Goal: Task Accomplishment & Management: Manage account settings

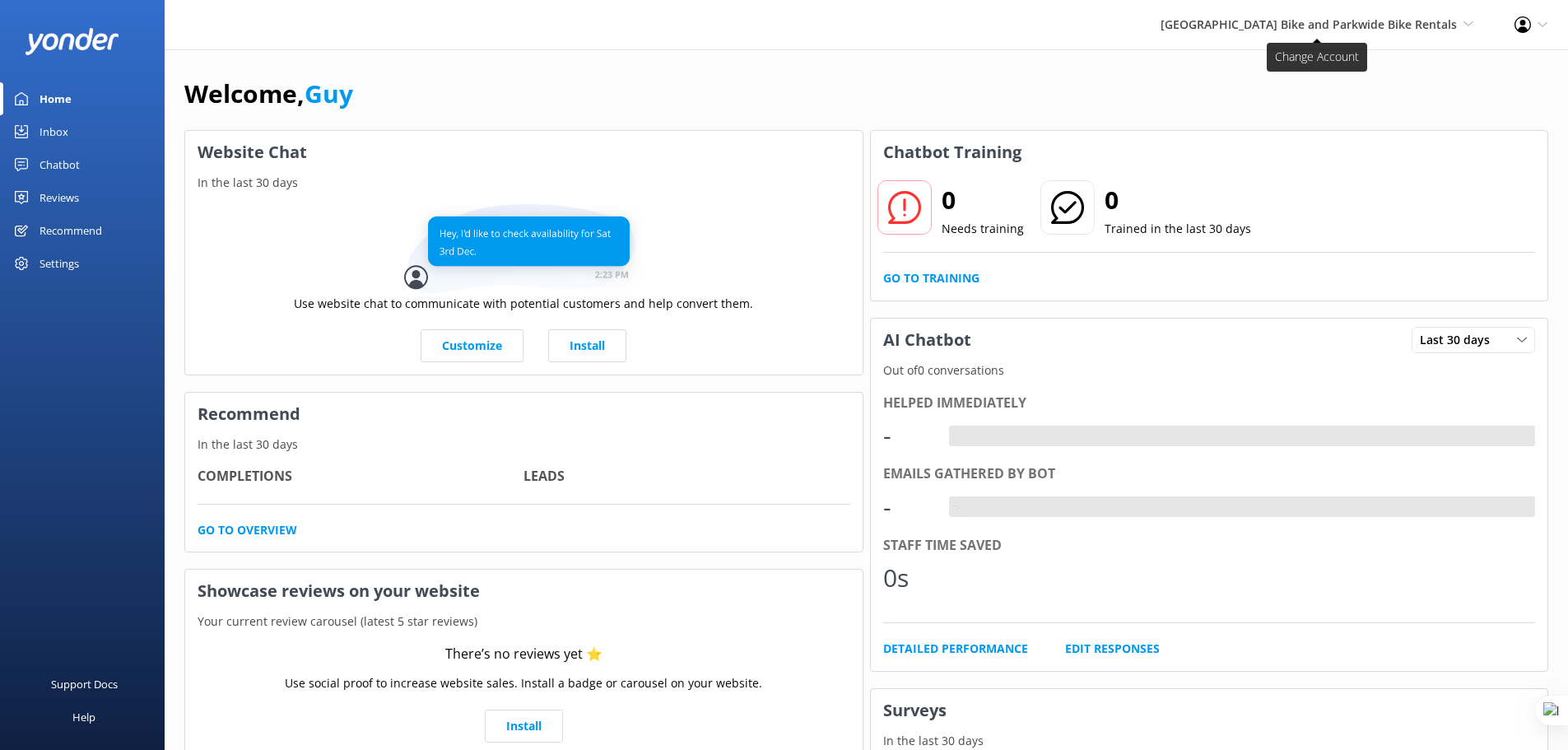
click at [1453, 28] on span "Bay City Bike and Parkwide Bike Rentals" at bounding box center [1309, 24] width 296 height 16
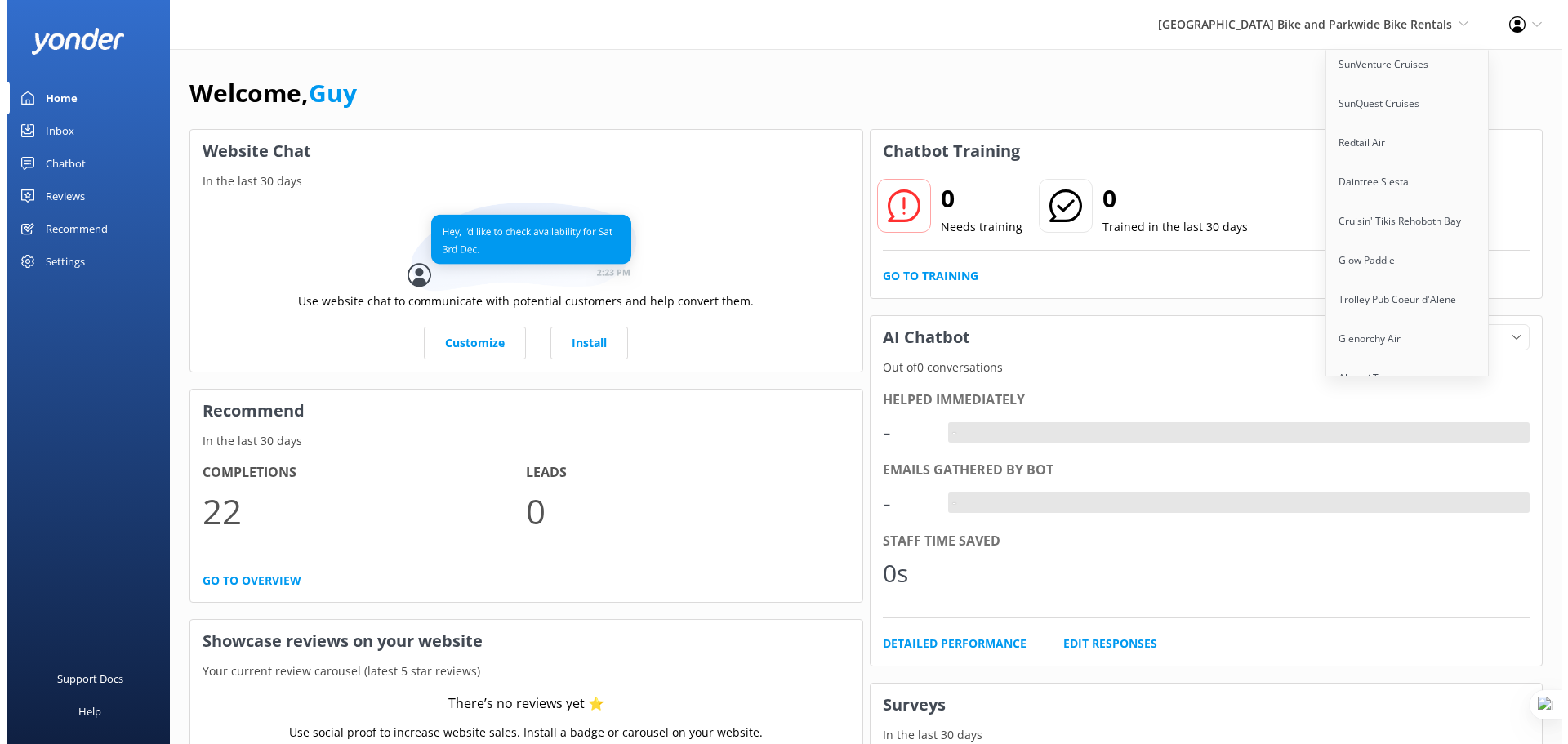
scroll to position [13662, 0]
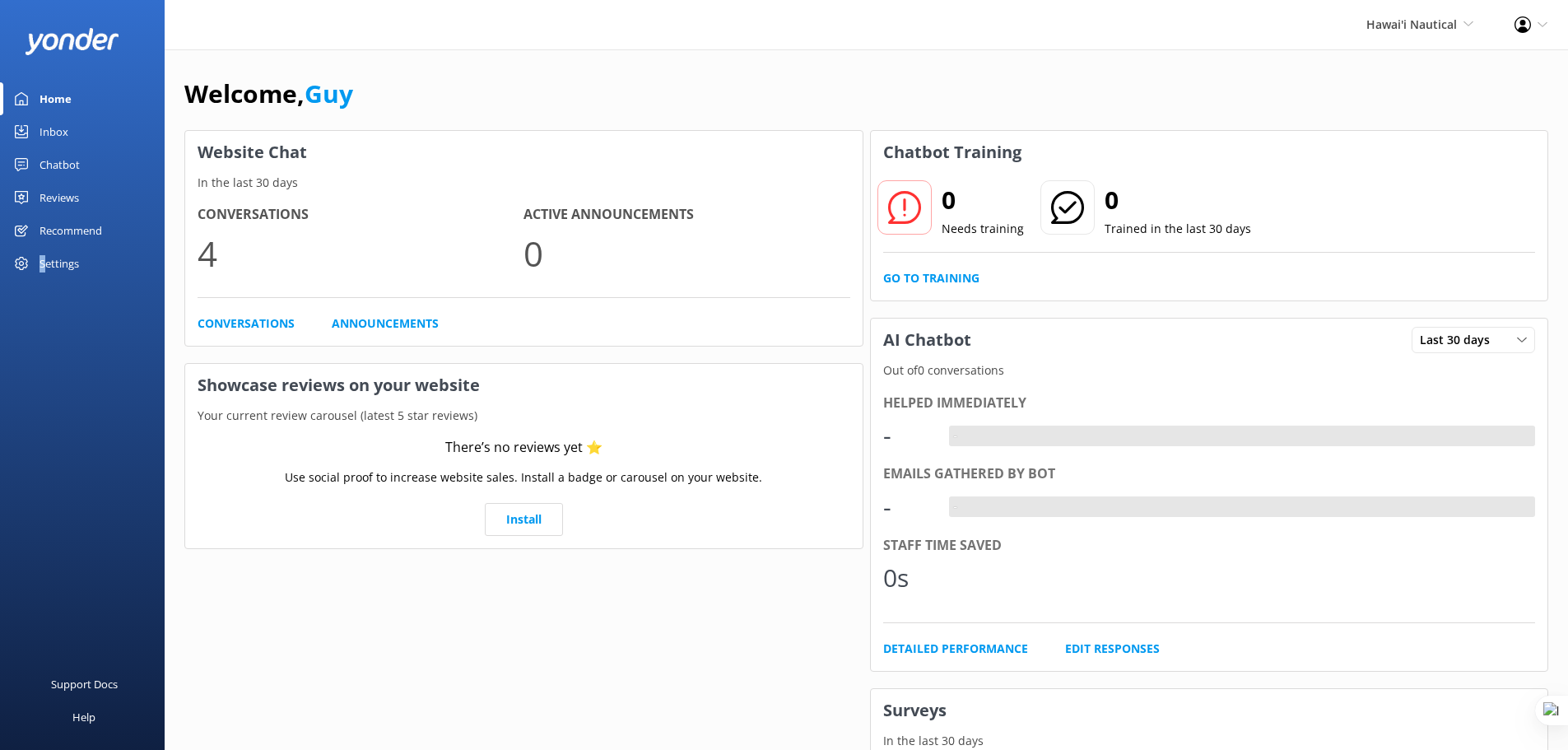
click at [43, 262] on div "Settings" at bounding box center [59, 263] width 39 height 33
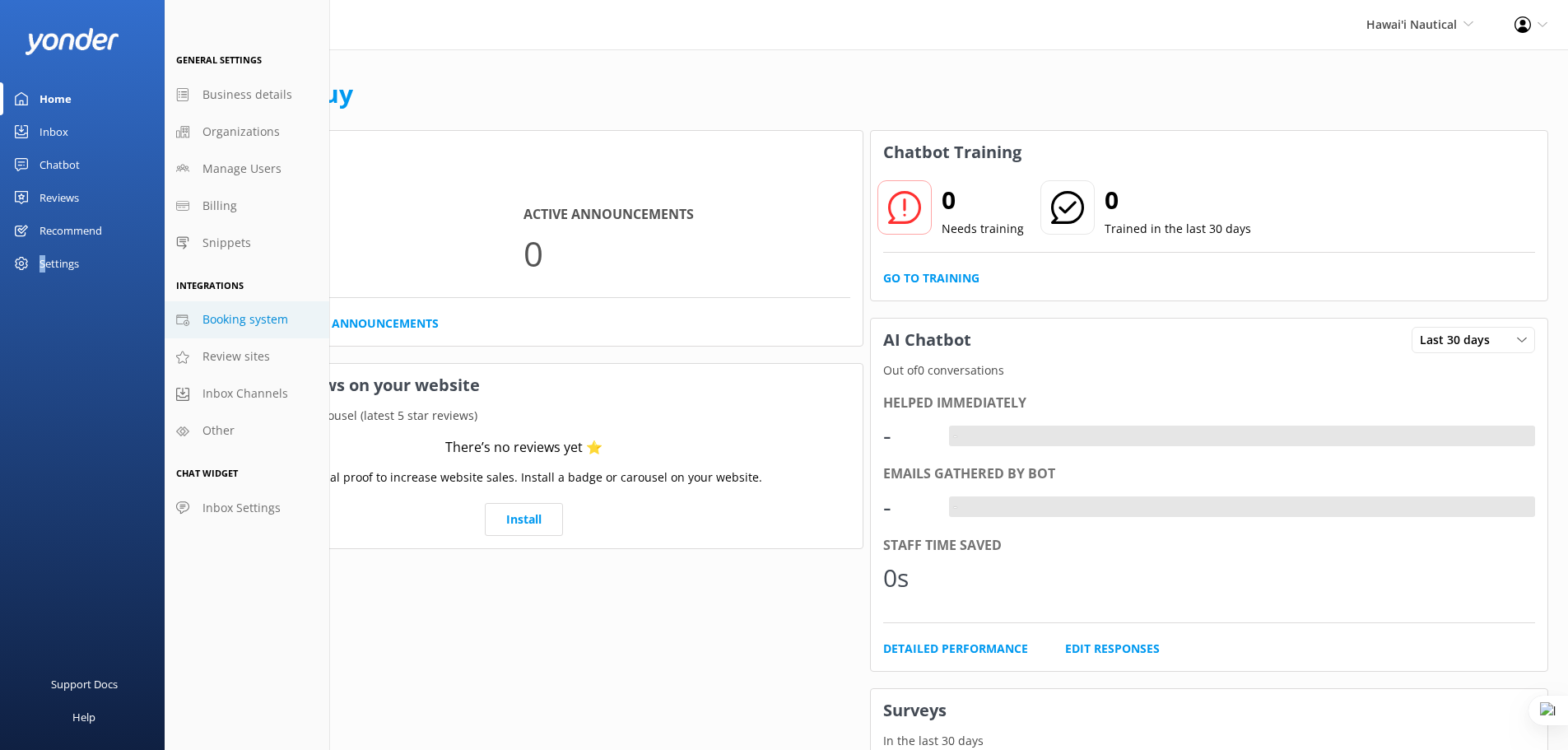
click at [228, 319] on span "Booking system" at bounding box center [245, 319] width 86 height 18
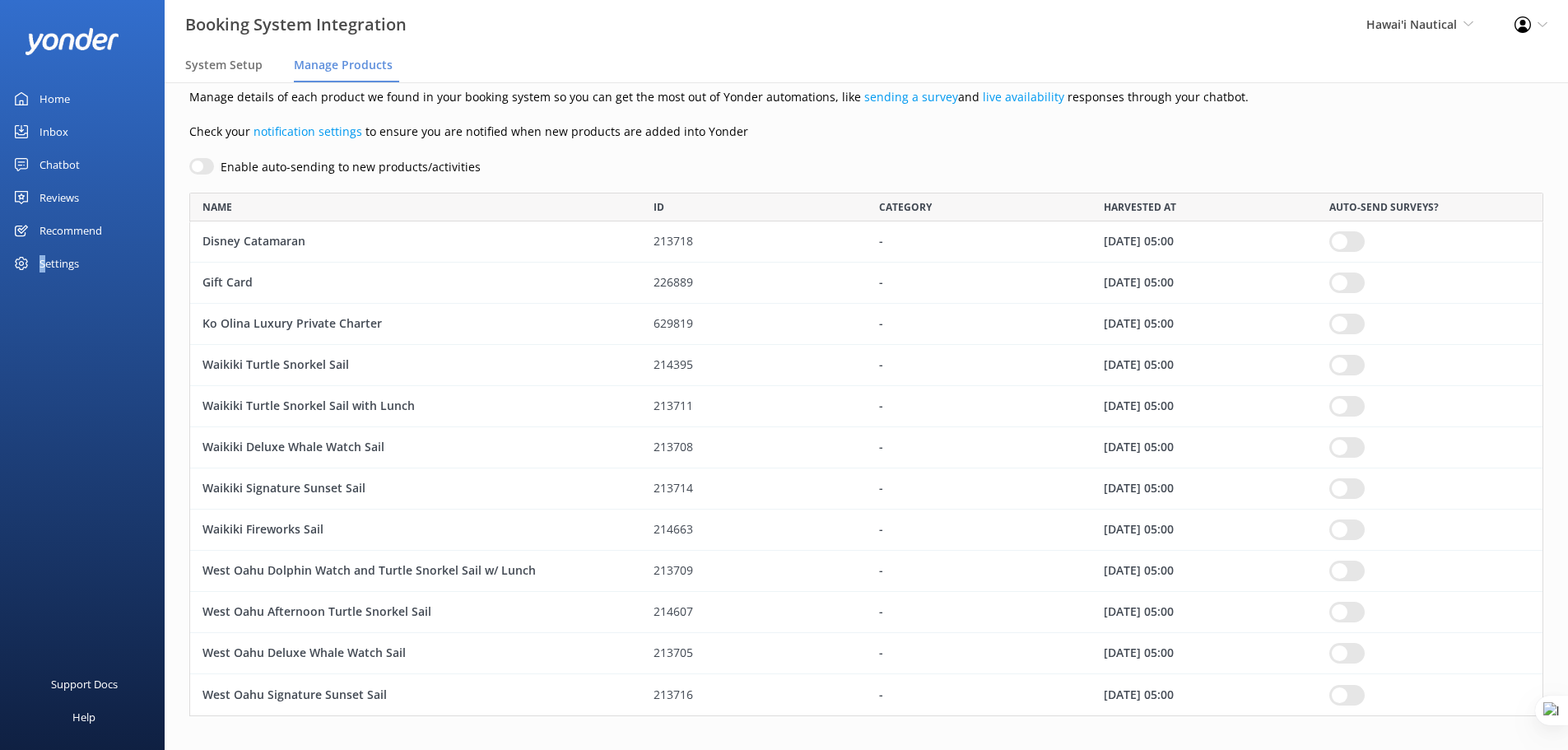
scroll to position [16, 0]
click at [211, 63] on span "System Setup" at bounding box center [224, 65] width 78 height 16
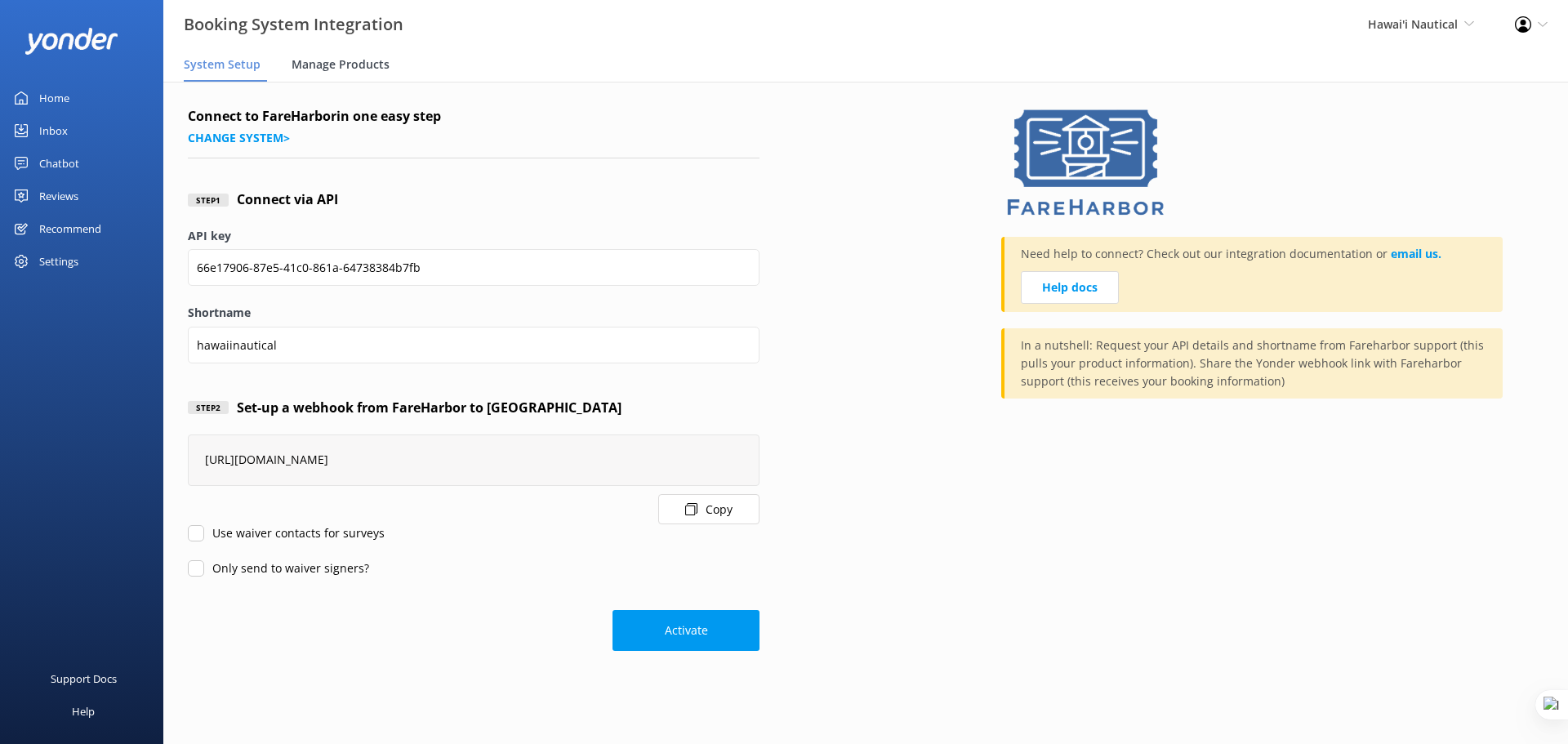
click at [317, 77] on div "Manage Products" at bounding box center [344, 65] width 104 height 33
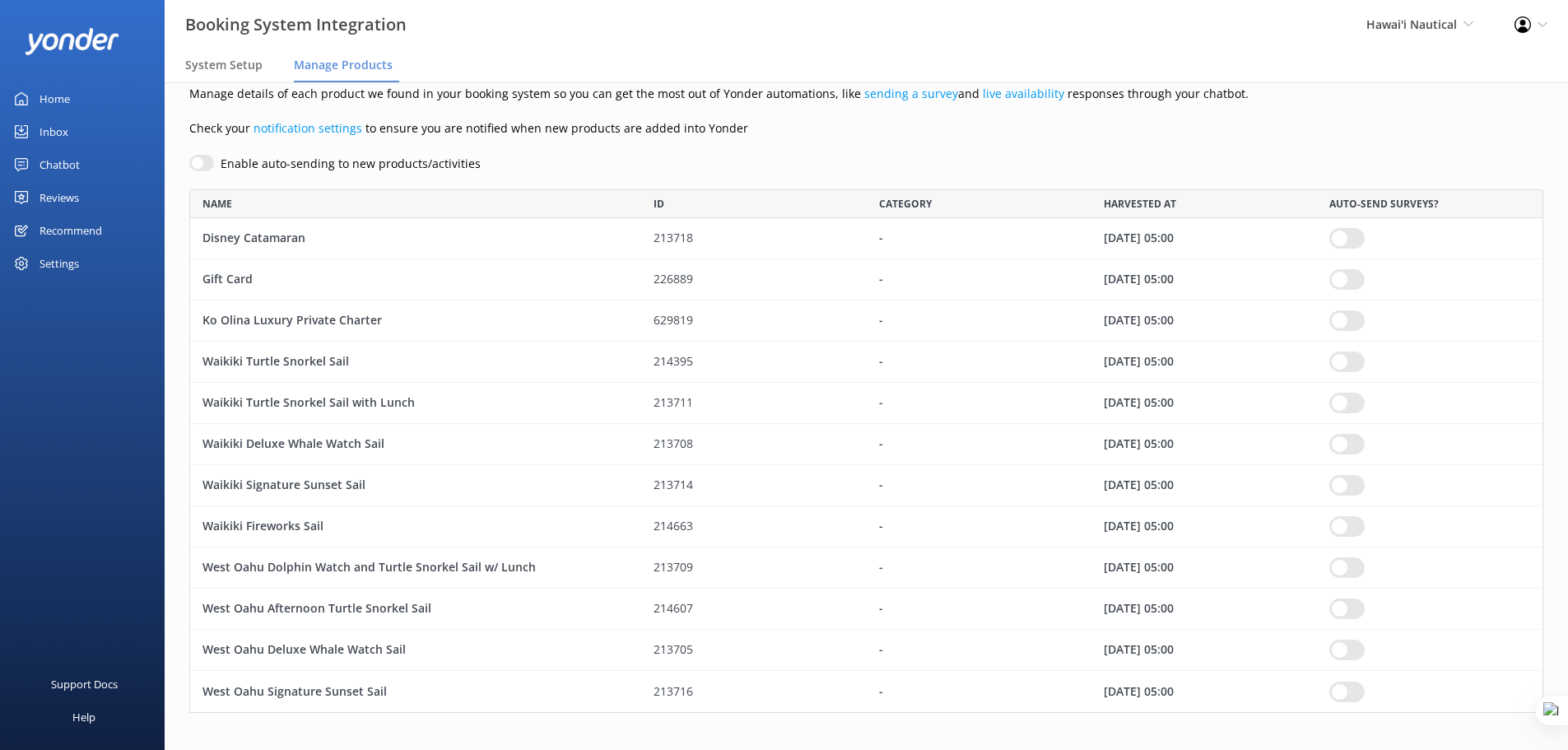
scroll to position [37, 0]
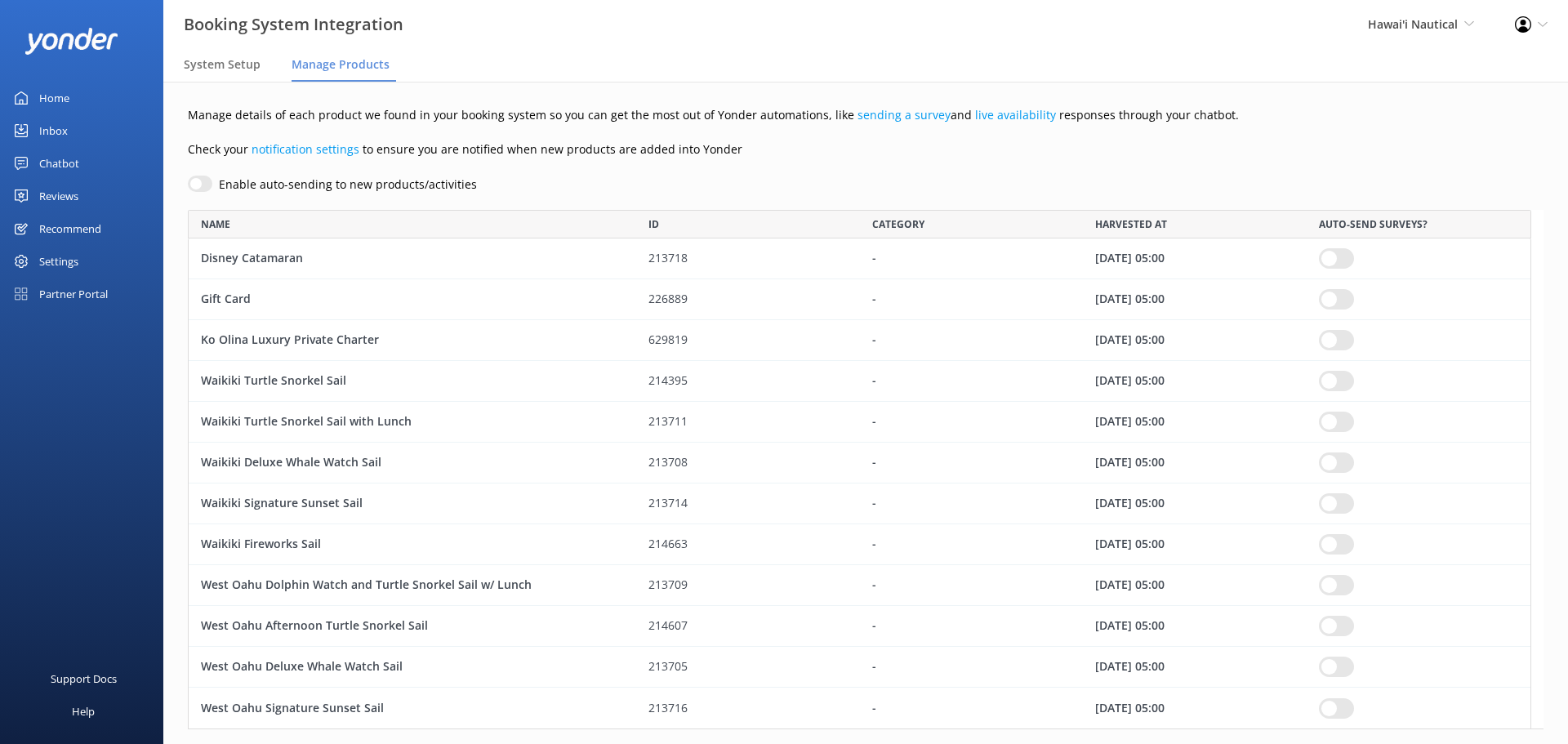
scroll to position [508, 1331]
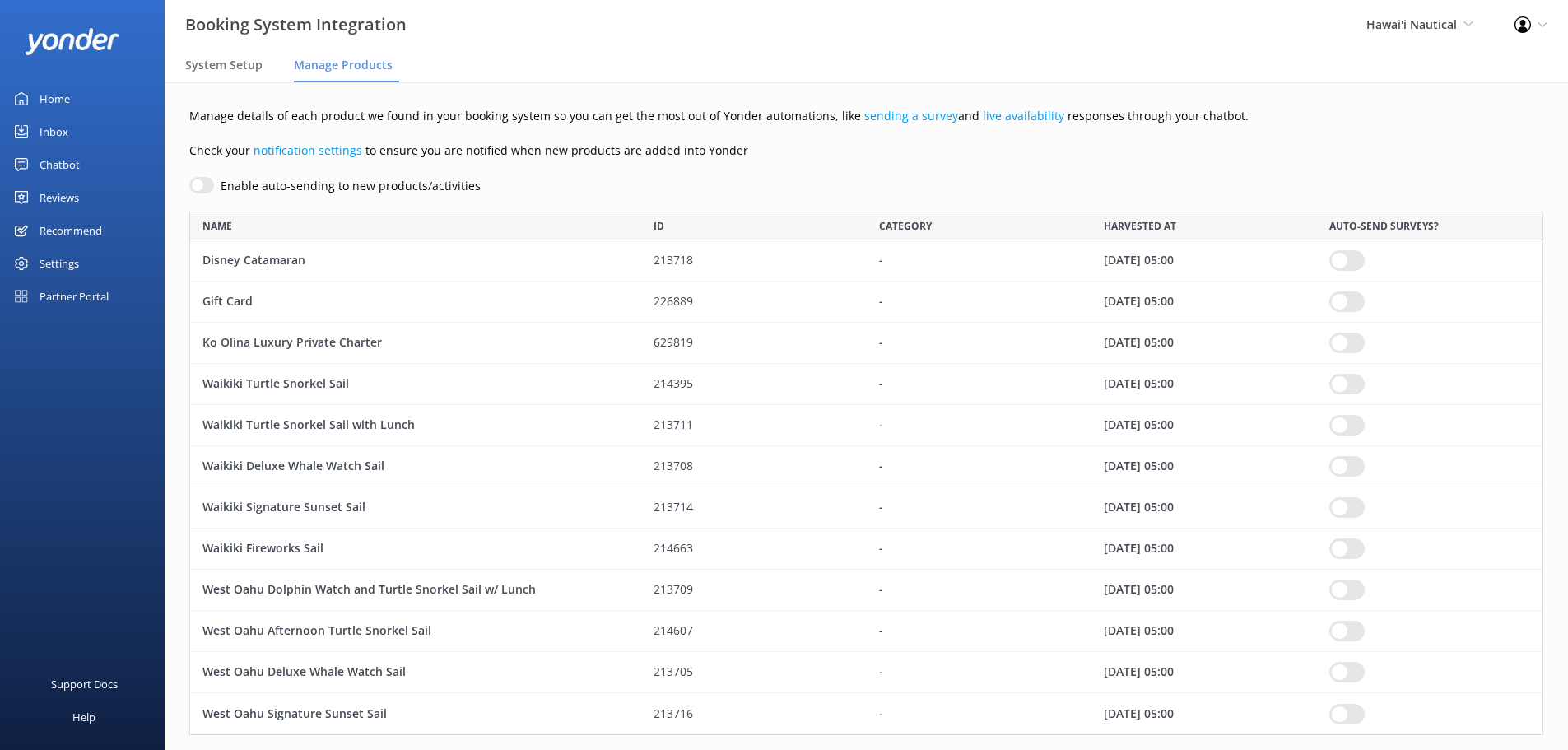
click at [91, 298] on div "Partner Portal" at bounding box center [74, 296] width 70 height 33
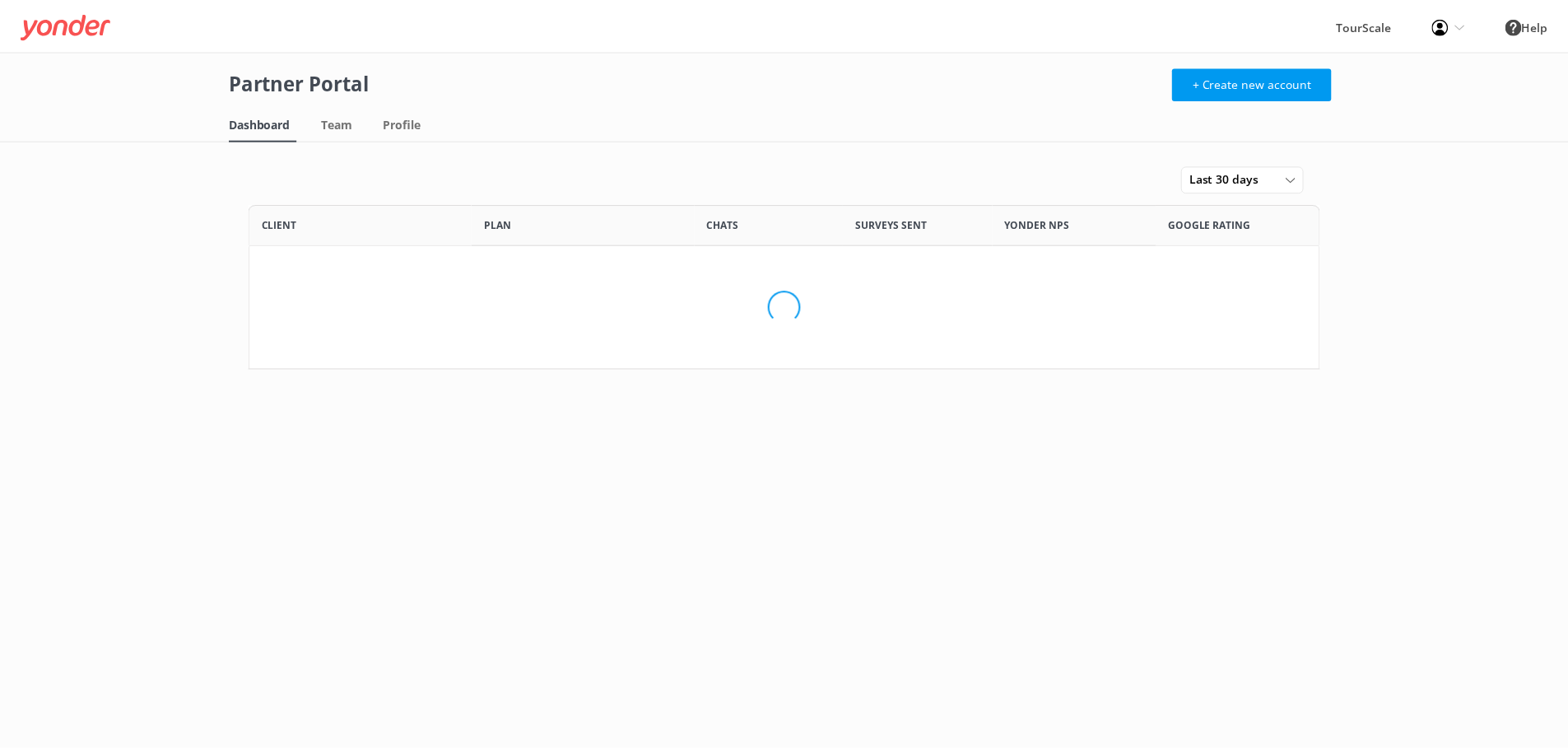
scroll to position [153, 1068]
click at [1304, 172] on div "Last 30 days" at bounding box center [1252, 177] width 115 height 18
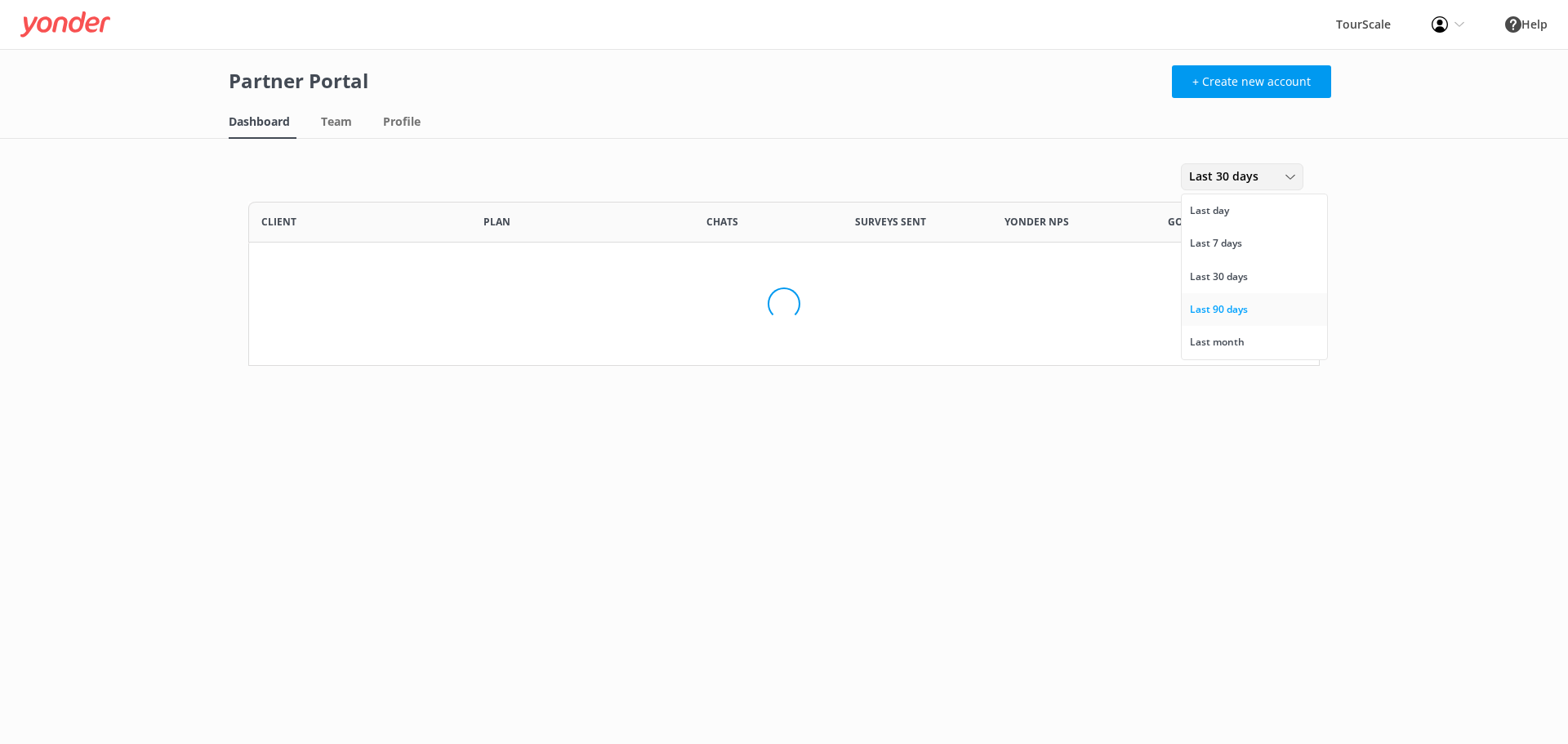
click at [1266, 305] on link "Last 90 days" at bounding box center [1254, 310] width 145 height 33
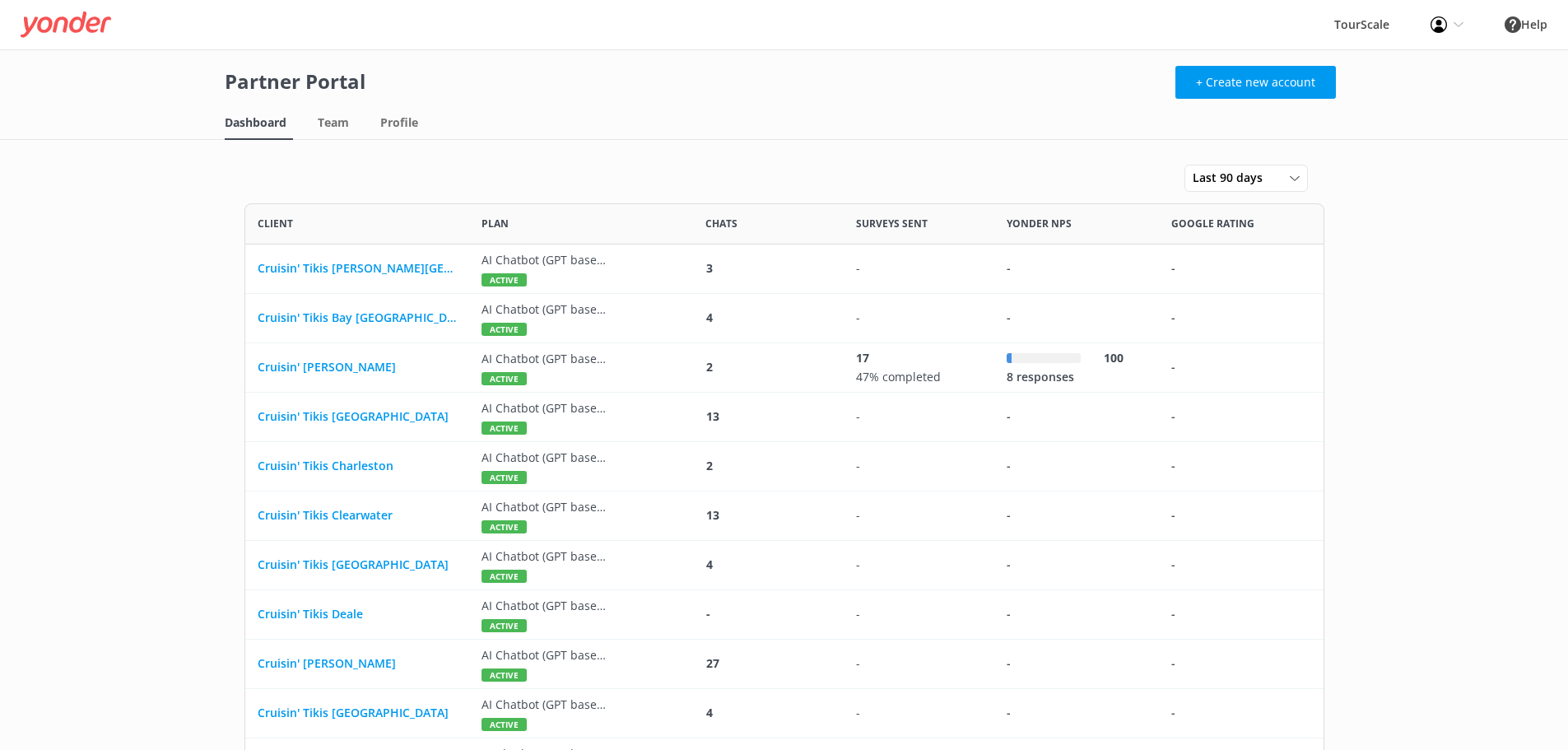
scroll to position [3984, 1068]
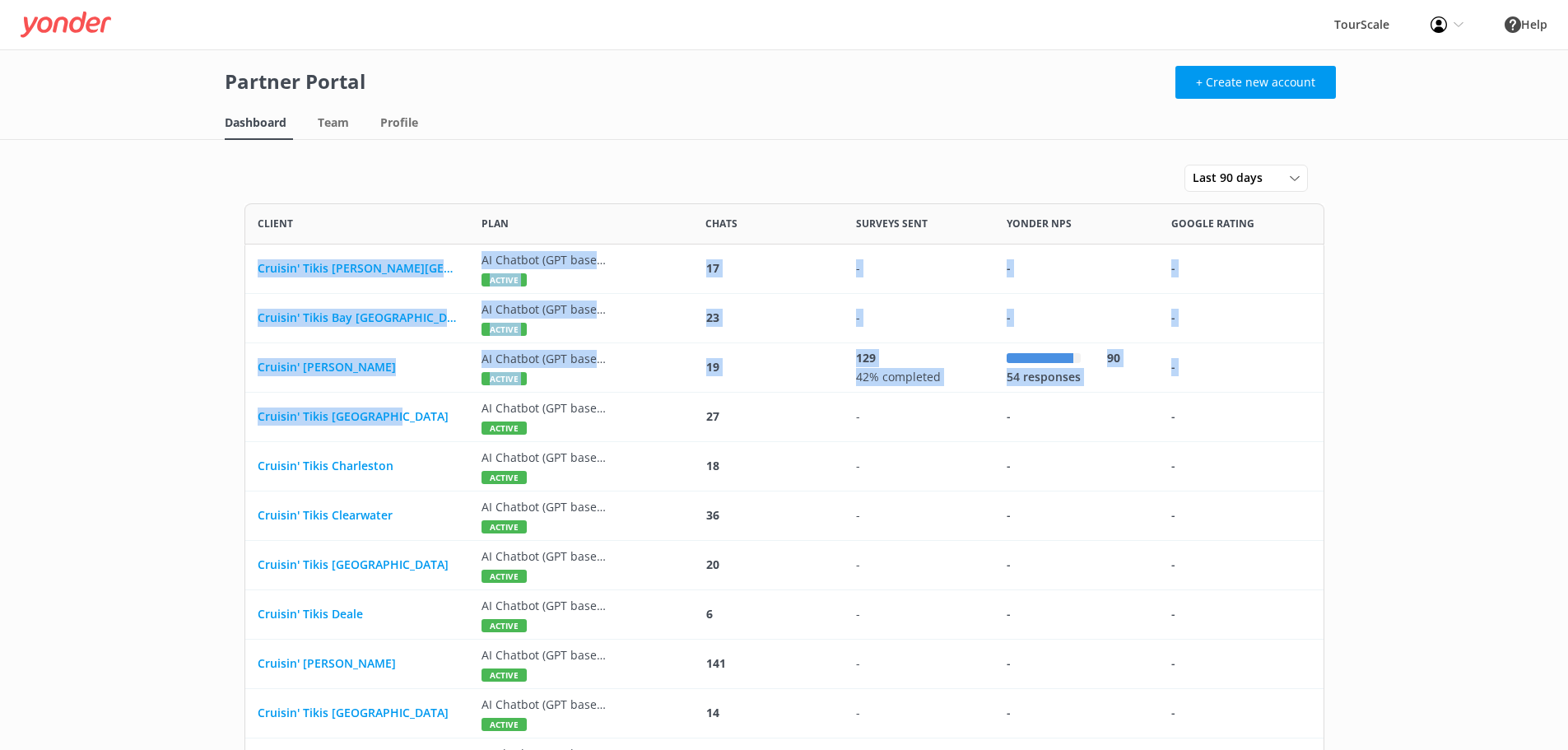
drag, startPoint x: 432, startPoint y: 415, endPoint x: 234, endPoint y: 414, distance: 198.0
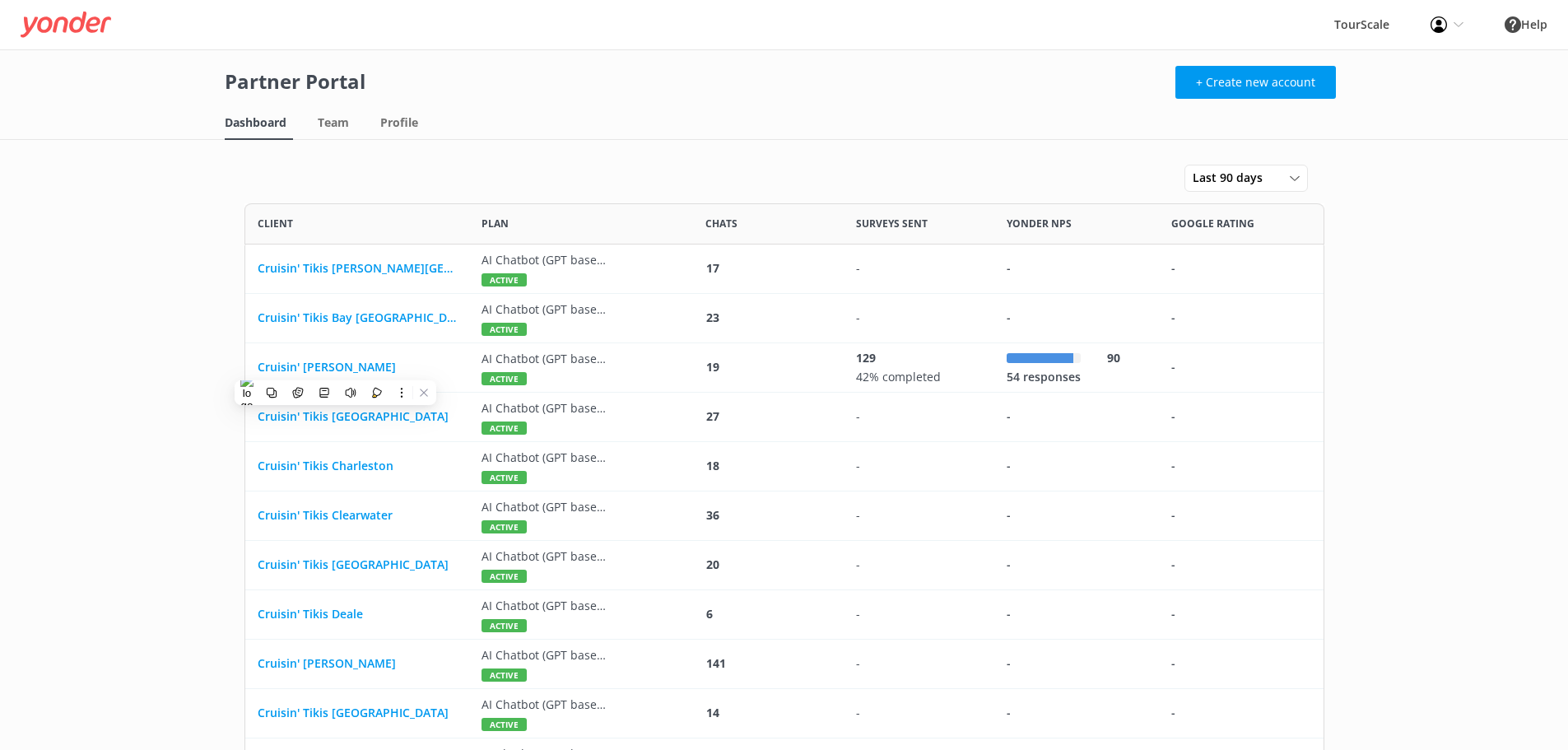
click at [188, 441] on main "Partner Portal + Create new account Dashboard Team Profile Last 90 days Last da…" at bounding box center [784, 400] width 1568 height 701
drag, startPoint x: 250, startPoint y: 415, endPoint x: 409, endPoint y: 416, distance: 159.0
click at [409, 416] on div "Cruisin' Tikis [GEOGRAPHIC_DATA]" at bounding box center [357, 417] width 224 height 49
copy span "Cruisin' Tikis [GEOGRAPHIC_DATA]"
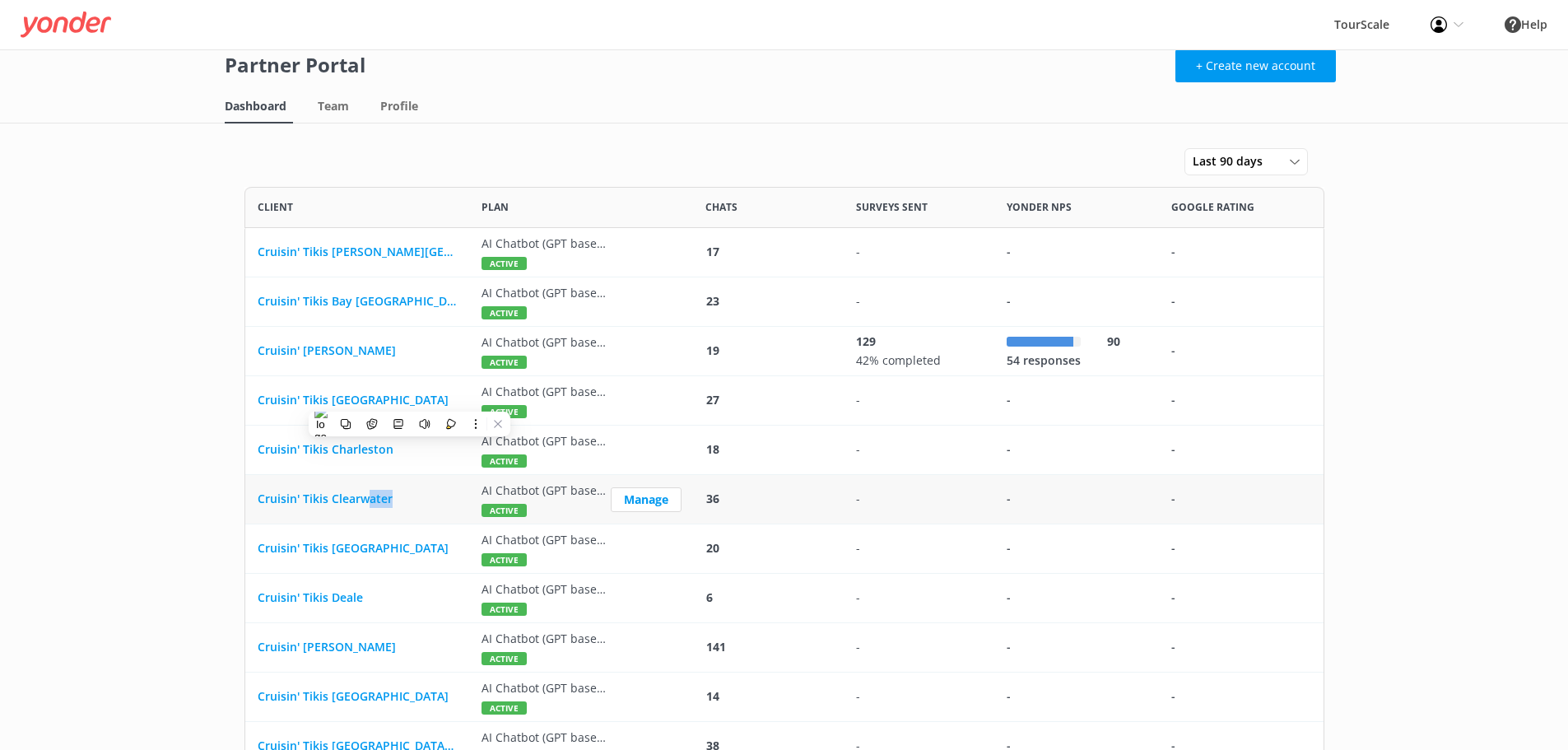
scroll to position [21, 0]
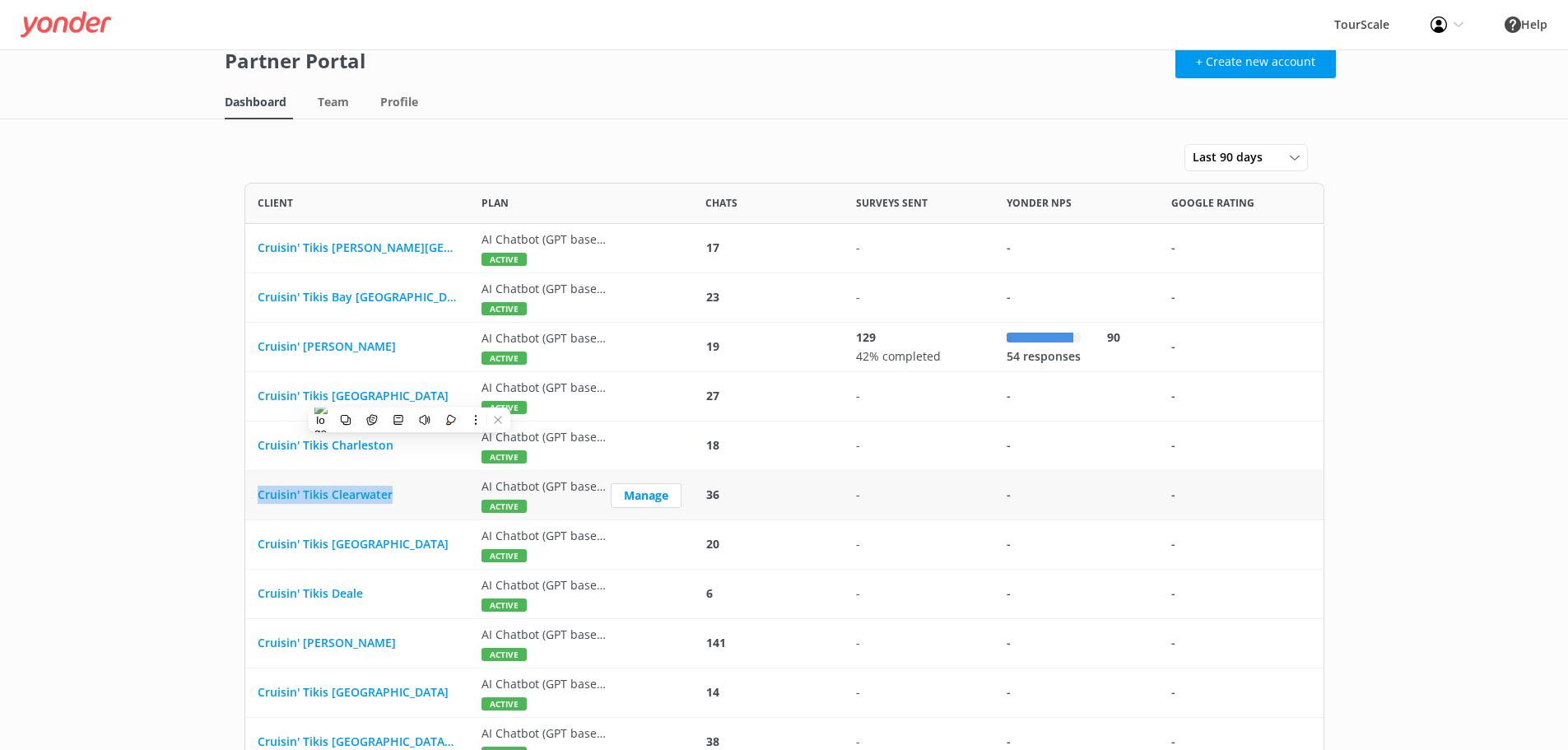
drag, startPoint x: 464, startPoint y: 512, endPoint x: 253, endPoint y: 499, distance: 211.4
click at [253, 499] on div "Cruisin' Tikis Clearwater" at bounding box center [357, 495] width 224 height 49
copy span "Cruisin' Tikis Clearwater"
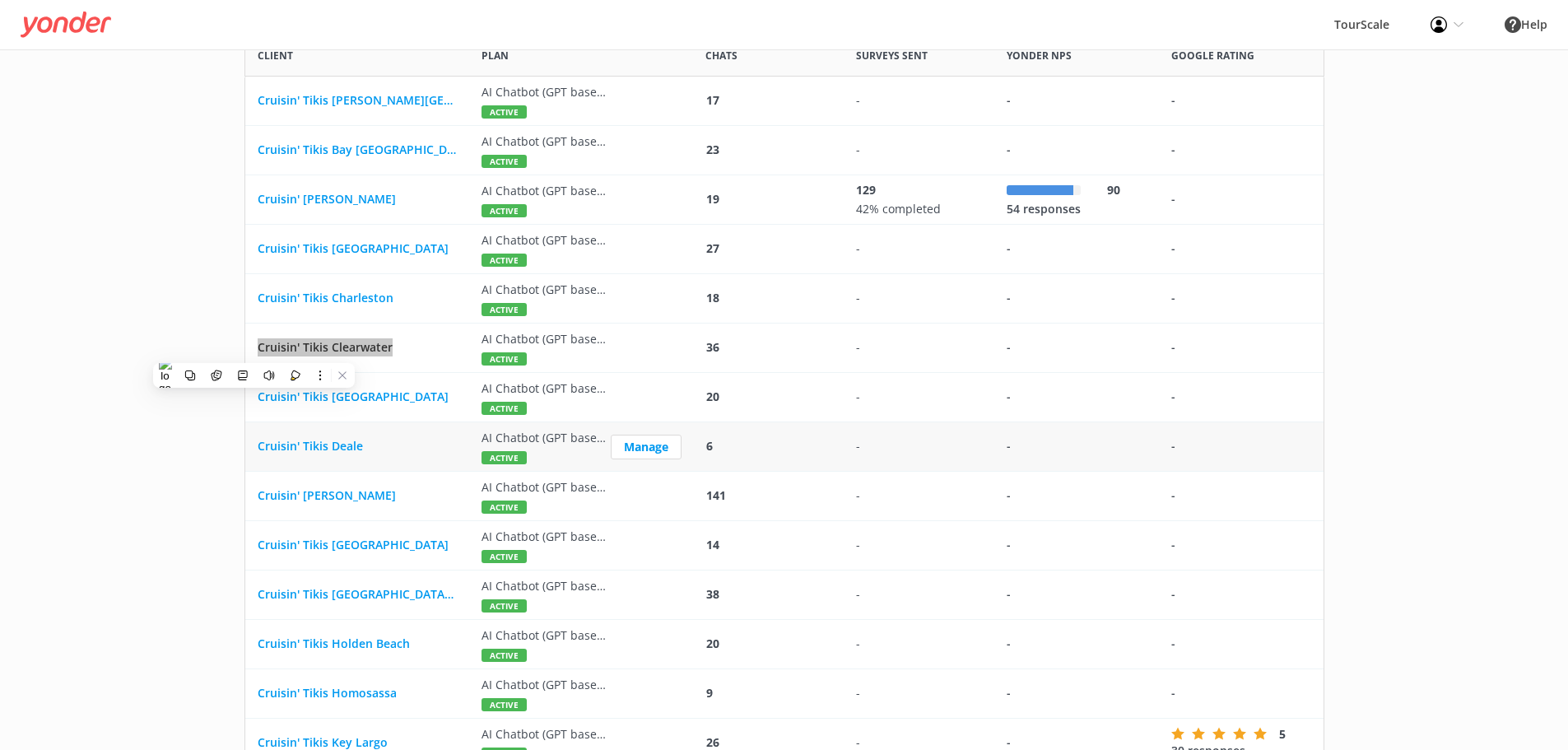
scroll to position [185, 0]
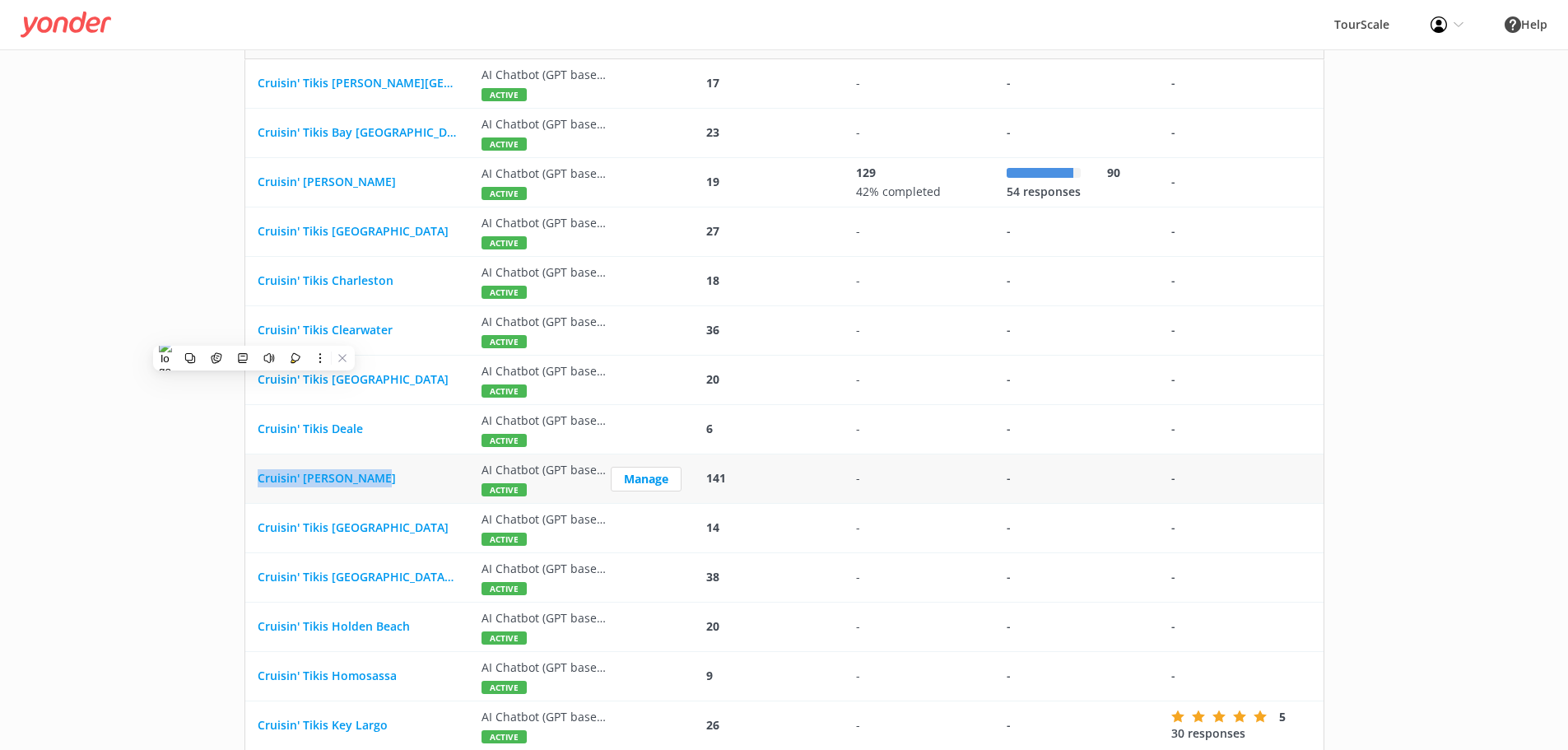
drag, startPoint x: 431, startPoint y: 471, endPoint x: 256, endPoint y: 480, distance: 175.2
click at [256, 480] on div "Cruisin' [PERSON_NAME]" at bounding box center [357, 479] width 224 height 49
copy span "Cruisin' [PERSON_NAME]"
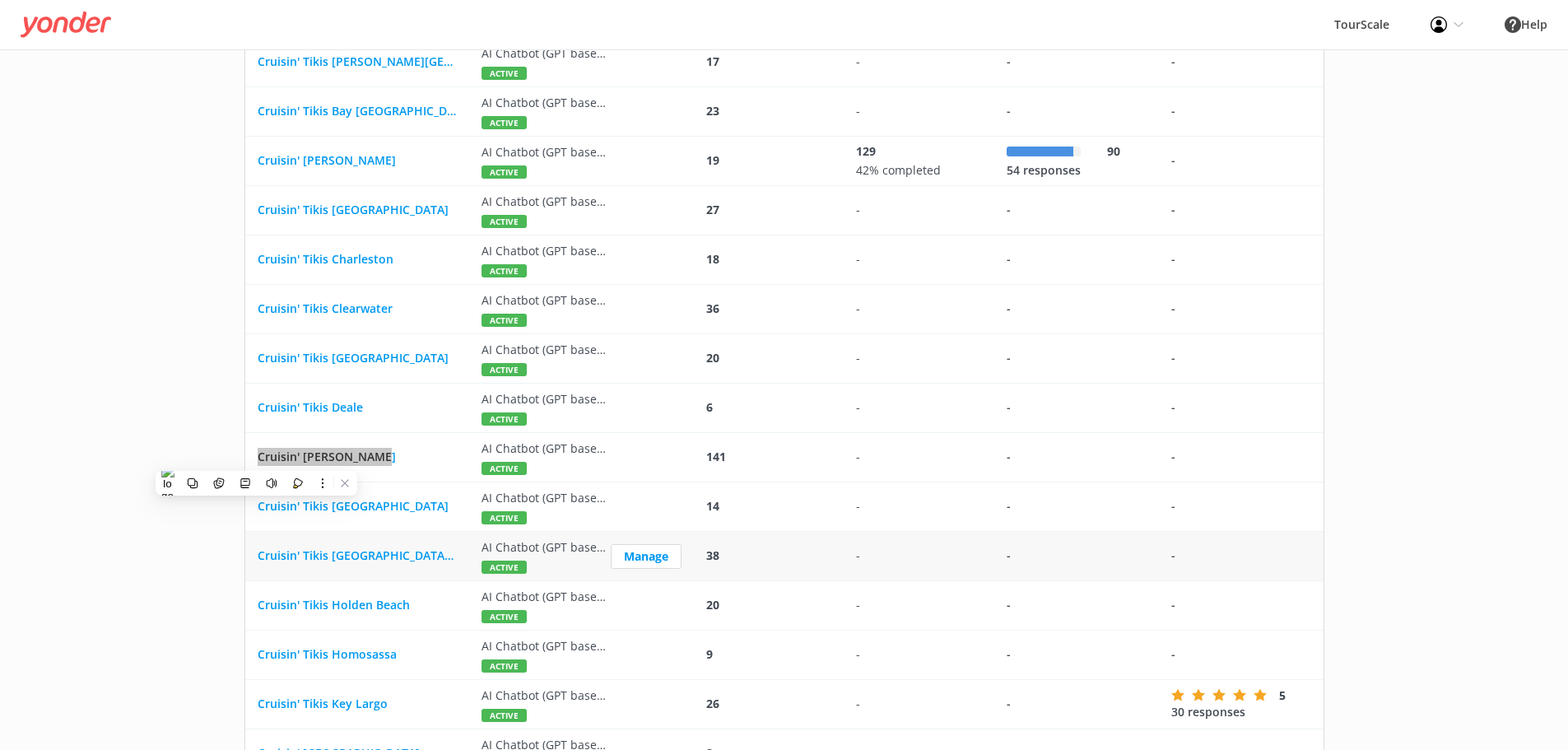
scroll to position [227, 0]
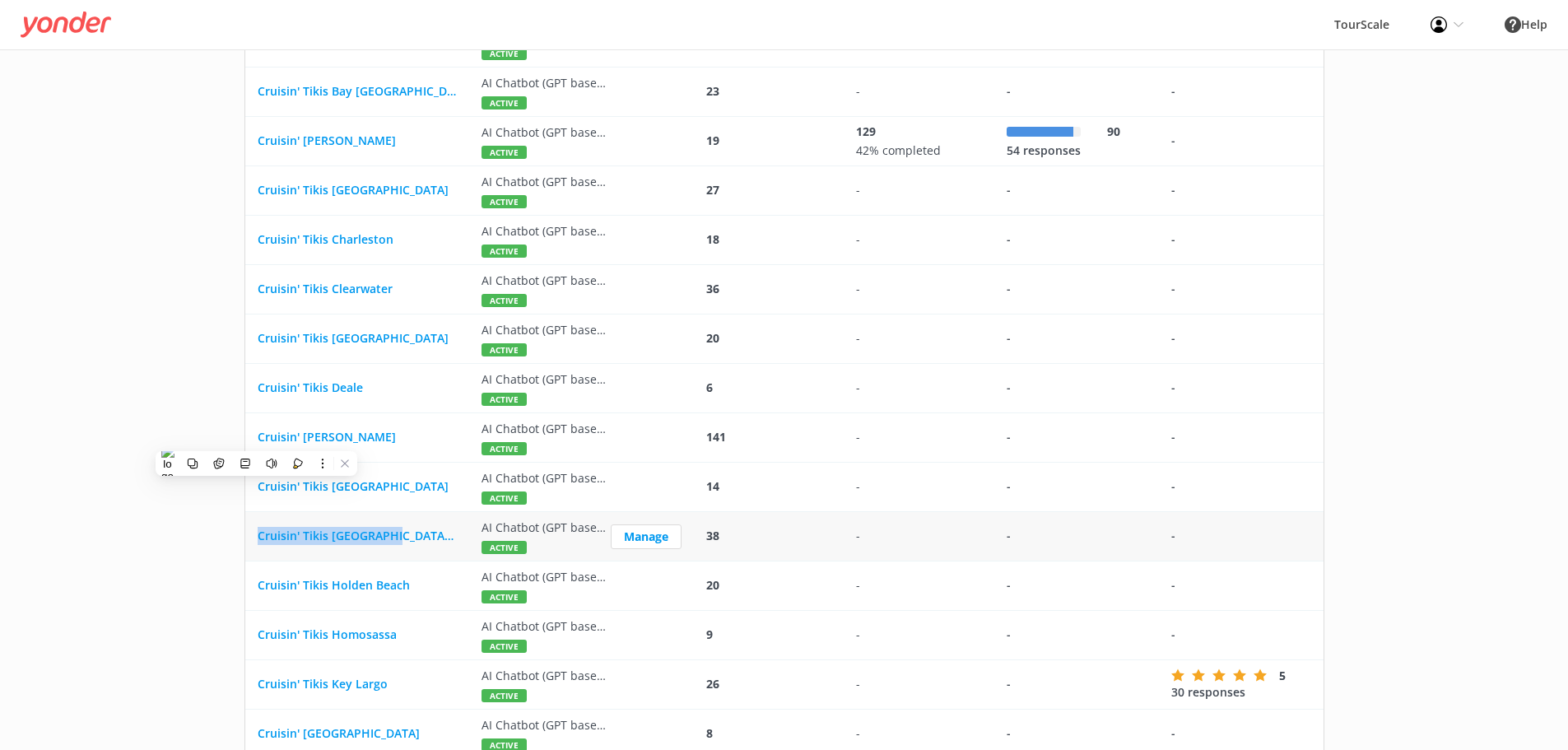
drag, startPoint x: 449, startPoint y: 533, endPoint x: 251, endPoint y: 539, distance: 198.1
click at [251, 539] on div "Cruisin' Tikis [GEOGRAPHIC_DATA][PERSON_NAME]" at bounding box center [357, 536] width 224 height 49
copy span "Cruisin' Tikis [GEOGRAPHIC_DATA][PERSON_NAME]"
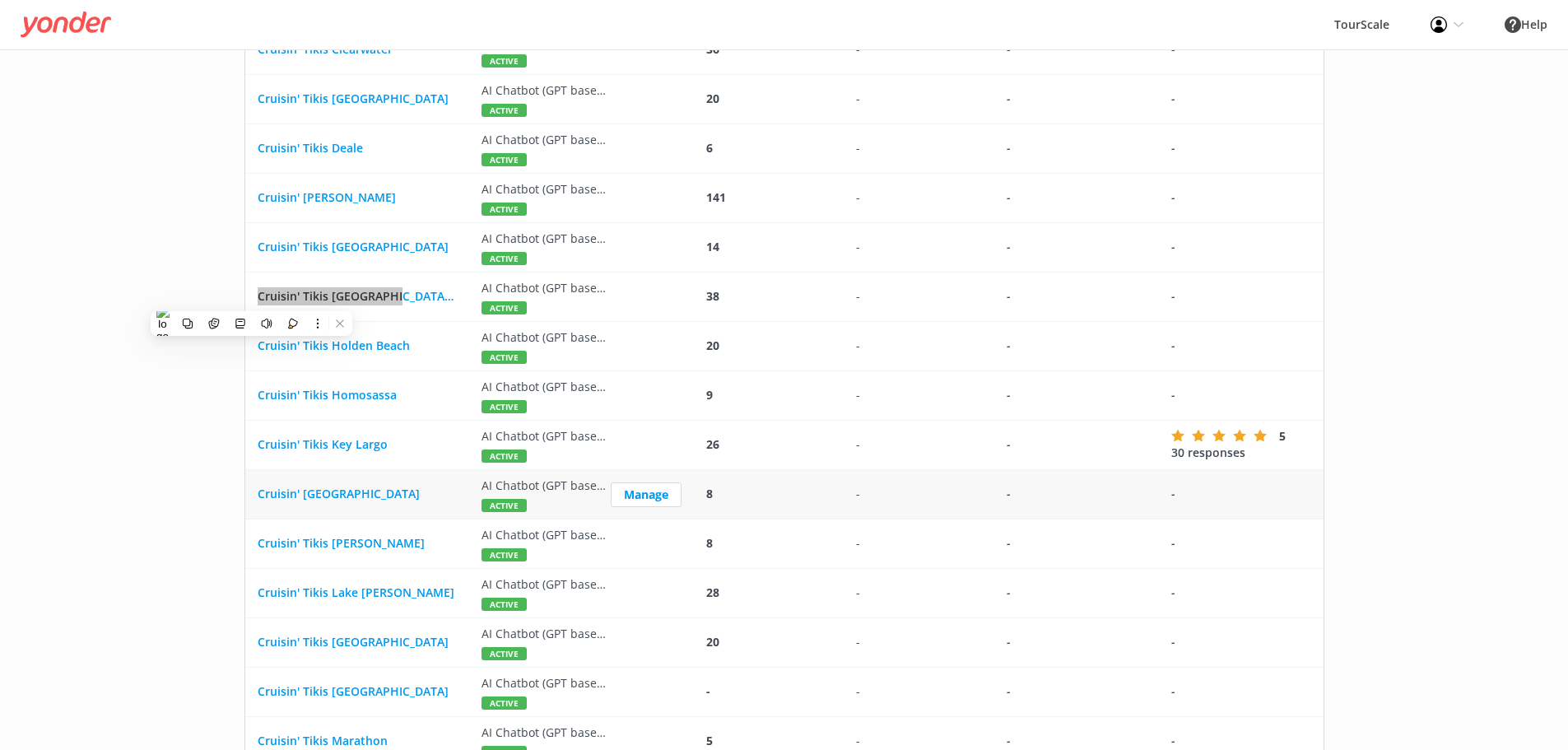
scroll to position [556, 0]
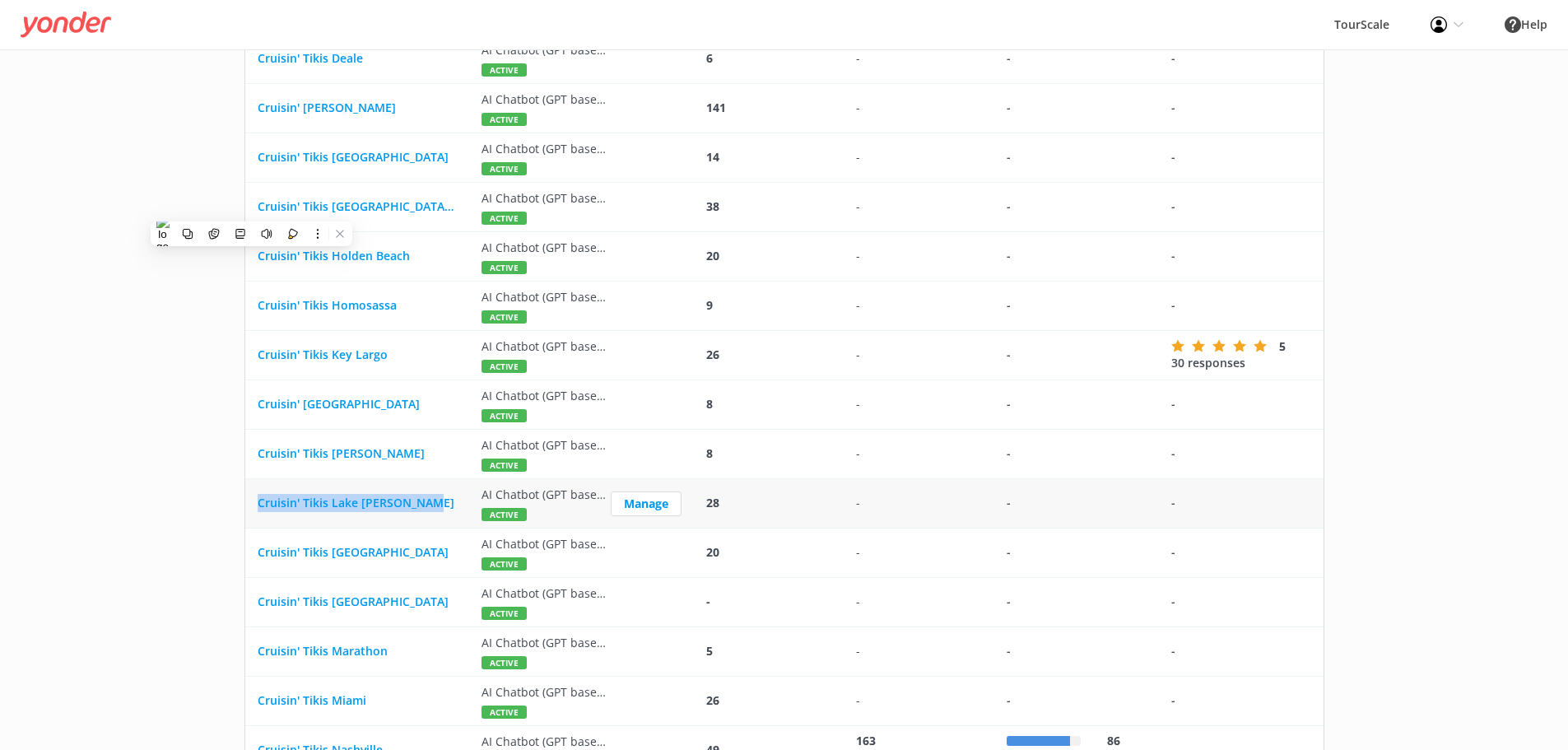
drag, startPoint x: 440, startPoint y: 501, endPoint x: 252, endPoint y: 510, distance: 188.2
click at [252, 510] on div "Cruisin' Tikis Lake [PERSON_NAME]" at bounding box center [357, 504] width 224 height 49
copy span "Cruisin' Tikis Lake [PERSON_NAME]"
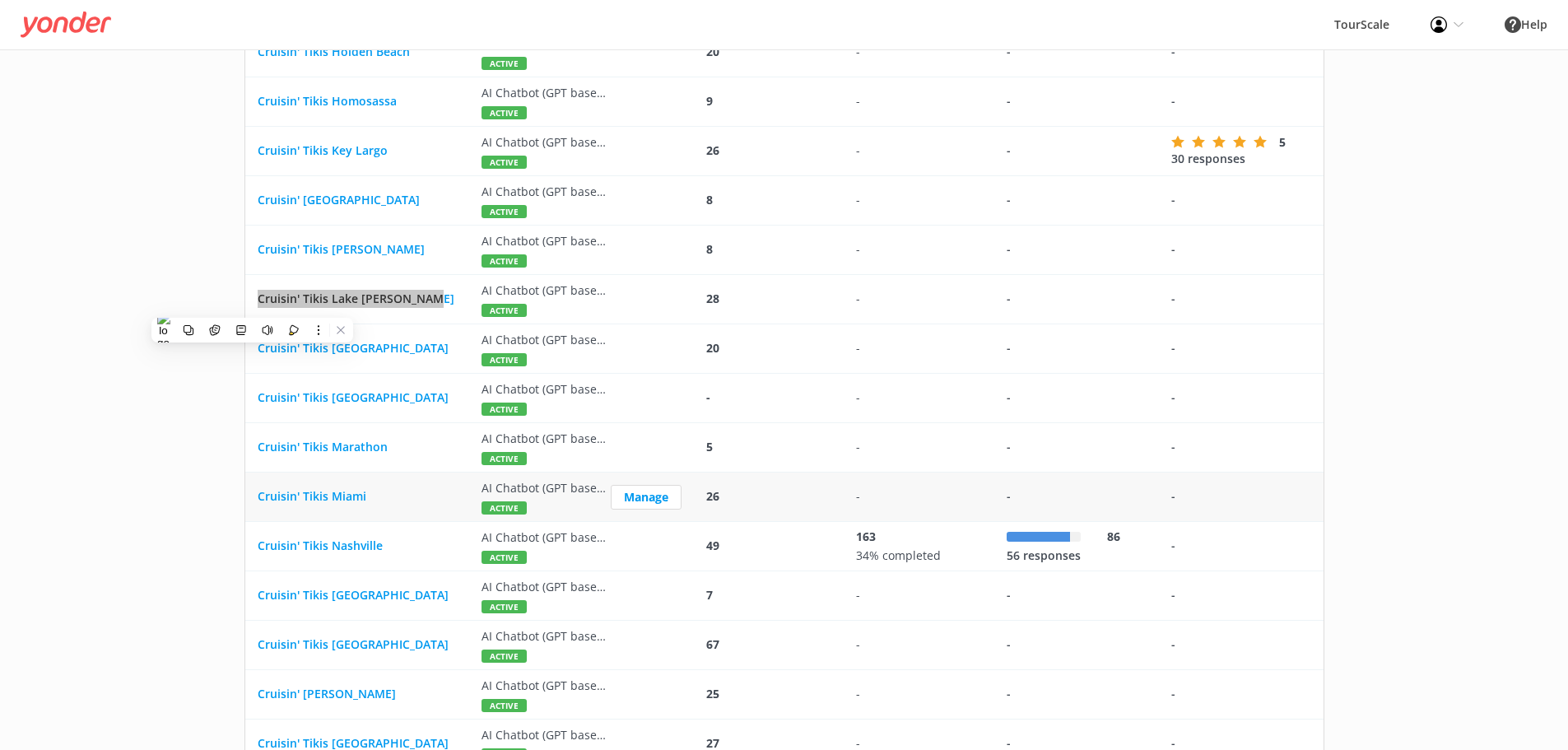
scroll to position [762, 0]
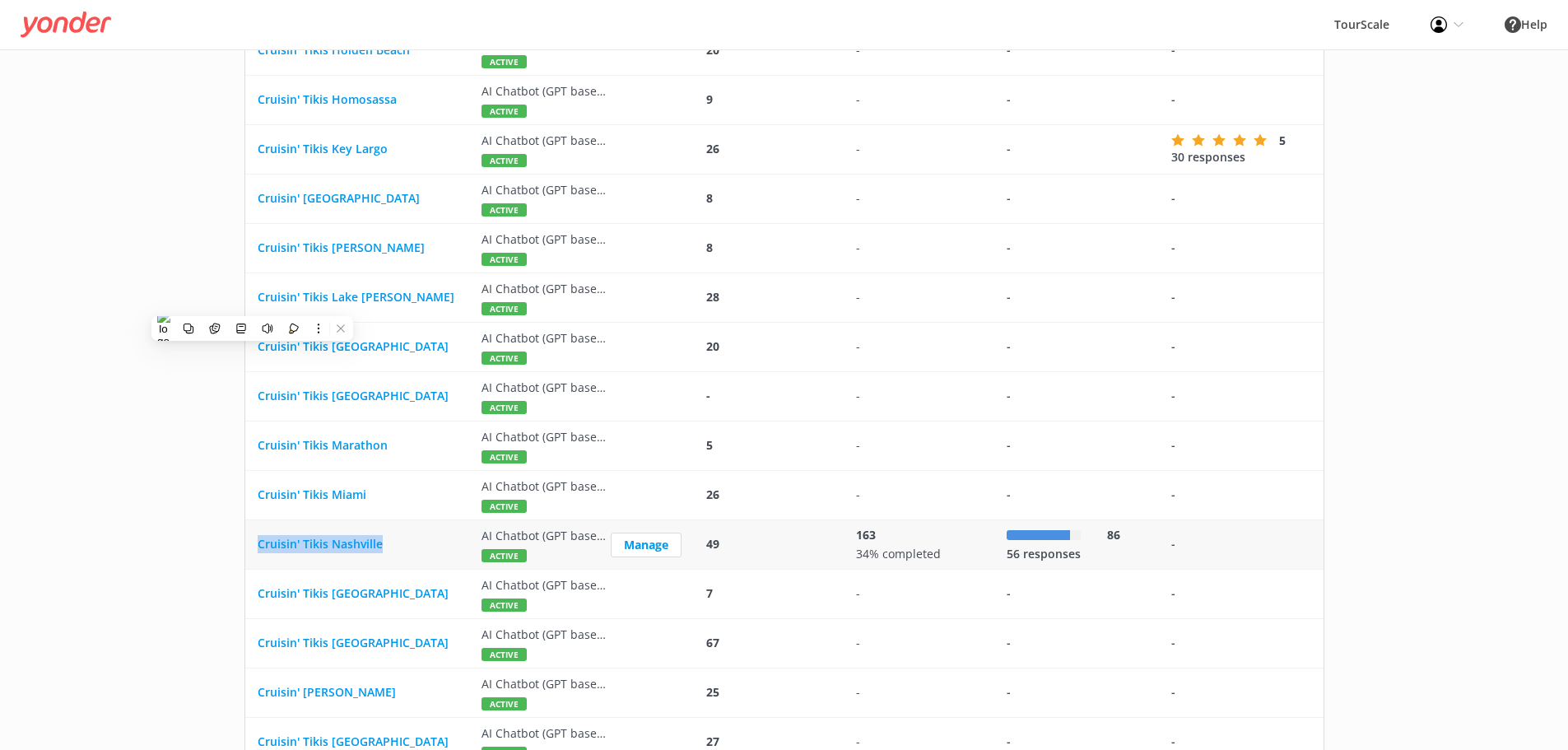
drag, startPoint x: 421, startPoint y: 546, endPoint x: 253, endPoint y: 546, distance: 168.0
click at [253, 546] on div "Cruisin' Tikis Nashville" at bounding box center [357, 545] width 224 height 49
copy span "Cruisin' Tikis Nashville"
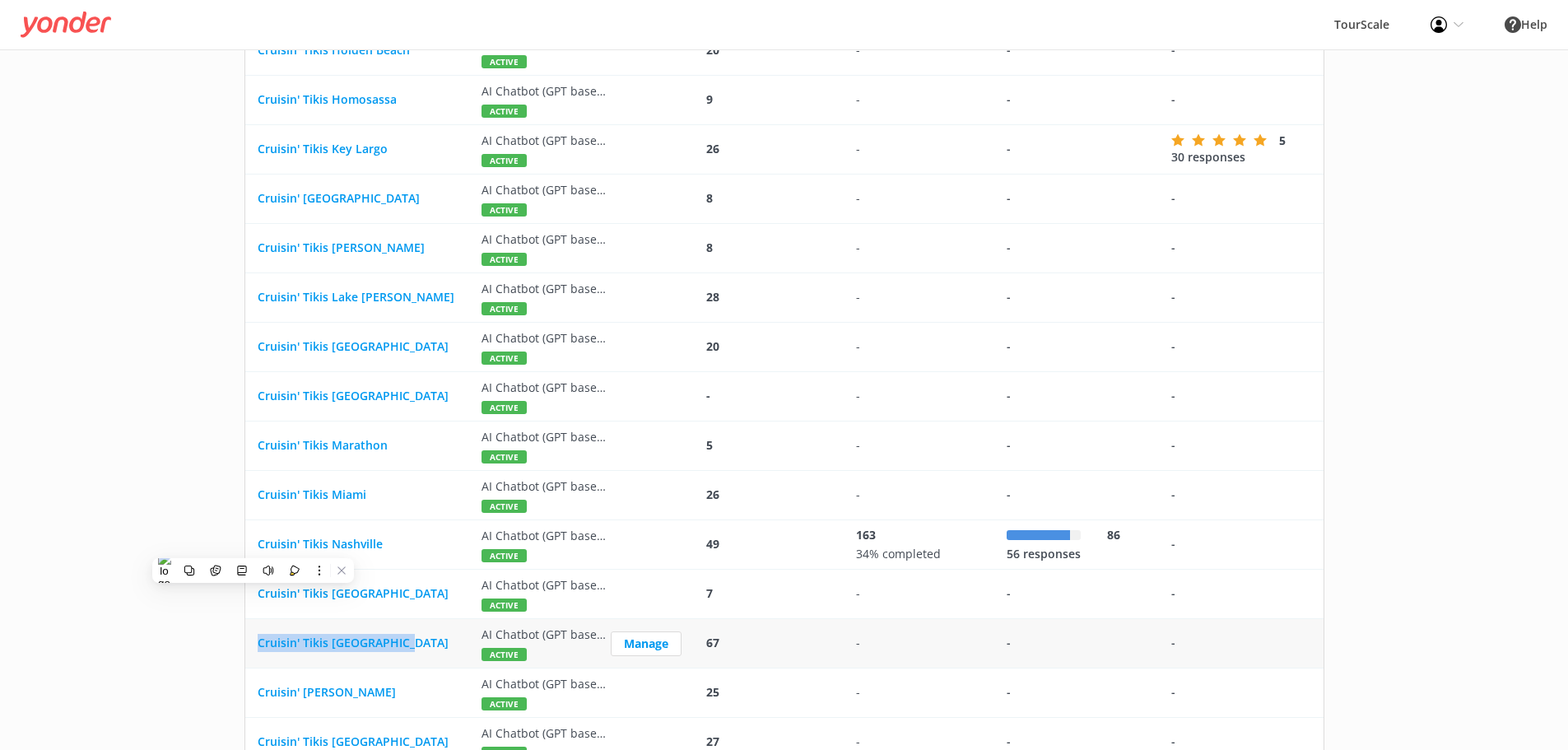
drag, startPoint x: 437, startPoint y: 646, endPoint x: 255, endPoint y: 642, distance: 182.0
click at [255, 642] on div "Cruisin' Tikis [GEOGRAPHIC_DATA]" at bounding box center [357, 644] width 224 height 49
copy span "Cruisin' Tikis [GEOGRAPHIC_DATA]"
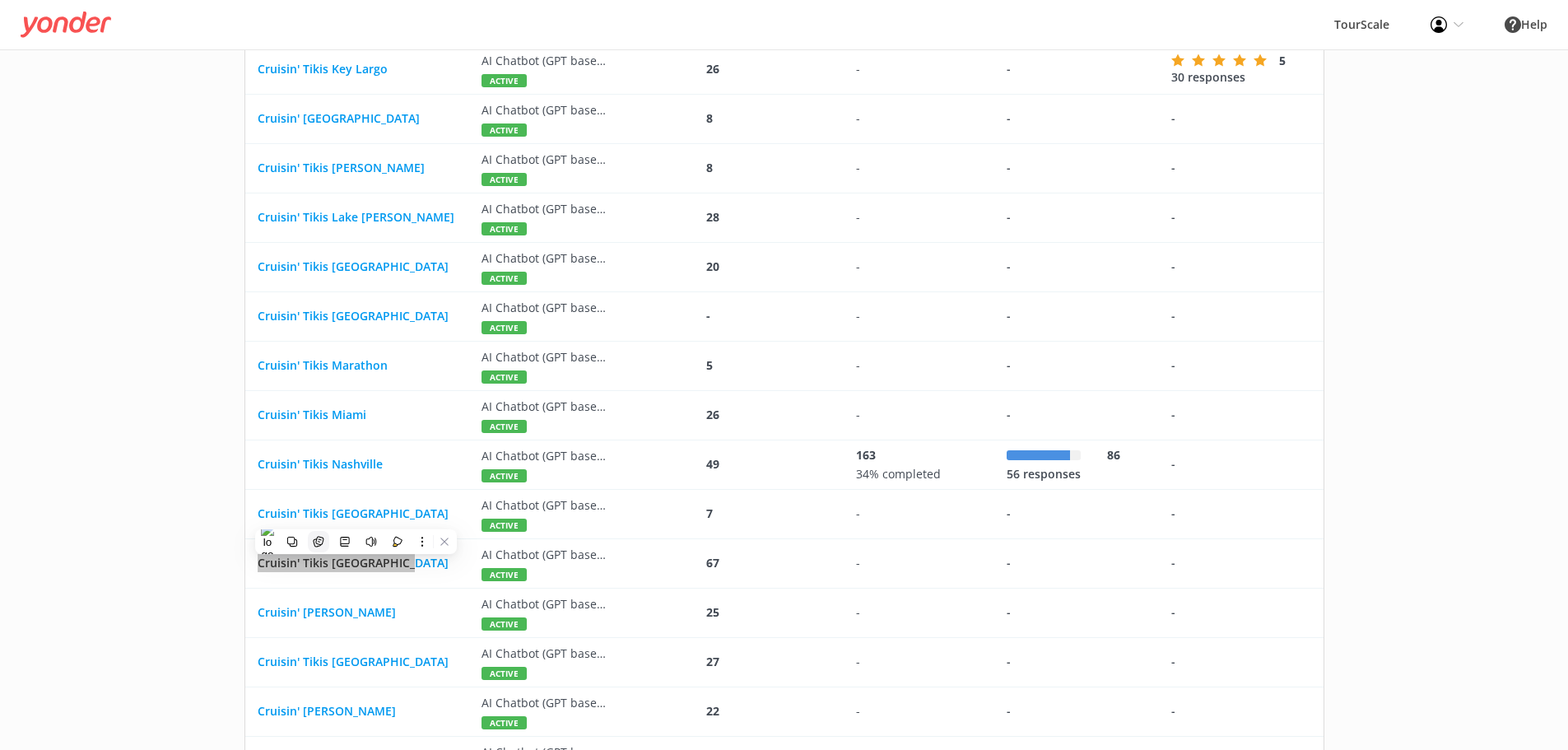
scroll to position [886, 0]
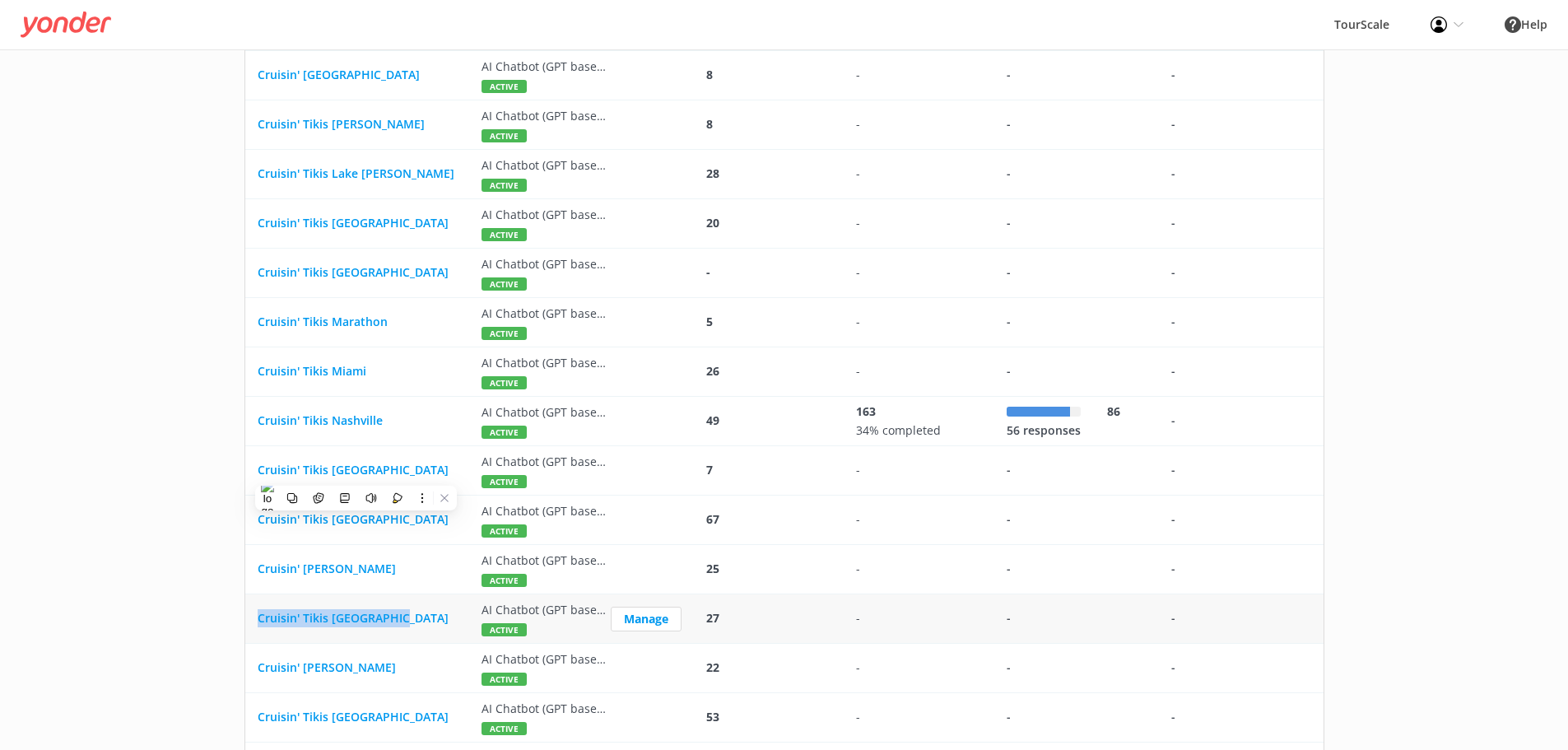
drag, startPoint x: 445, startPoint y: 614, endPoint x: 245, endPoint y: 620, distance: 200.1
click at [245, 620] on div "Cruisin' Tikis [GEOGRAPHIC_DATA]" at bounding box center [357, 619] width 224 height 49
copy span "Cruisin' Tikis [GEOGRAPHIC_DATA]"
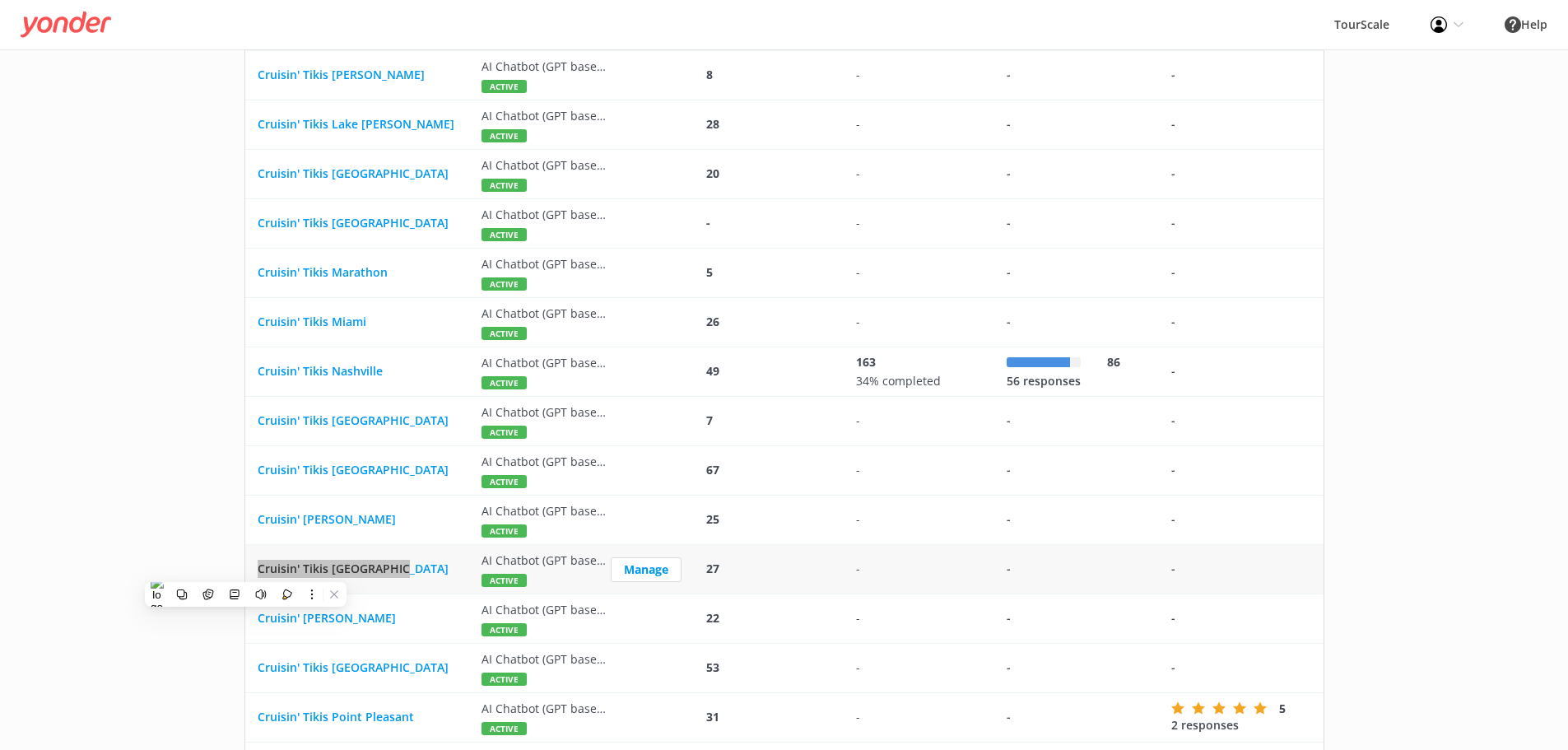
scroll to position [1051, 0]
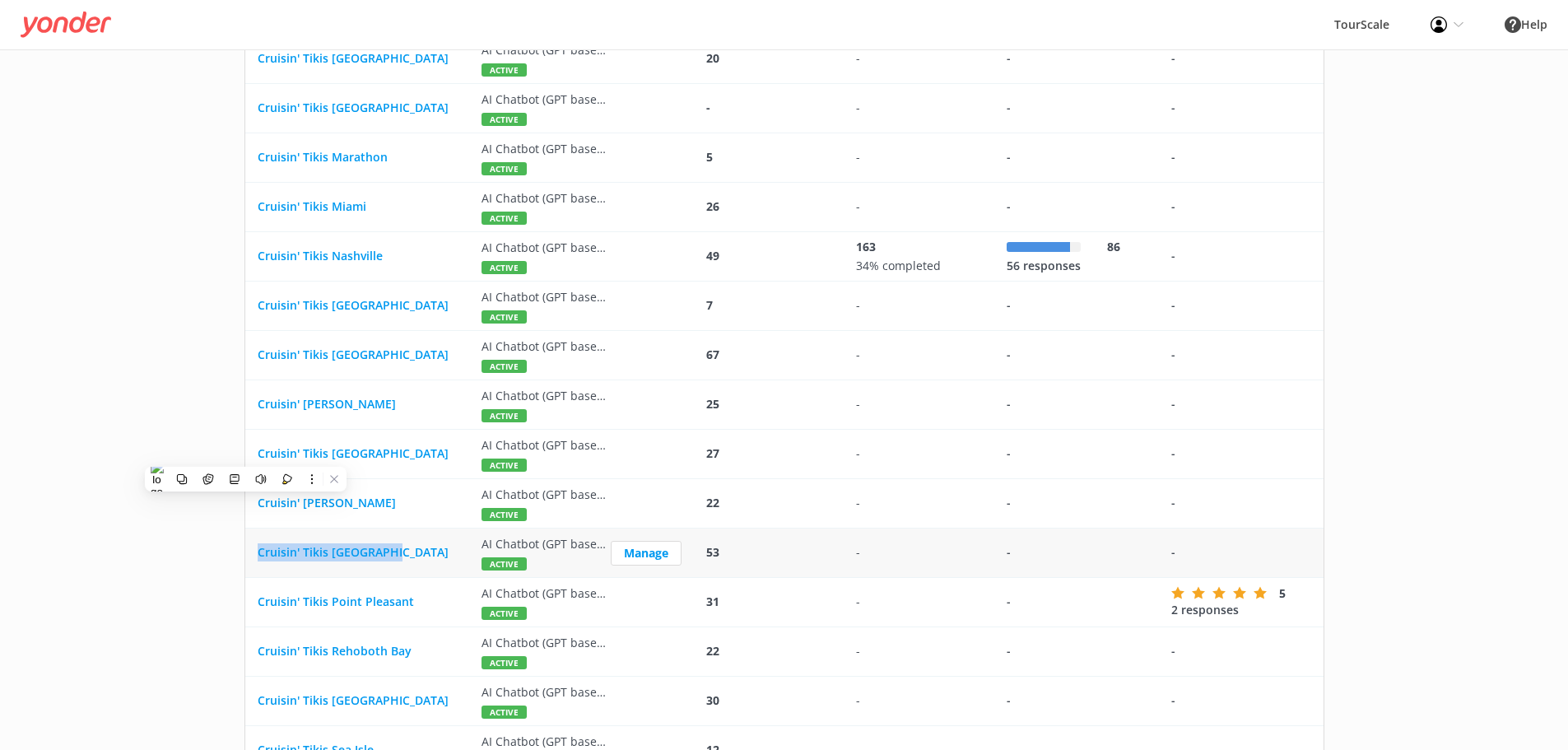
drag, startPoint x: 425, startPoint y: 552, endPoint x: 253, endPoint y: 562, distance: 172.3
click at [253, 562] on div "Cruisin' Tikis [GEOGRAPHIC_DATA]" at bounding box center [357, 553] width 224 height 49
copy span "Cruisin' Tikis [GEOGRAPHIC_DATA]"
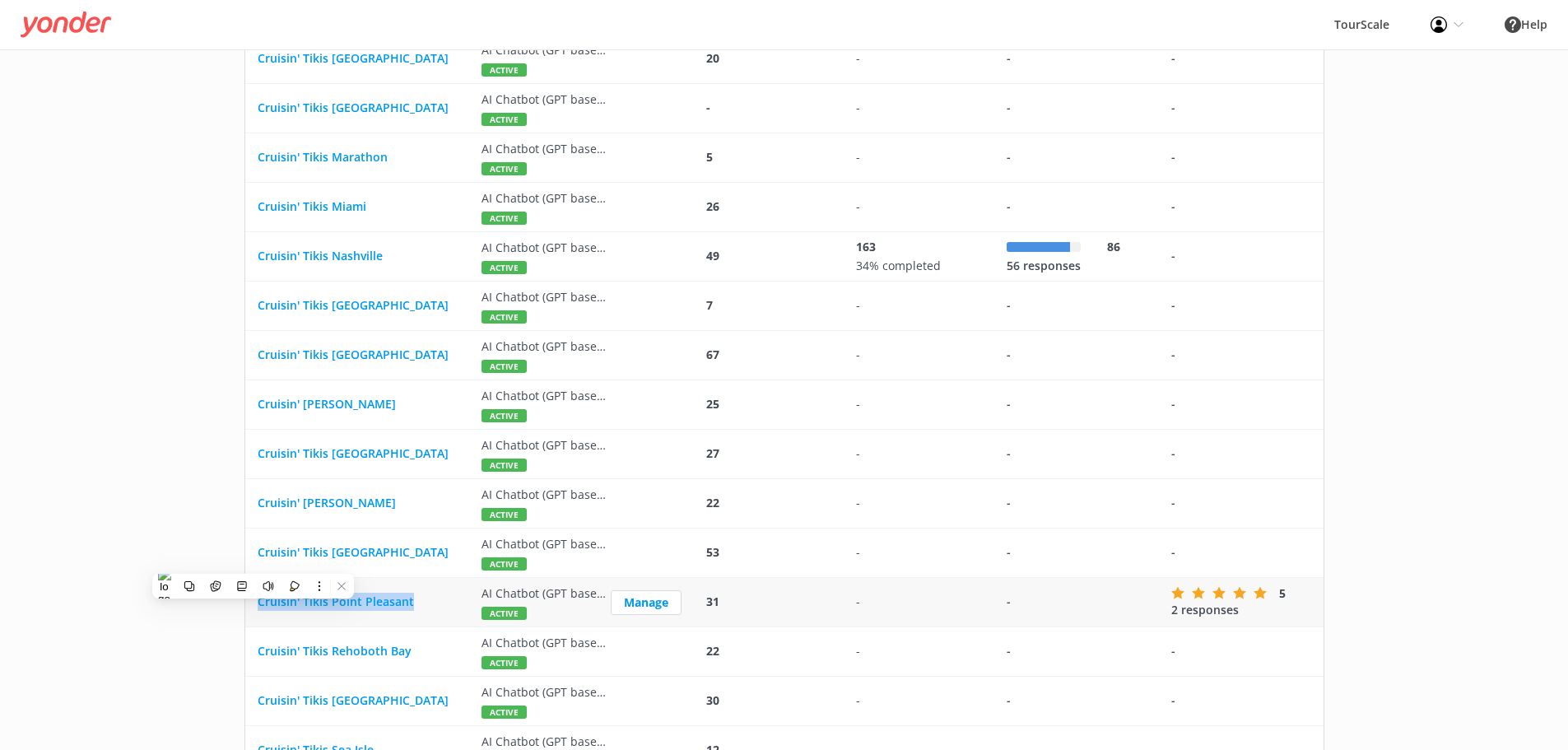
drag, startPoint x: 428, startPoint y: 605, endPoint x: 256, endPoint y: 601, distance: 172.0
click at [256, 601] on div "Cruisin' Tikis Point Pleasant" at bounding box center [357, 602] width 224 height 49
copy span "Cruisin' Tikis Point Pleasant"
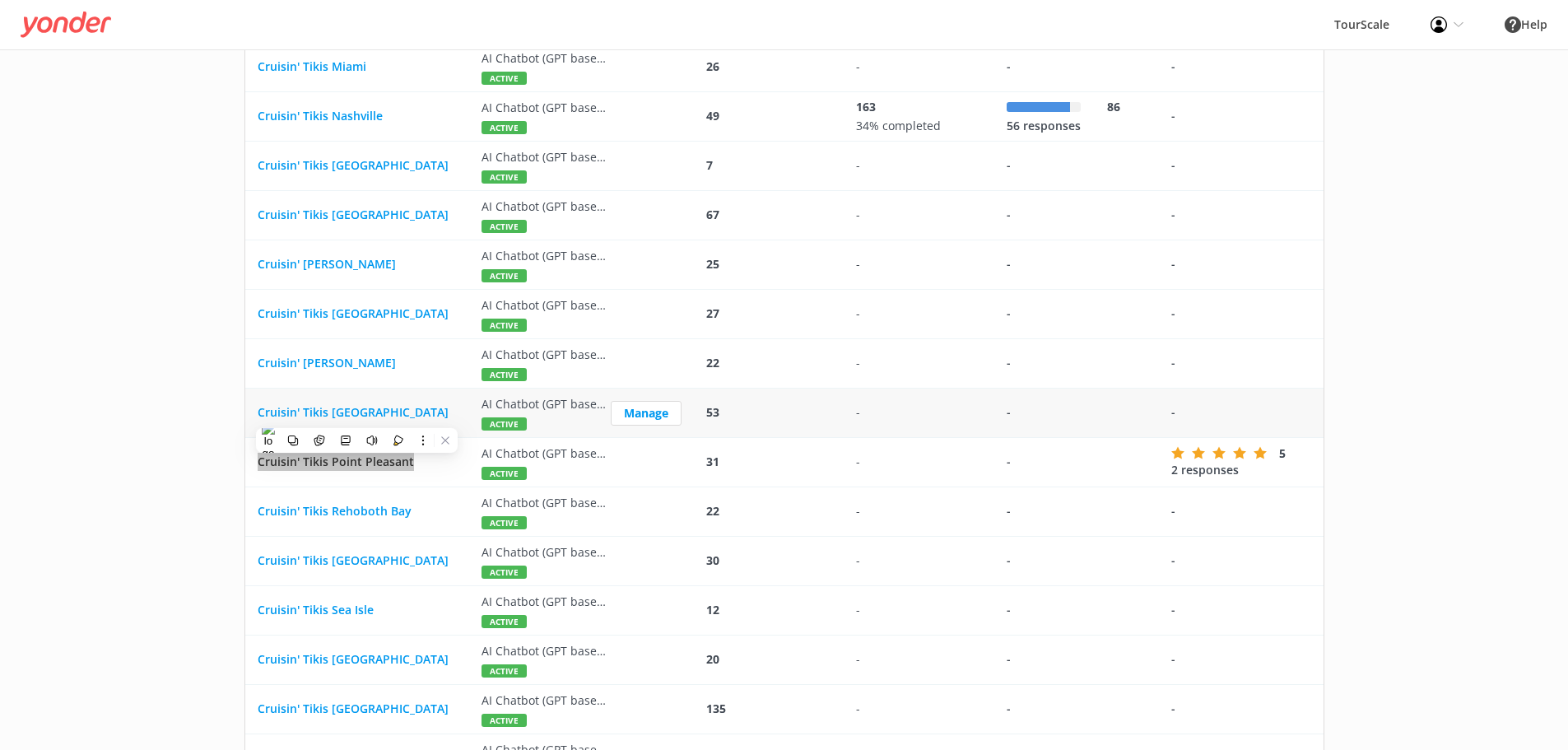
scroll to position [1235, 0]
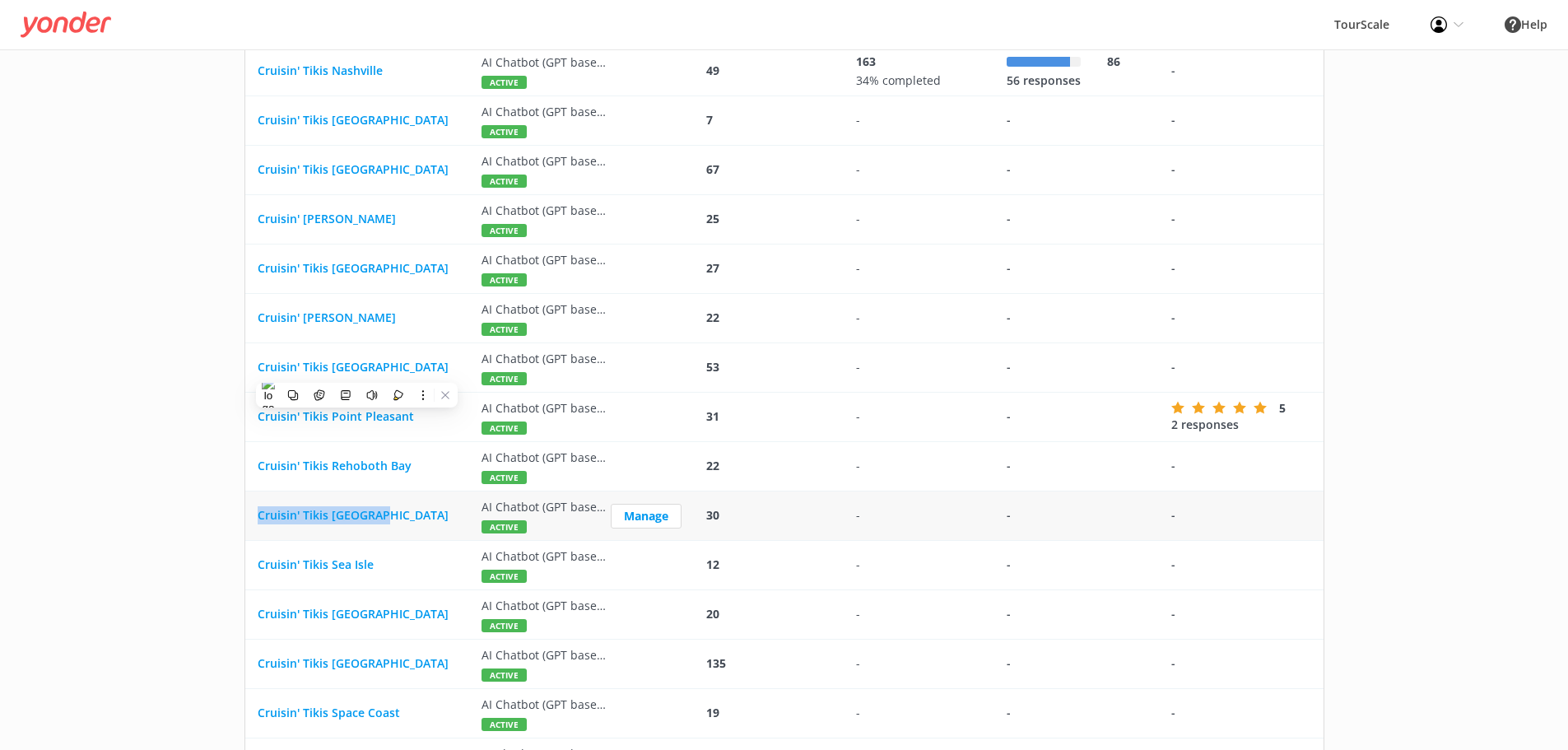
drag, startPoint x: 424, startPoint y: 512, endPoint x: 251, endPoint y: 523, distance: 173.3
click at [251, 523] on div "Cruisin' Tikis [GEOGRAPHIC_DATA]" at bounding box center [357, 515] width 224 height 49
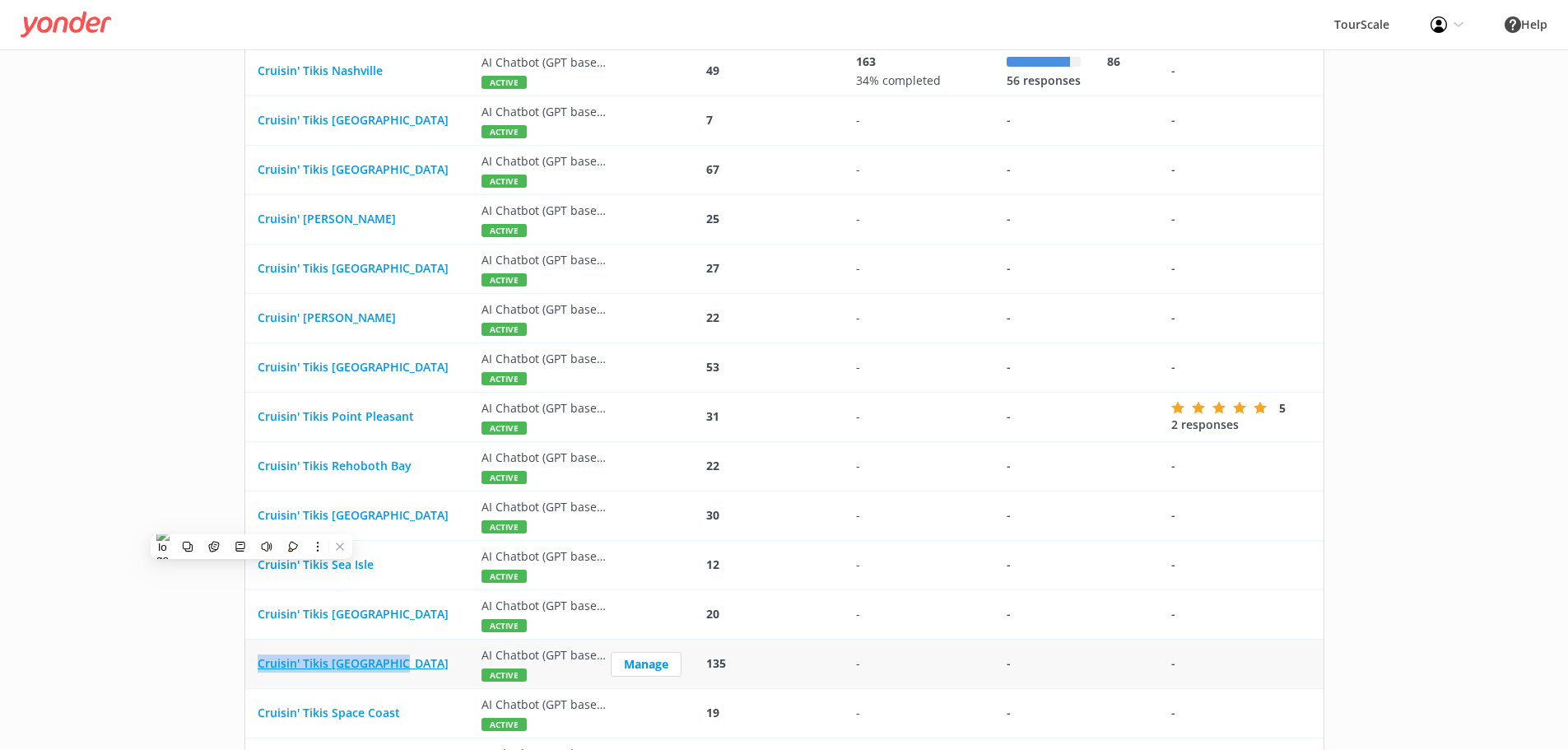
drag, startPoint x: 428, startPoint y: 670, endPoint x: 258, endPoint y: 669, distance: 170.0
click at [258, 669] on link "Cruisin' Tikis [GEOGRAPHIC_DATA]" at bounding box center [357, 663] width 200 height 18
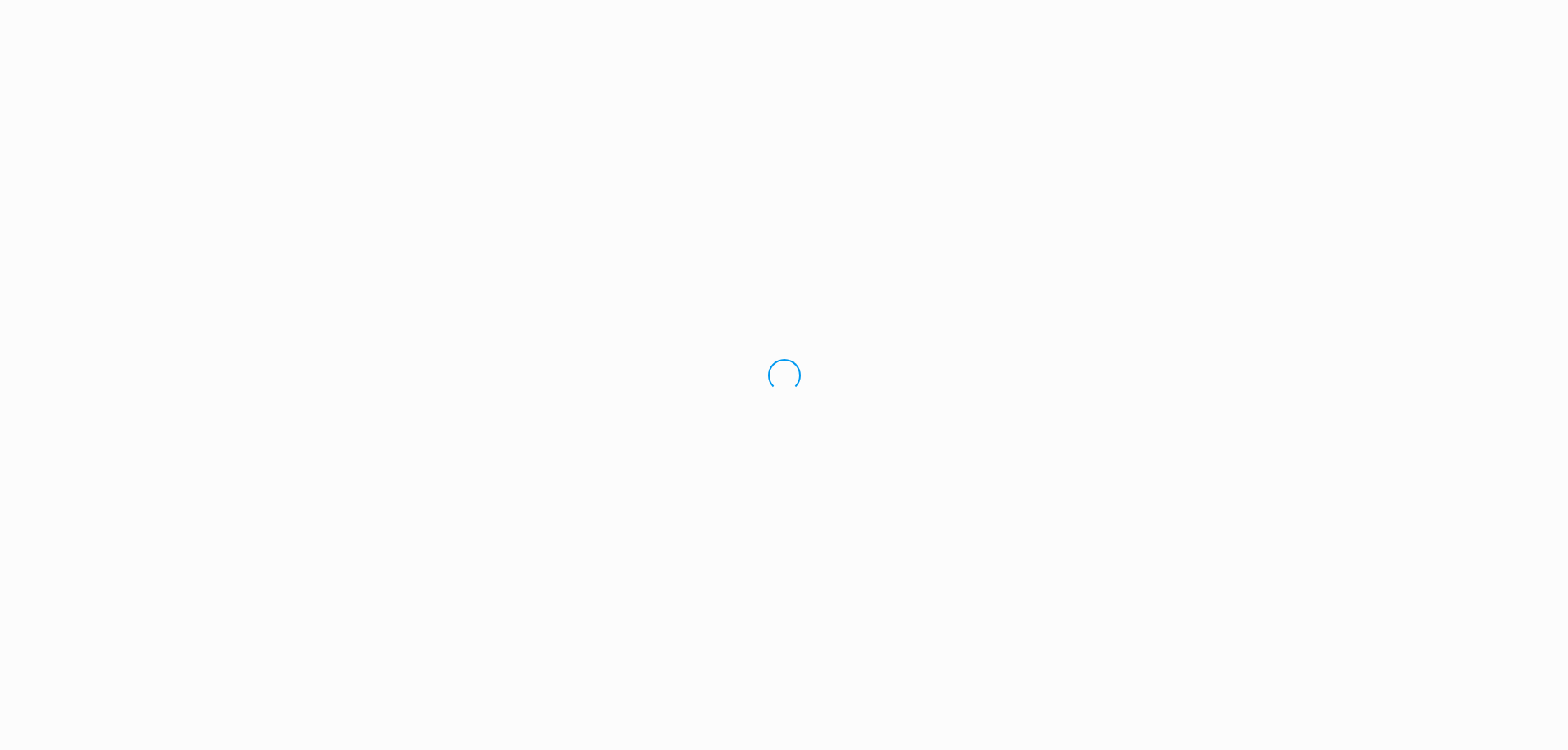
scroll to position [0, 0]
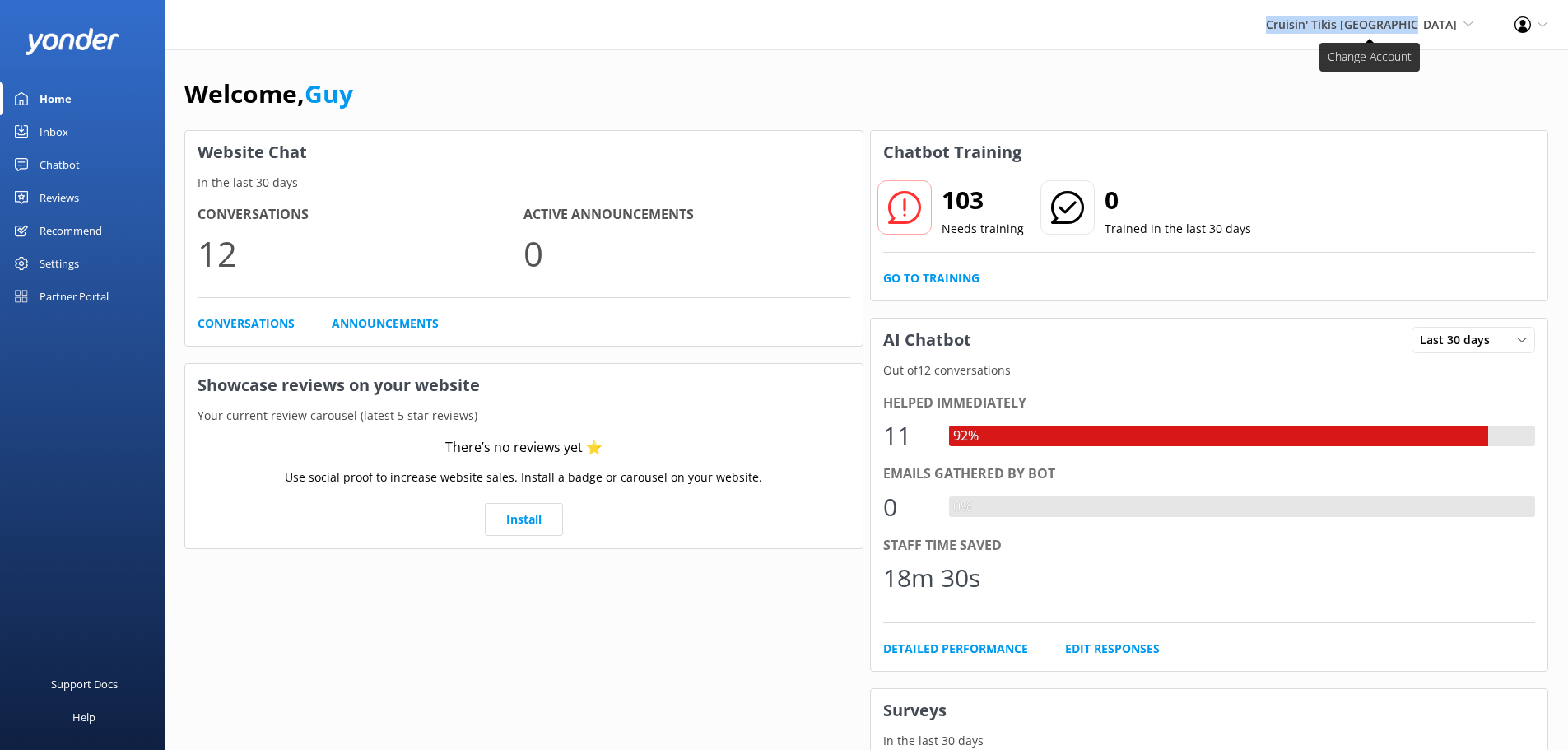
drag, startPoint x: 1290, startPoint y: 27, endPoint x: 1459, endPoint y: 24, distance: 169.0
click at [1459, 24] on div "Cruisin' Tikis South Haven Go to Partner Portal Paddle Pub Huntington Paddle Pu…" at bounding box center [784, 24] width 1568 height 49
click at [55, 168] on div "Chatbot" at bounding box center [59, 164] width 40 height 33
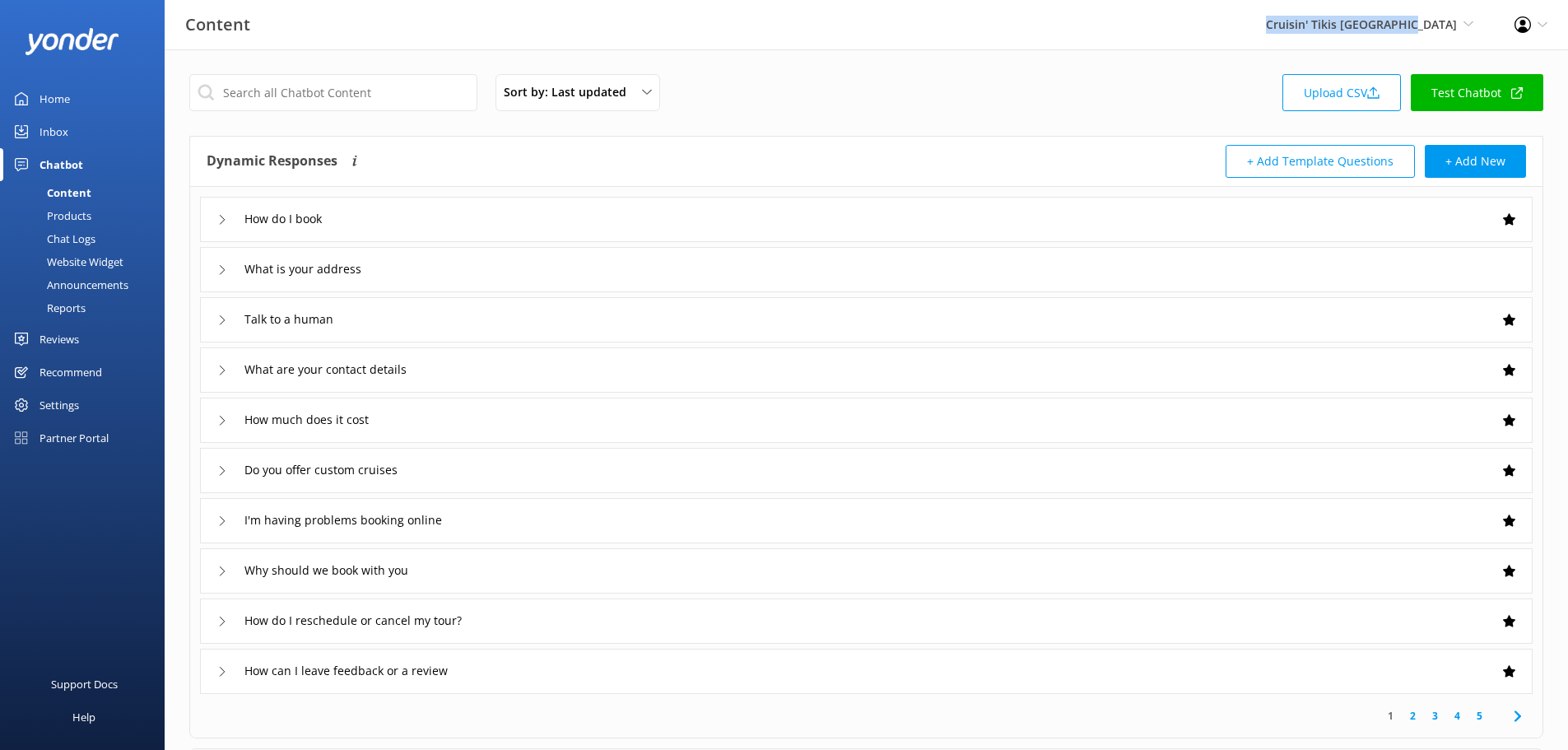
click at [78, 303] on div "Reports" at bounding box center [47, 308] width 76 height 23
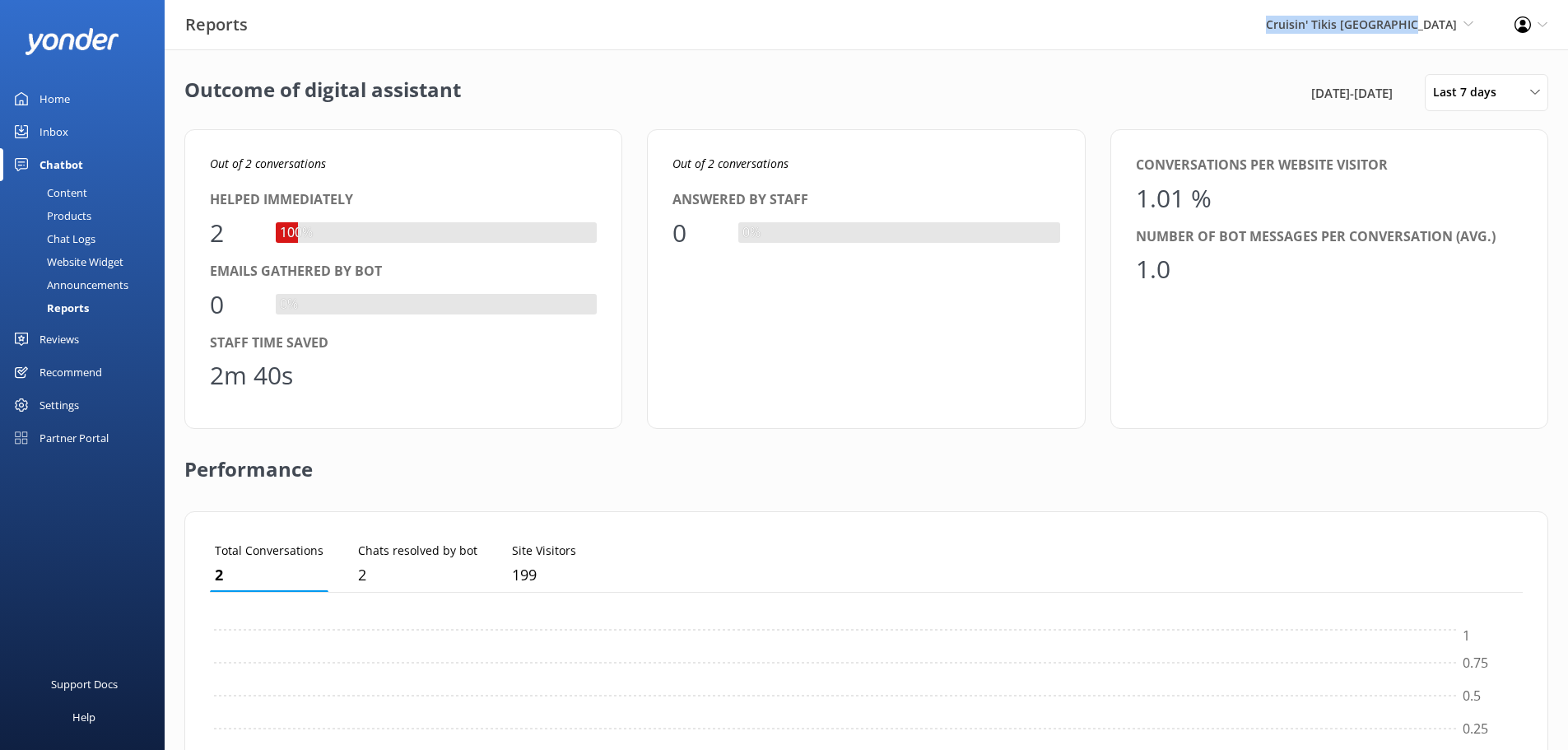
scroll to position [153, 1301]
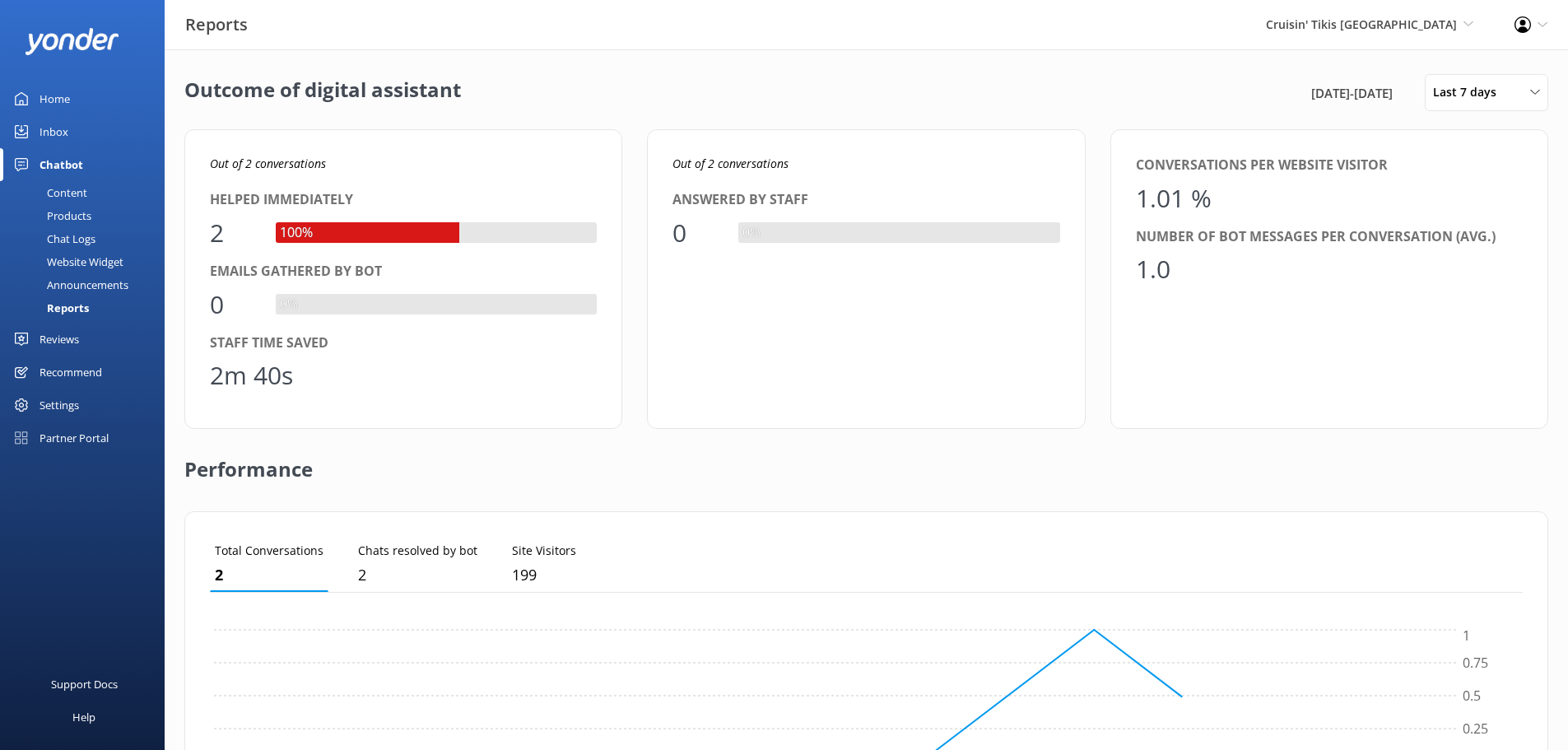
click at [1206, 86] on div "Outcome of digital assistant 9th Oct 25 - 16th Oct 25 Last 7 days Last 7 days L…" at bounding box center [866, 93] width 1364 height 37
click at [1482, 85] on span "Last 7 days" at bounding box center [1470, 92] width 73 height 18
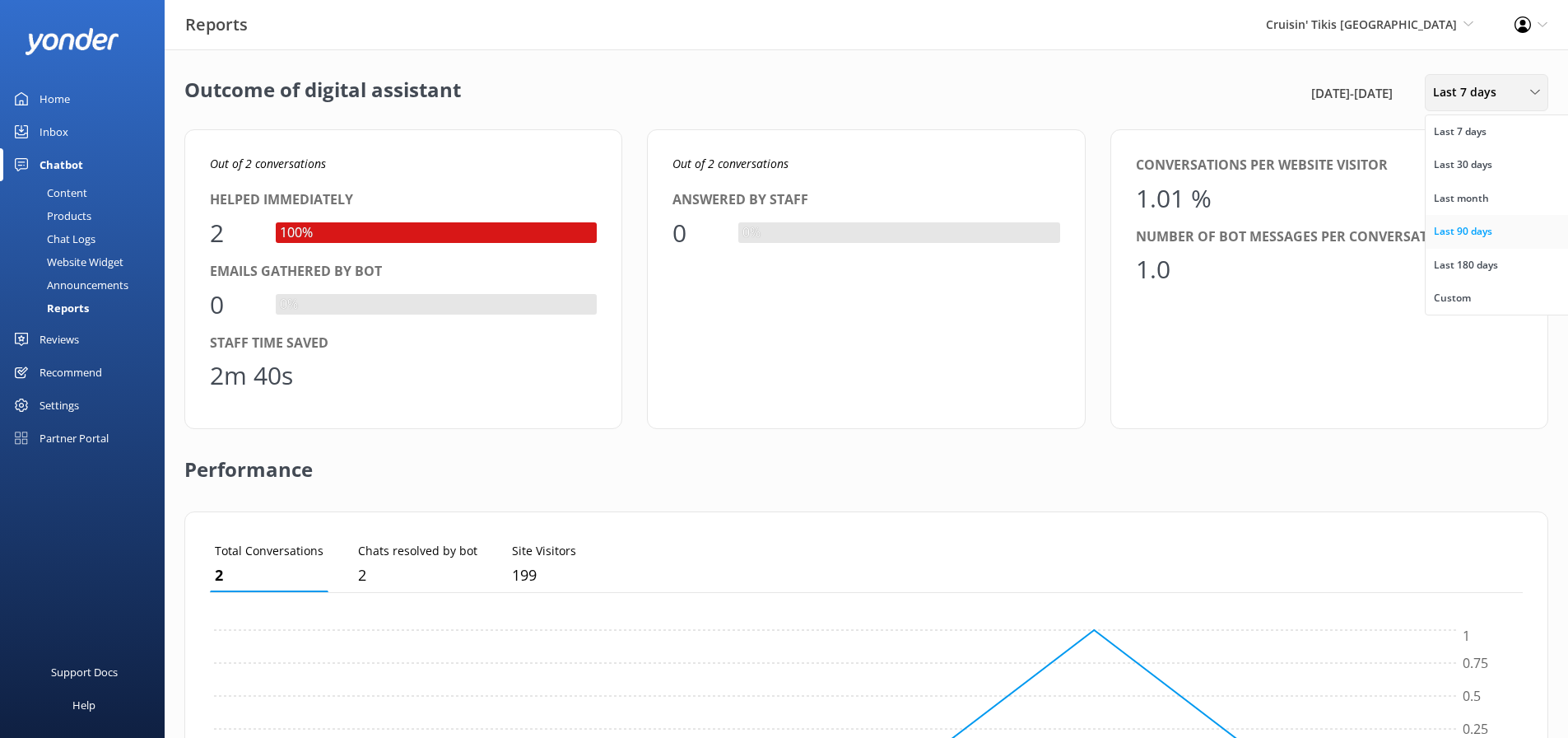
click at [1482, 232] on div "Last 90 days" at bounding box center [1464, 231] width 59 height 16
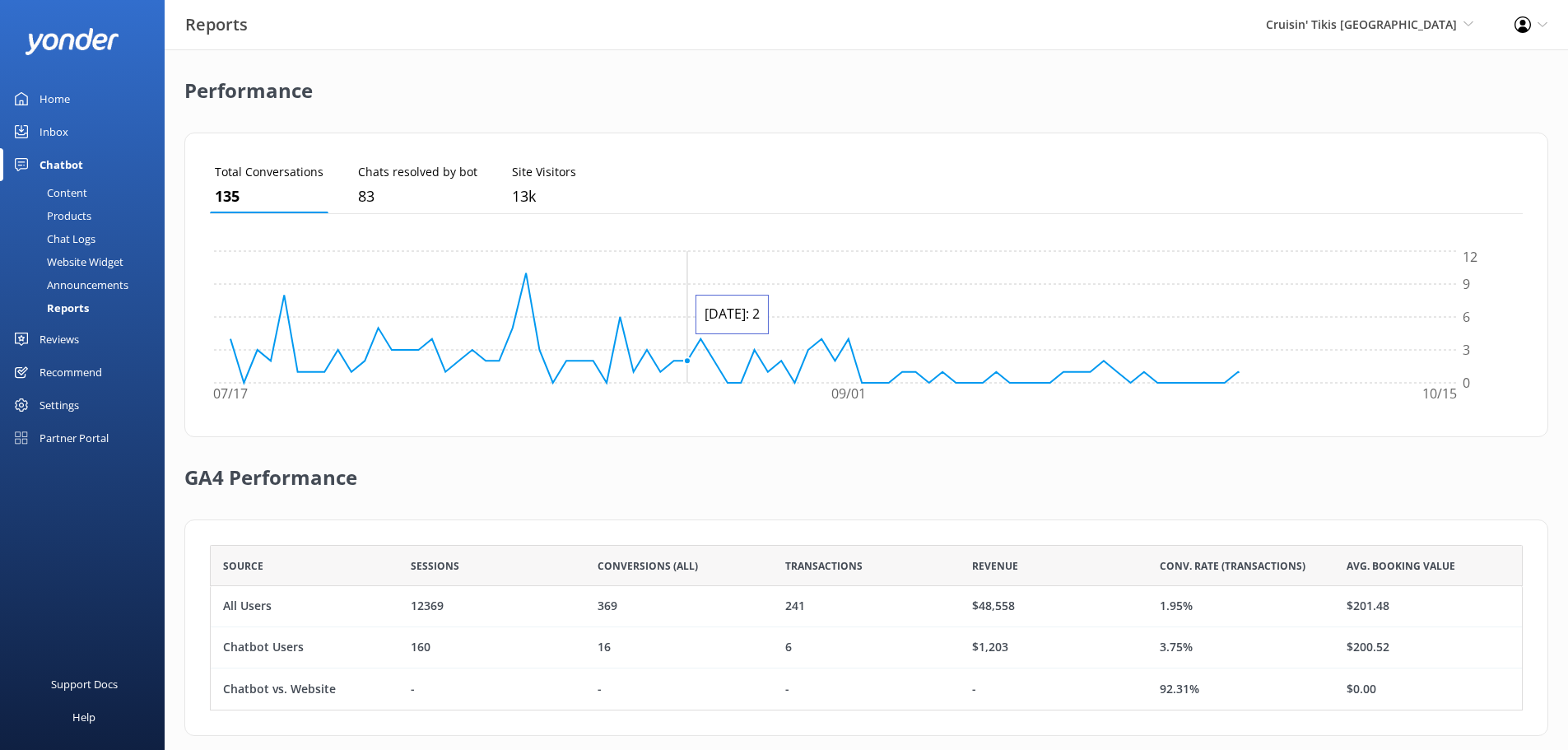
scroll to position [398, 0]
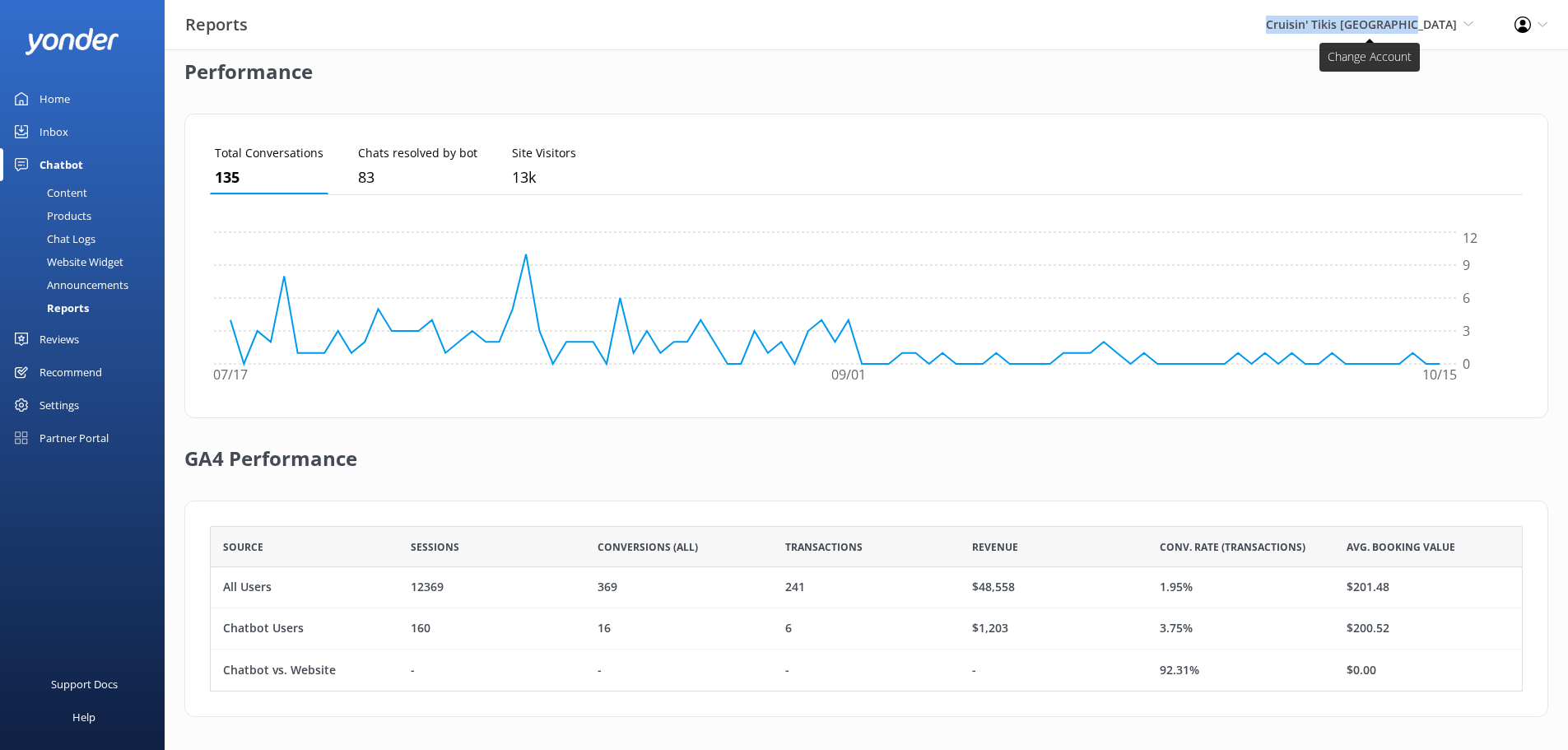
drag, startPoint x: 1310, startPoint y: 24, endPoint x: 1459, endPoint y: 24, distance: 149.0
click at [1459, 24] on div "Cruisin' Tikis South Haven Go to Partner Portal Paddle Pub Huntington Paddle Pu…" at bounding box center [1369, 24] width 249 height 49
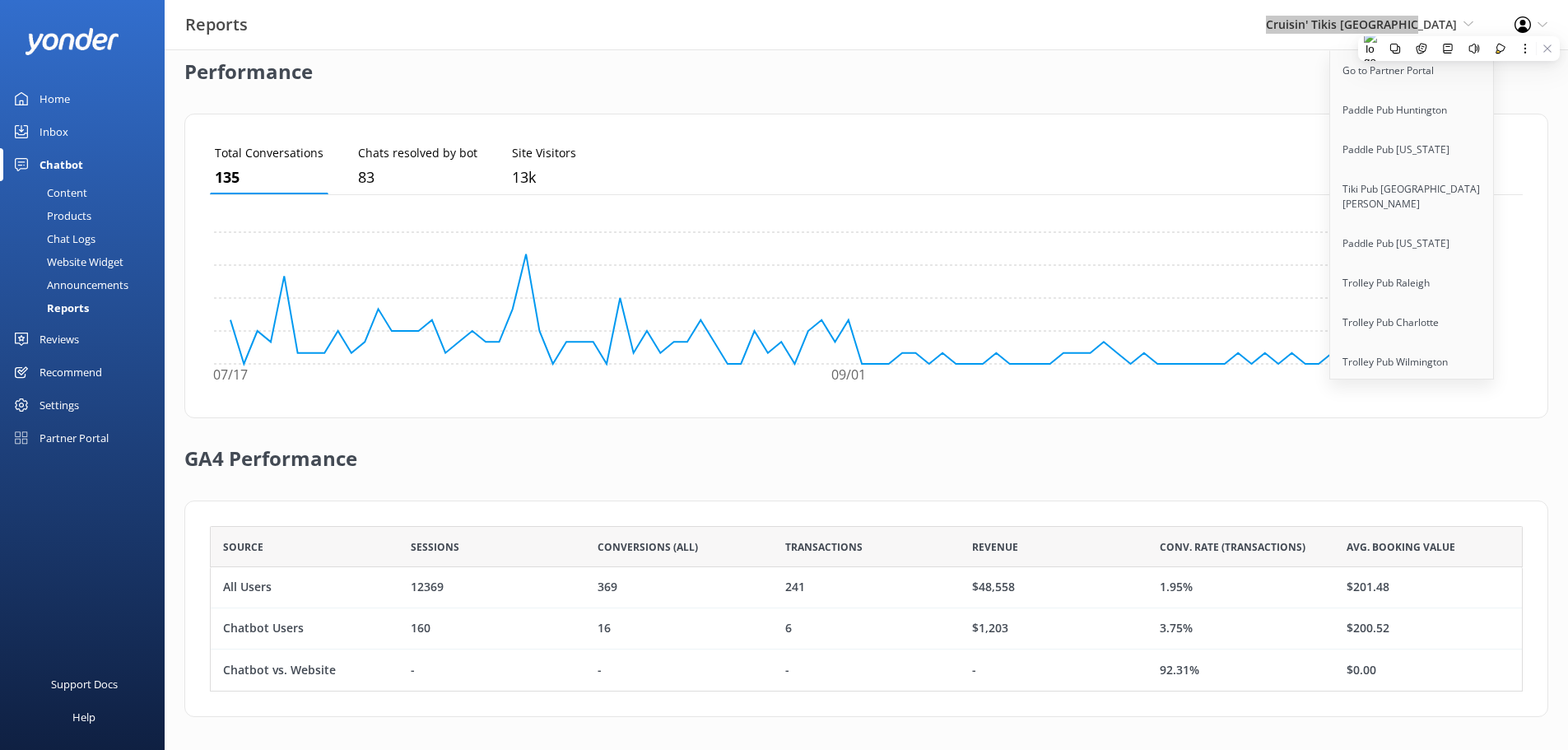
scroll to position [377, 0]
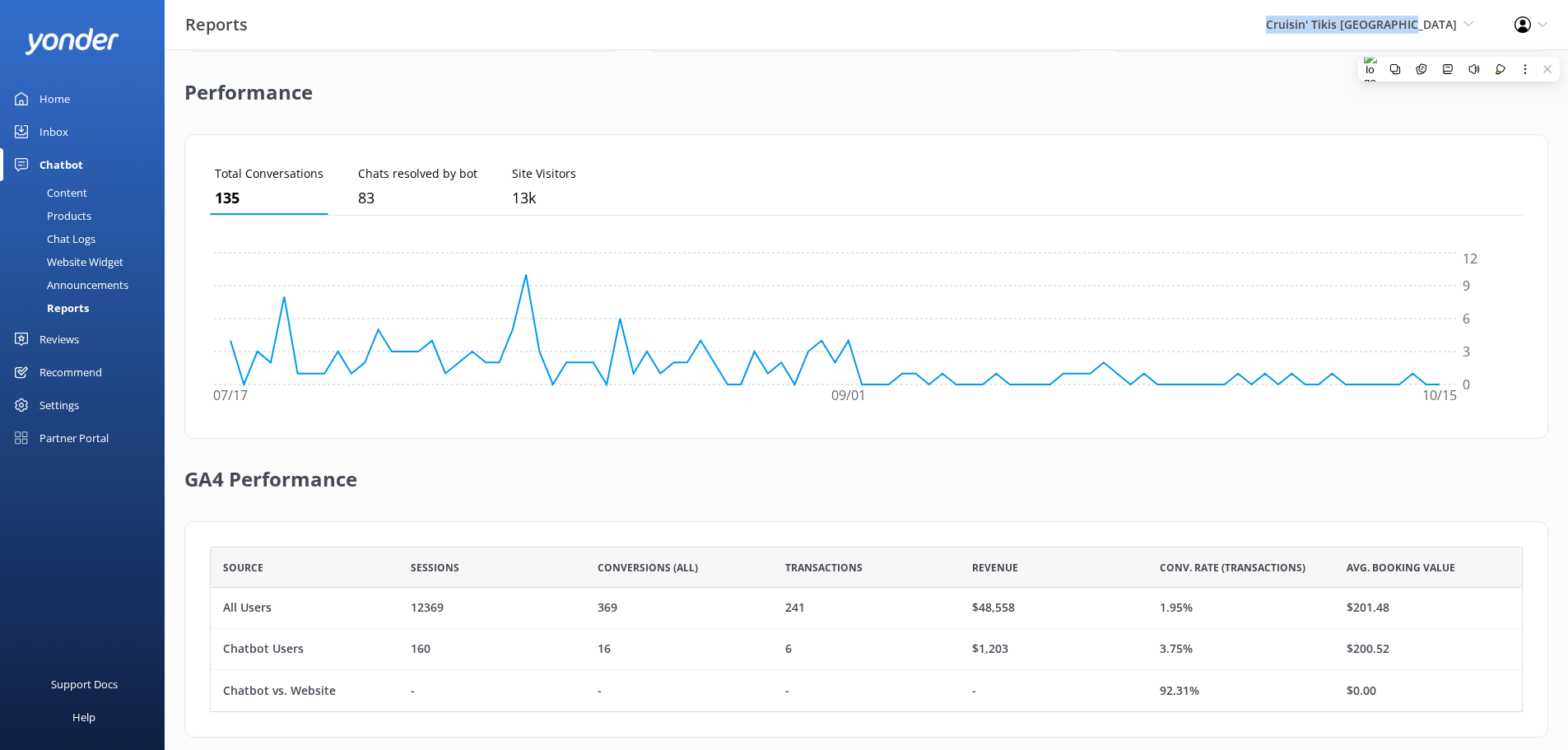
click at [61, 133] on div "Inbox" at bounding box center [53, 131] width 29 height 33
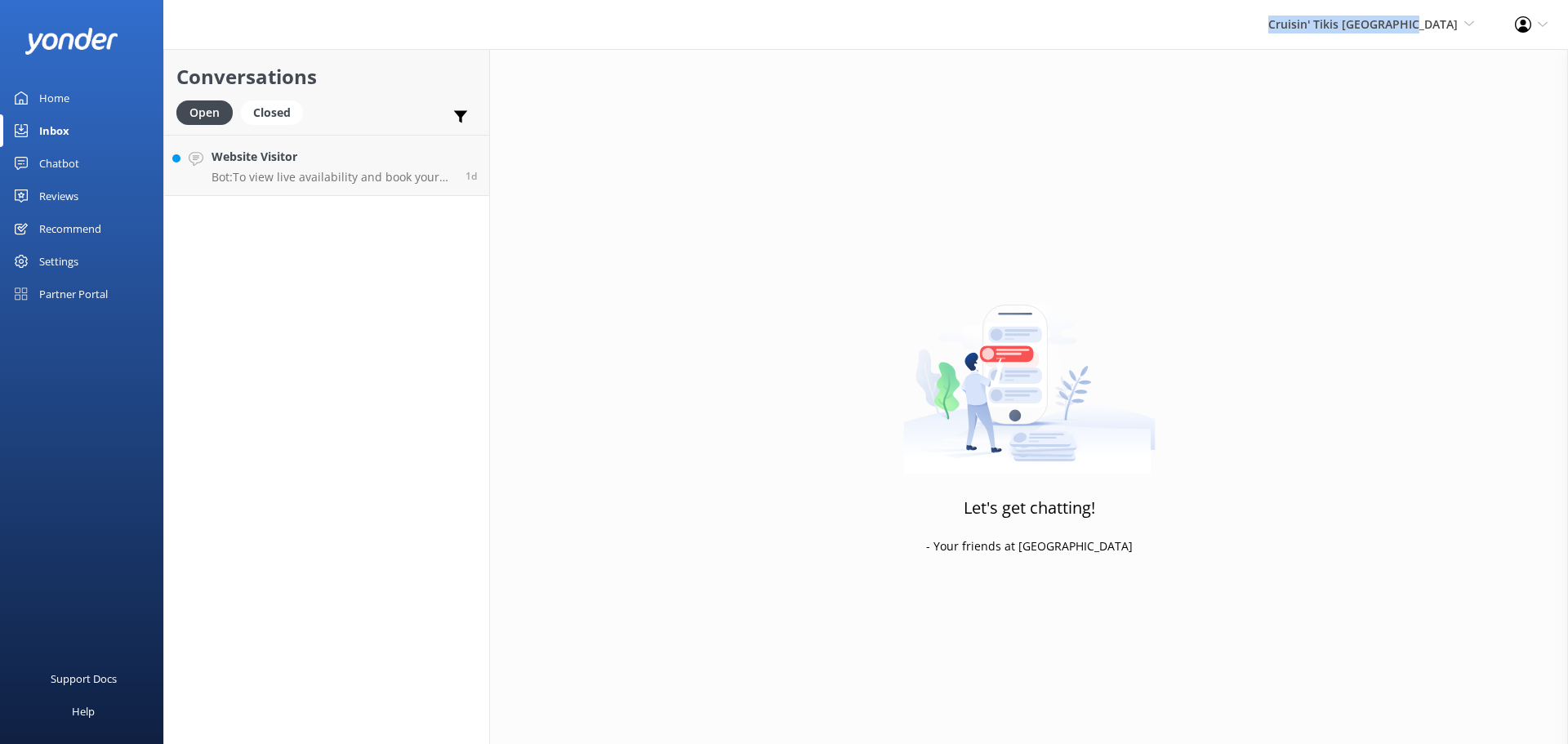
click at [67, 165] on div "Chatbot" at bounding box center [58, 163] width 40 height 33
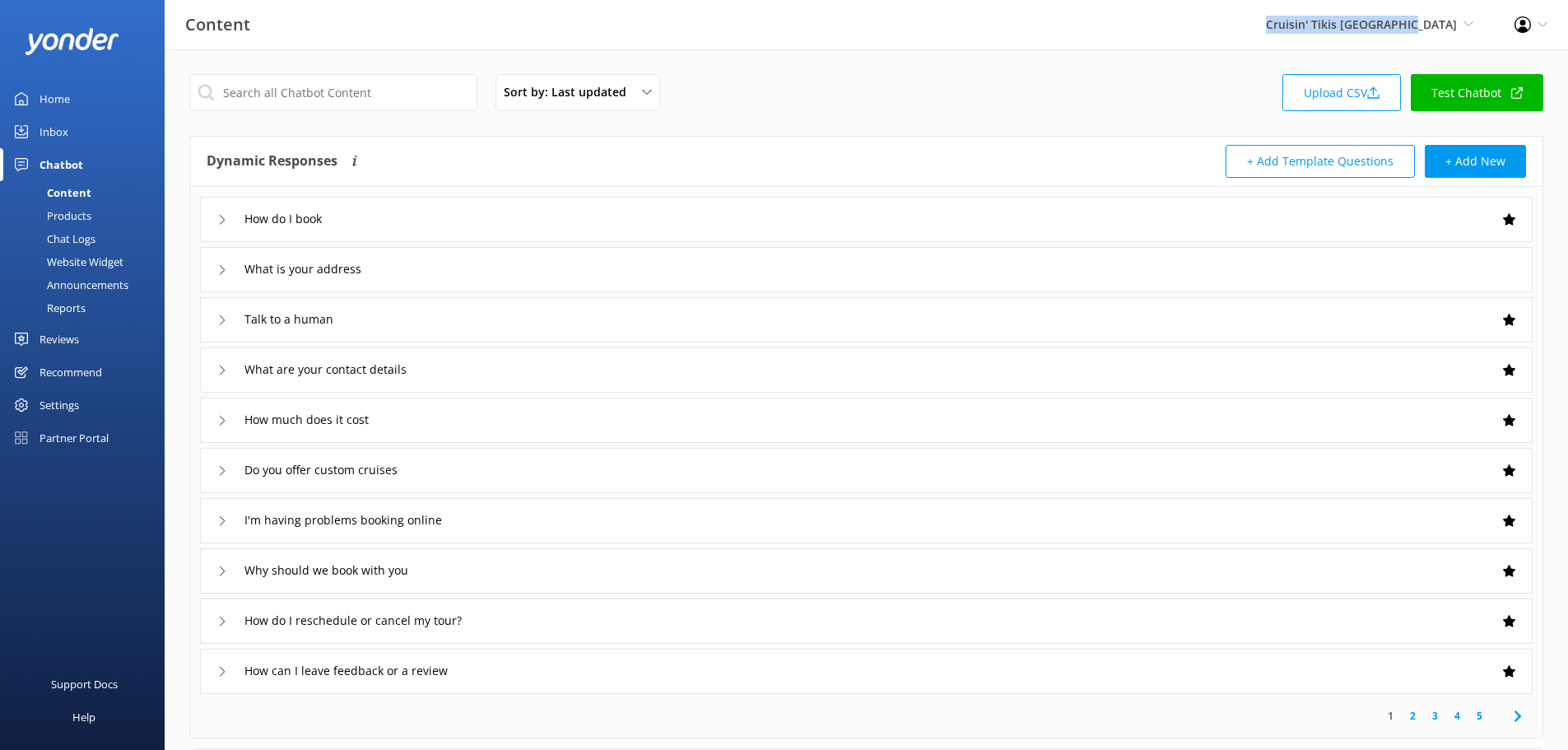
click at [56, 87] on div "Home" at bounding box center [54, 98] width 30 height 33
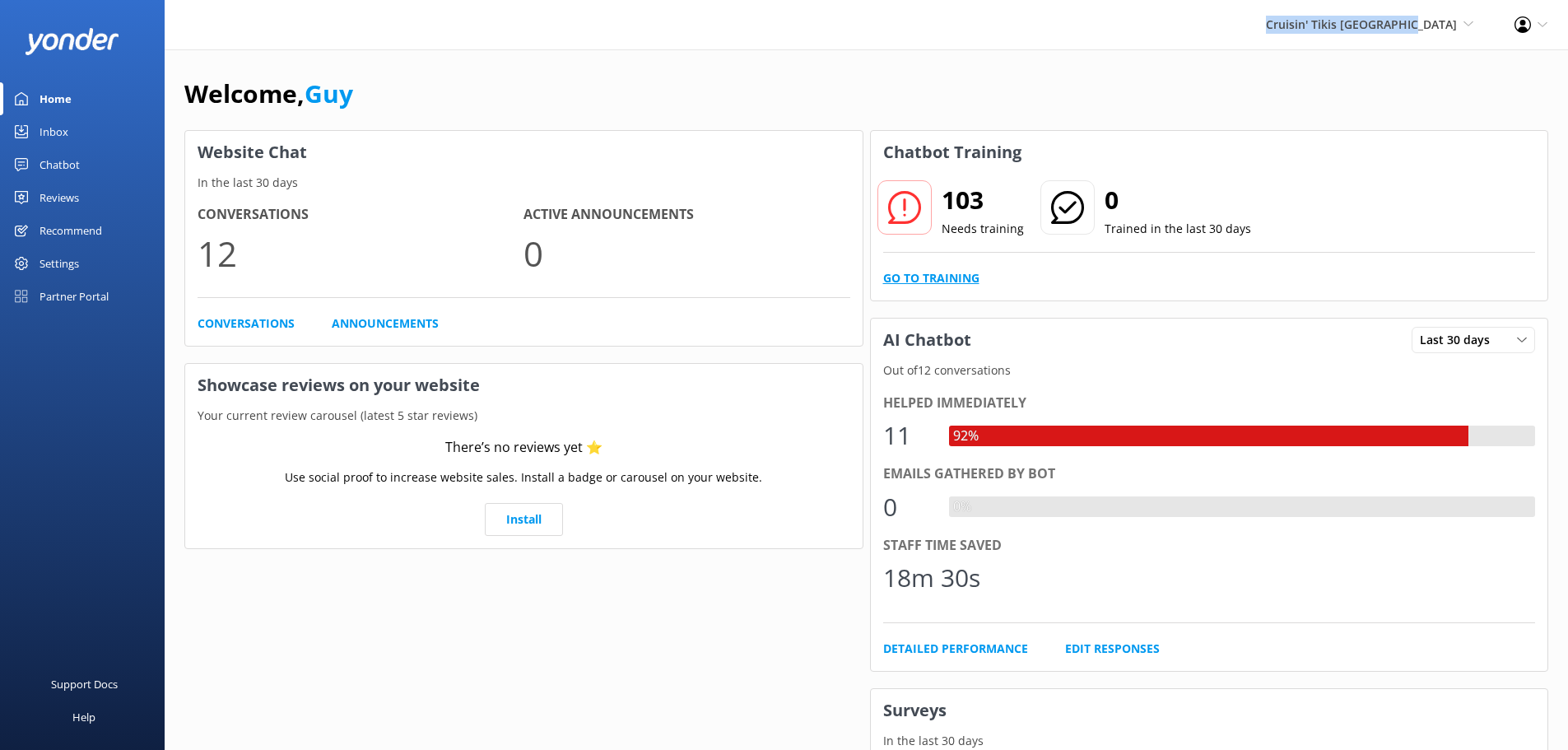
click at [933, 281] on link "Go to Training" at bounding box center [932, 278] width 96 height 18
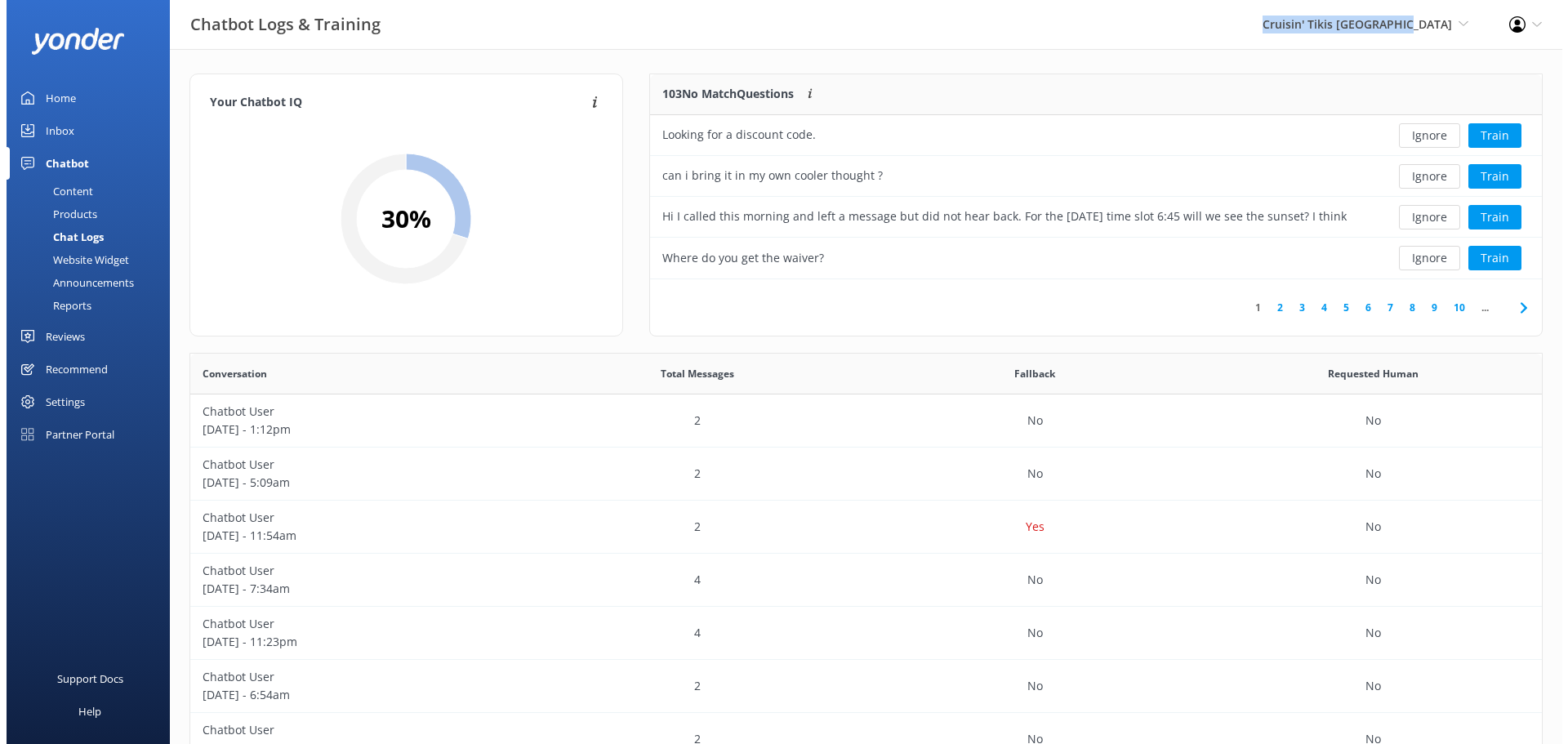
scroll to position [561, 1340]
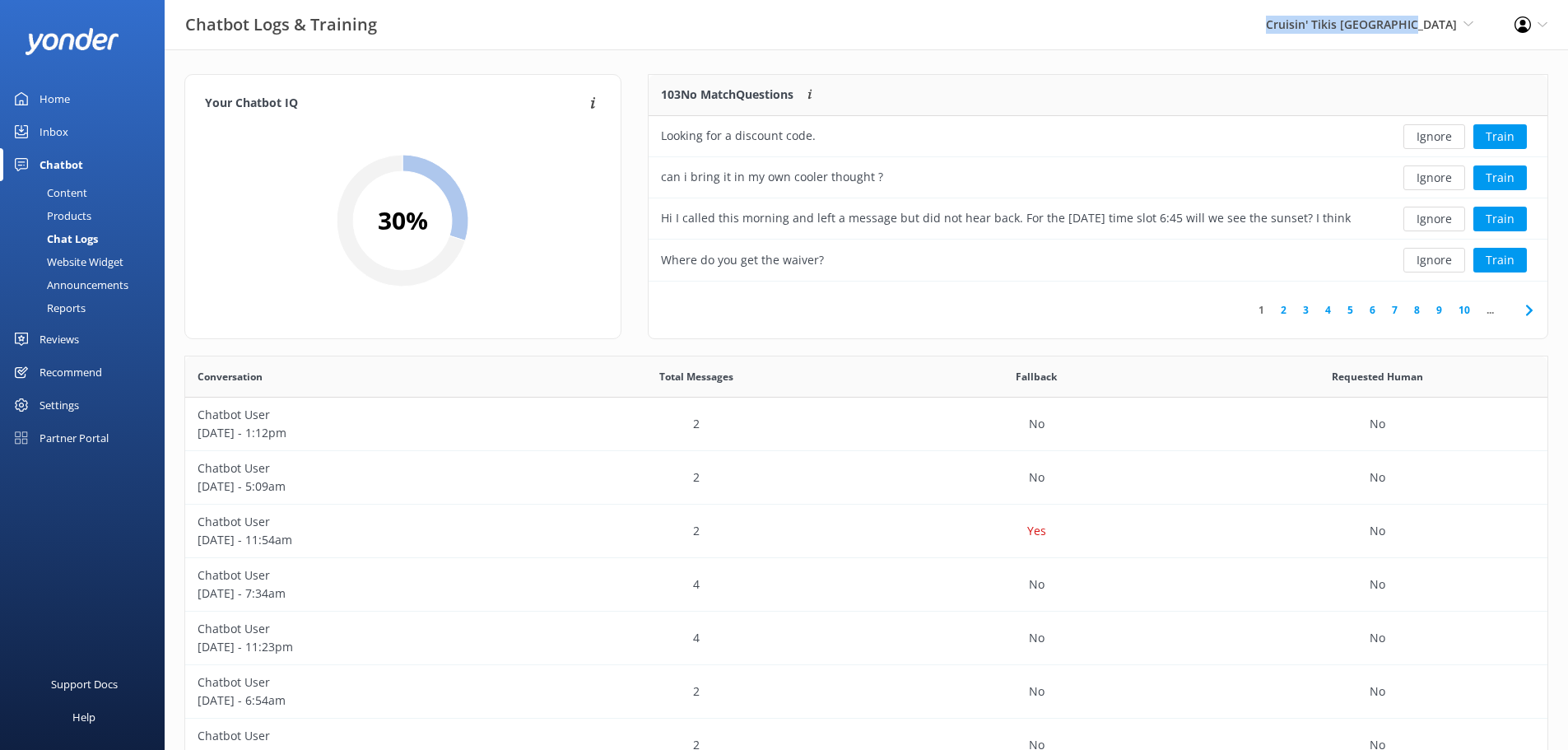
click at [89, 433] on div "Partner Portal" at bounding box center [74, 438] width 70 height 33
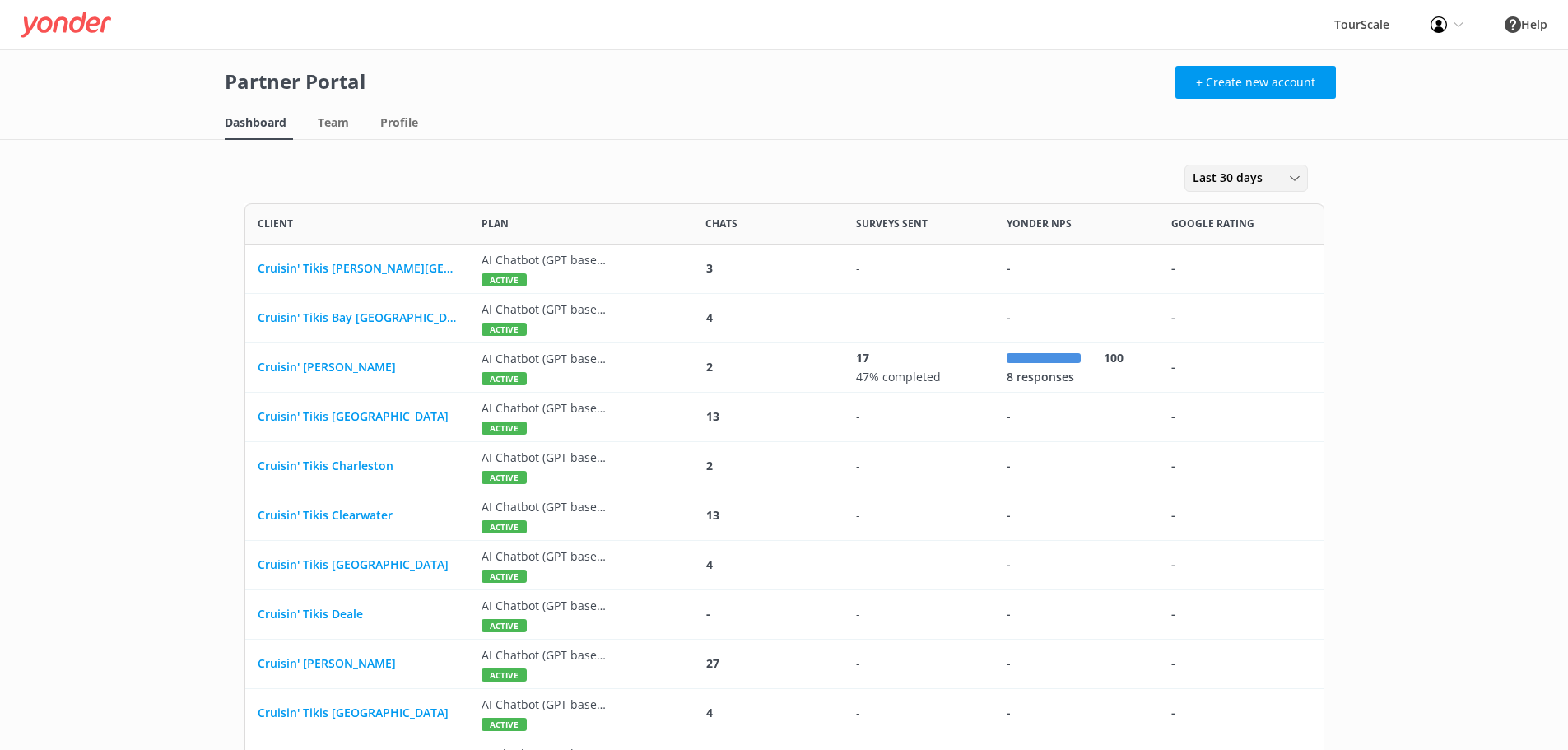
click at [1272, 185] on div "Last 30 days" at bounding box center [1246, 177] width 115 height 18
click at [1268, 312] on link "Last 90 days" at bounding box center [1259, 312] width 146 height 33
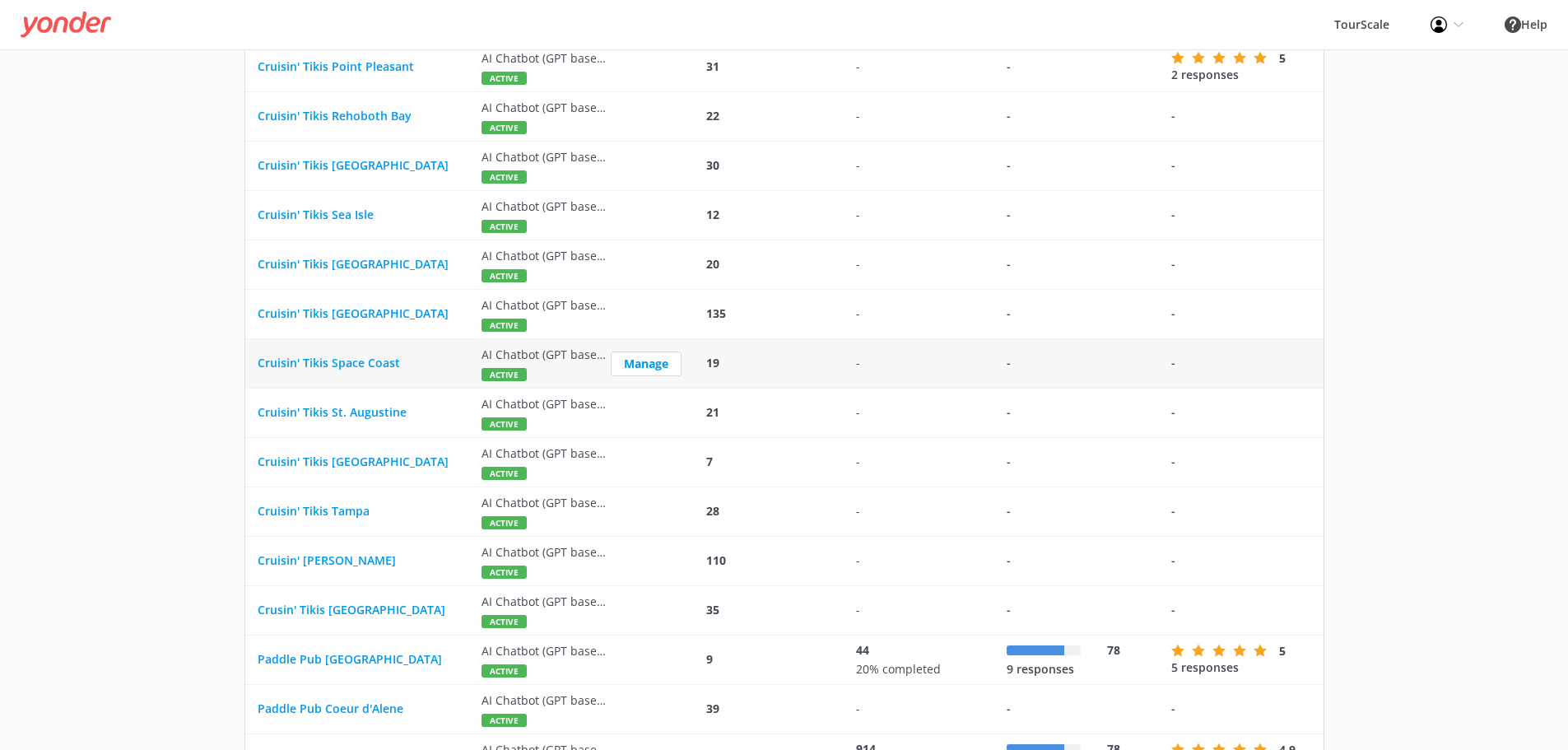
scroll to position [1565, 0]
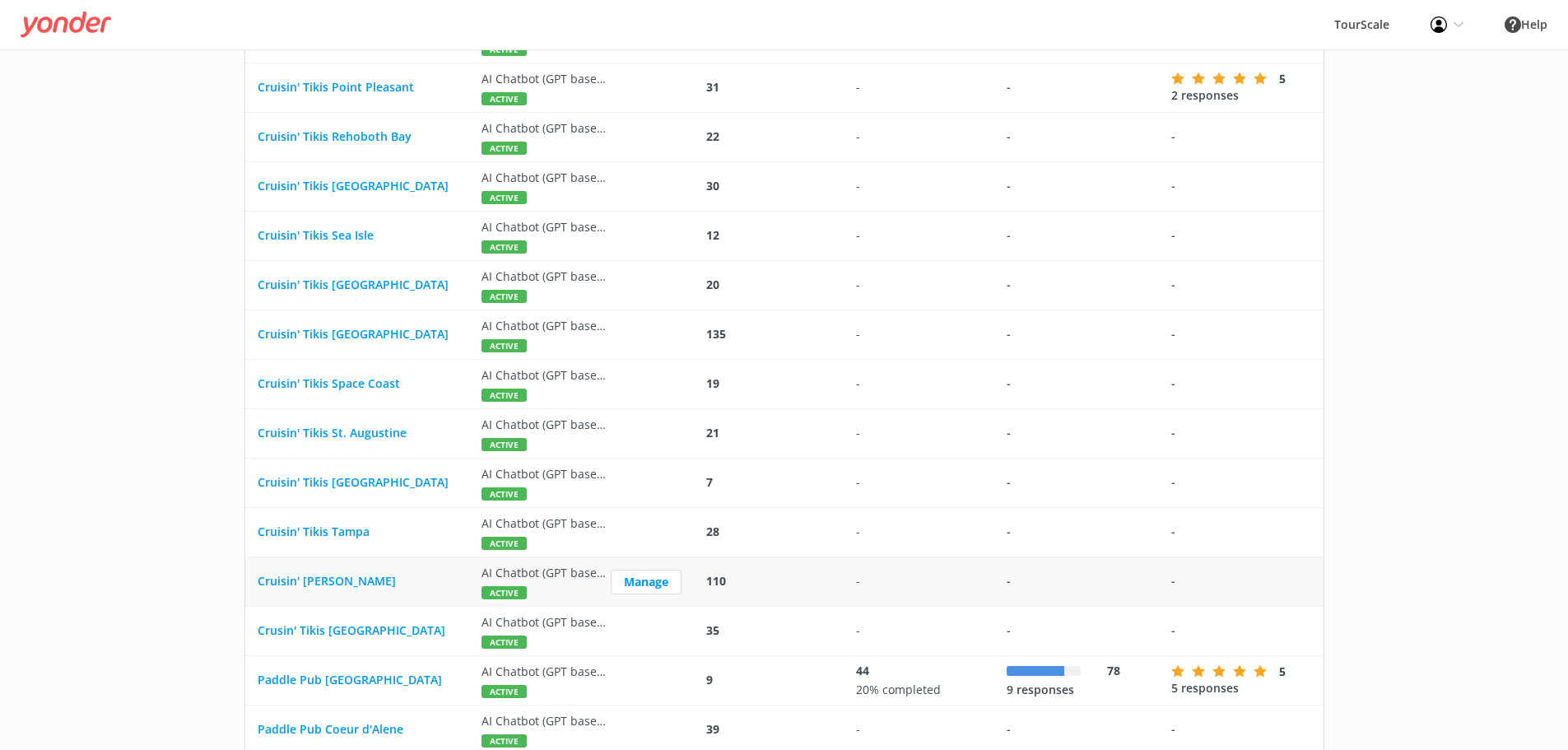
drag, startPoint x: 443, startPoint y: 587, endPoint x: 245, endPoint y: 580, distance: 198.1
click at [245, 580] on div "Cruisin' [PERSON_NAME]" at bounding box center [357, 581] width 224 height 49
drag, startPoint x: 465, startPoint y: 629, endPoint x: 256, endPoint y: 630, distance: 209.0
click at [256, 630] on div "Crusin' Tikis [GEOGRAPHIC_DATA]" at bounding box center [357, 631] width 224 height 49
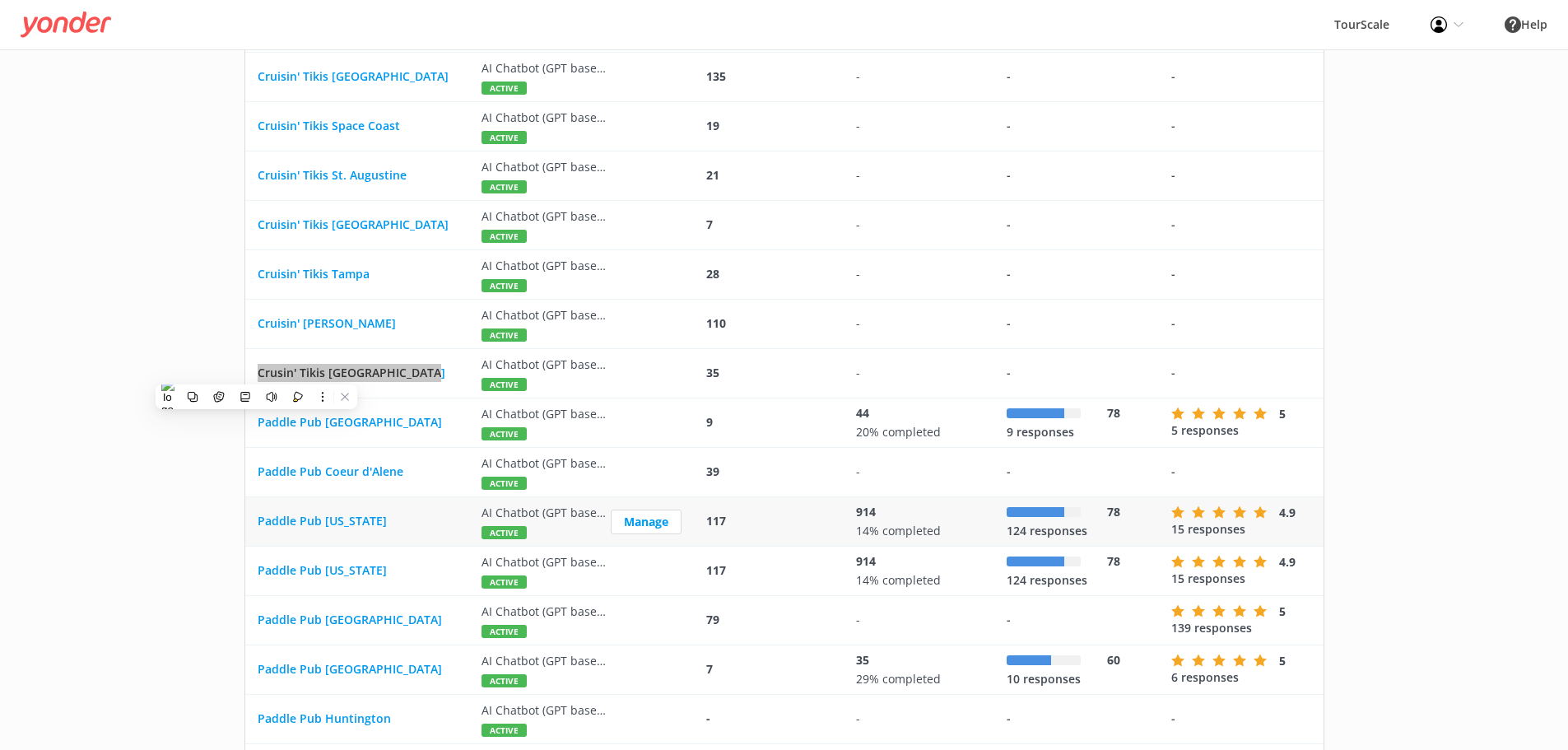
scroll to position [1853, 0]
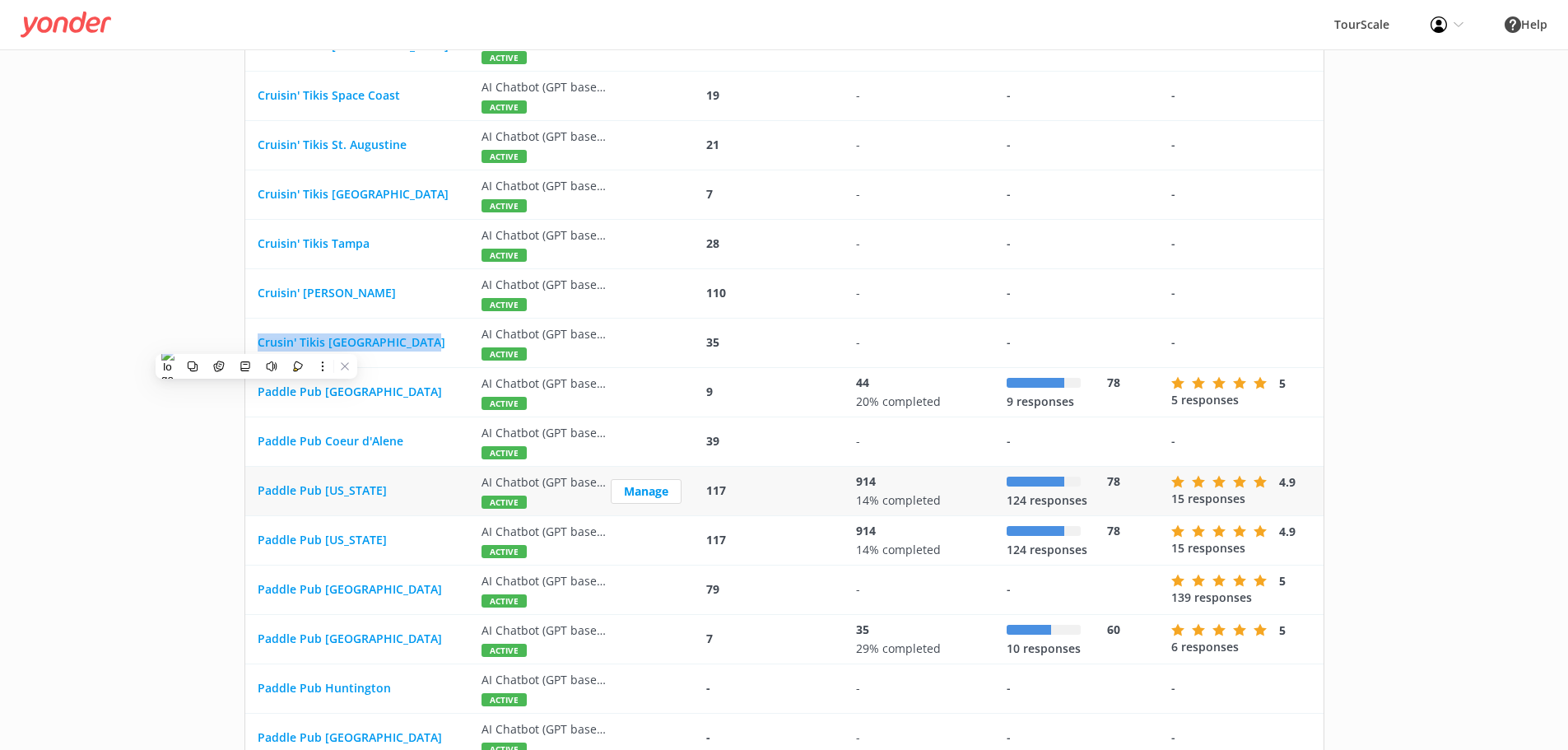
drag, startPoint x: 462, startPoint y: 490, endPoint x: 249, endPoint y: 495, distance: 213.1
click at [249, 495] on div "Paddle Pub [US_STATE]" at bounding box center [357, 491] width 224 height 49
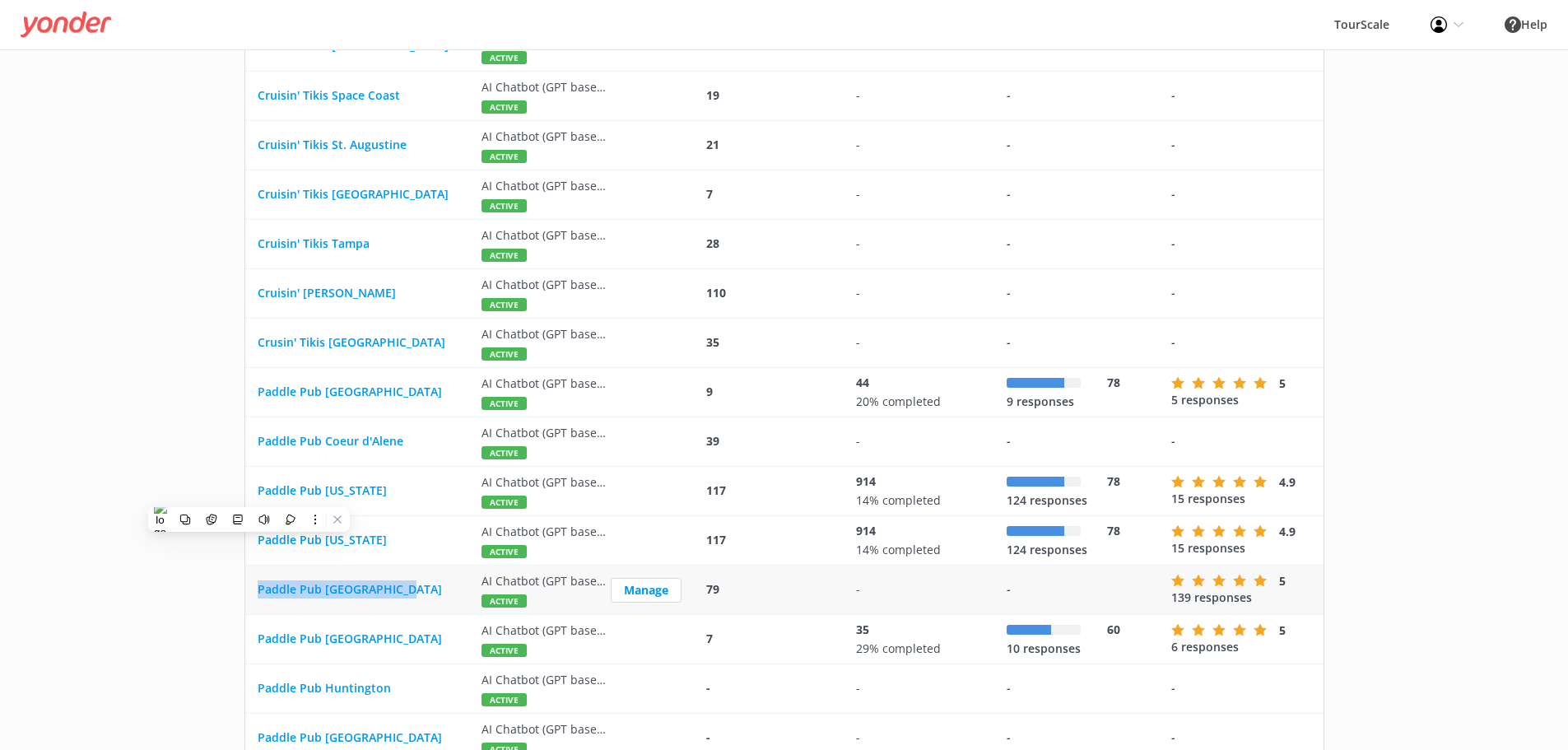
drag, startPoint x: 447, startPoint y: 588, endPoint x: 259, endPoint y: 603, distance: 188.6
click at [259, 603] on div "Paddle Pub [GEOGRAPHIC_DATA]" at bounding box center [357, 590] width 224 height 49
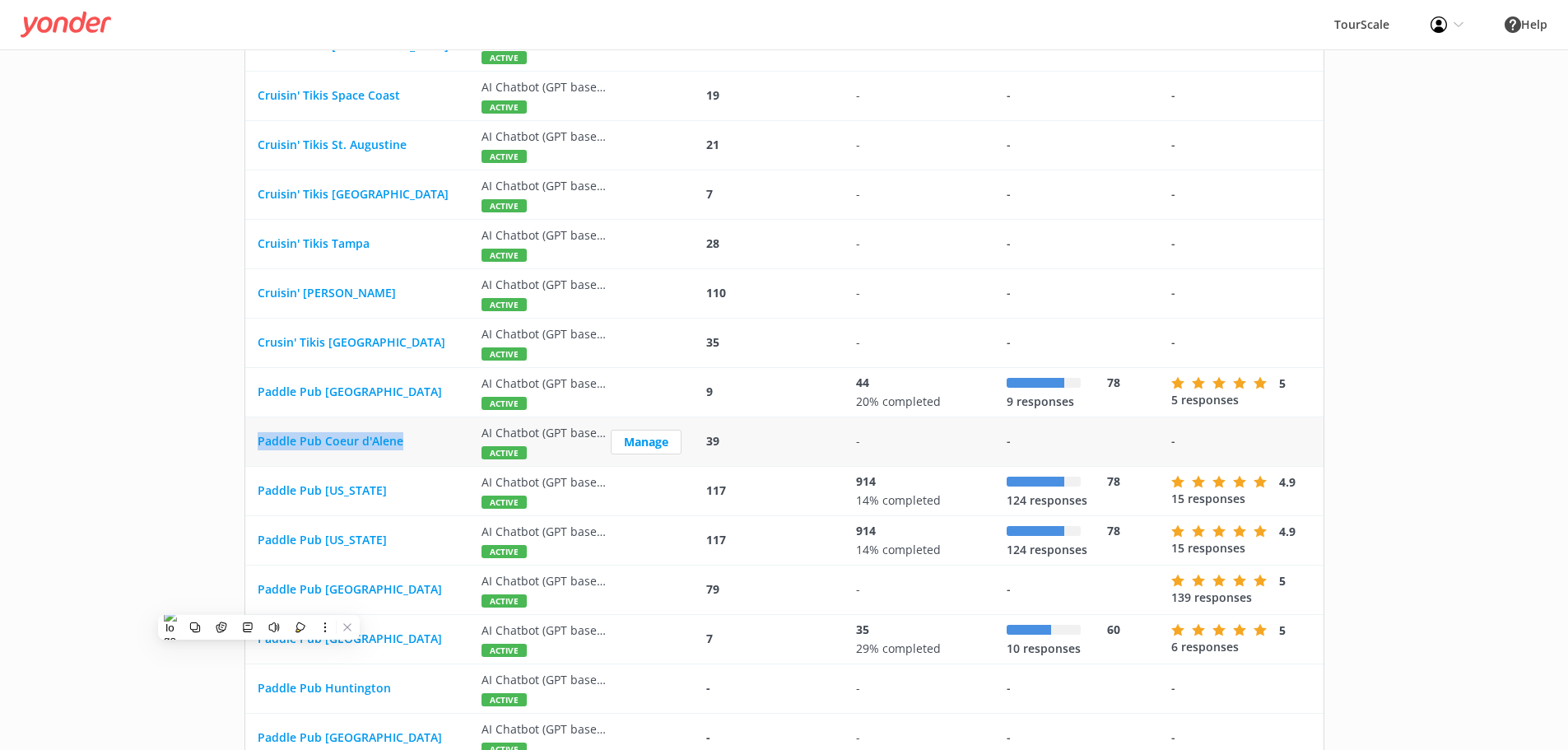
drag, startPoint x: 450, startPoint y: 439, endPoint x: 250, endPoint y: 441, distance: 200.0
click at [250, 441] on div "Paddle Pub Coeur d'Alene" at bounding box center [357, 441] width 224 height 49
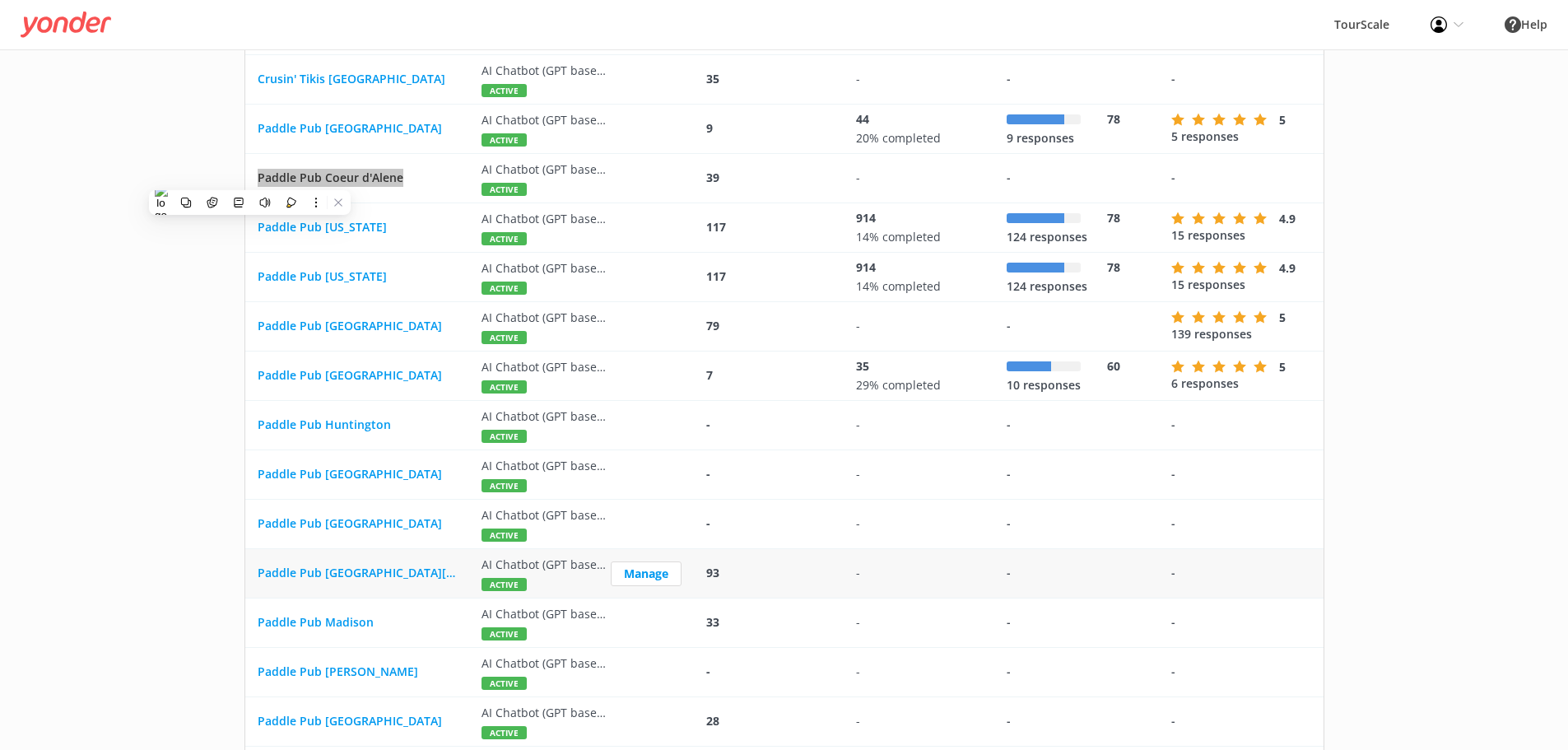
scroll to position [2121, 0]
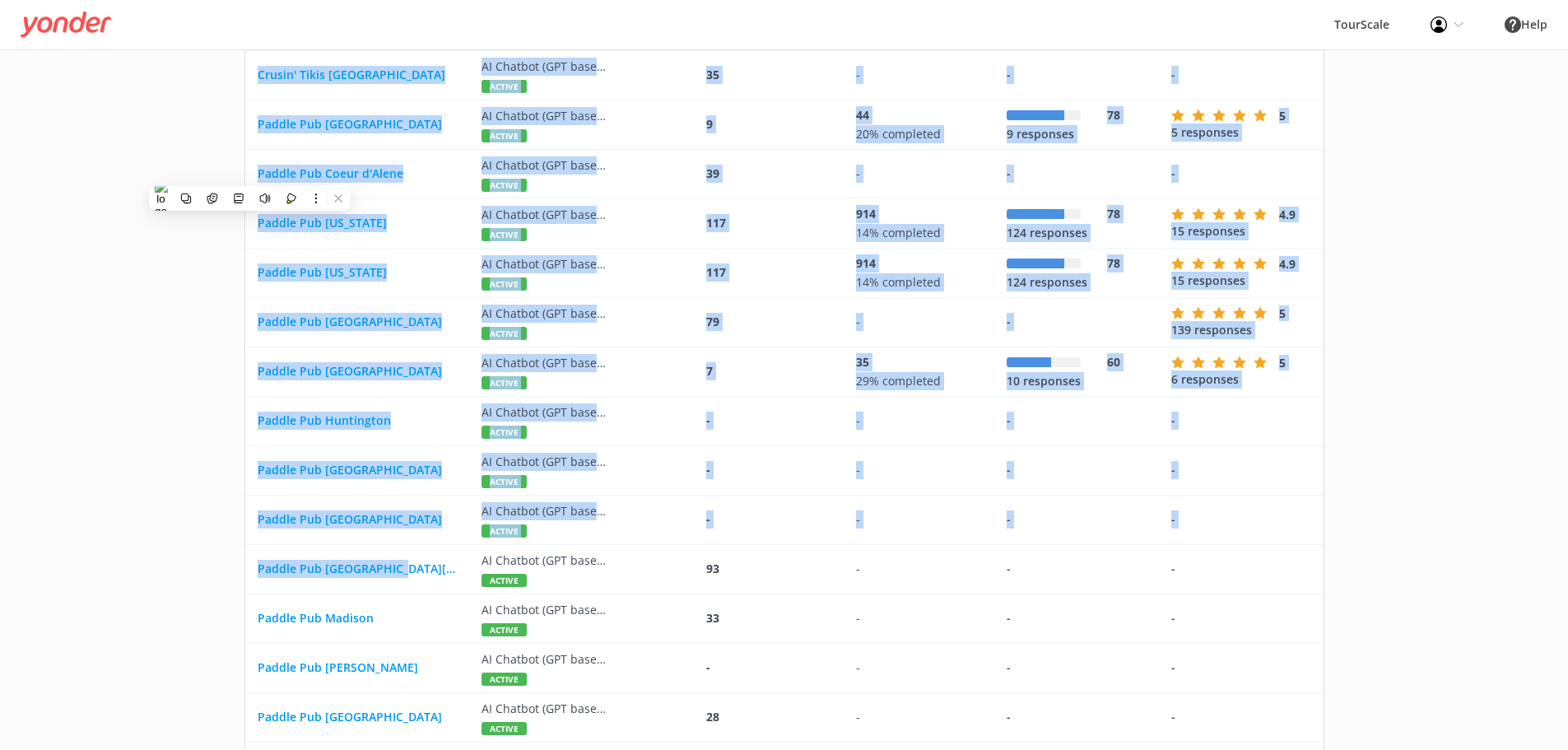
drag, startPoint x: 448, startPoint y: 571, endPoint x: 235, endPoint y: 581, distance: 213.2
click at [235, 581] on div "Last 90 days Last day Last 7 days Last 30 days Last 90 days Last month Client P…" at bounding box center [784, 65] width 1120 height 4092
click at [200, 596] on button at bounding box center [199, 606] width 21 height 21
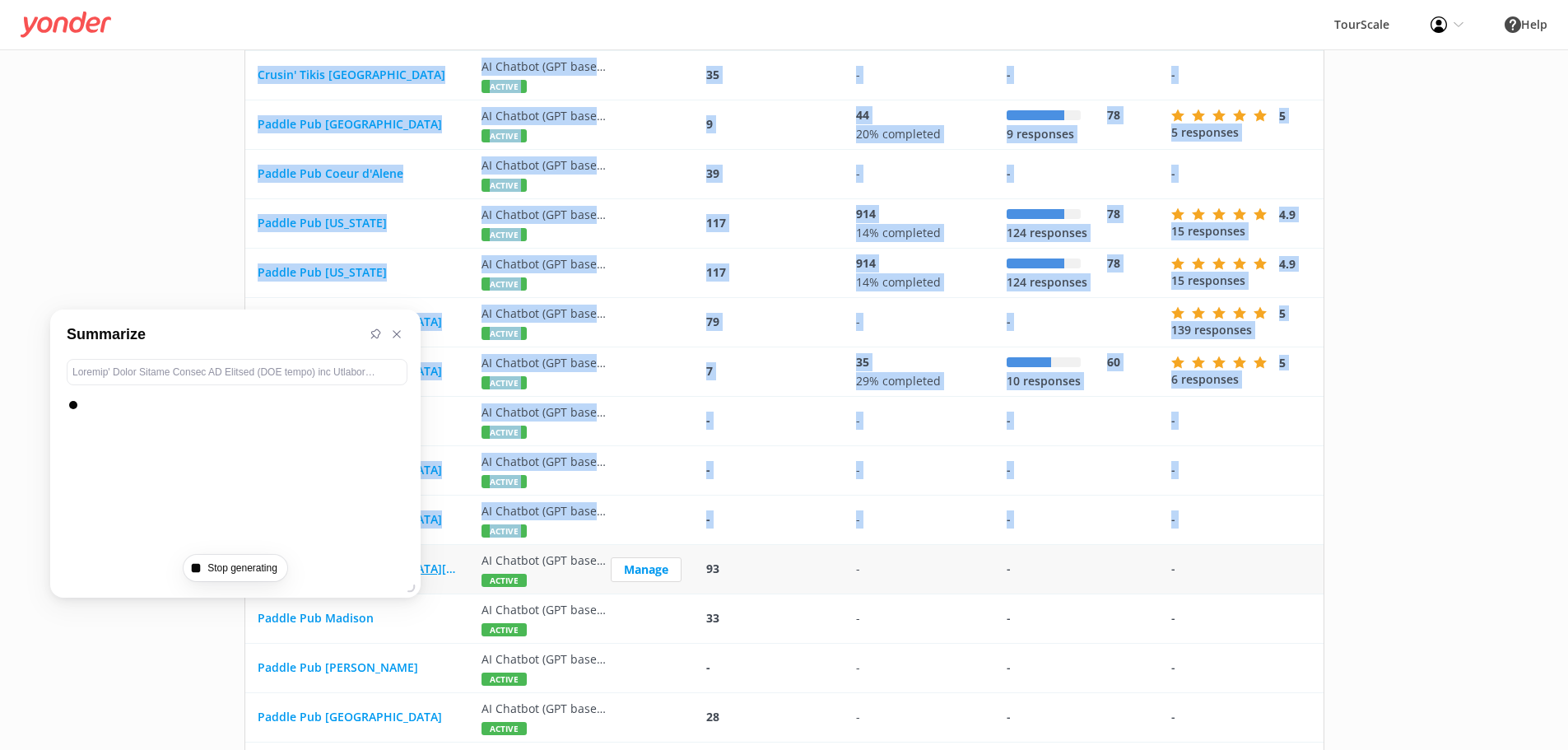
click at [452, 571] on link "Paddle Pub [GEOGRAPHIC_DATA][PERSON_NAME]" at bounding box center [357, 569] width 200 height 18
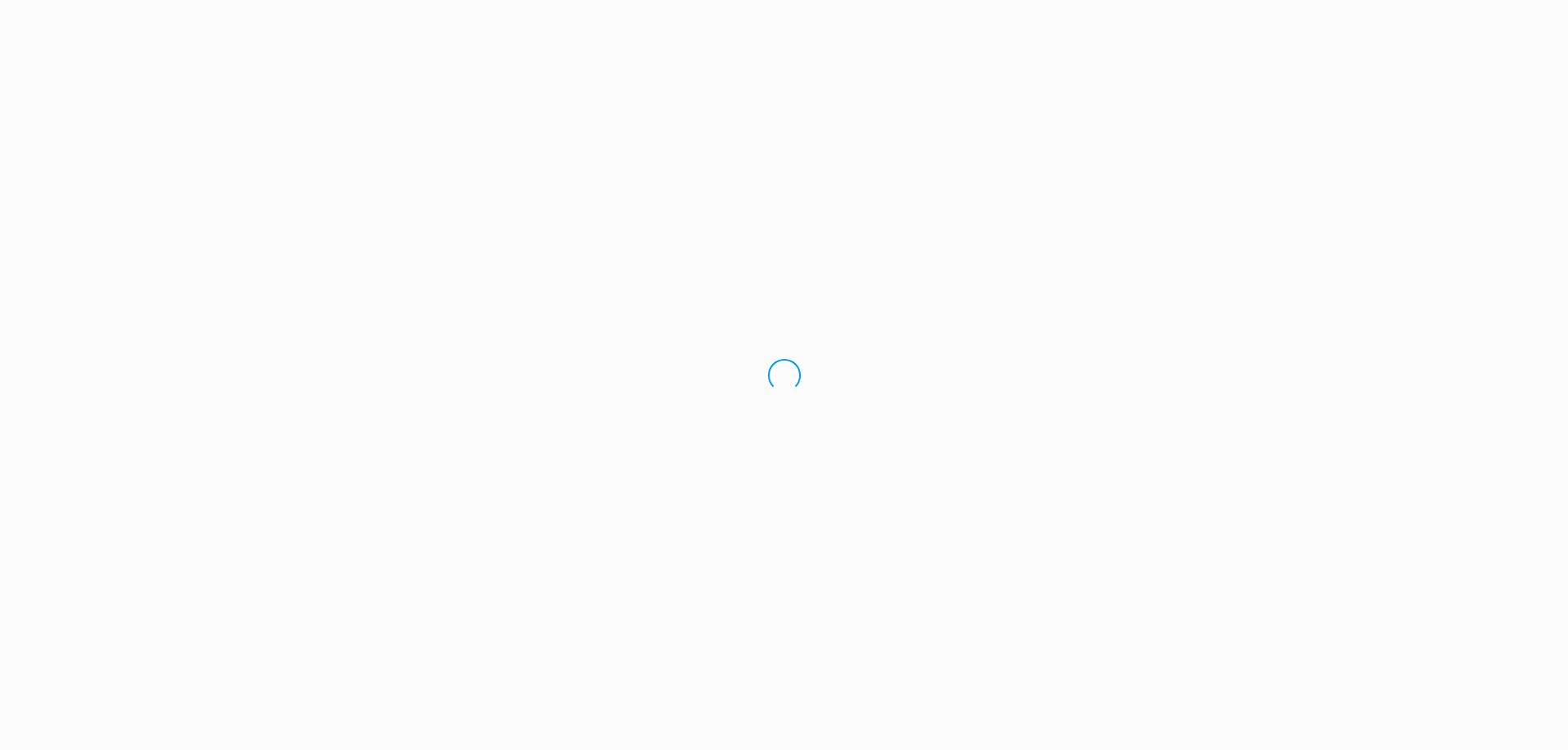
scroll to position [0, 0]
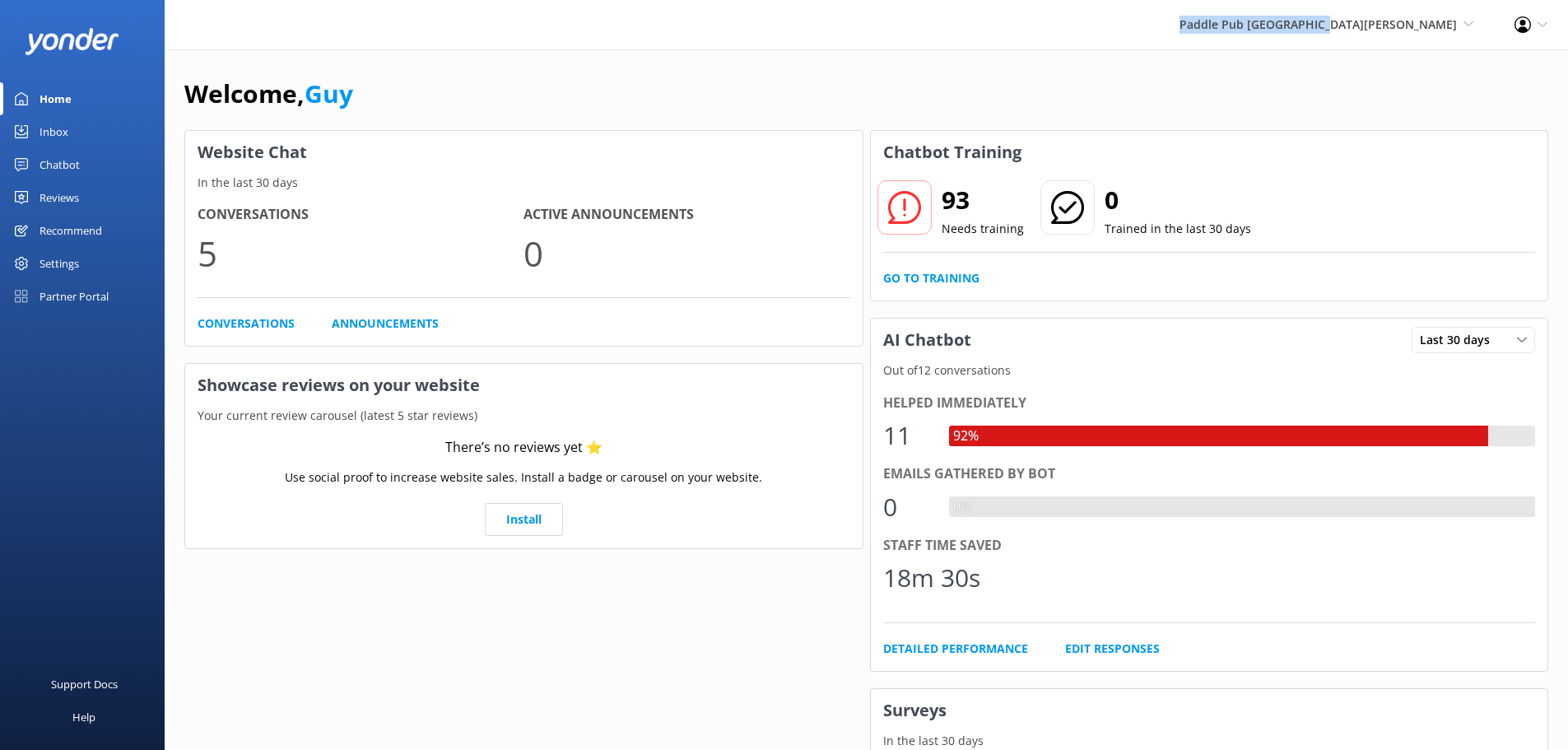
drag, startPoint x: 1288, startPoint y: 17, endPoint x: 1463, endPoint y: 36, distance: 176.0
click at [1463, 36] on div "Paddle Pub Lower Hudson Go to Partner Portal Paddle Pub Huntington Paddle Pub C…" at bounding box center [784, 24] width 1568 height 49
click at [60, 197] on div "Reviews" at bounding box center [59, 197] width 39 height 33
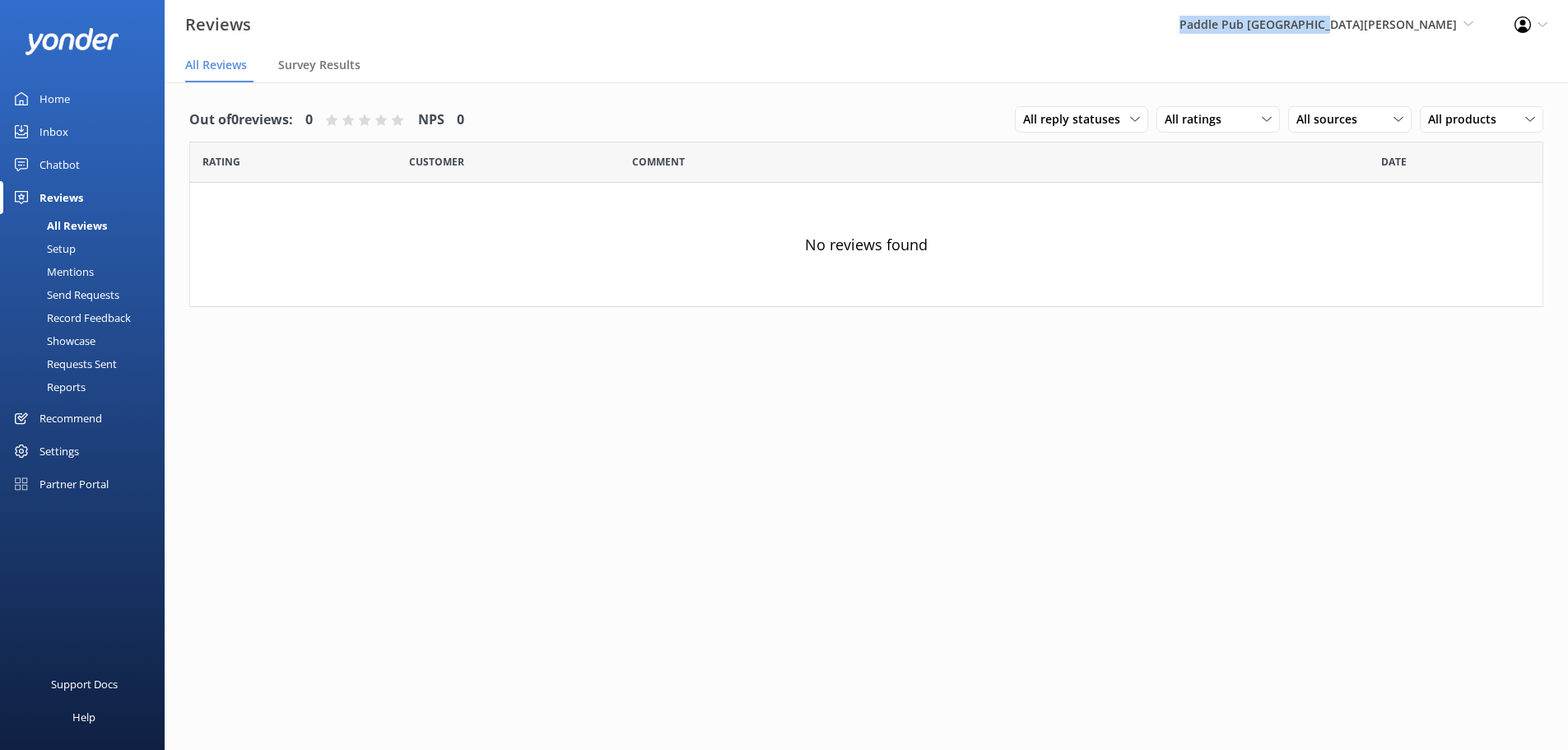
click at [58, 167] on div "Chatbot" at bounding box center [59, 164] width 40 height 33
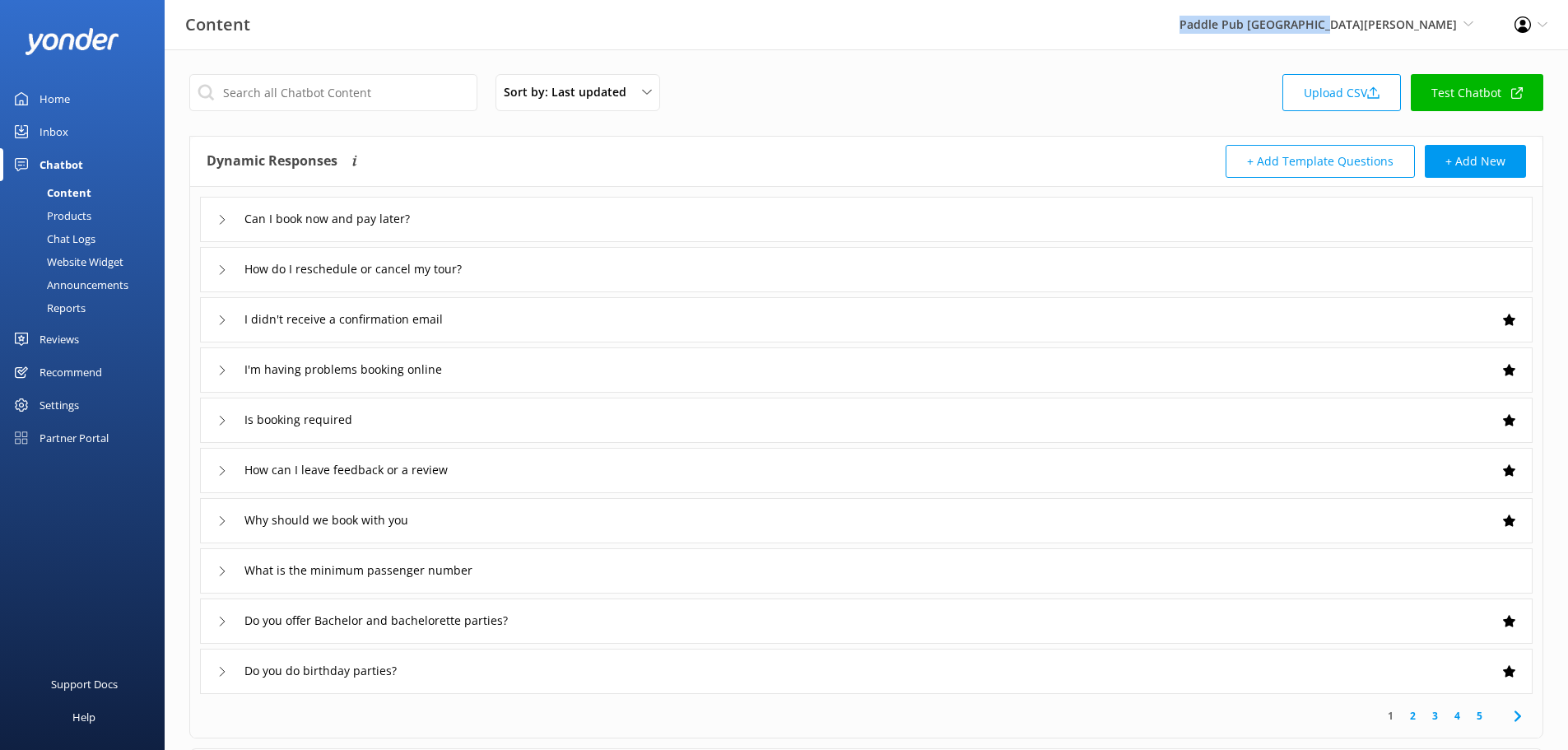
click at [66, 306] on div "Reports" at bounding box center [47, 308] width 76 height 23
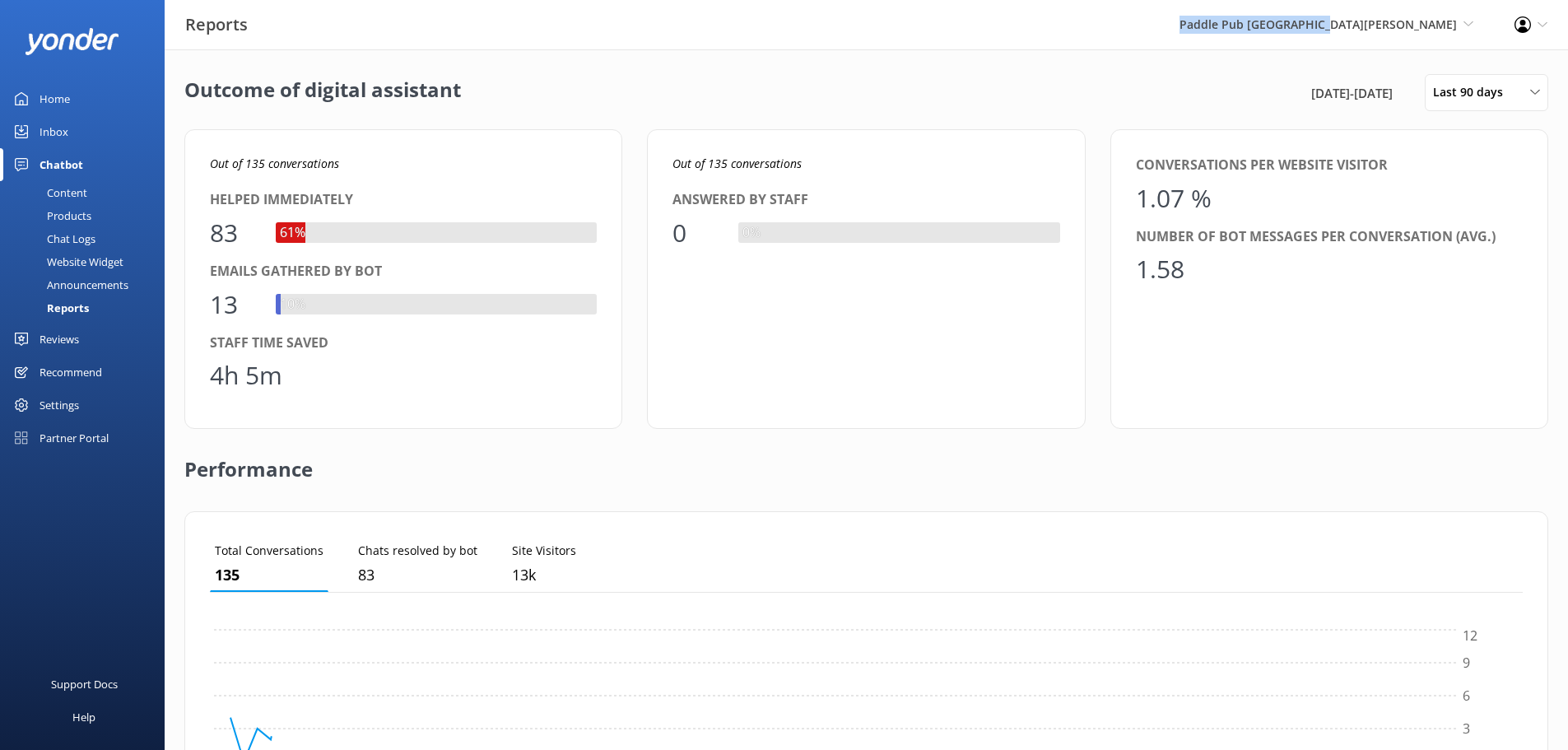
scroll to position [153, 1301]
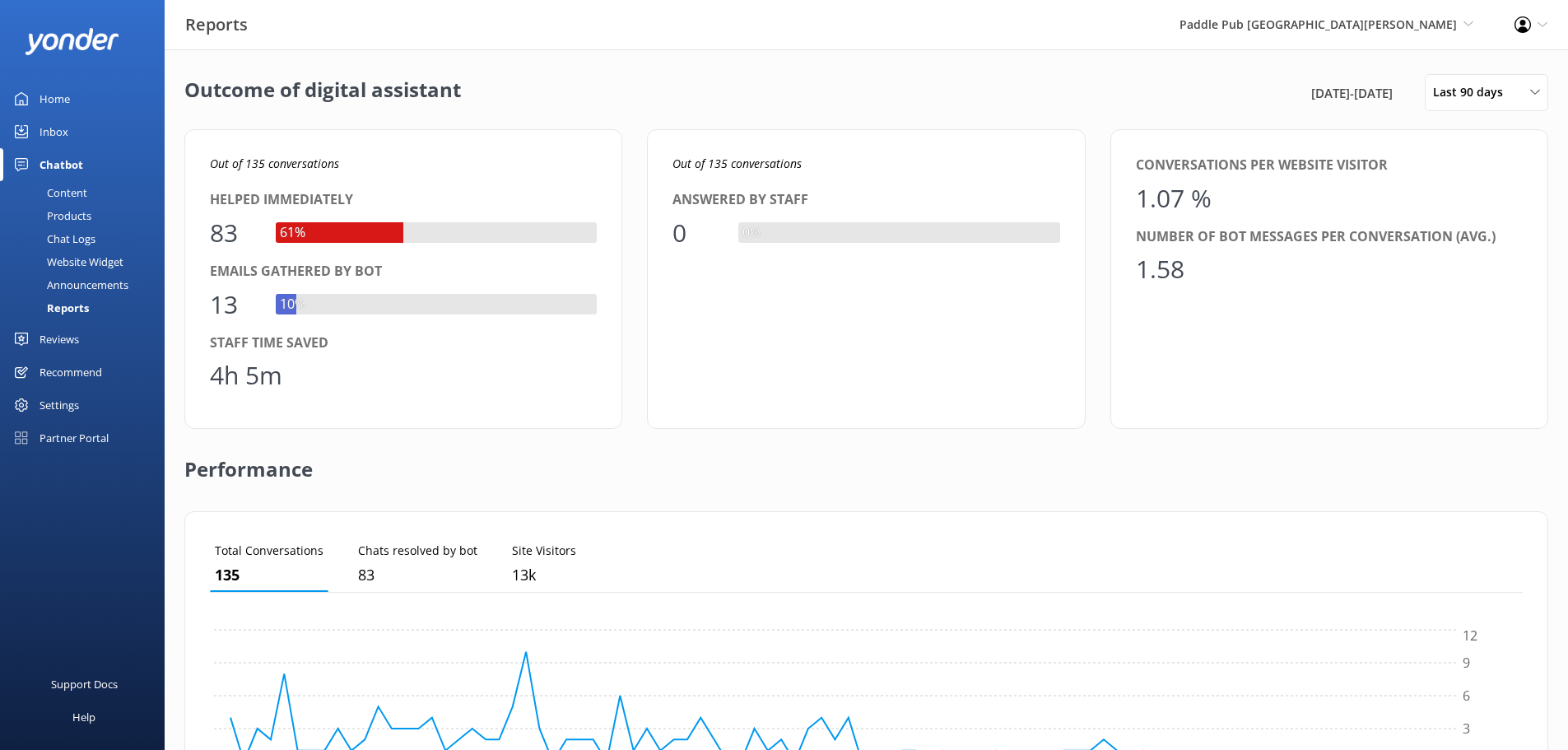
click at [1076, 91] on div "Outcome of digital assistant 18th Jul 25 - 16th Oct 25 Last 90 days Last 7 days…" at bounding box center [866, 93] width 1364 height 37
click at [1506, 93] on span "Last 90 days" at bounding box center [1474, 92] width 80 height 18
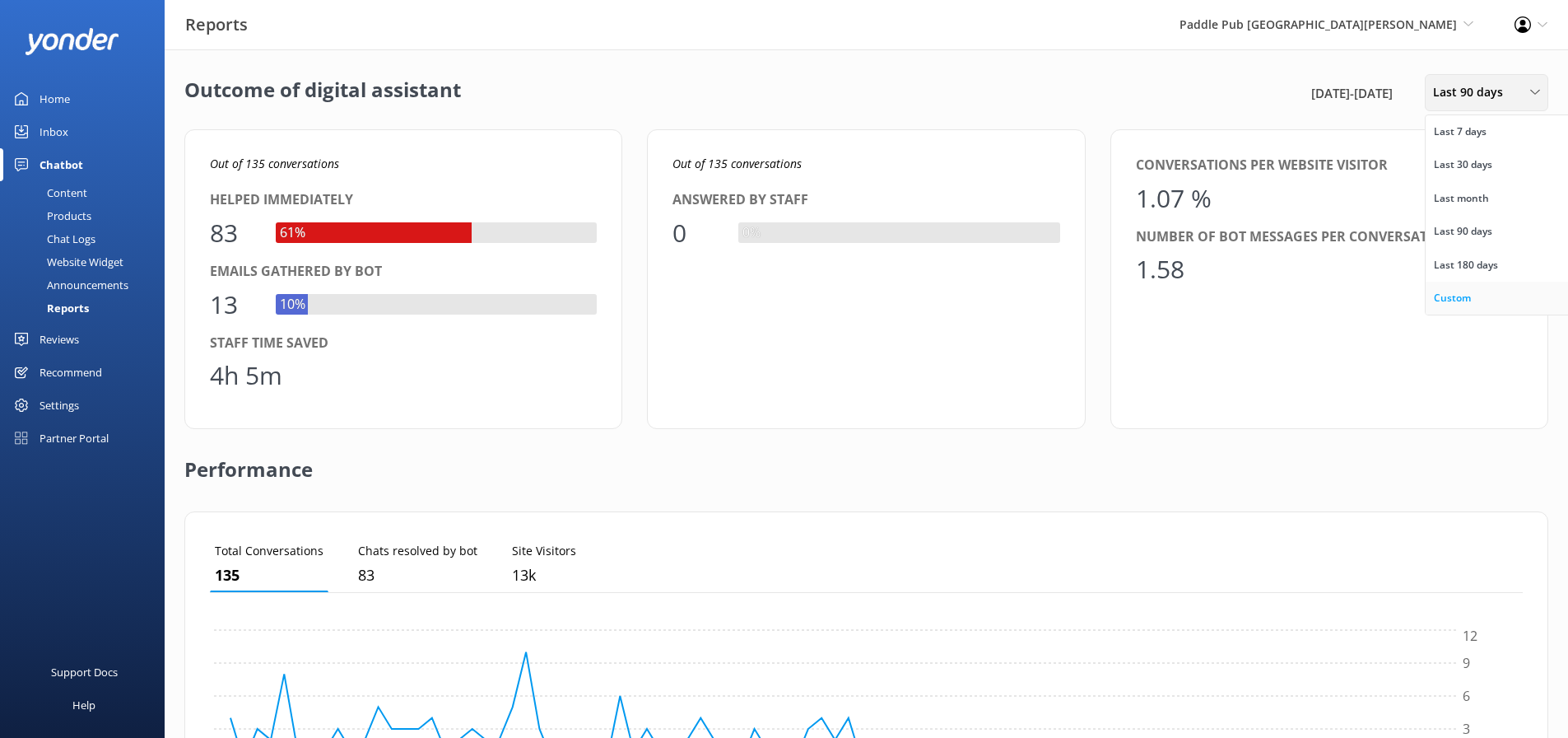
click at [1483, 294] on link "Custom" at bounding box center [1499, 298] width 146 height 33
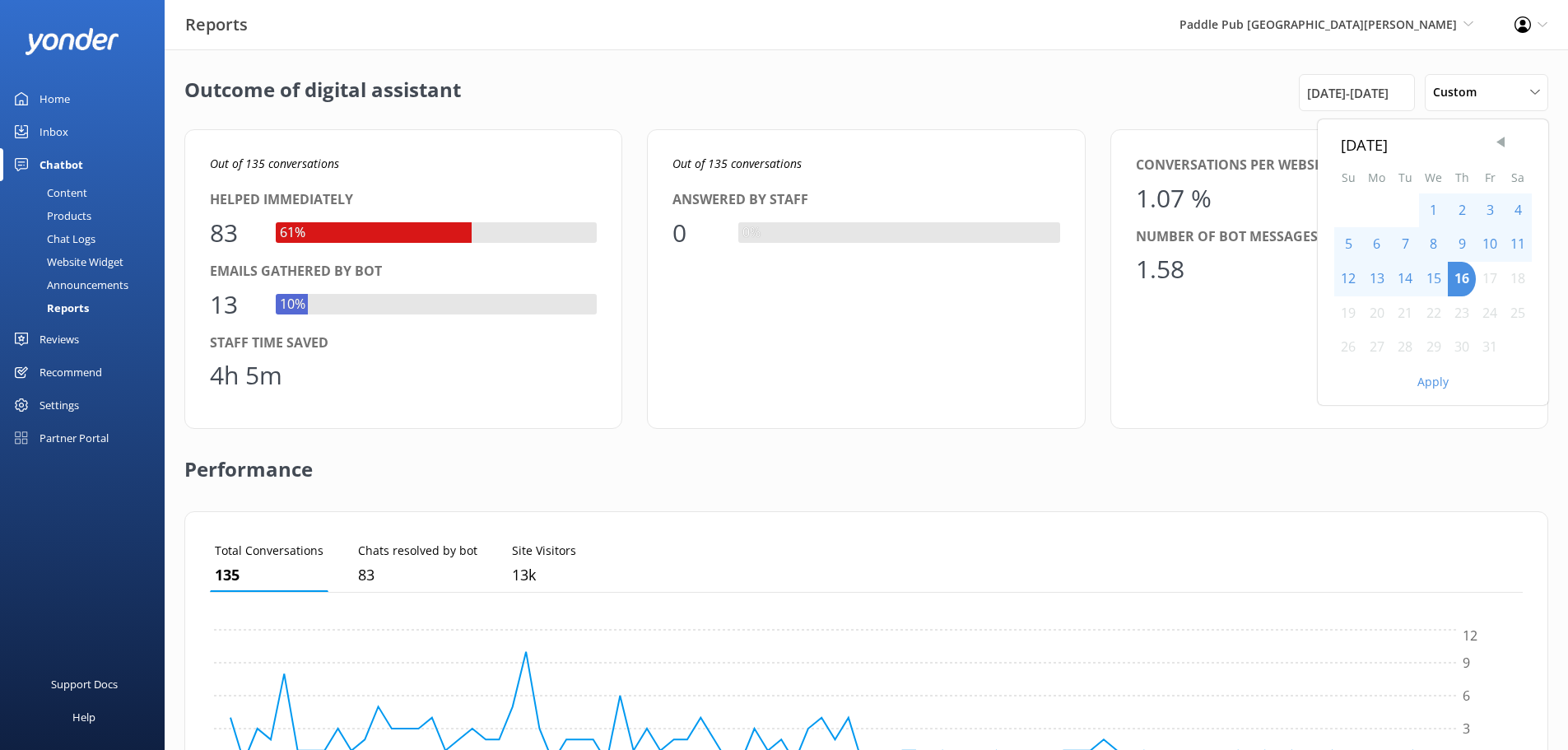
click at [1504, 150] on span "Previous Month" at bounding box center [1500, 143] width 16 height 16
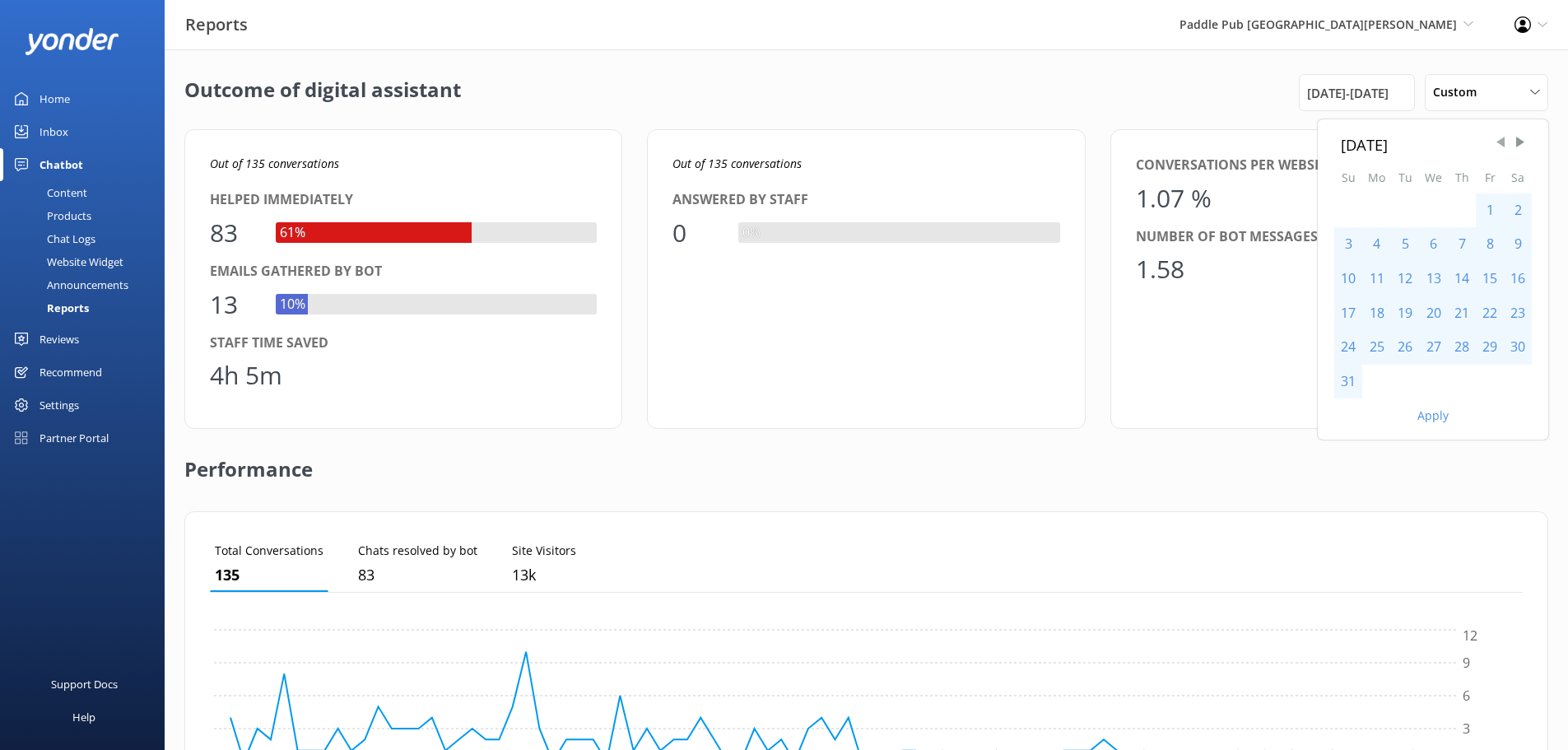
click at [1504, 150] on span "Previous Month" at bounding box center [1500, 143] width 16 height 16
click at [1408, 202] on div "1" at bounding box center [1405, 210] width 28 height 35
click at [1524, 144] on span "Next Month" at bounding box center [1521, 143] width 16 height 16
click at [1412, 340] on div "30" at bounding box center [1405, 347] width 28 height 35
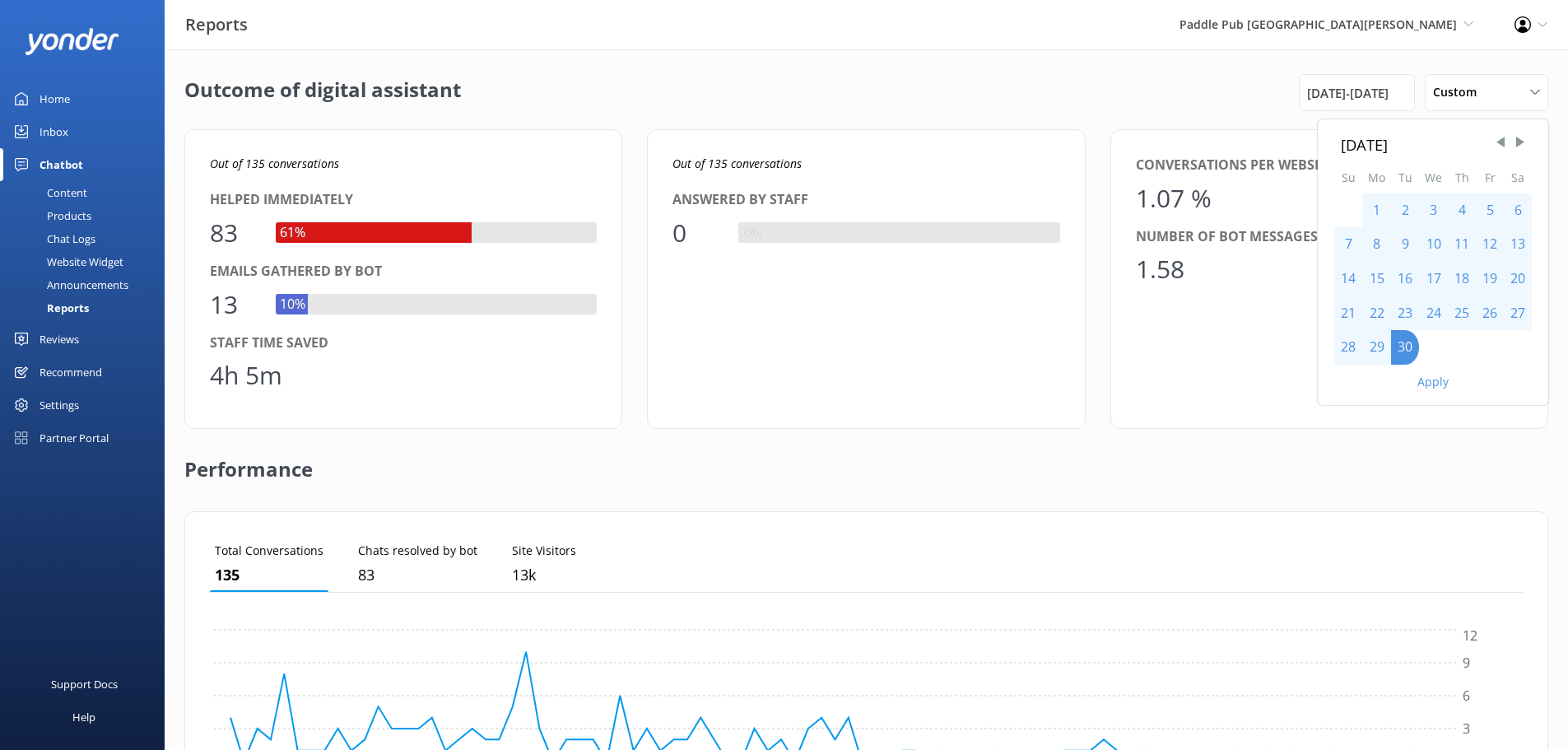
click at [1439, 383] on button "Apply" at bounding box center [1433, 382] width 31 height 12
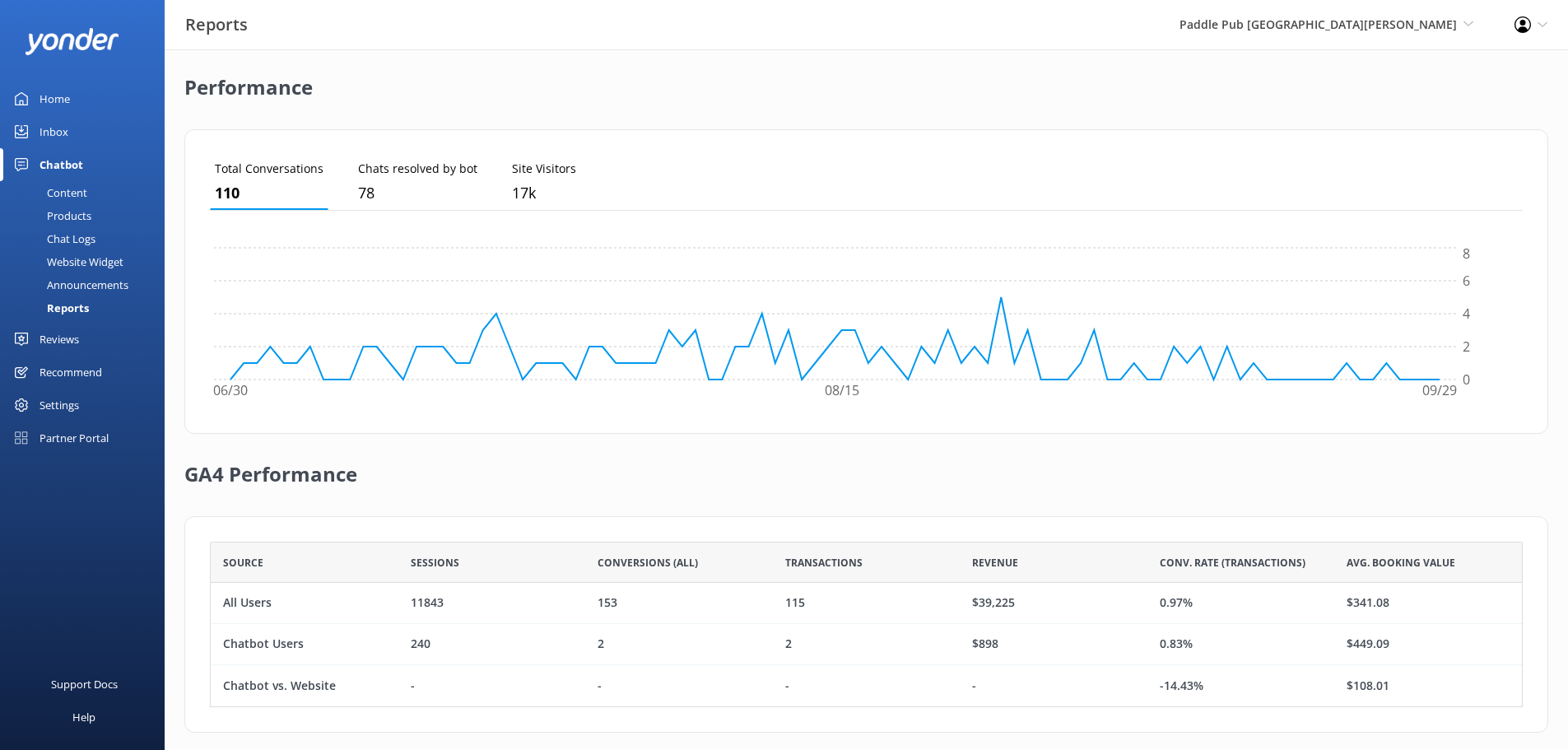
scroll to position [377, 0]
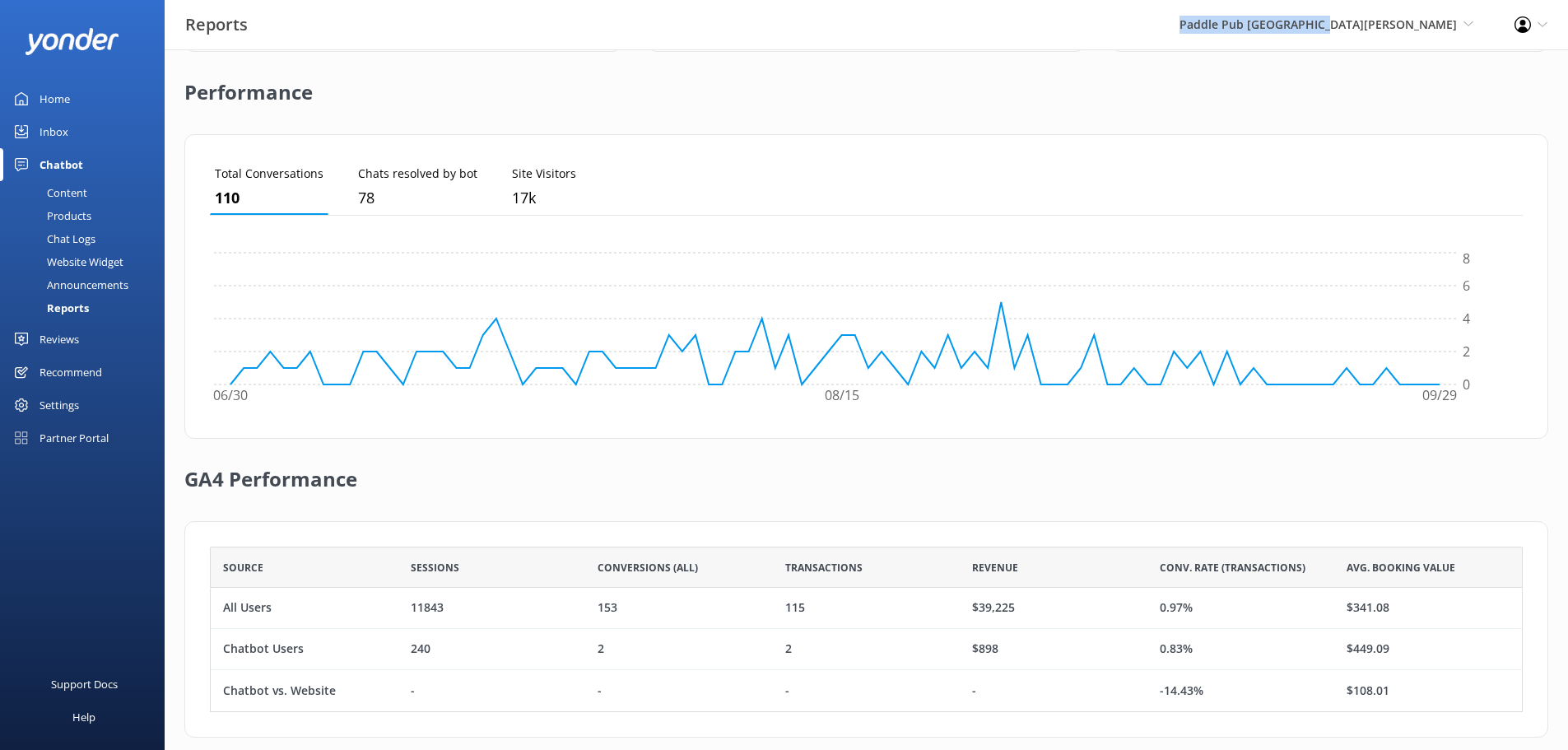
drag, startPoint x: 1243, startPoint y: 30, endPoint x: 1454, endPoint y: 13, distance: 211.7
click at [1454, 13] on div "Reports Paddle Pub Lower Hudson Go to Partner Portal Paddle Pub Huntington Padd…" at bounding box center [784, 24] width 1568 height 49
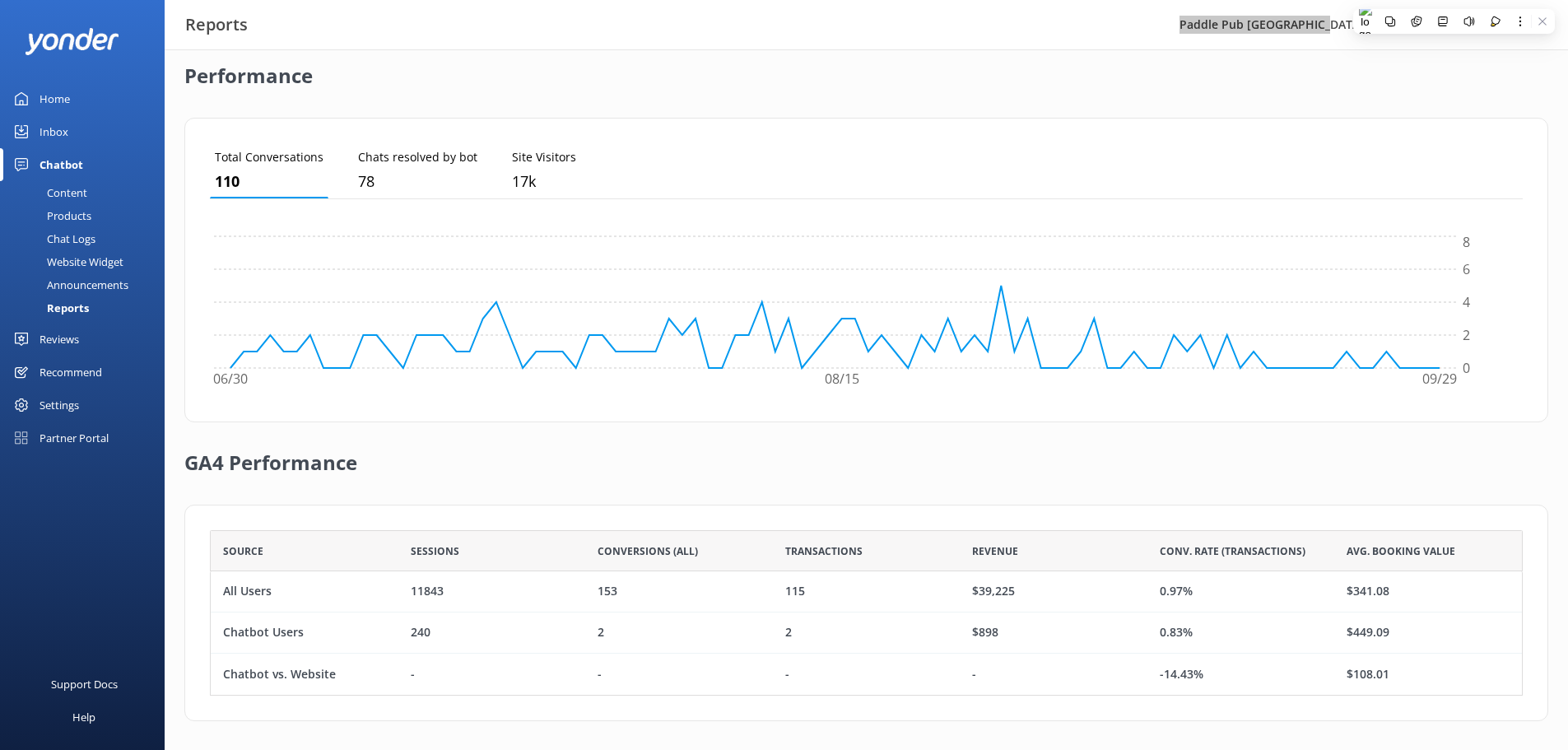
scroll to position [398, 0]
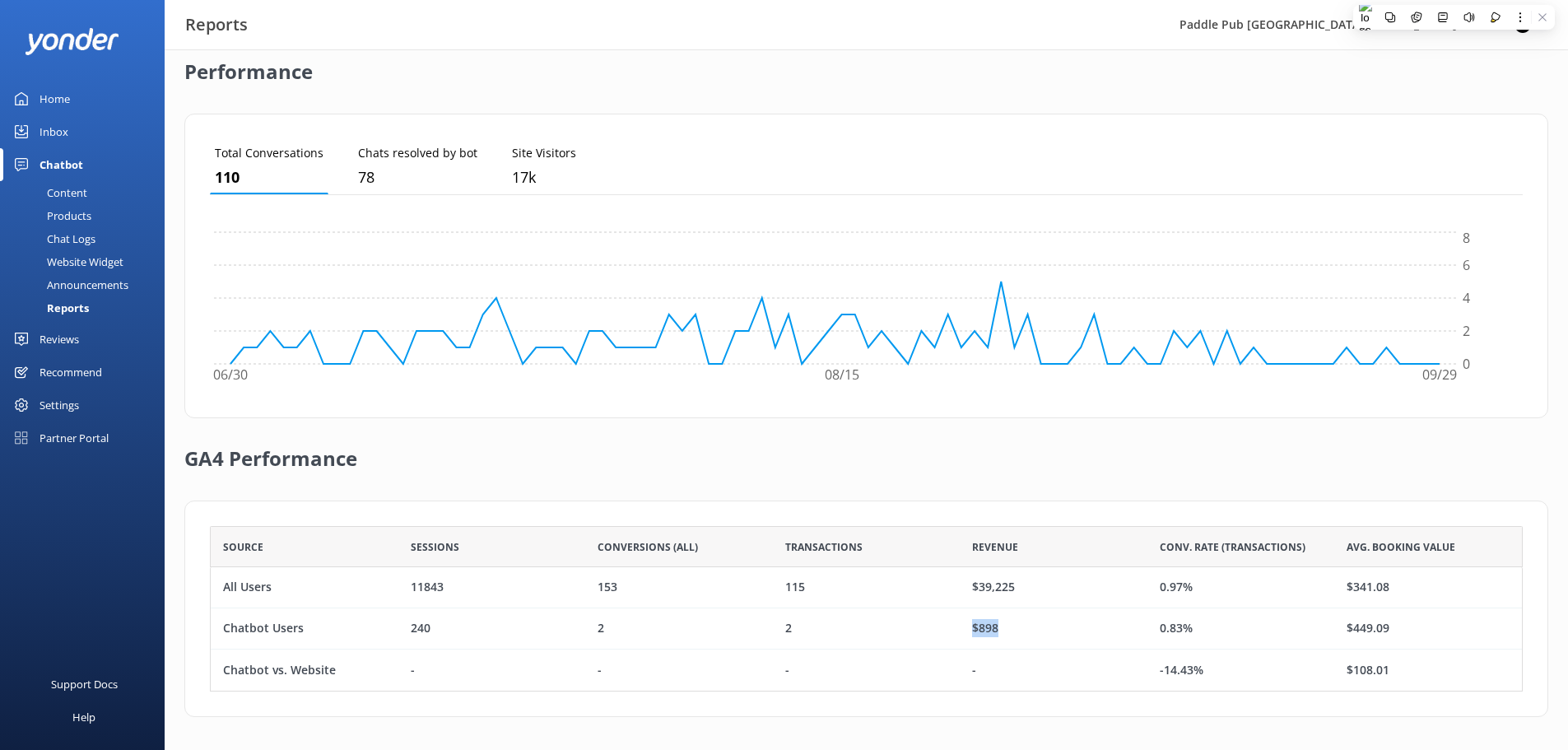
drag, startPoint x: 969, startPoint y: 625, endPoint x: 1015, endPoint y: 625, distance: 46.0
click at [1015, 625] on div "$898" at bounding box center [1054, 630] width 188 height 41
drag, startPoint x: 1159, startPoint y: 590, endPoint x: 1211, endPoint y: 587, distance: 52.1
click at [1211, 587] on div "0.97%" at bounding box center [1241, 588] width 188 height 41
click at [1137, 662] on div "-" at bounding box center [1054, 671] width 188 height 41
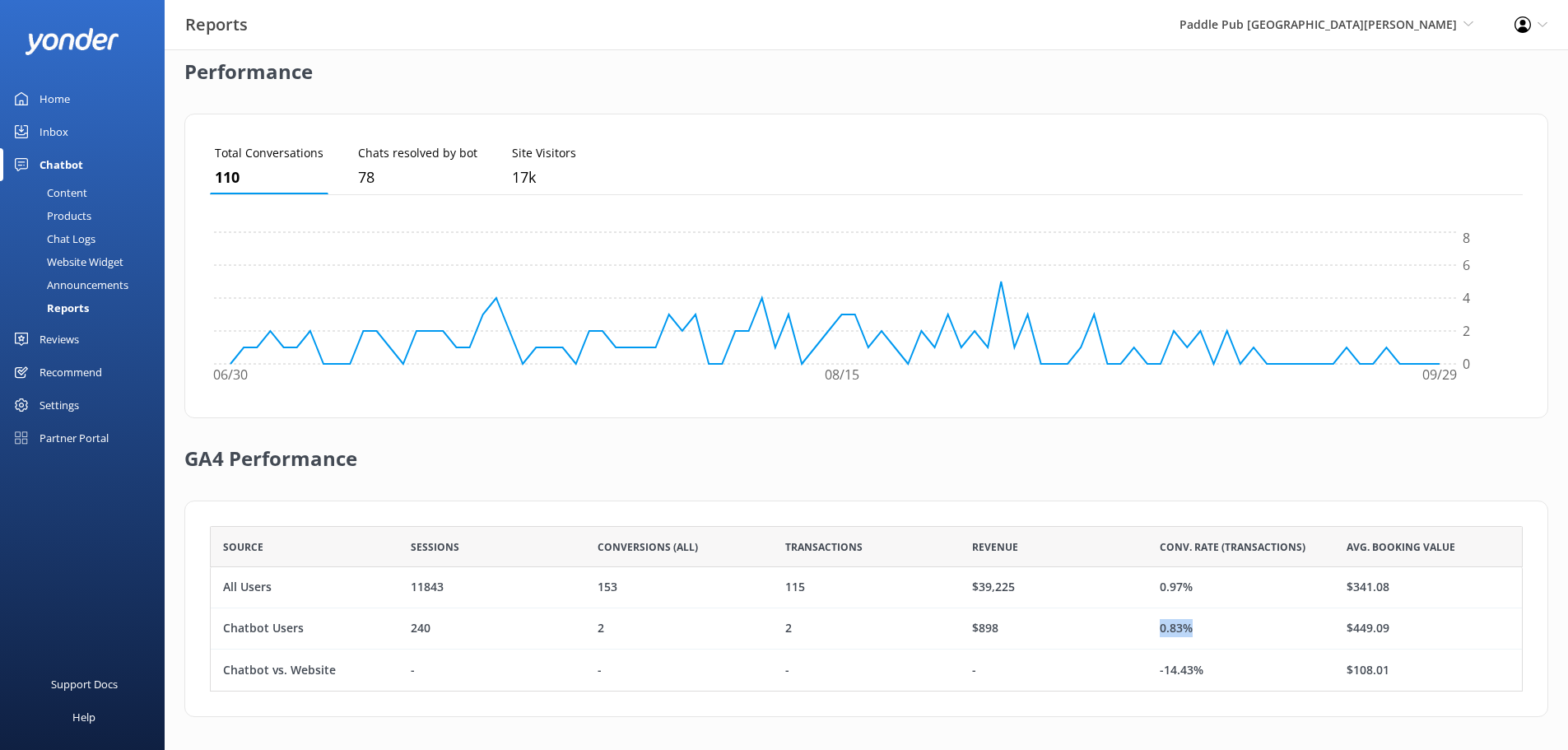
drag, startPoint x: 1137, startPoint y: 634, endPoint x: 1245, endPoint y: 631, distance: 108.0
click at [1245, 631] on div "Chatbot Users 240 2 2 $898 0.83% $449.09" at bounding box center [866, 630] width 1313 height 41
drag, startPoint x: 1115, startPoint y: 738, endPoint x: 1125, endPoint y: 722, distance: 18.9
click at [1115, 738] on div "Outcome of digital assistant 1st Jul 25 - 30th Sep 25 Custom Last 7 days Last 3…" at bounding box center [866, 201] width 1404 height 1099
drag, startPoint x: 1157, startPoint y: 674, endPoint x: 1226, endPoint y: 672, distance: 69.0
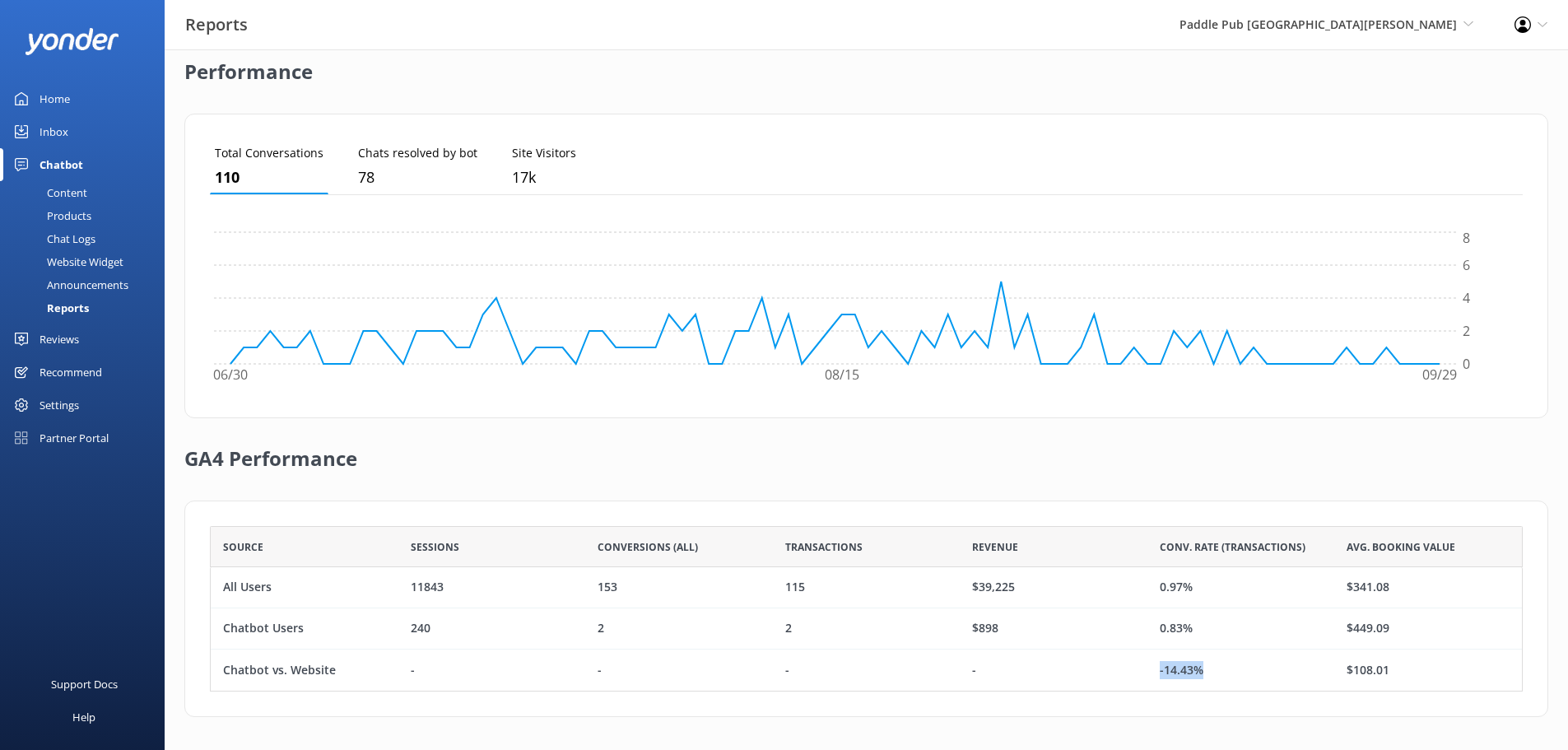
click at [1226, 672] on div "-14.43%" at bounding box center [1241, 671] width 188 height 41
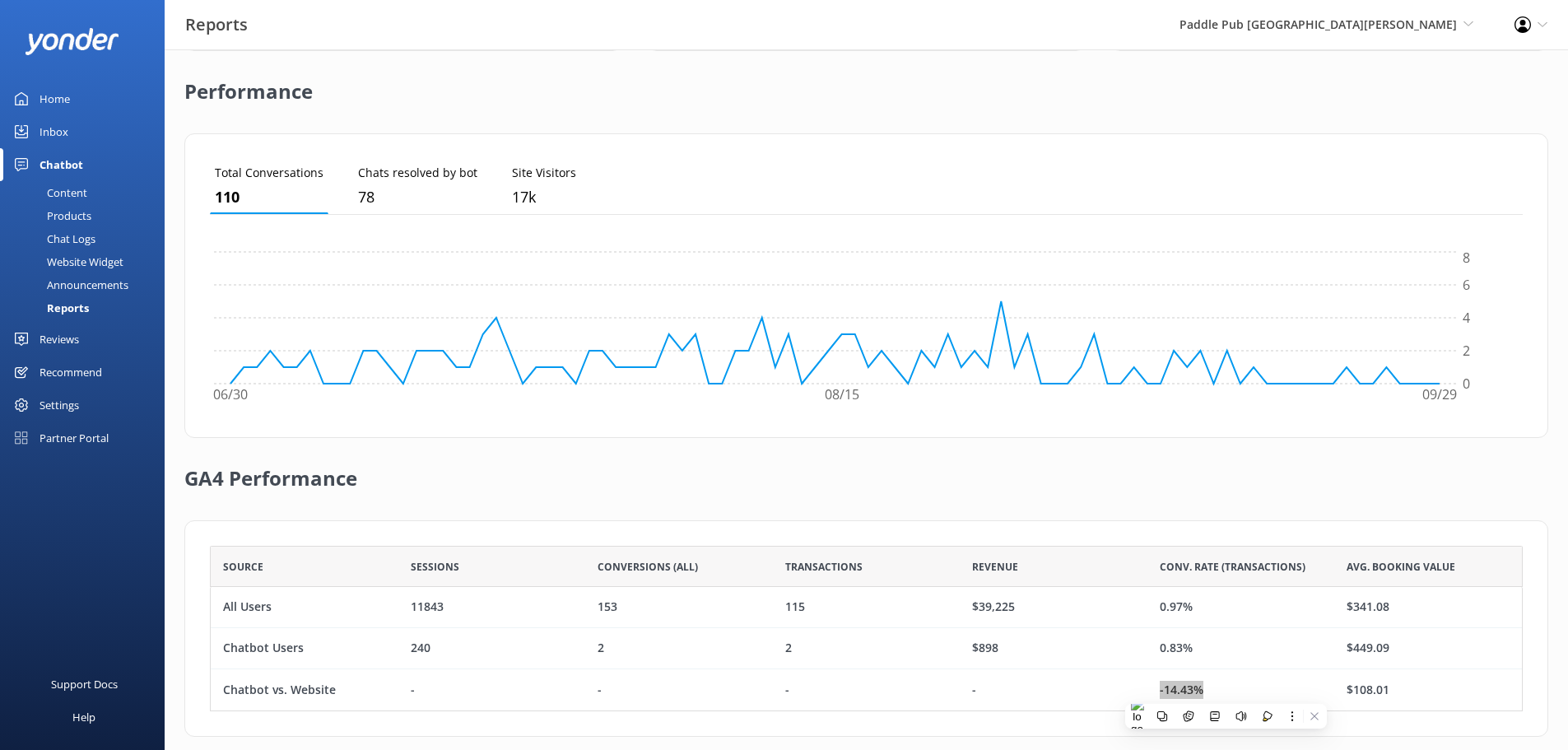
scroll to position [357, 0]
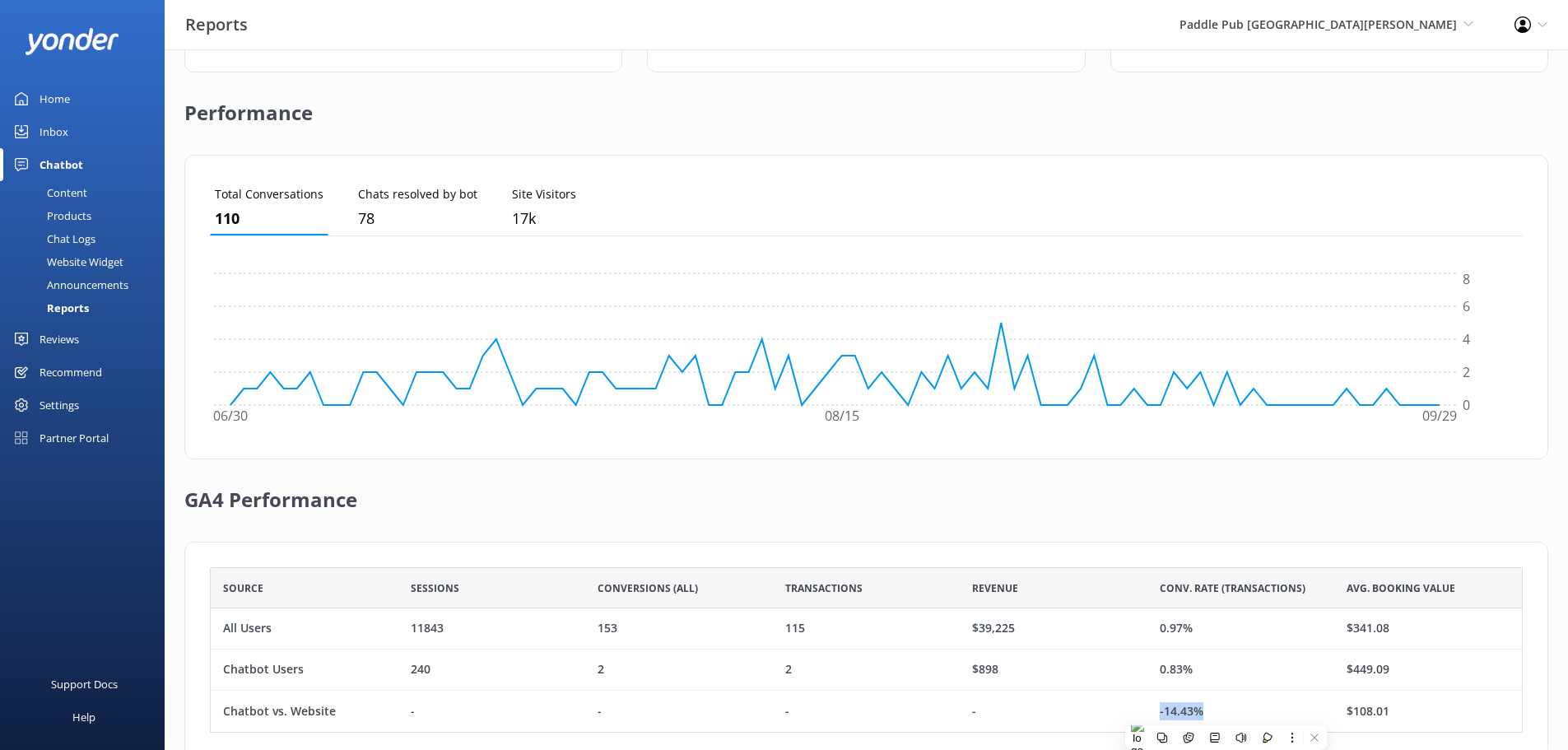
click at [73, 429] on div "Partner Portal" at bounding box center [74, 438] width 70 height 33
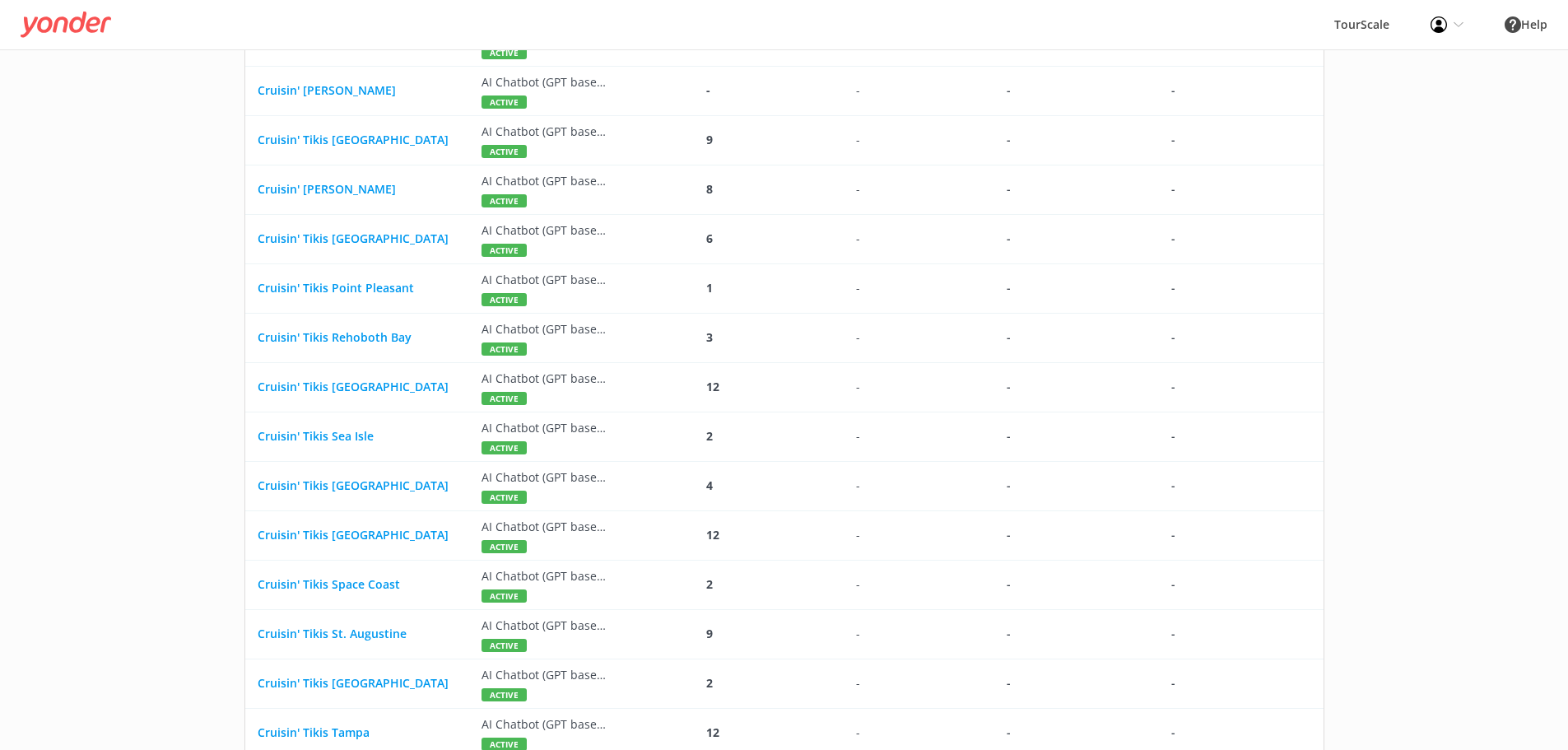
scroll to position [1462, 0]
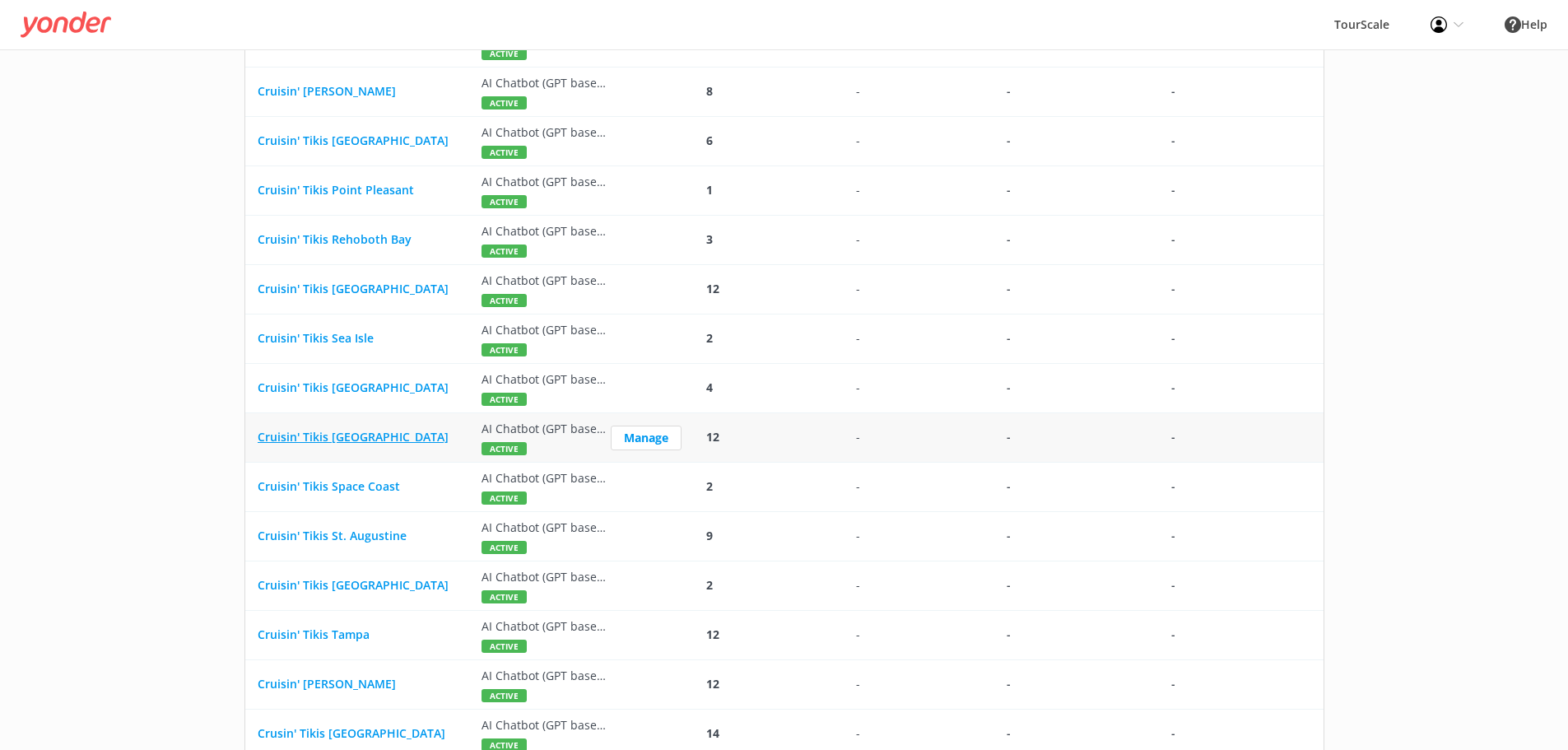
click at [346, 437] on span "Cruisin' Tikis [GEOGRAPHIC_DATA]" at bounding box center [353, 437] width 191 height 16
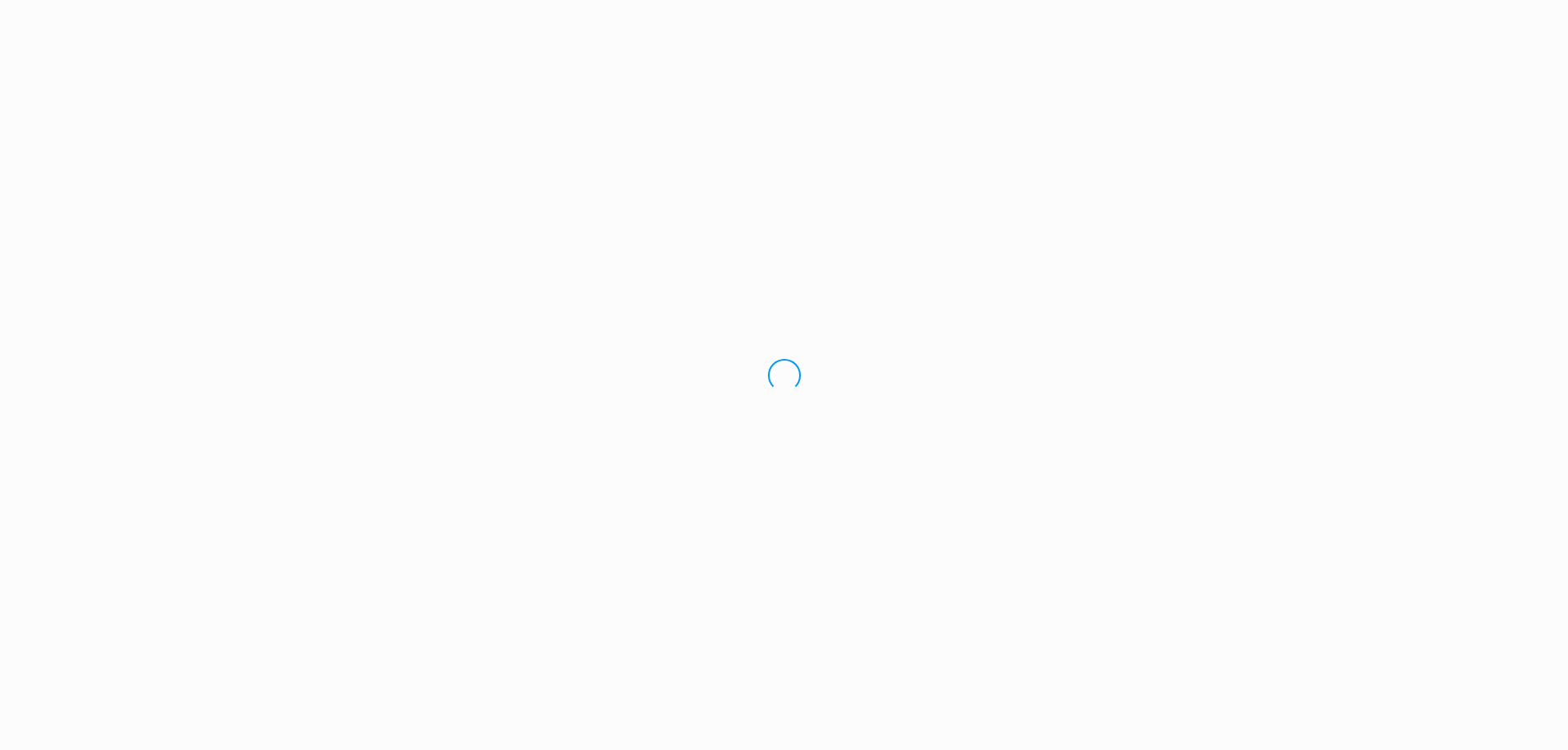
scroll to position [0, 0]
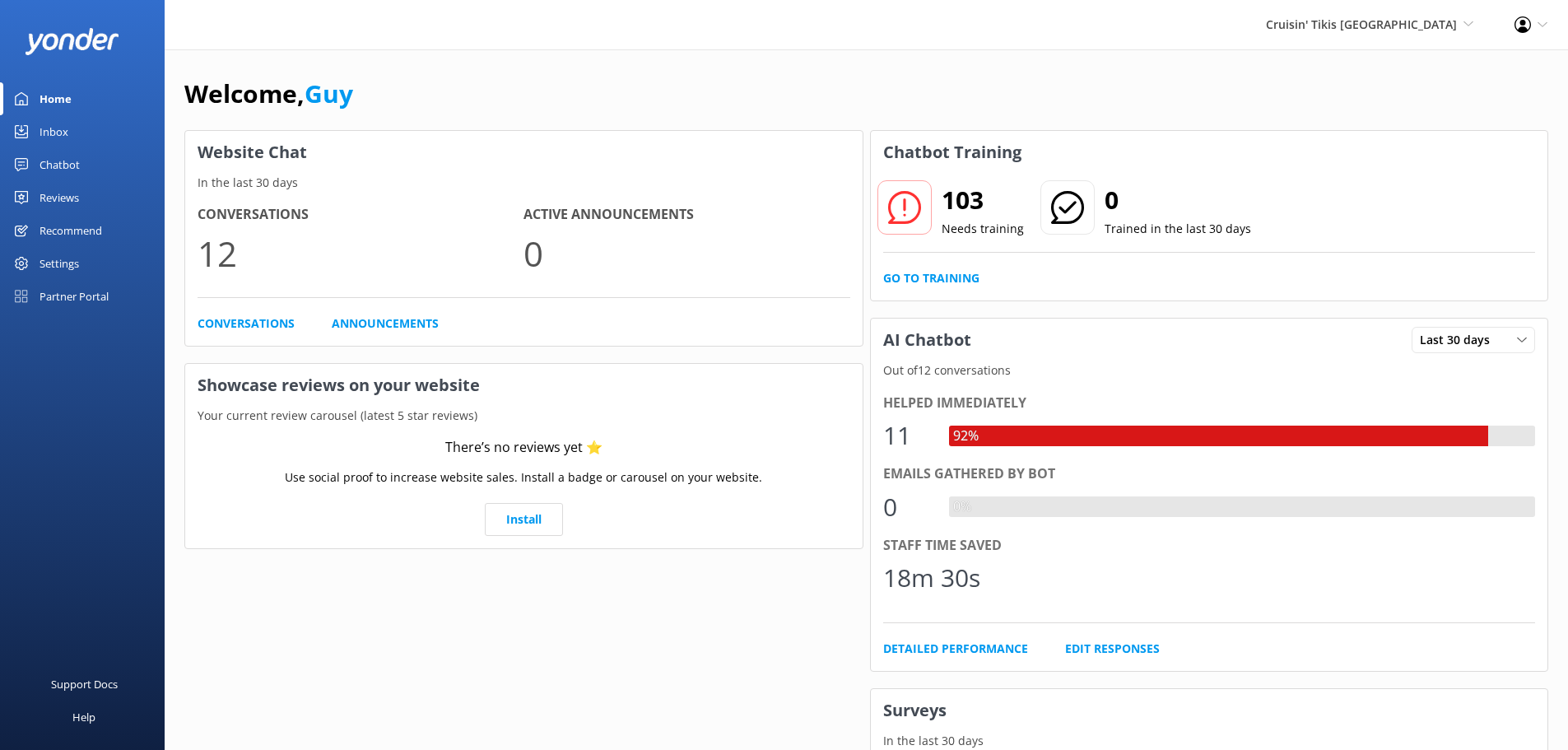
click at [59, 166] on div "Chatbot" at bounding box center [59, 164] width 40 height 33
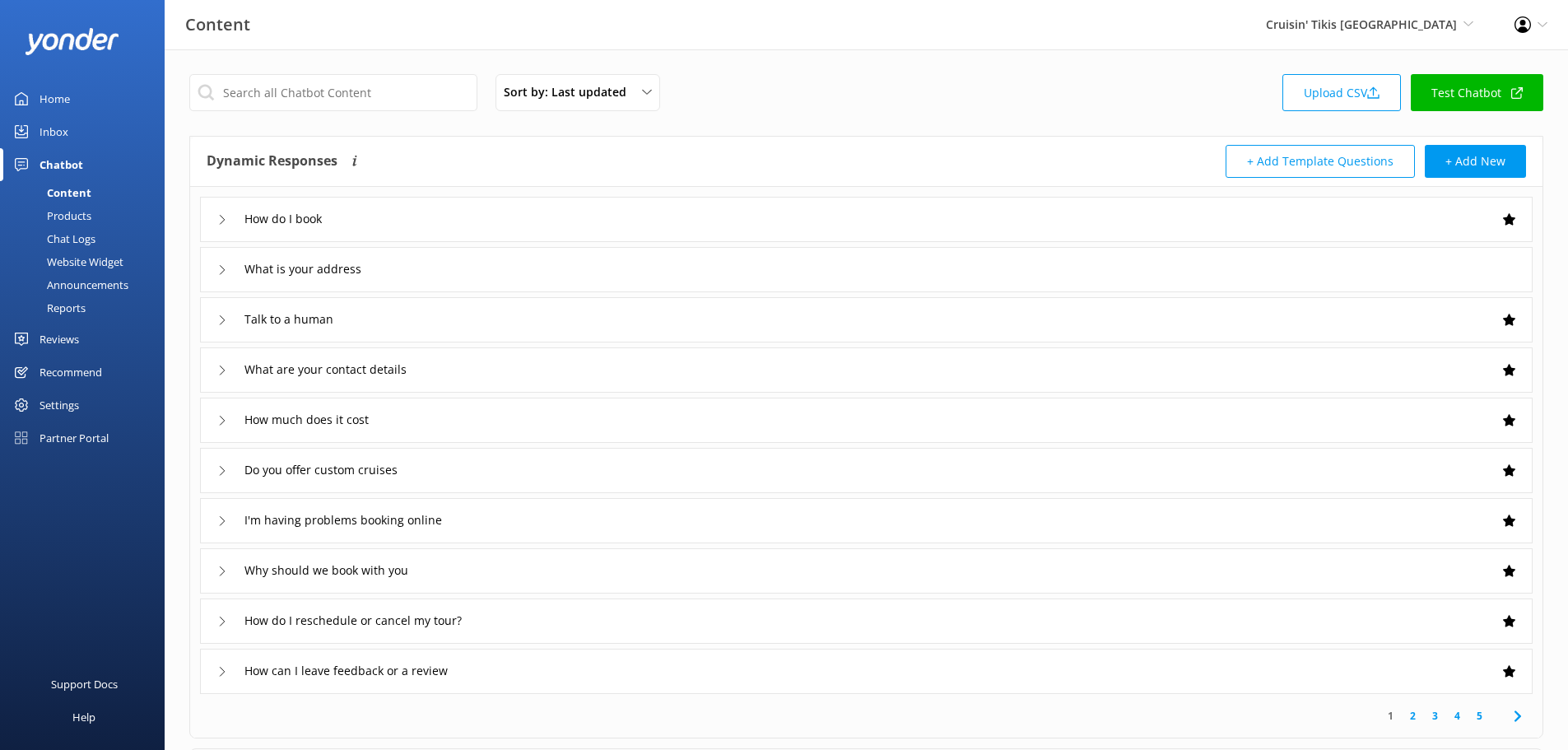
click at [74, 311] on div "Reports" at bounding box center [47, 308] width 76 height 23
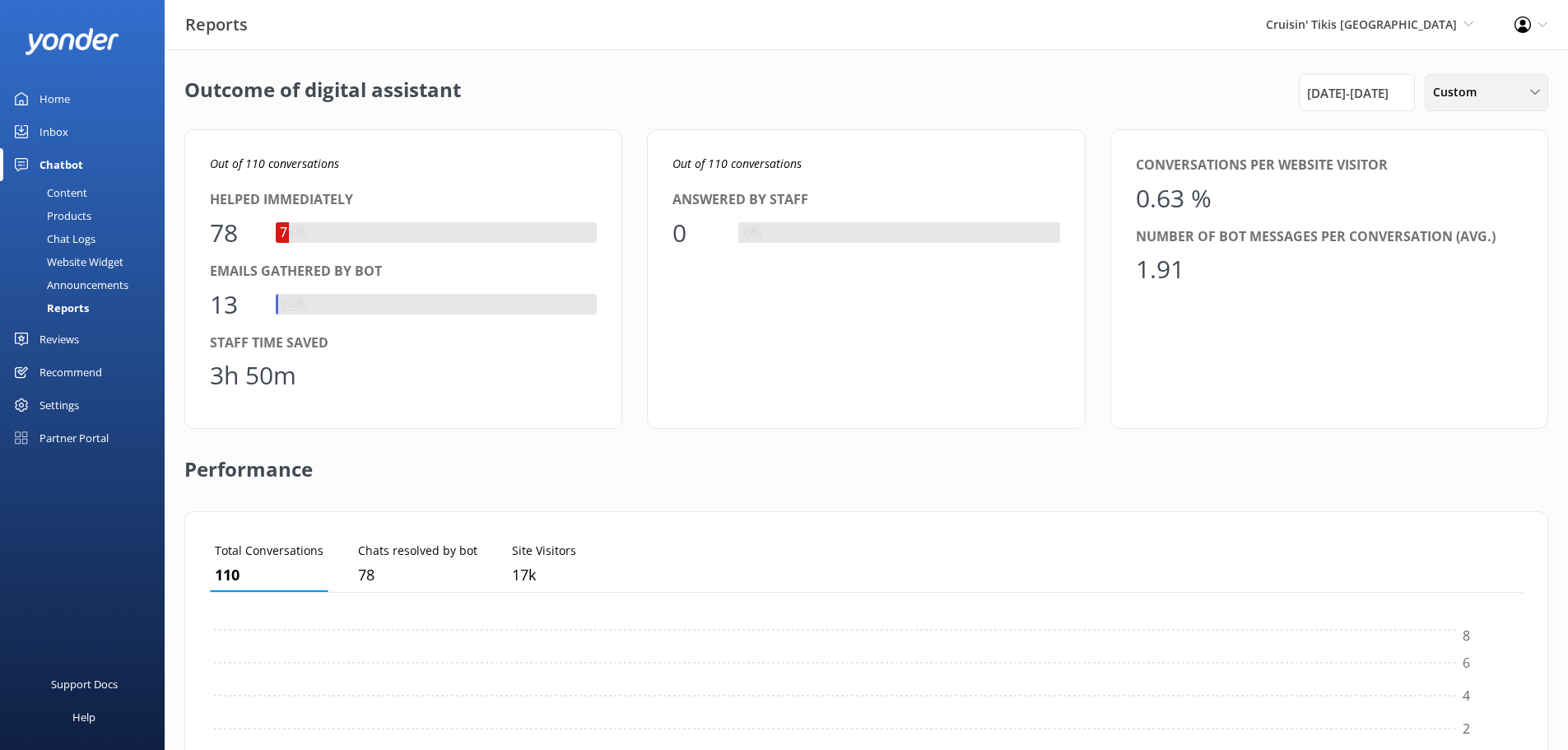
scroll to position [153, 1301]
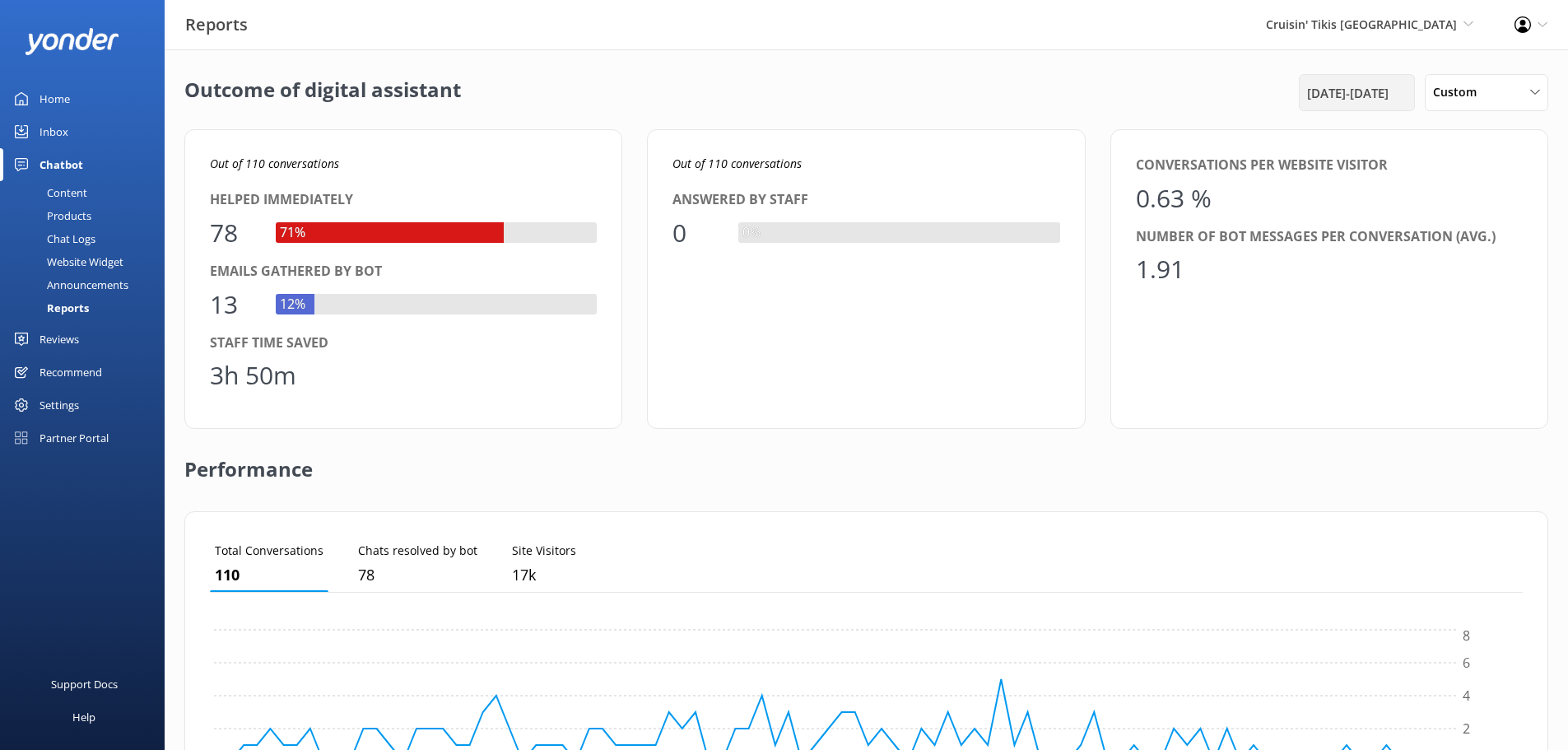
click at [1374, 91] on span "1st Jul 25 - 30th Sep 25" at bounding box center [1348, 93] width 81 height 20
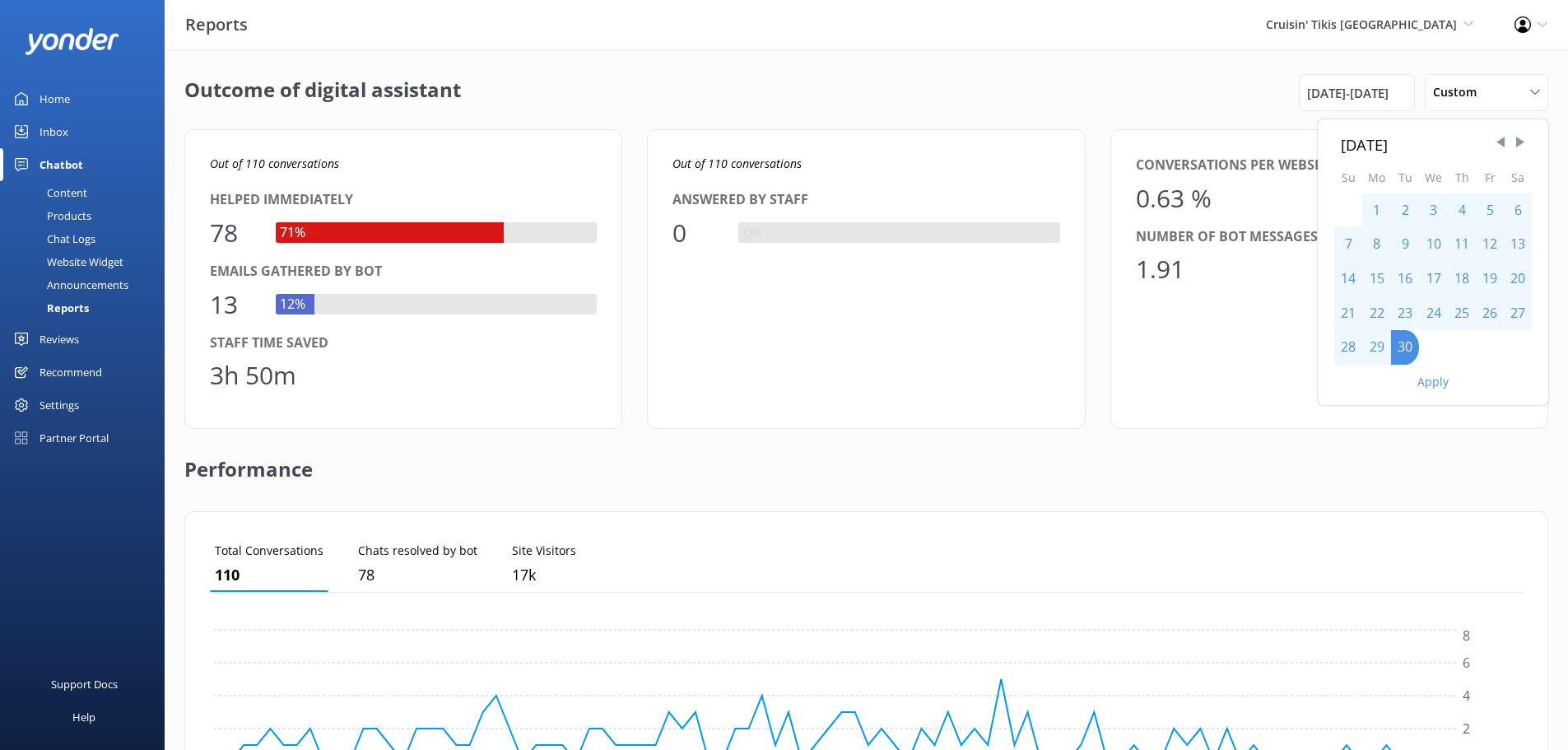
click at [1101, 87] on div "Outcome of digital assistant September 2025 Su Mo Tu We Th Fr Sa 1 2 3 4 5 6 7 …" at bounding box center [866, 93] width 1364 height 37
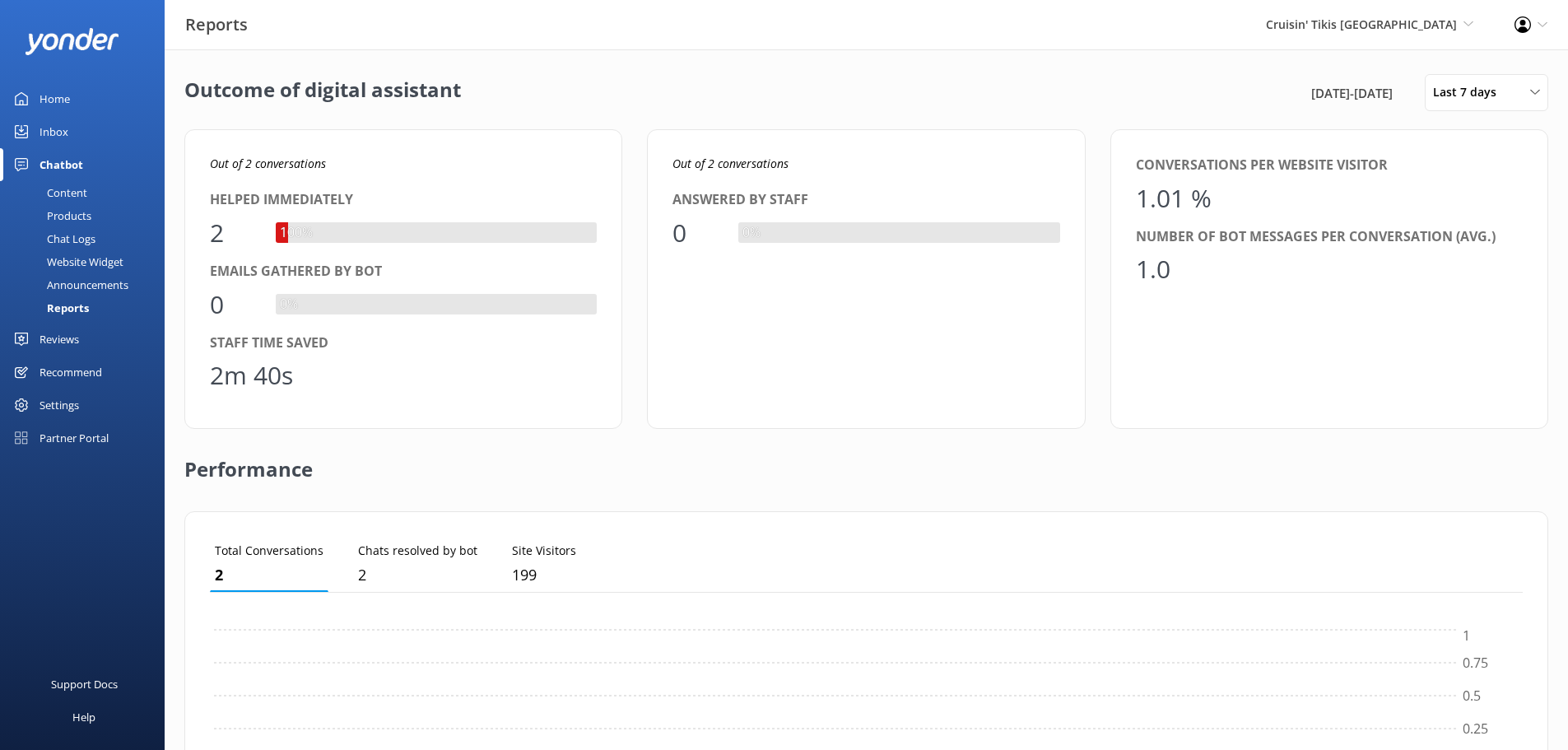
scroll to position [153, 1301]
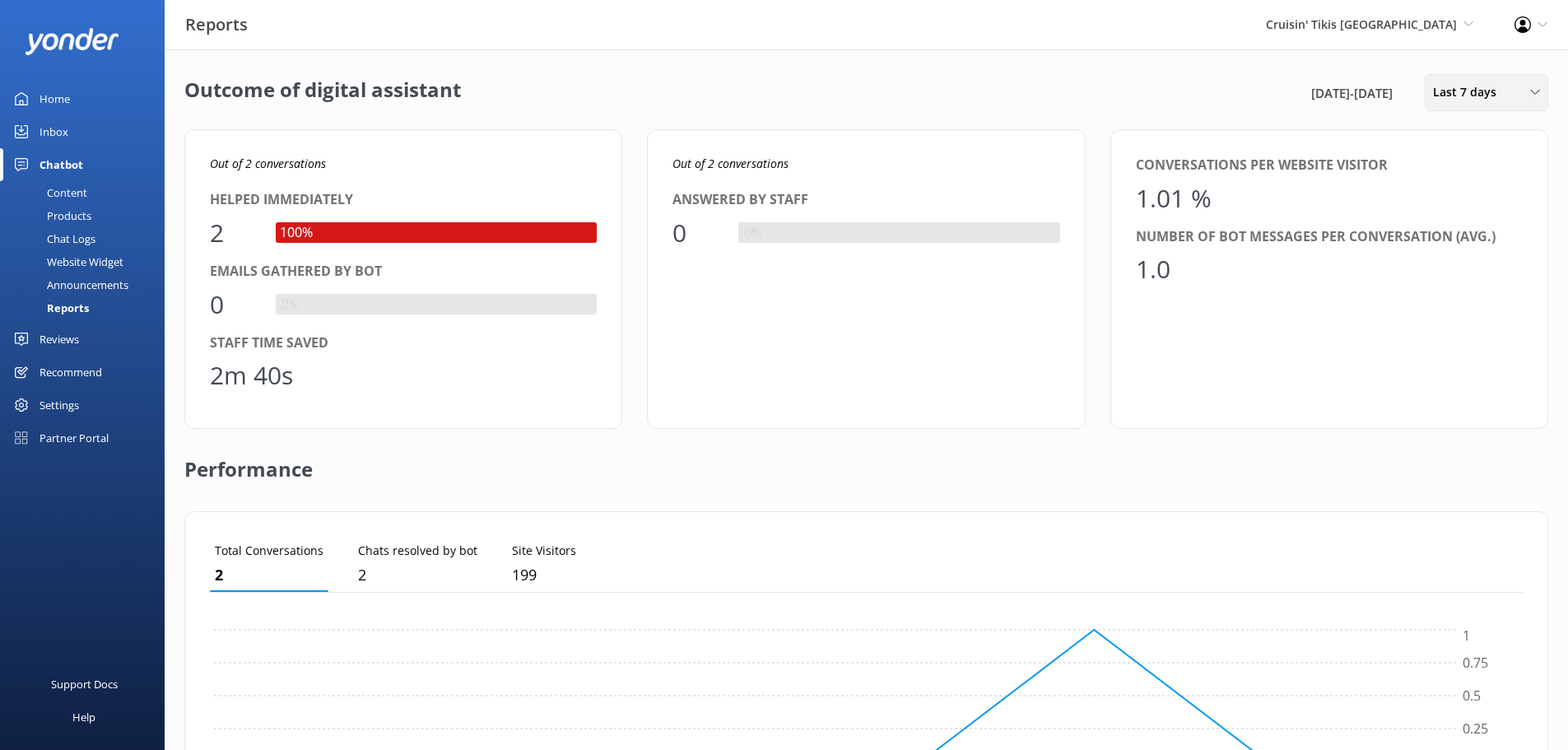
click at [1502, 81] on div "Last 7 days Last 7 days Last 30 days Last month Last 90 days Last 180 days Cust…" at bounding box center [1487, 93] width 124 height 37
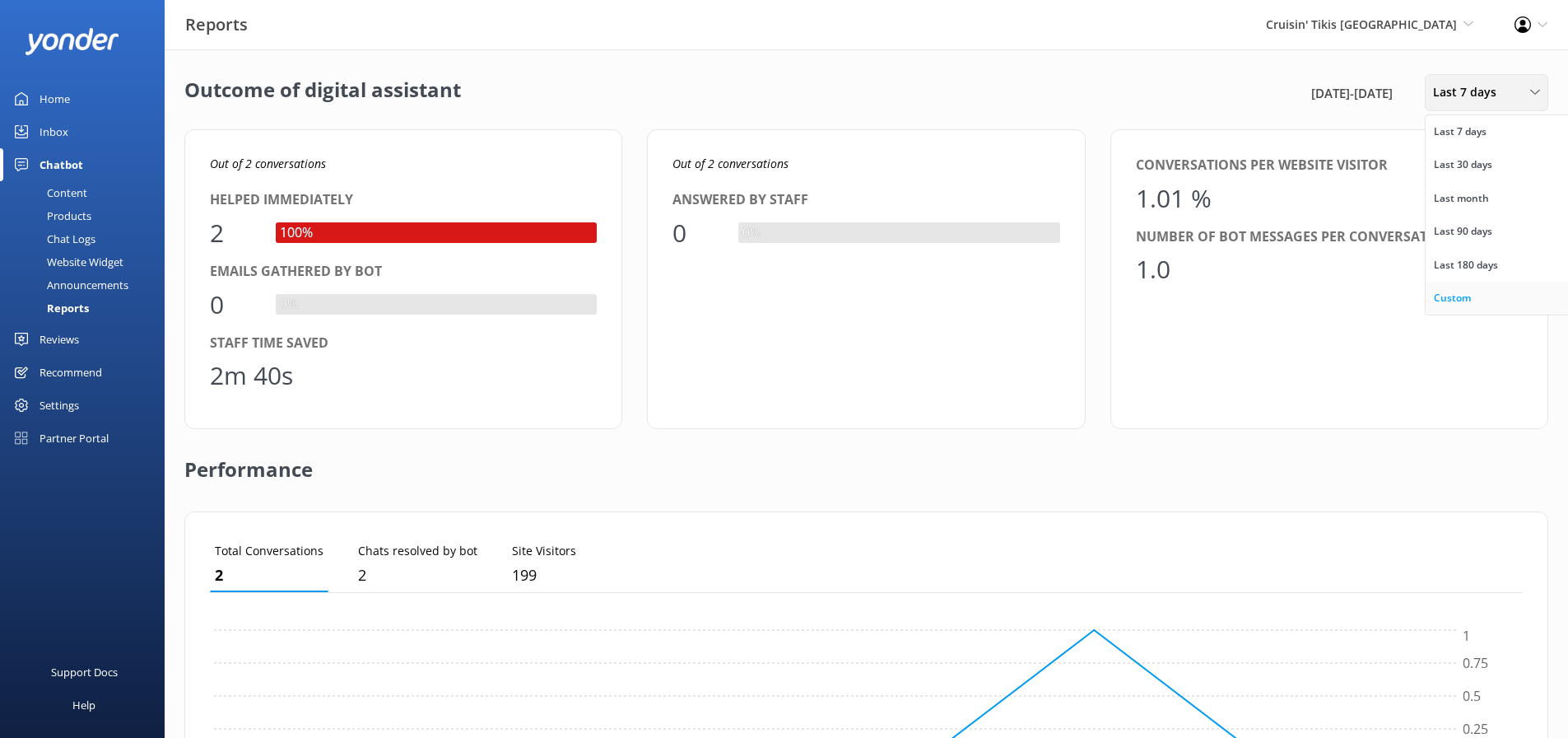
click at [1480, 294] on link "Custom" at bounding box center [1499, 298] width 146 height 33
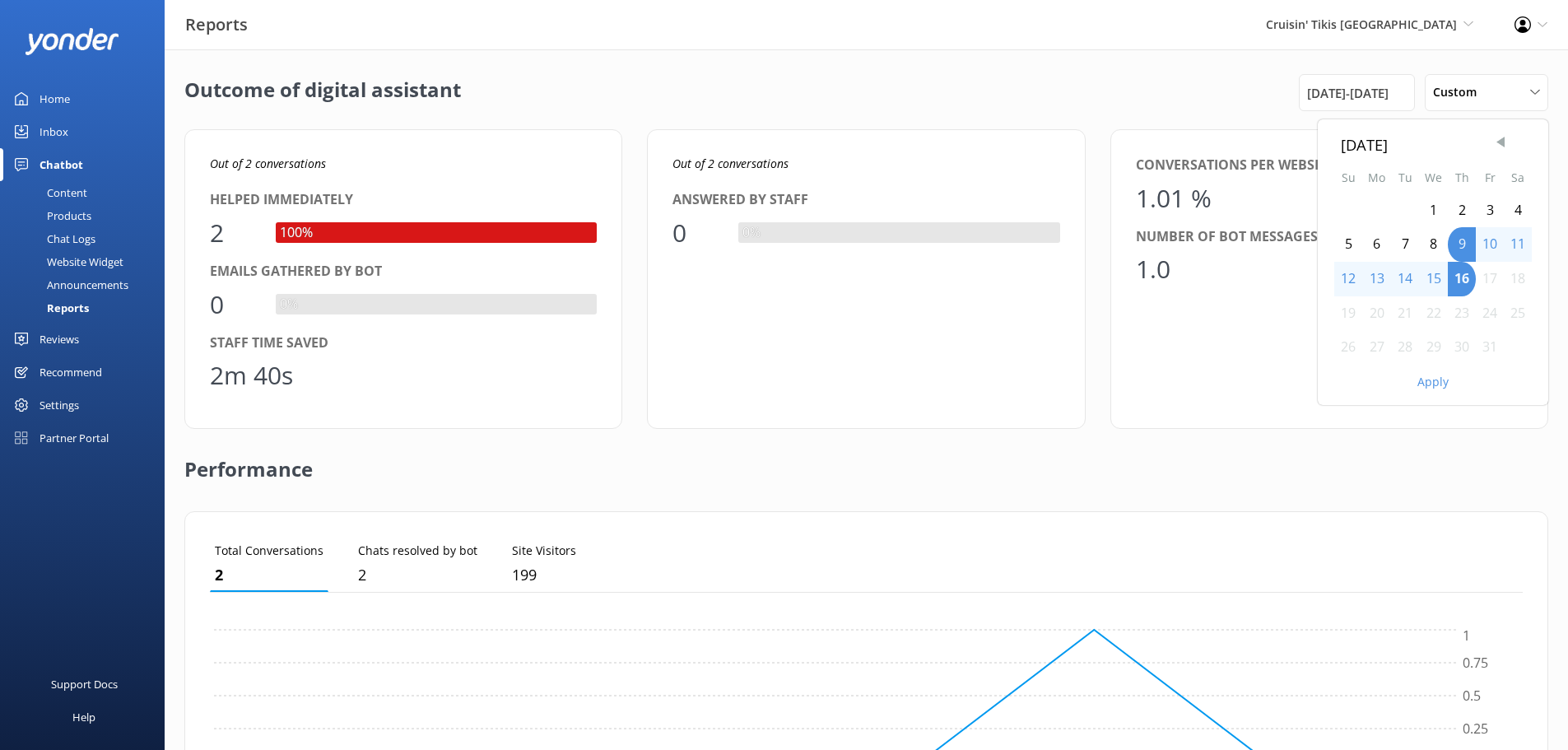
click at [1501, 141] on span "Previous Month" at bounding box center [1500, 143] width 16 height 16
click at [1407, 212] on div "1" at bounding box center [1405, 210] width 28 height 35
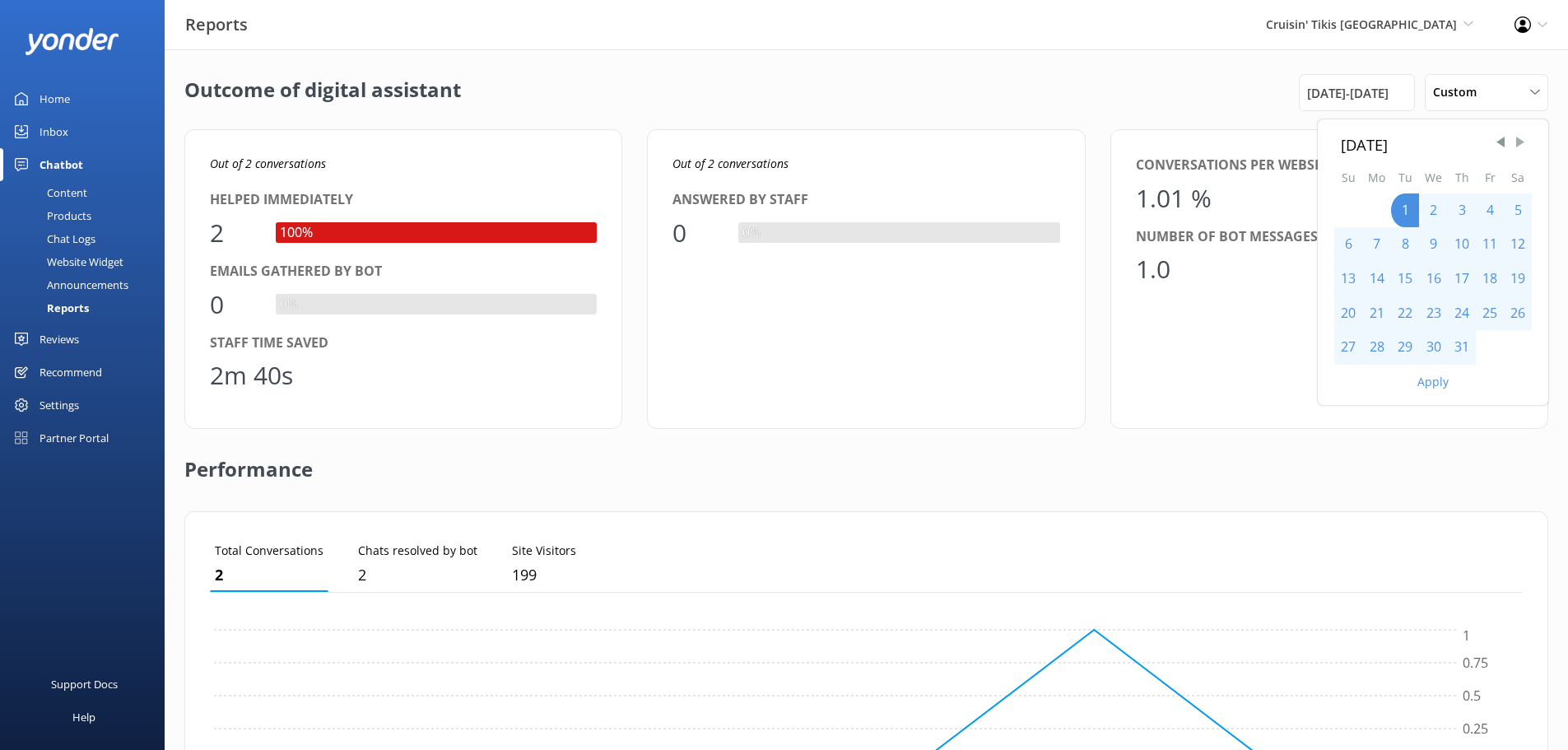
click at [1522, 145] on span "Next Month" at bounding box center [1521, 143] width 16 height 16
click at [1408, 340] on div "30" at bounding box center [1405, 347] width 28 height 35
click at [1436, 380] on button "Apply" at bounding box center [1433, 382] width 31 height 12
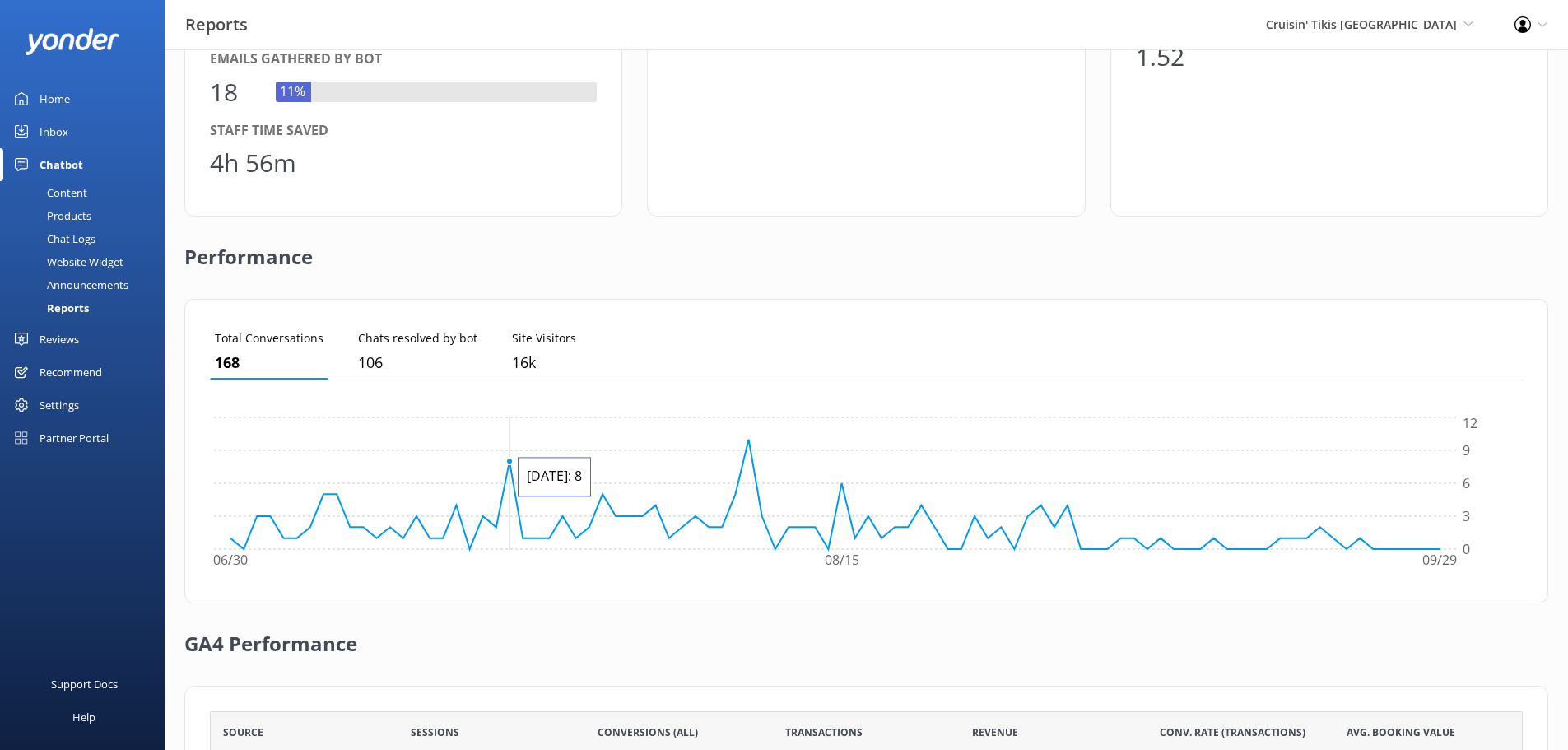
scroll to position [398, 0]
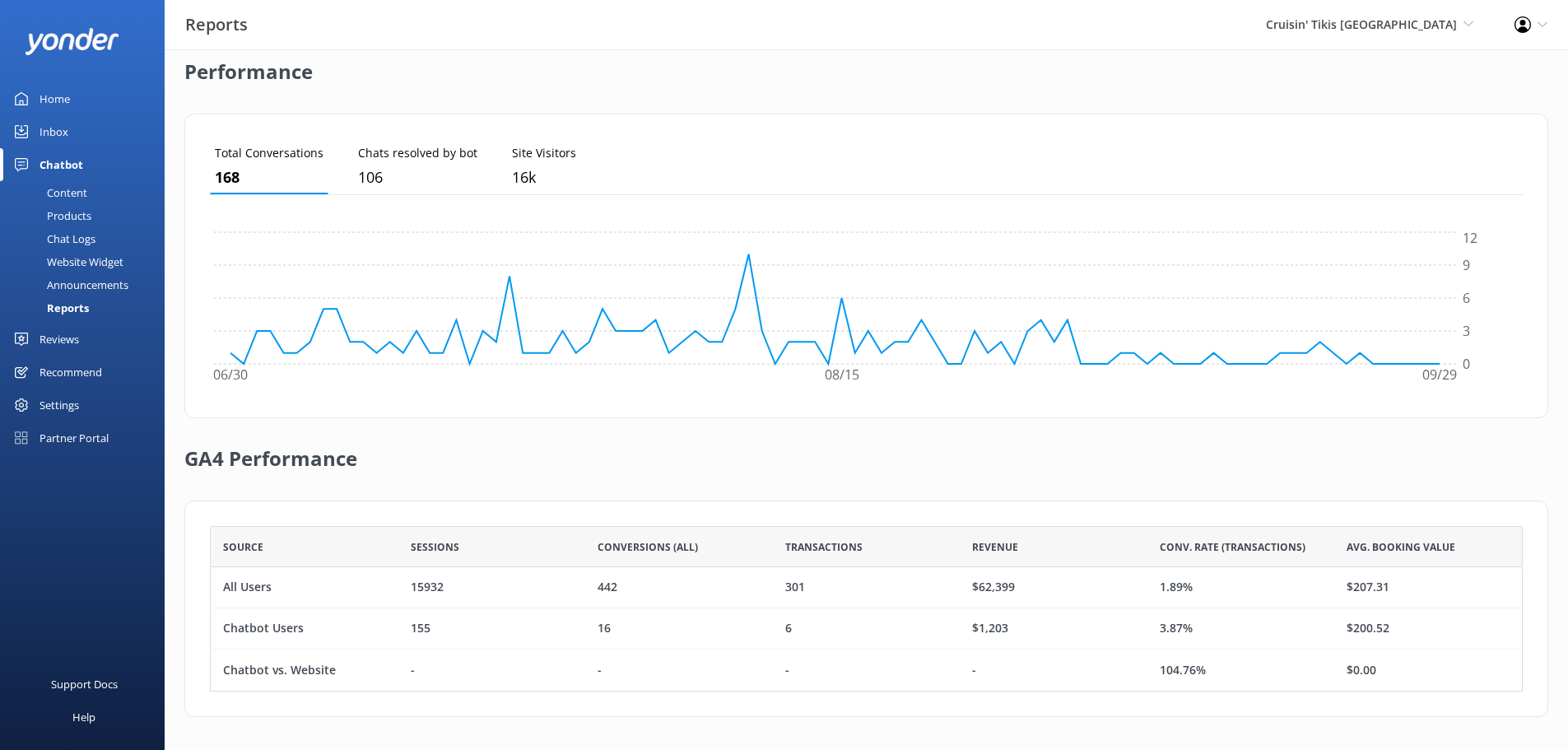
click at [61, 436] on div "Partner Portal" at bounding box center [74, 438] width 70 height 33
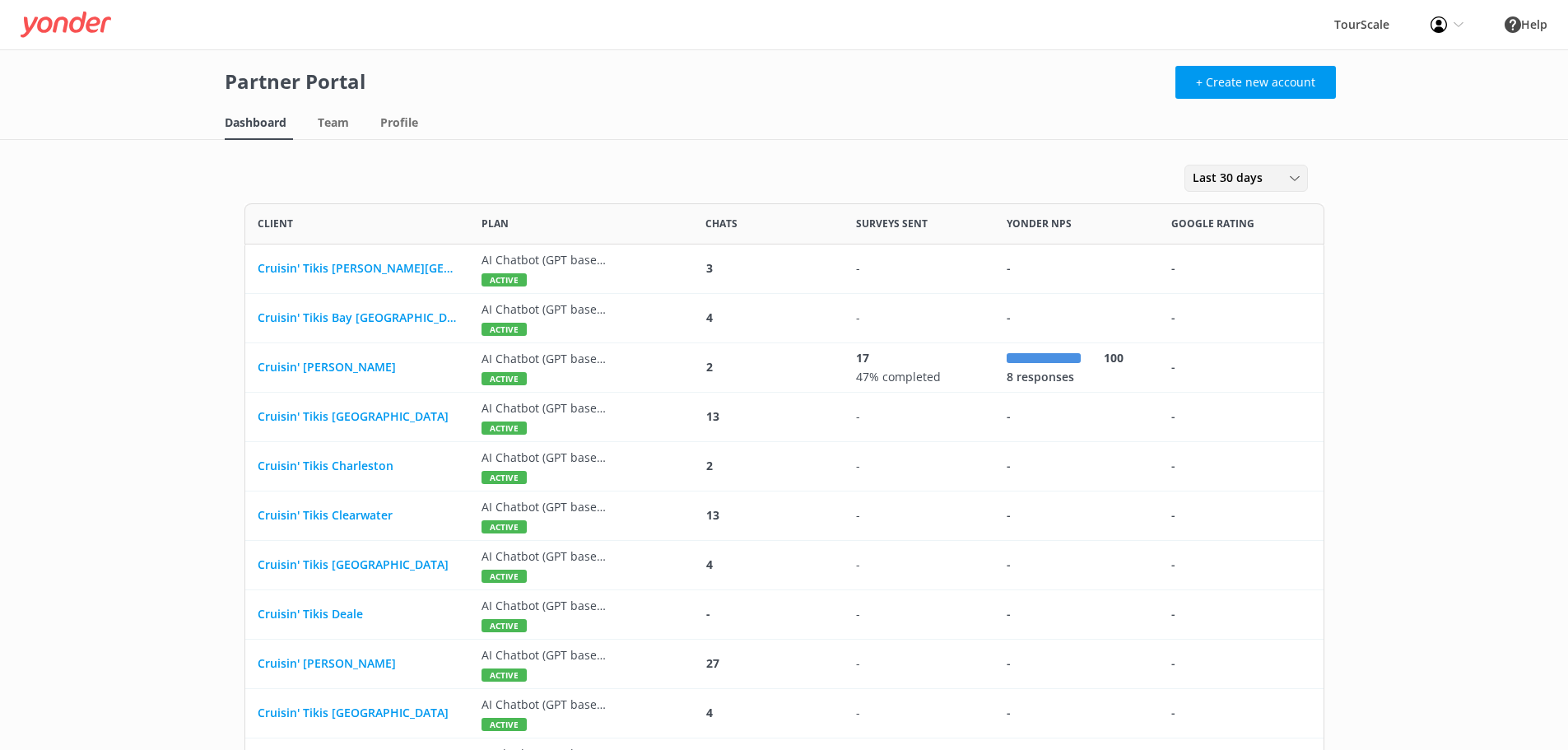
click at [1278, 187] on div "Last 30 days" at bounding box center [1246, 177] width 115 height 18
click at [1278, 299] on link "Last 90 days" at bounding box center [1259, 312] width 146 height 33
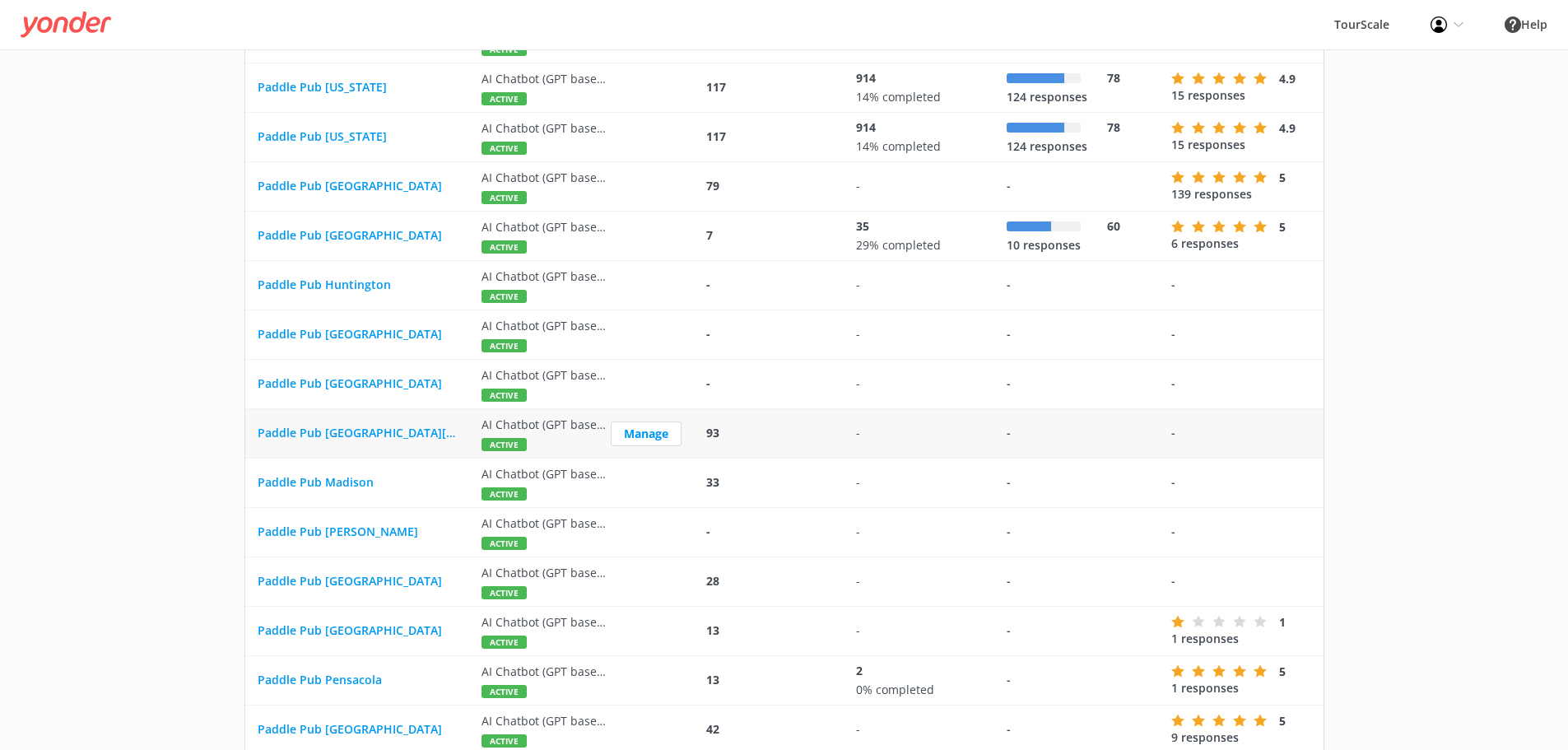
scroll to position [2306, 0]
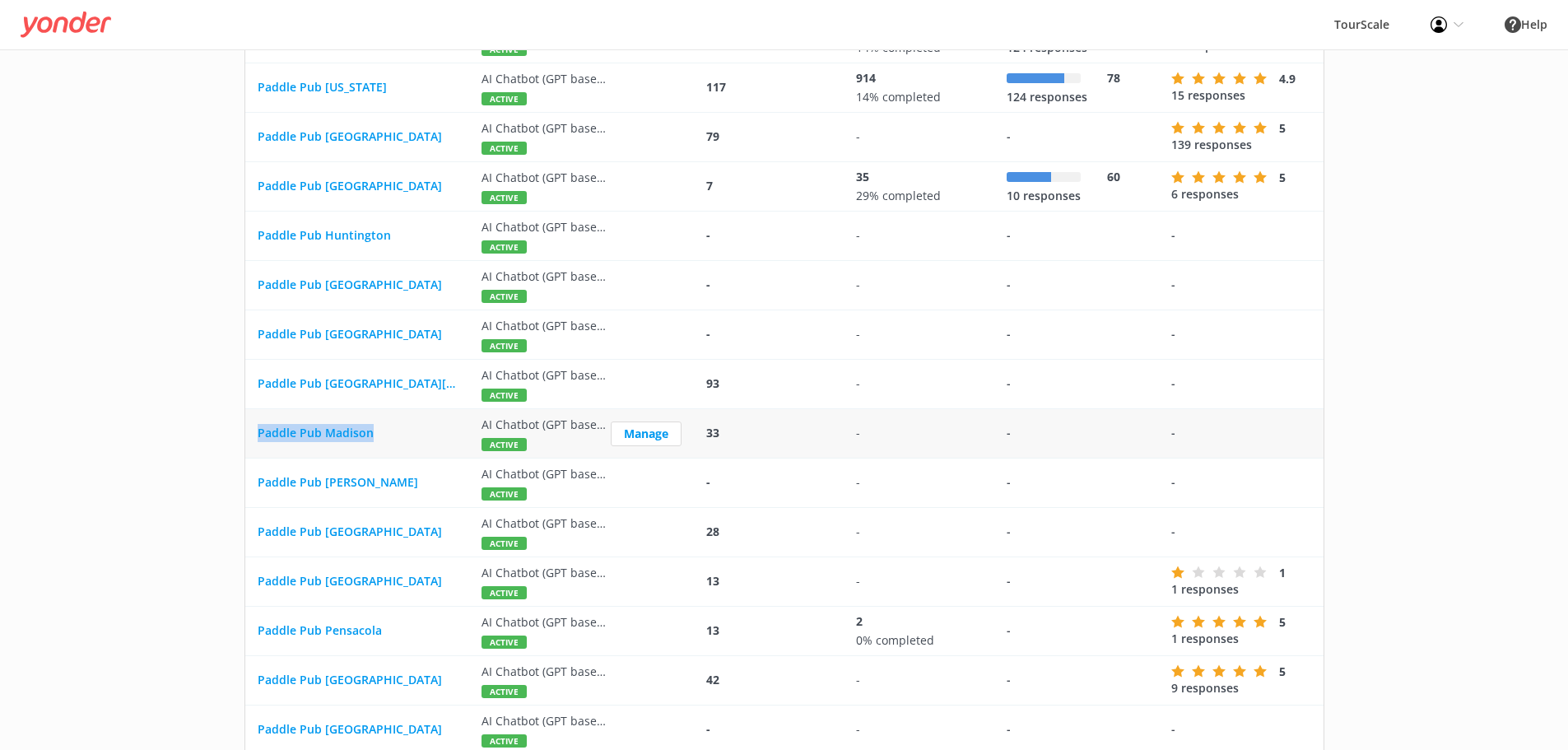
drag, startPoint x: 434, startPoint y: 435, endPoint x: 247, endPoint y: 452, distance: 187.8
click at [247, 452] on div "Paddle Pub Madison" at bounding box center [357, 433] width 224 height 49
copy span "Paddle Pub Madison"
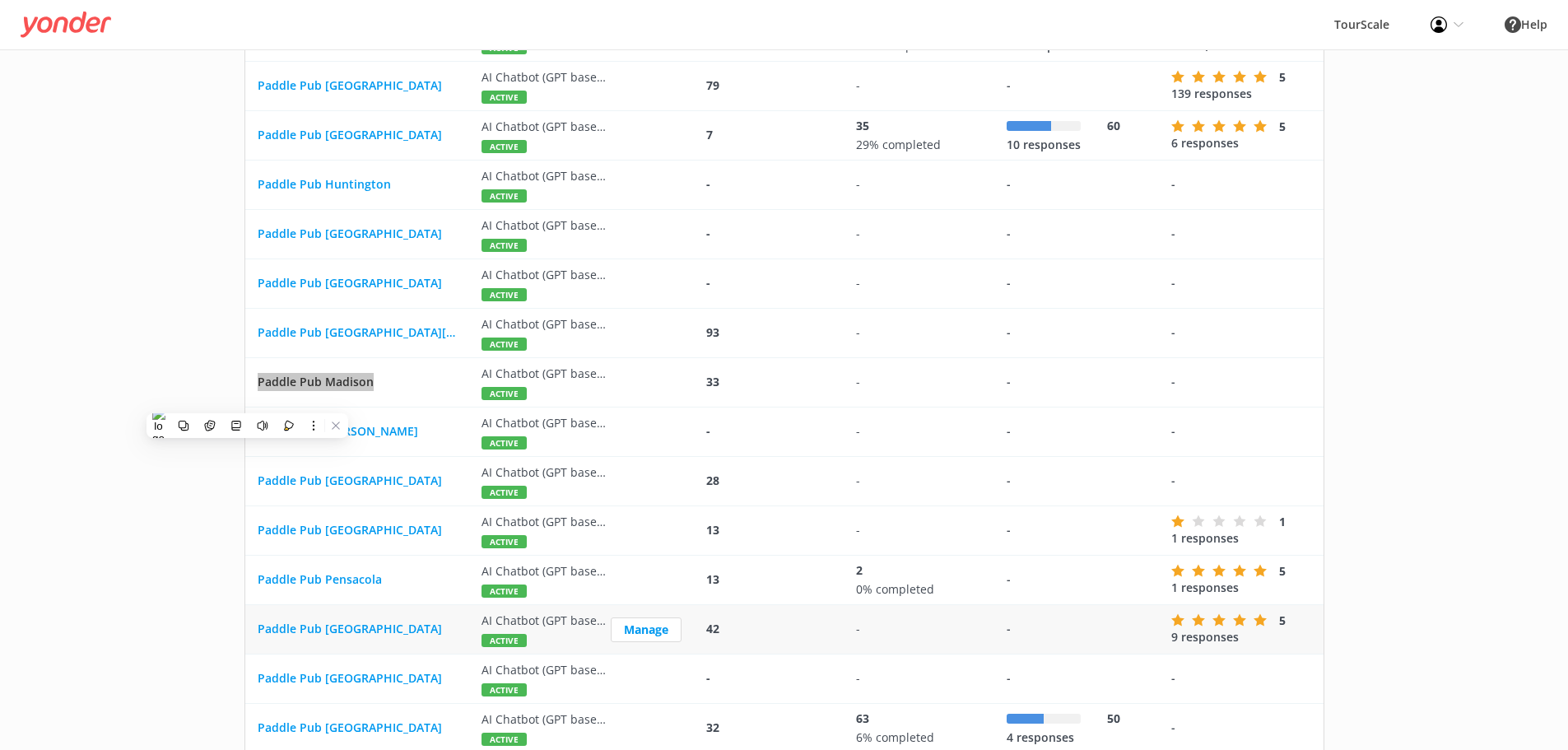
scroll to position [2471, 0]
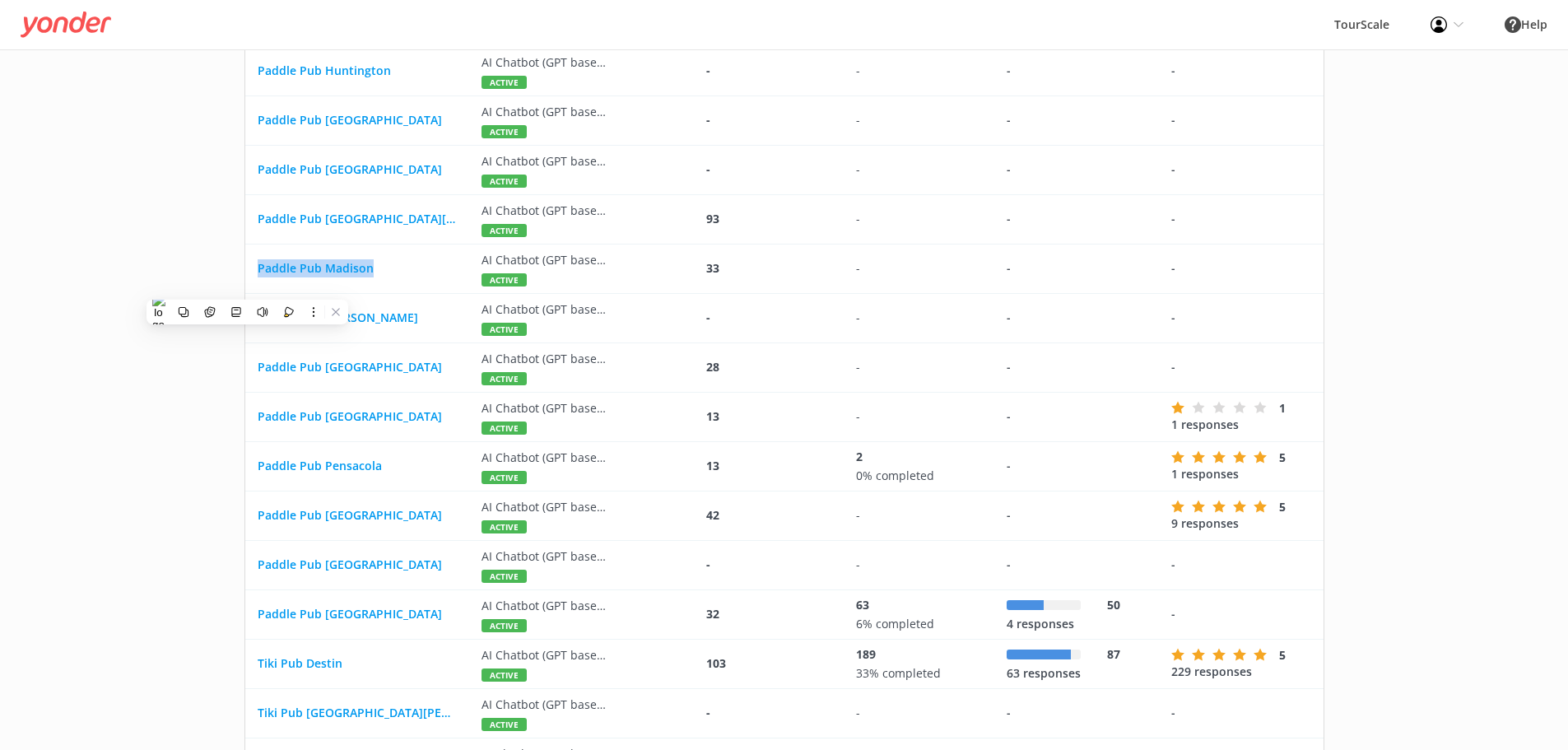
drag, startPoint x: 68, startPoint y: 435, endPoint x: 111, endPoint y: 433, distance: 43.0
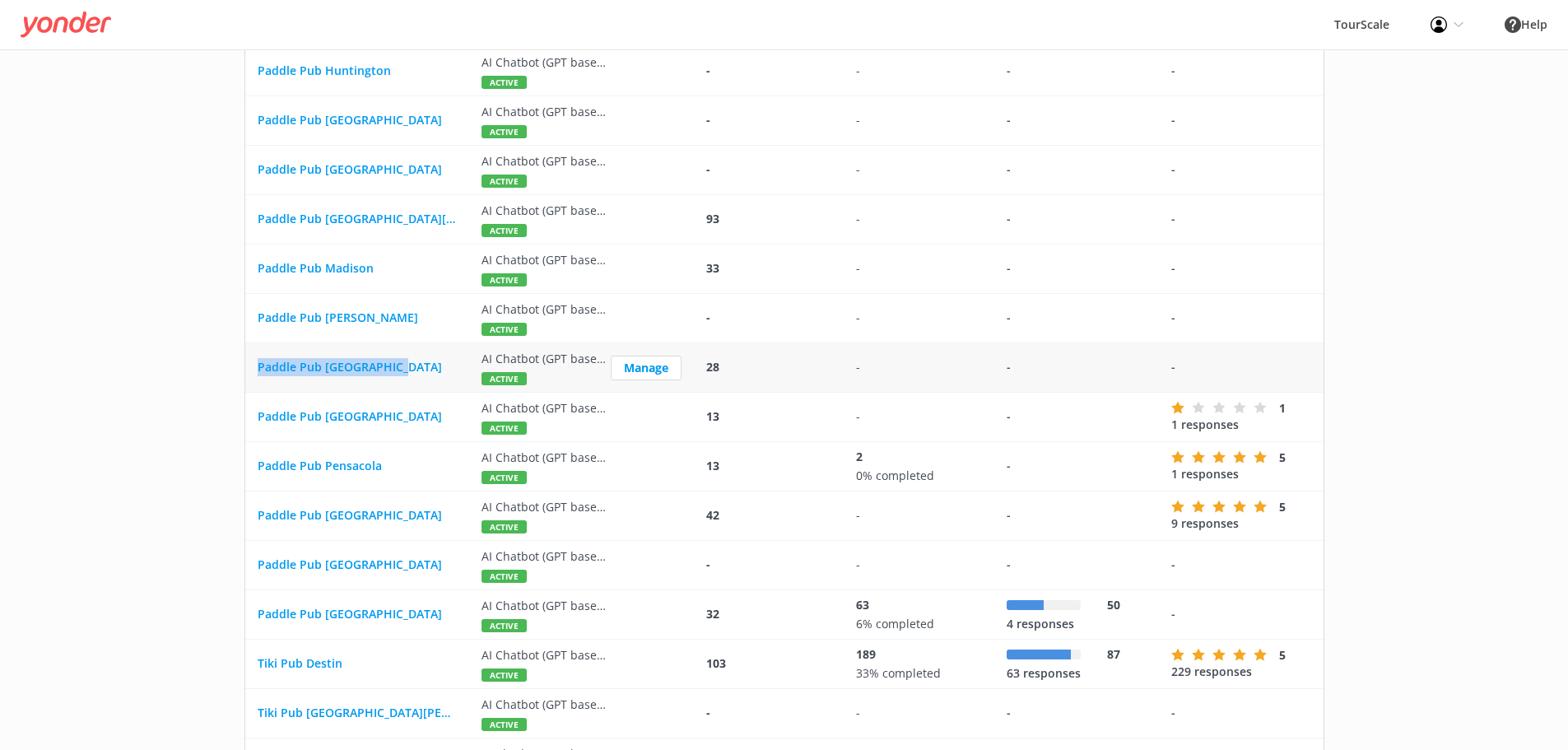
drag, startPoint x: 447, startPoint y: 363, endPoint x: 250, endPoint y: 375, distance: 197.4
click at [250, 375] on div "Paddle Pub [GEOGRAPHIC_DATA]" at bounding box center [357, 367] width 224 height 49
copy span "Paddle Pub [GEOGRAPHIC_DATA]"
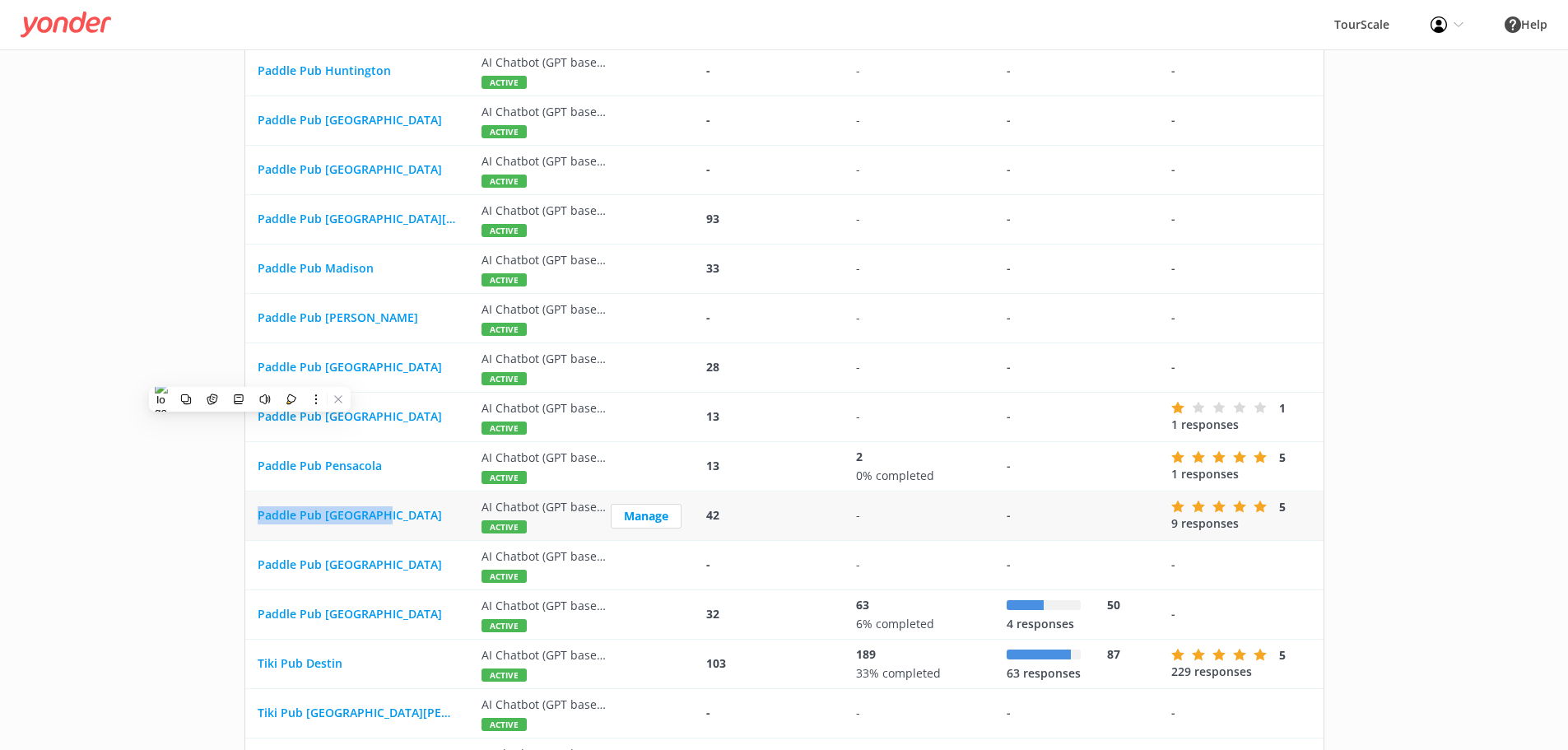
drag, startPoint x: 431, startPoint y: 519, endPoint x: 251, endPoint y: 522, distance: 180.0
click at [251, 522] on div "Paddle Pub [GEOGRAPHIC_DATA]" at bounding box center [357, 515] width 224 height 49
copy span "Paddle Pub [GEOGRAPHIC_DATA]"
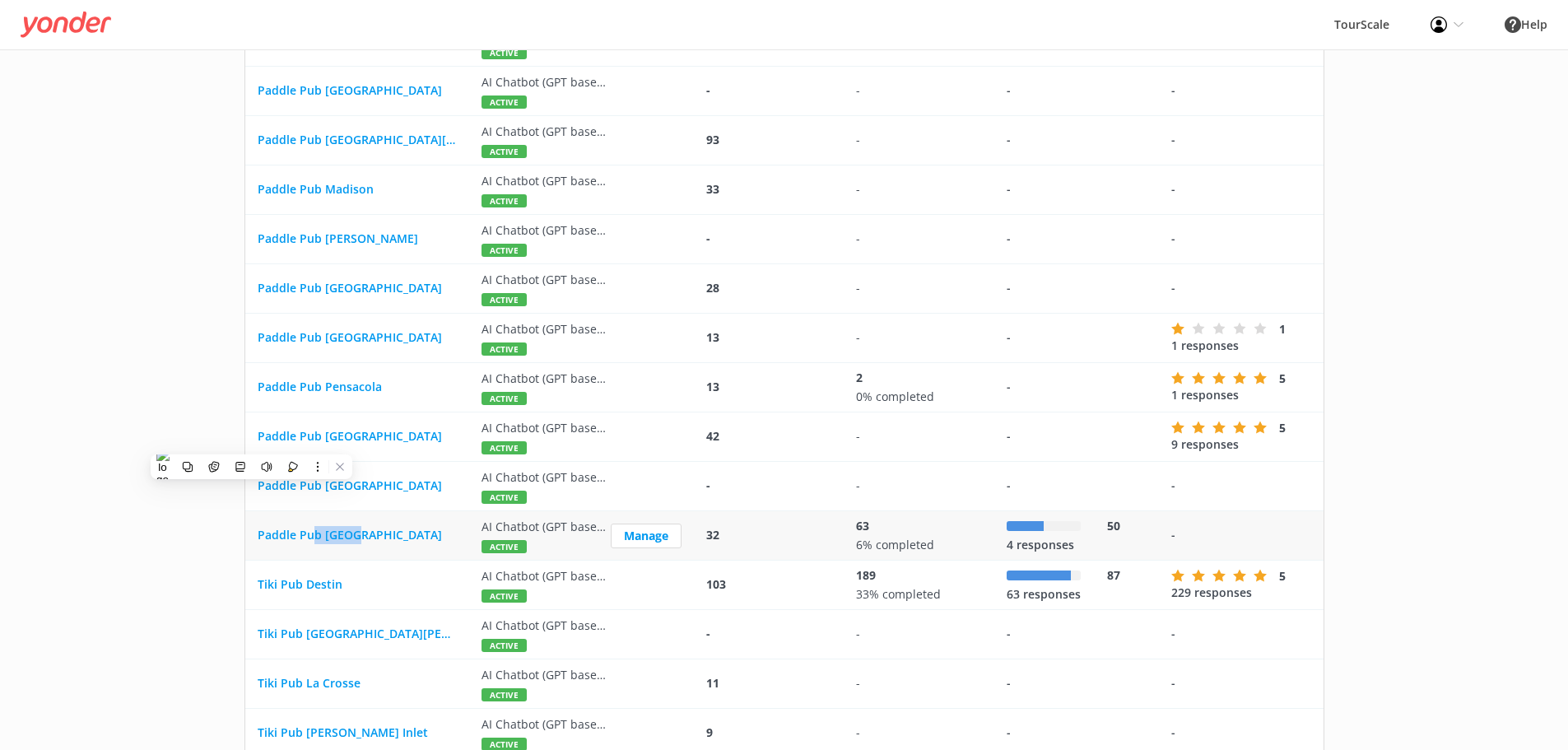
scroll to position [2553, 0]
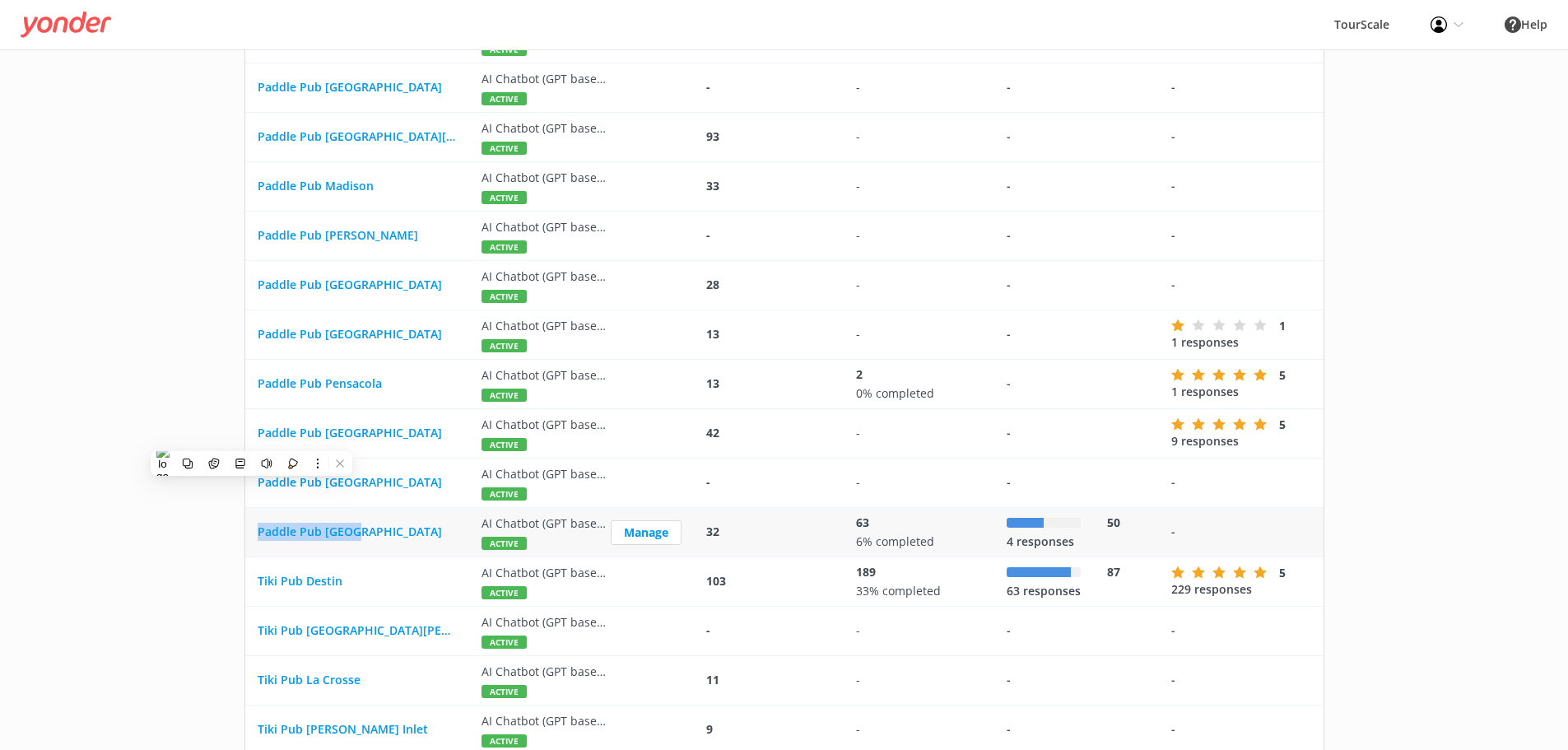
drag, startPoint x: 426, startPoint y: 556, endPoint x: 248, endPoint y: 547, distance: 178.2
click at [248, 547] on div "Paddle Pub [GEOGRAPHIC_DATA]" at bounding box center [357, 532] width 224 height 49
copy span "Paddle Pub [GEOGRAPHIC_DATA]"
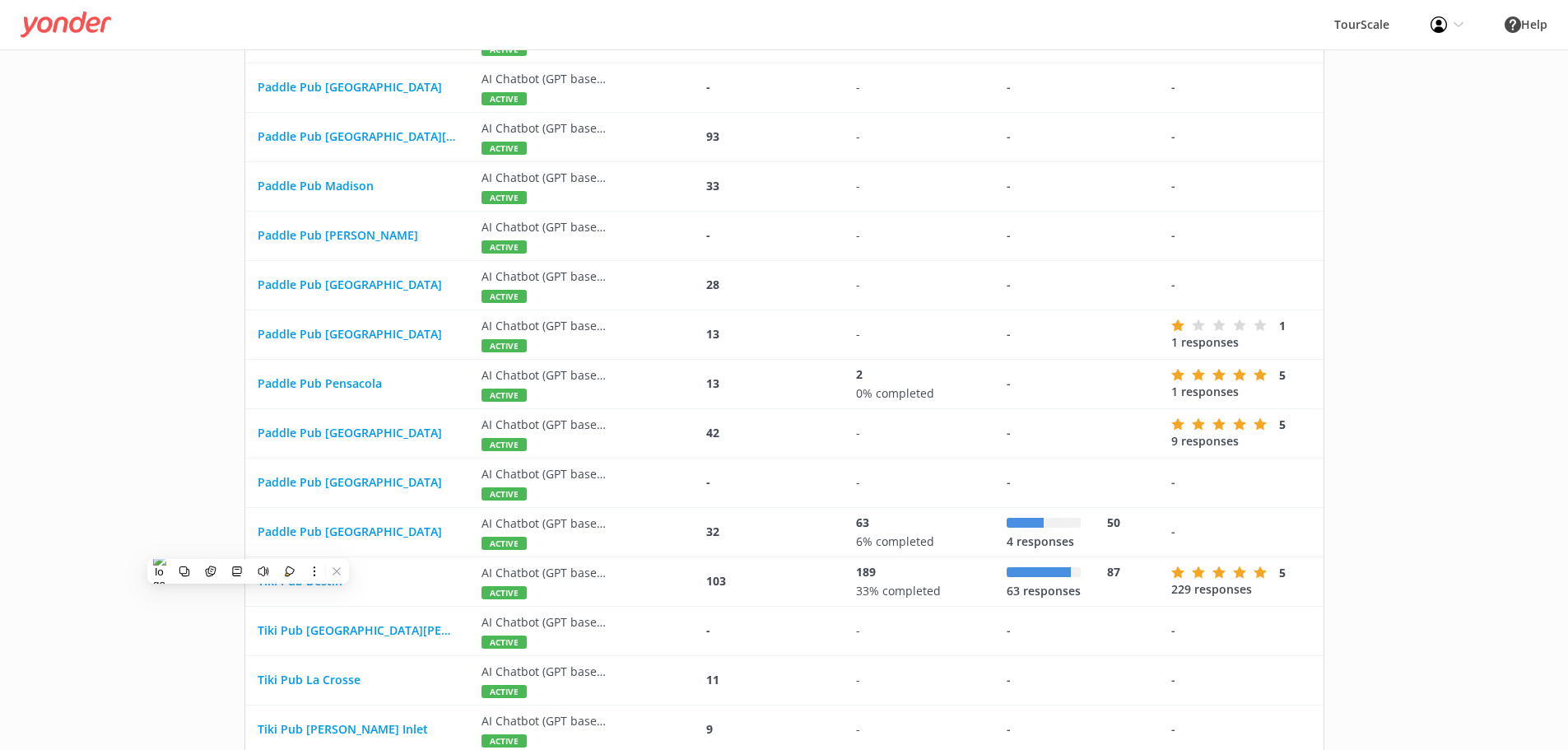
drag, startPoint x: 121, startPoint y: 621, endPoint x: 138, endPoint y: 614, distance: 18.4
drag, startPoint x: 400, startPoint y: 581, endPoint x: 249, endPoint y: 589, distance: 151.2
click at [249, 589] on div "Tiki Pub Destin" at bounding box center [357, 581] width 224 height 49
copy span "Tiki Pub Destin"
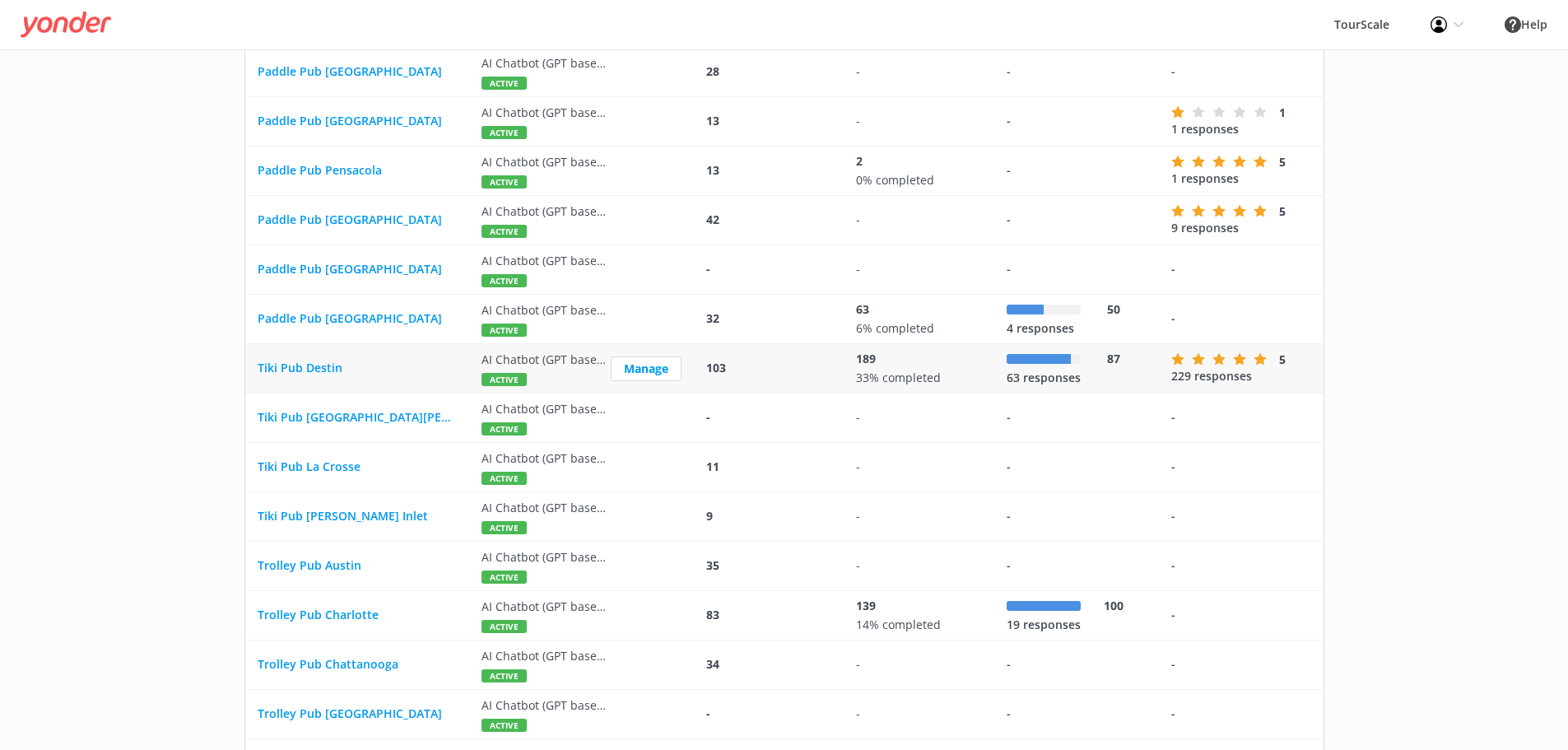
scroll to position [2821, 0]
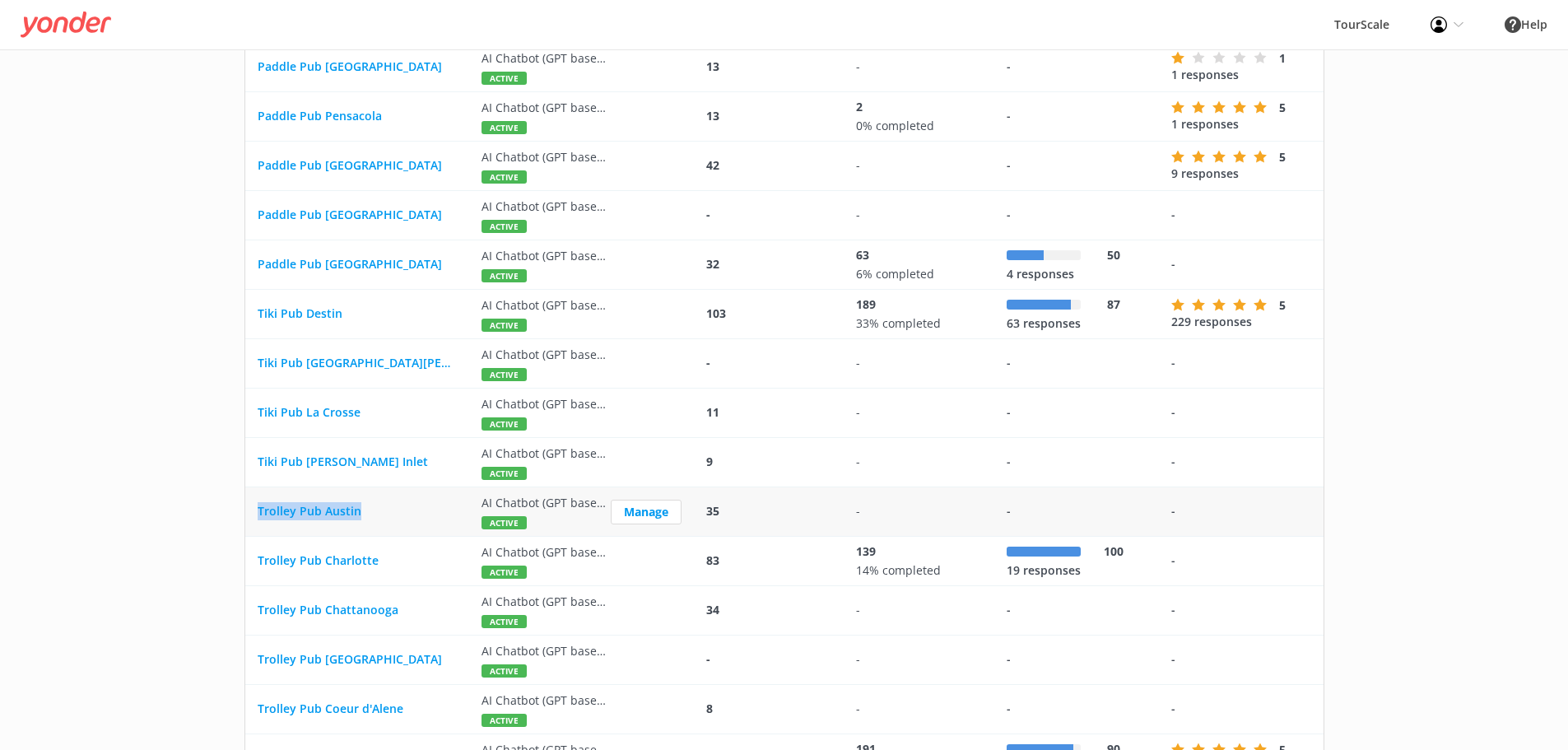
drag, startPoint x: 422, startPoint y: 513, endPoint x: 250, endPoint y: 515, distance: 172.0
click at [253, 515] on div "Trolley Pub Austin" at bounding box center [357, 512] width 224 height 49
copy span "Trolley Pub Austin"
drag, startPoint x: 461, startPoint y: 556, endPoint x: 249, endPoint y: 565, distance: 212.2
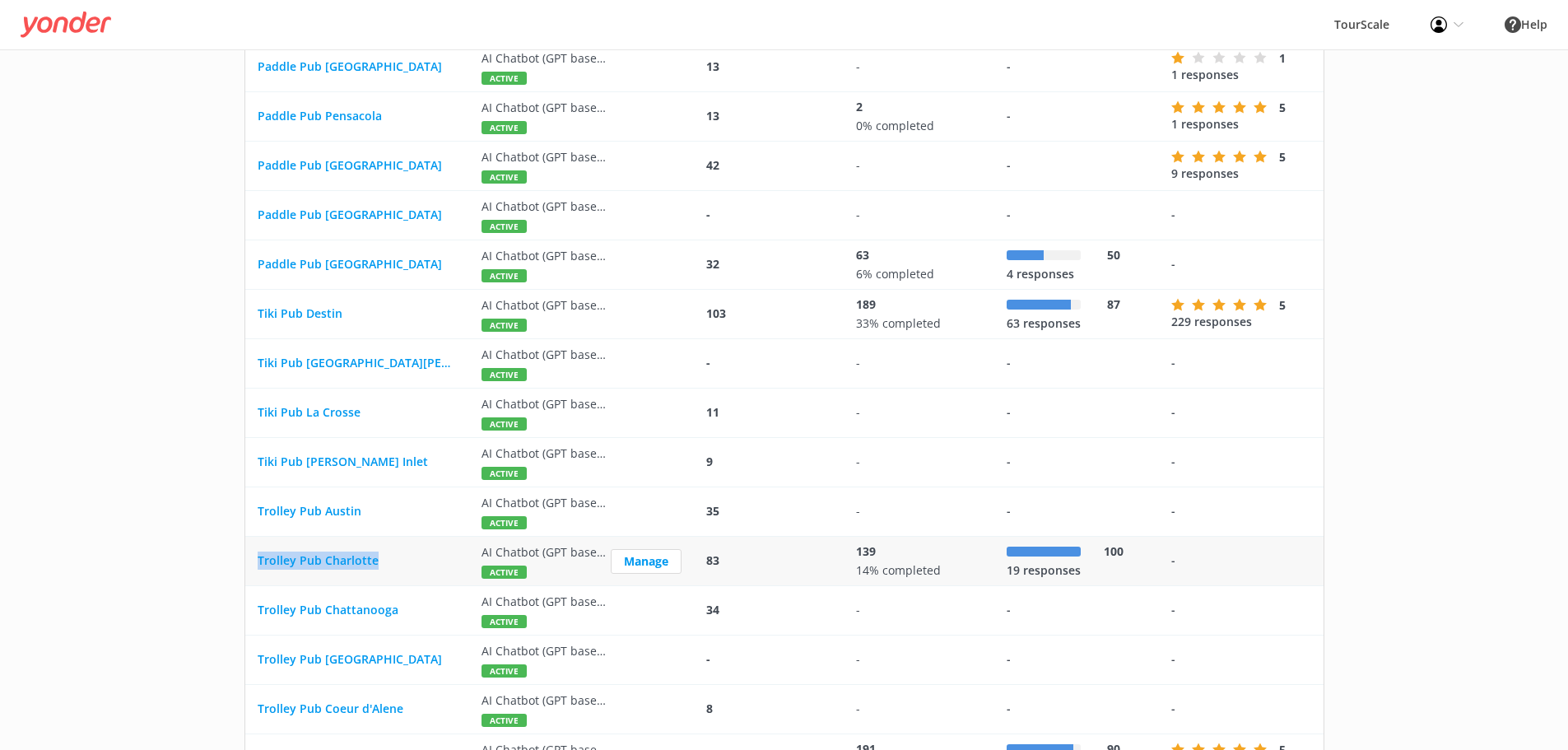
click at [249, 565] on div "Trolley Pub Charlotte" at bounding box center [357, 561] width 224 height 49
copy span "Trolley Pub Charlotte"
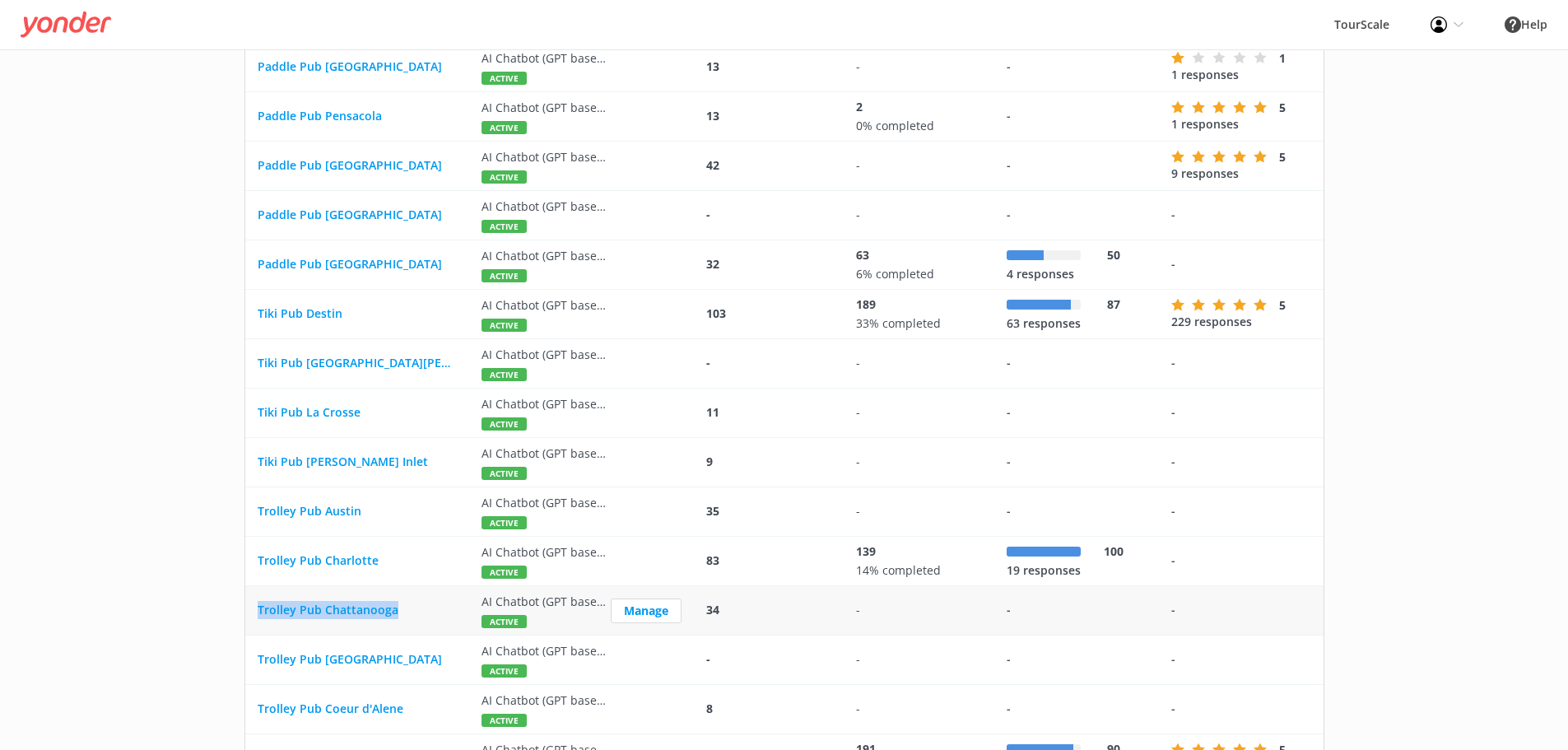
drag, startPoint x: 457, startPoint y: 606, endPoint x: 250, endPoint y: 625, distance: 207.9
click at [250, 625] on div "Trolley Pub Chattanooga" at bounding box center [357, 611] width 224 height 49
copy span "Trolley Pub Chattanooga"
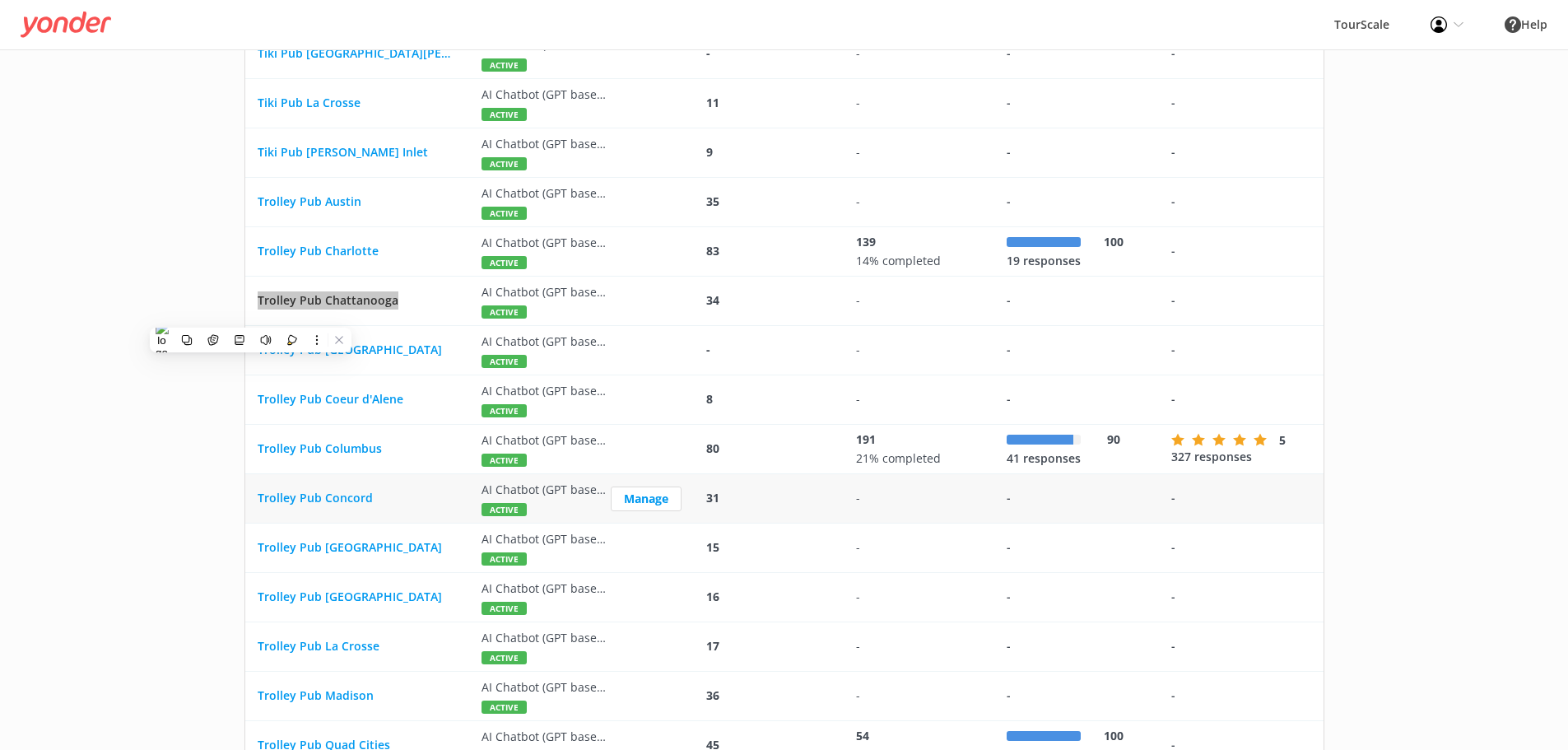
scroll to position [3151, 0]
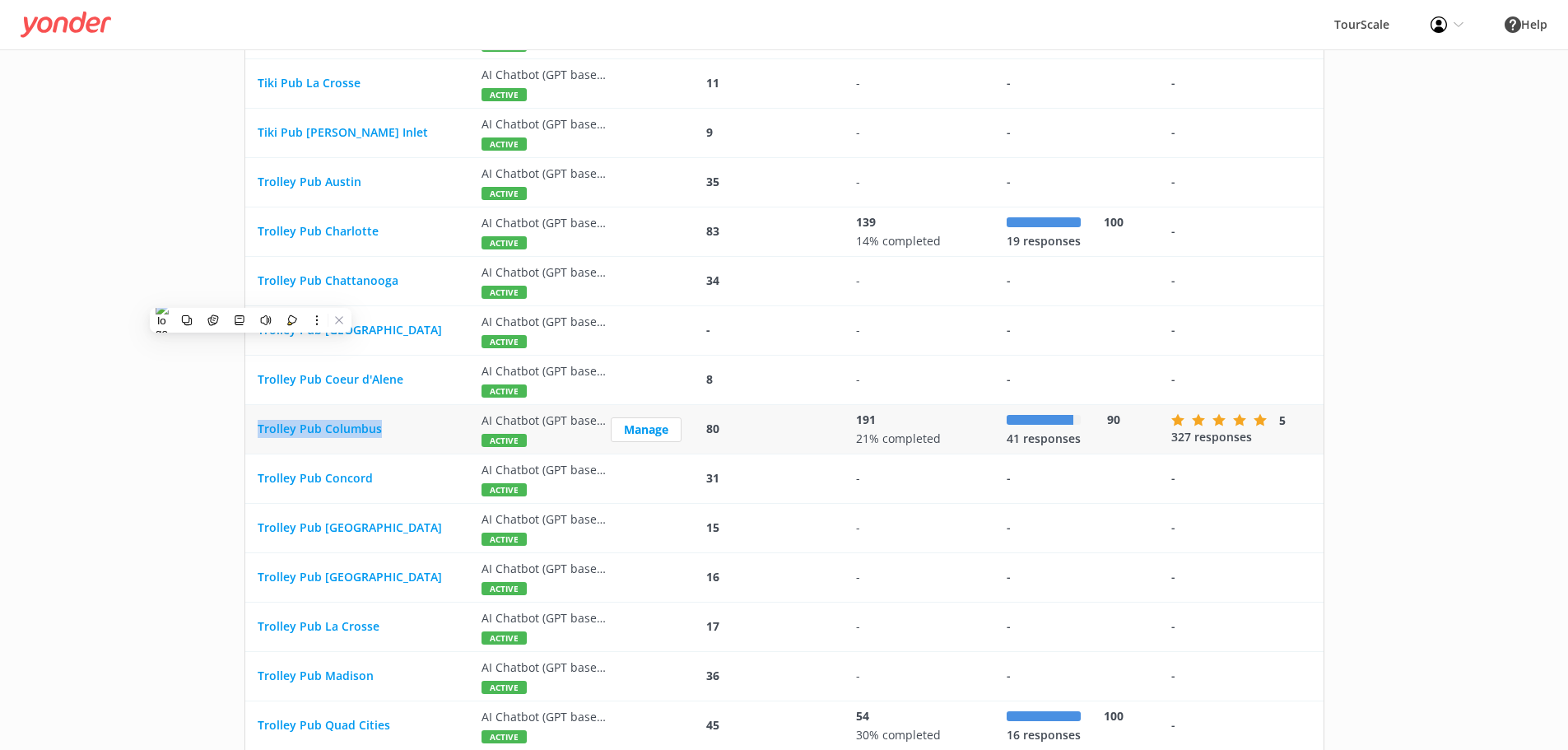
drag, startPoint x: 457, startPoint y: 421, endPoint x: 247, endPoint y: 433, distance: 210.3
click at [247, 433] on div "Trolley Pub Columbus" at bounding box center [357, 429] width 224 height 49
copy span "Trolley Pub Columbus"
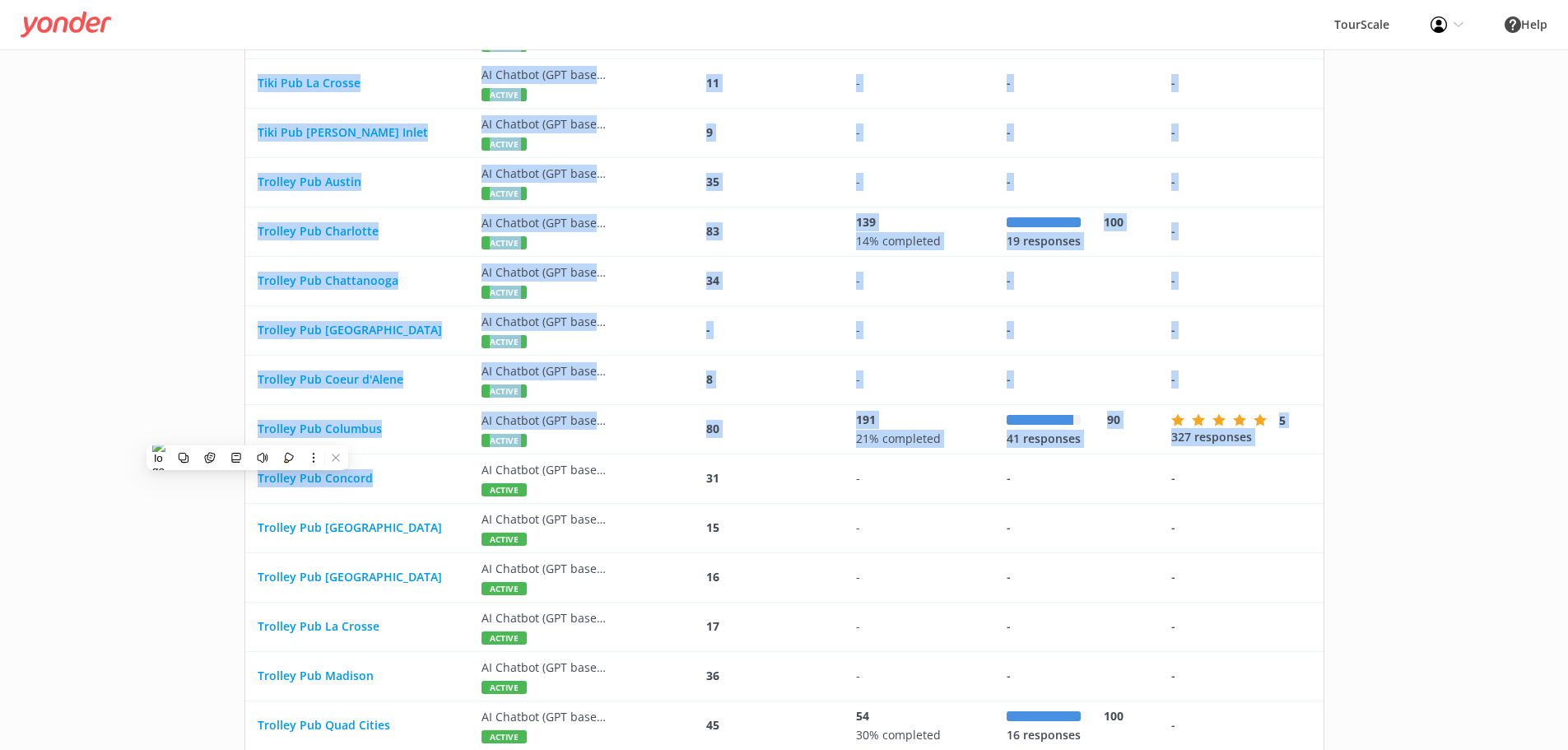
drag, startPoint x: 429, startPoint y: 483, endPoint x: 238, endPoint y: 478, distance: 191.1
copy div "Cruisin' Tikis Amelia Island AI Chatbot (GPT based) and Reviews active Manage 1…"
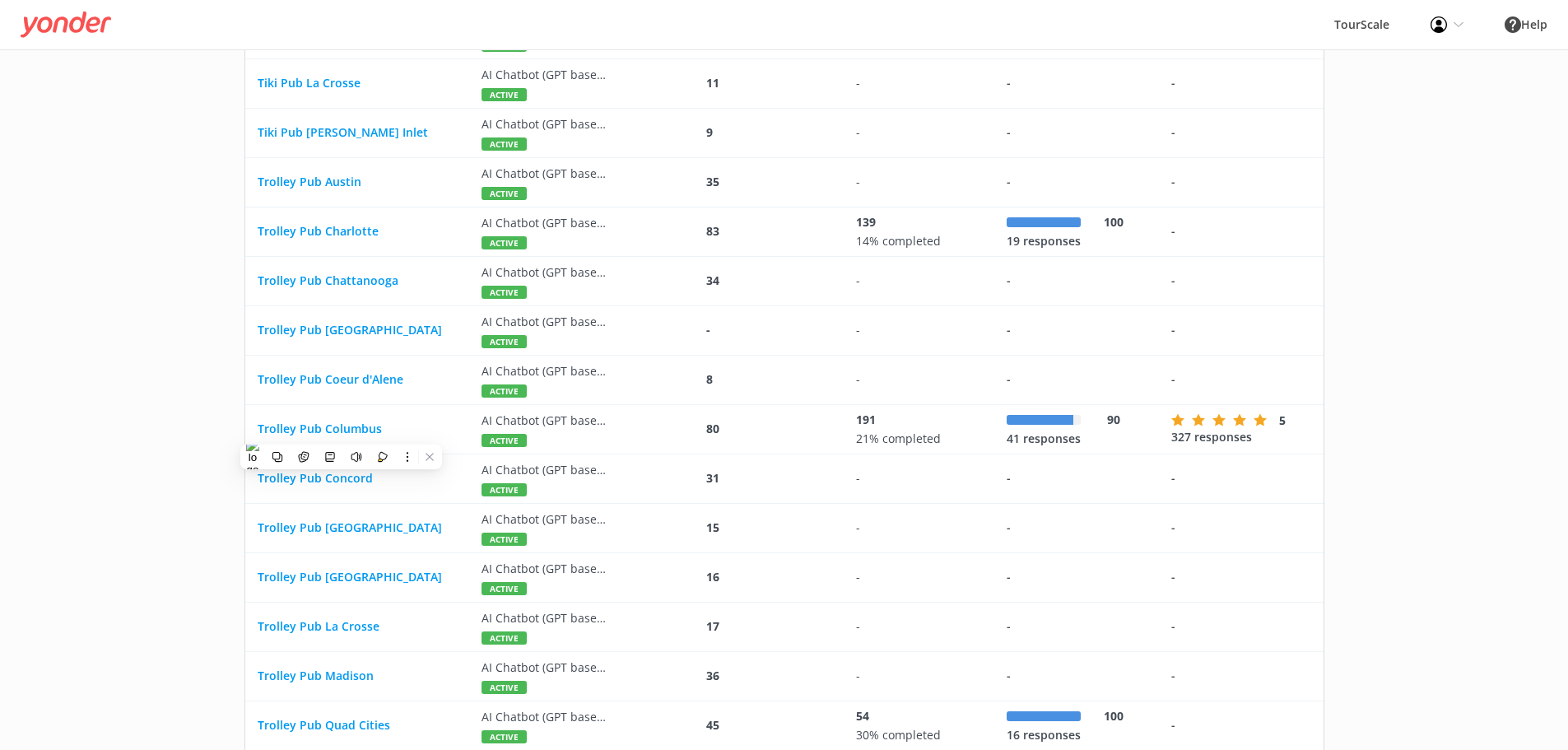
drag, startPoint x: 405, startPoint y: 482, endPoint x: 254, endPoint y: 482, distance: 151.0
click at [254, 482] on div "Trolley Pub Concord" at bounding box center [357, 479] width 224 height 49
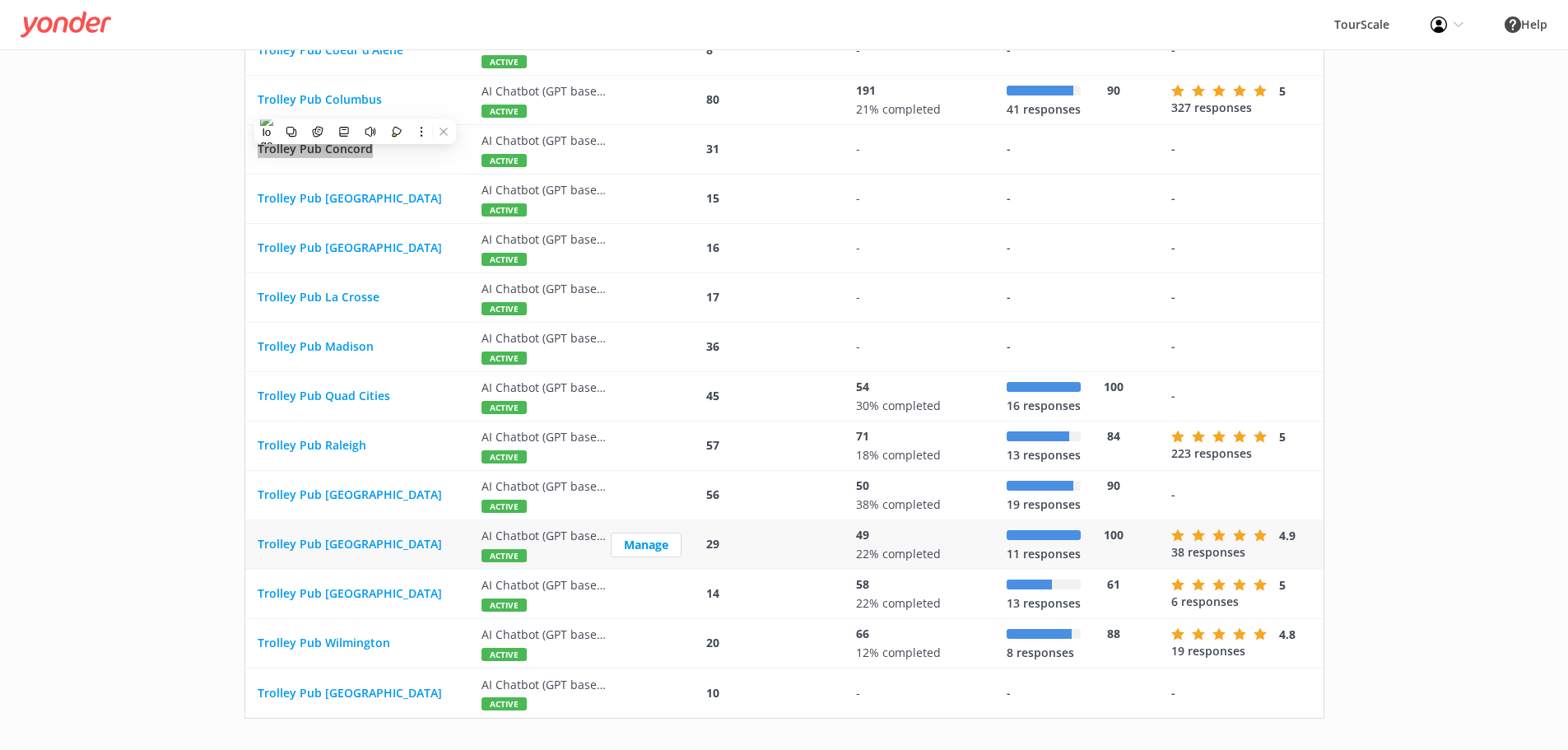
scroll to position [3482, 0]
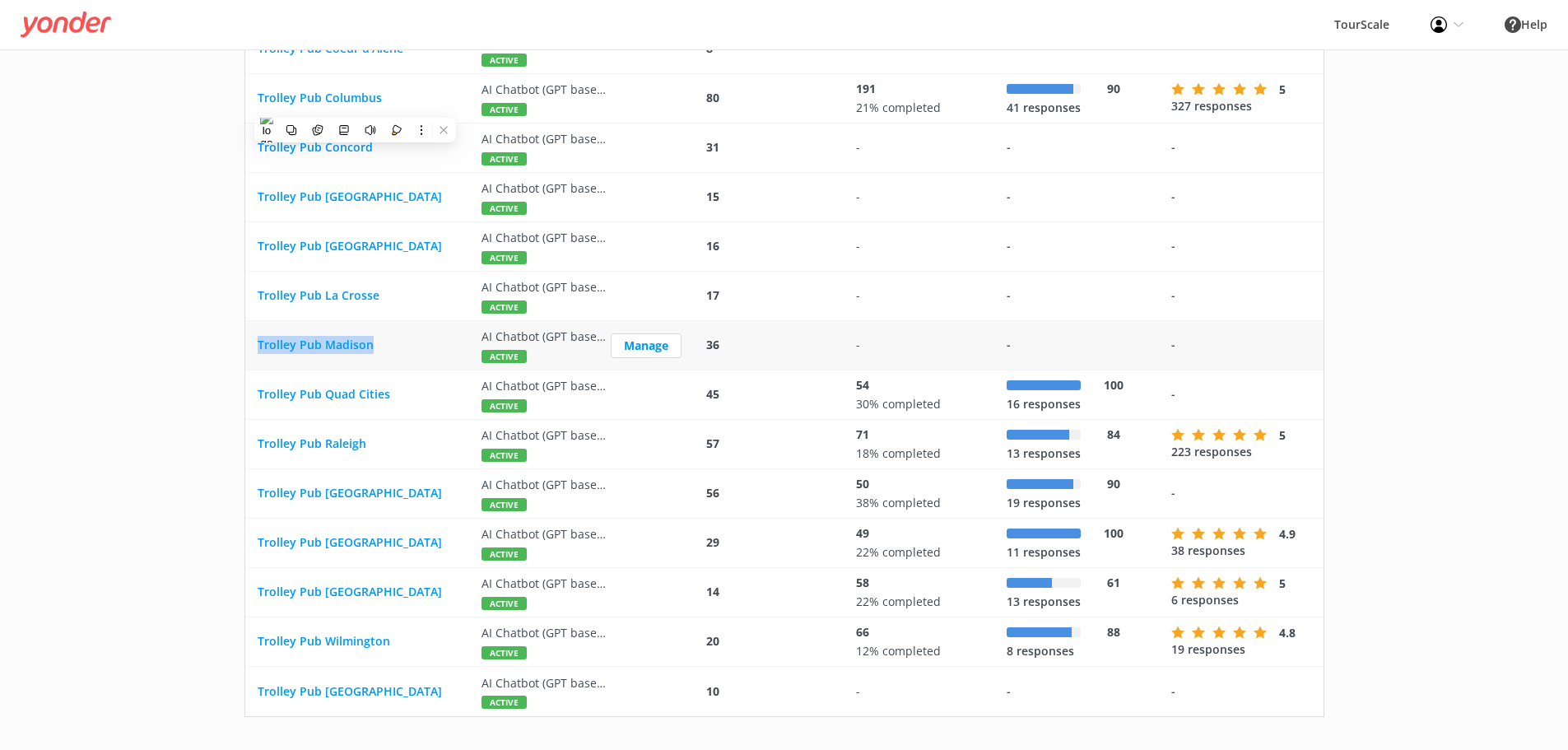
drag, startPoint x: 411, startPoint y: 350, endPoint x: 244, endPoint y: 351, distance: 167.0
click at [244, 351] on div "Trolley Pub Madison AI Chatbot (GPT based) and Reviews active Manage 36 - - -" at bounding box center [784, 345] width 1080 height 49
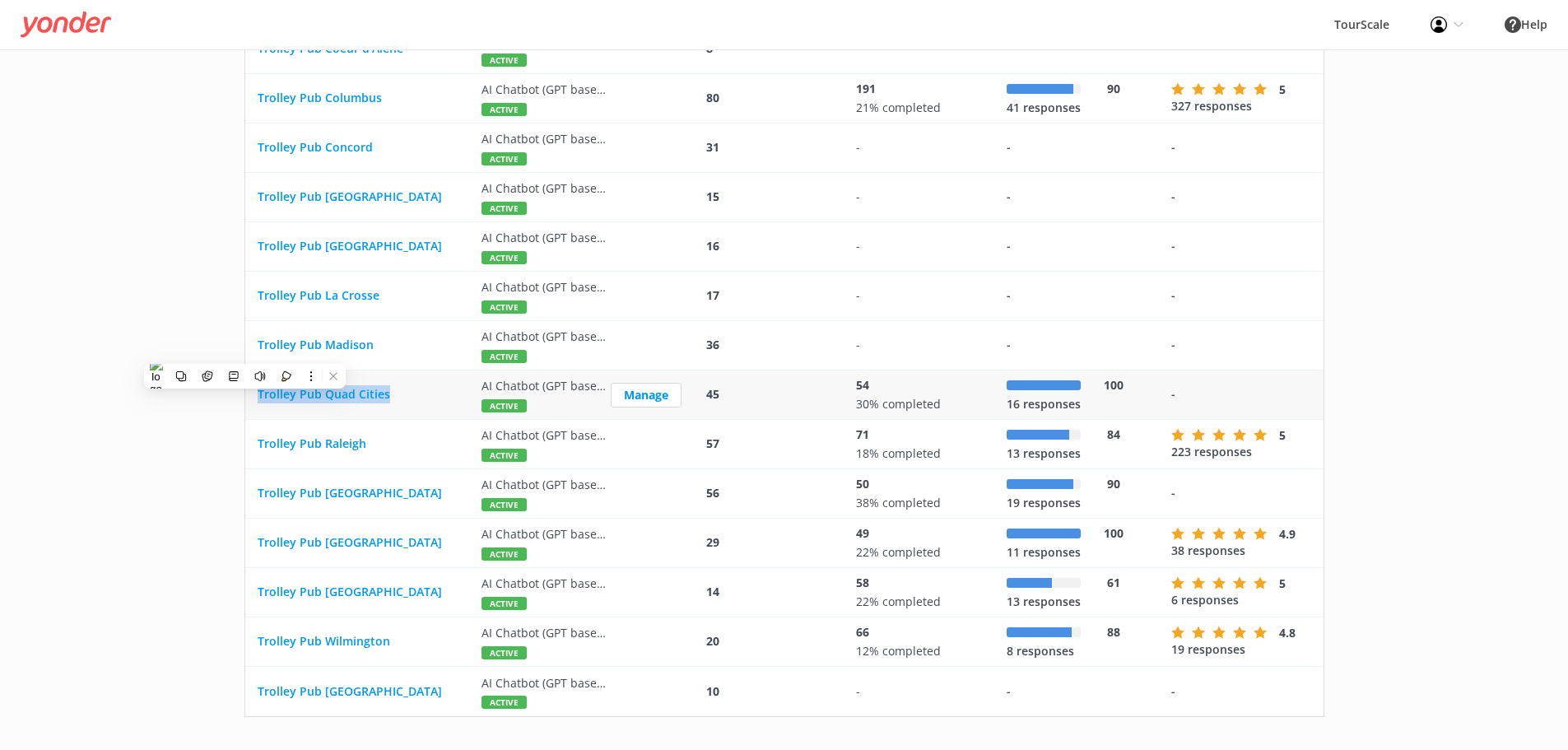
drag, startPoint x: 432, startPoint y: 395, endPoint x: 253, endPoint y: 402, distance: 179.1
click at [253, 402] on div "Trolley Pub Quad Cities" at bounding box center [357, 395] width 224 height 49
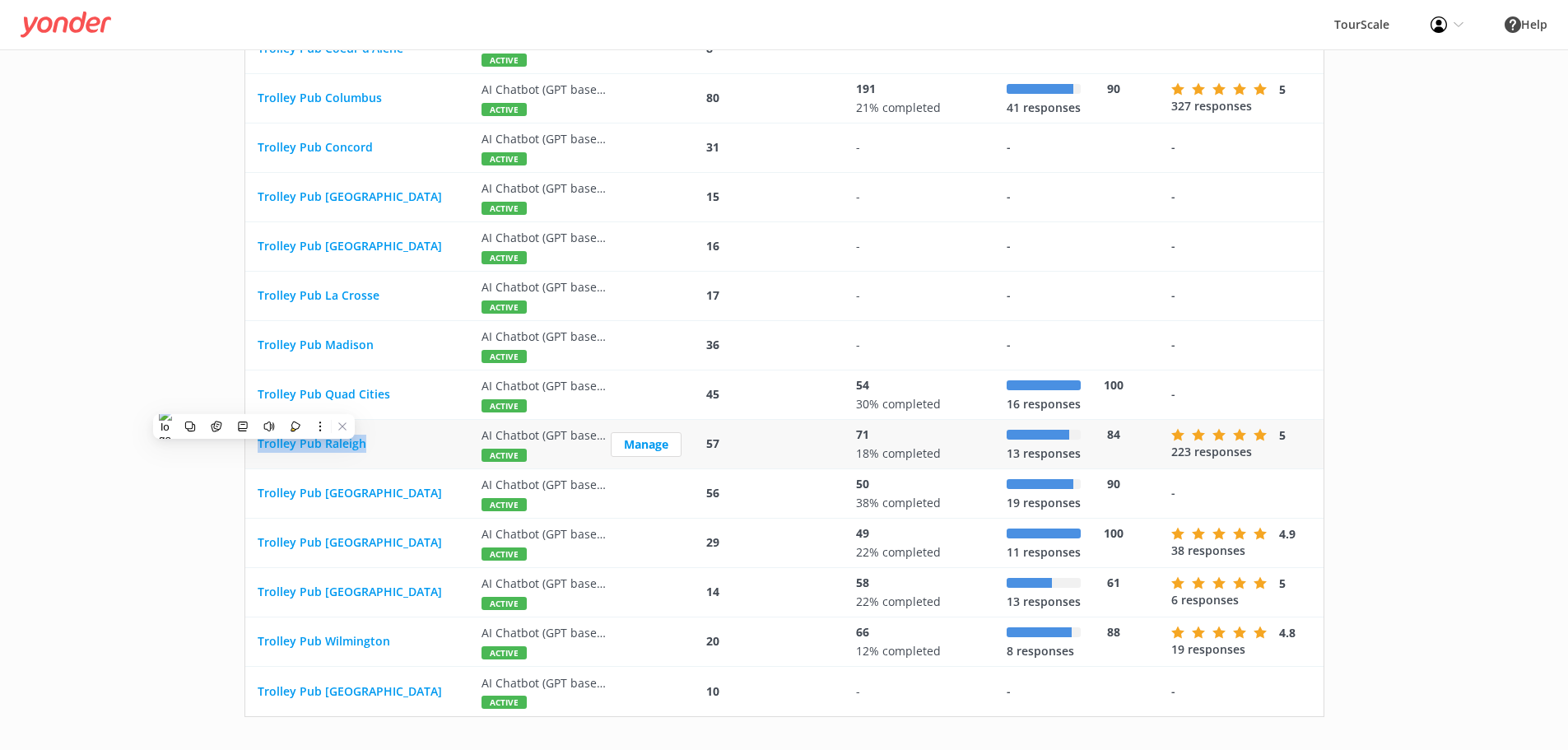
drag, startPoint x: 425, startPoint y: 438, endPoint x: 247, endPoint y: 446, distance: 178.2
click at [247, 446] on div "Trolley Pub Raleigh" at bounding box center [357, 444] width 224 height 49
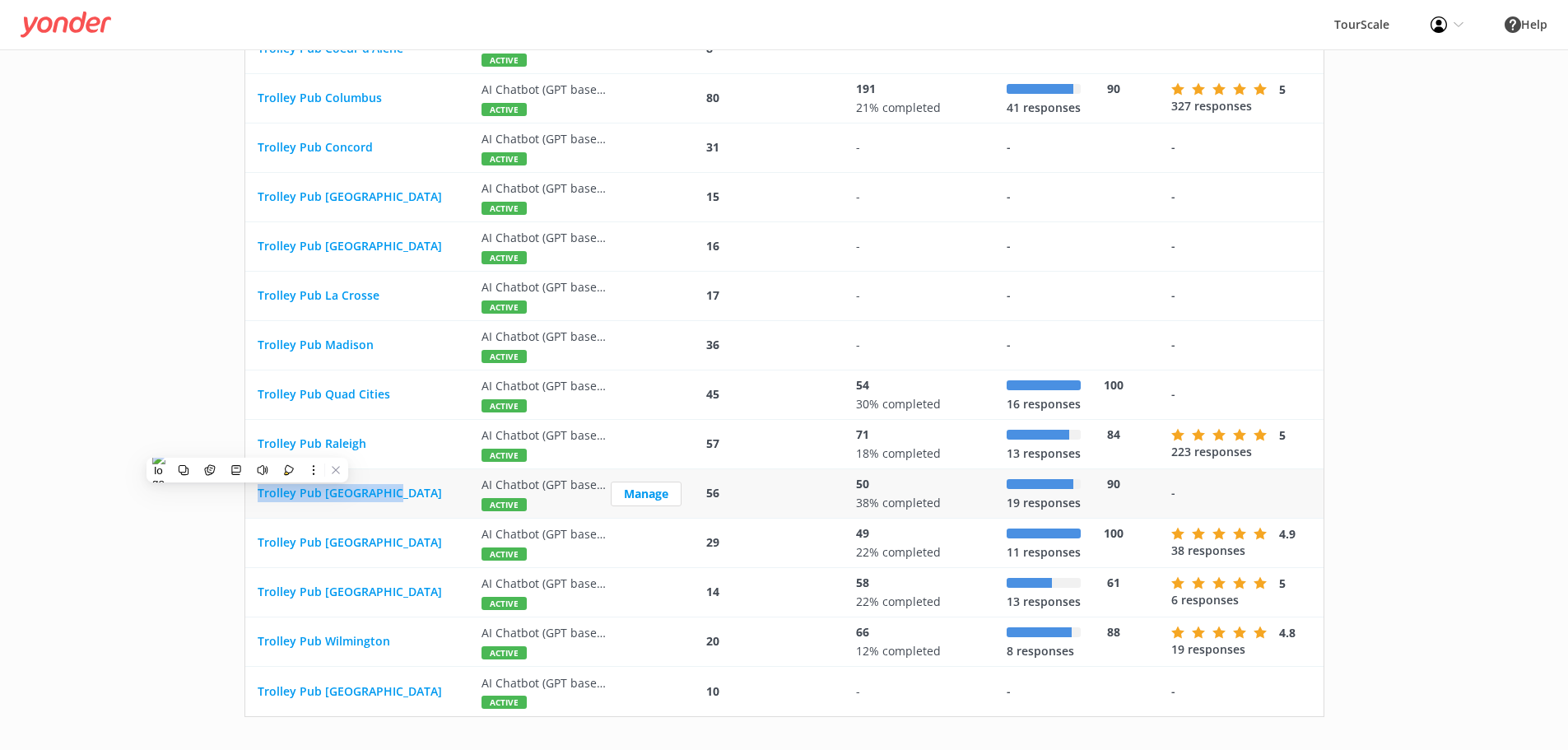
drag, startPoint x: 429, startPoint y: 496, endPoint x: 251, endPoint y: 506, distance: 178.3
click at [251, 506] on div "Trolley Pub [GEOGRAPHIC_DATA]" at bounding box center [357, 493] width 224 height 49
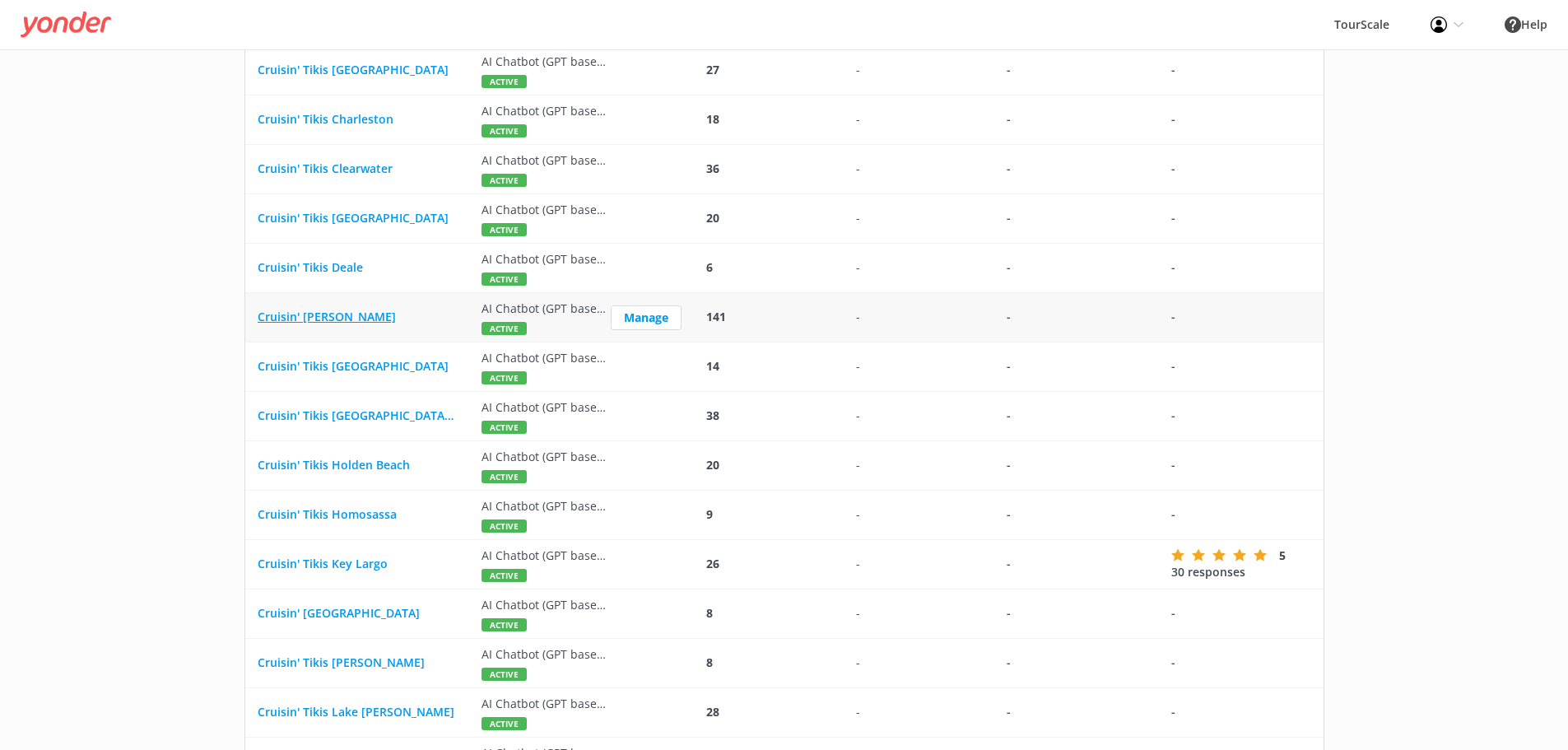
scroll to position [372, 0]
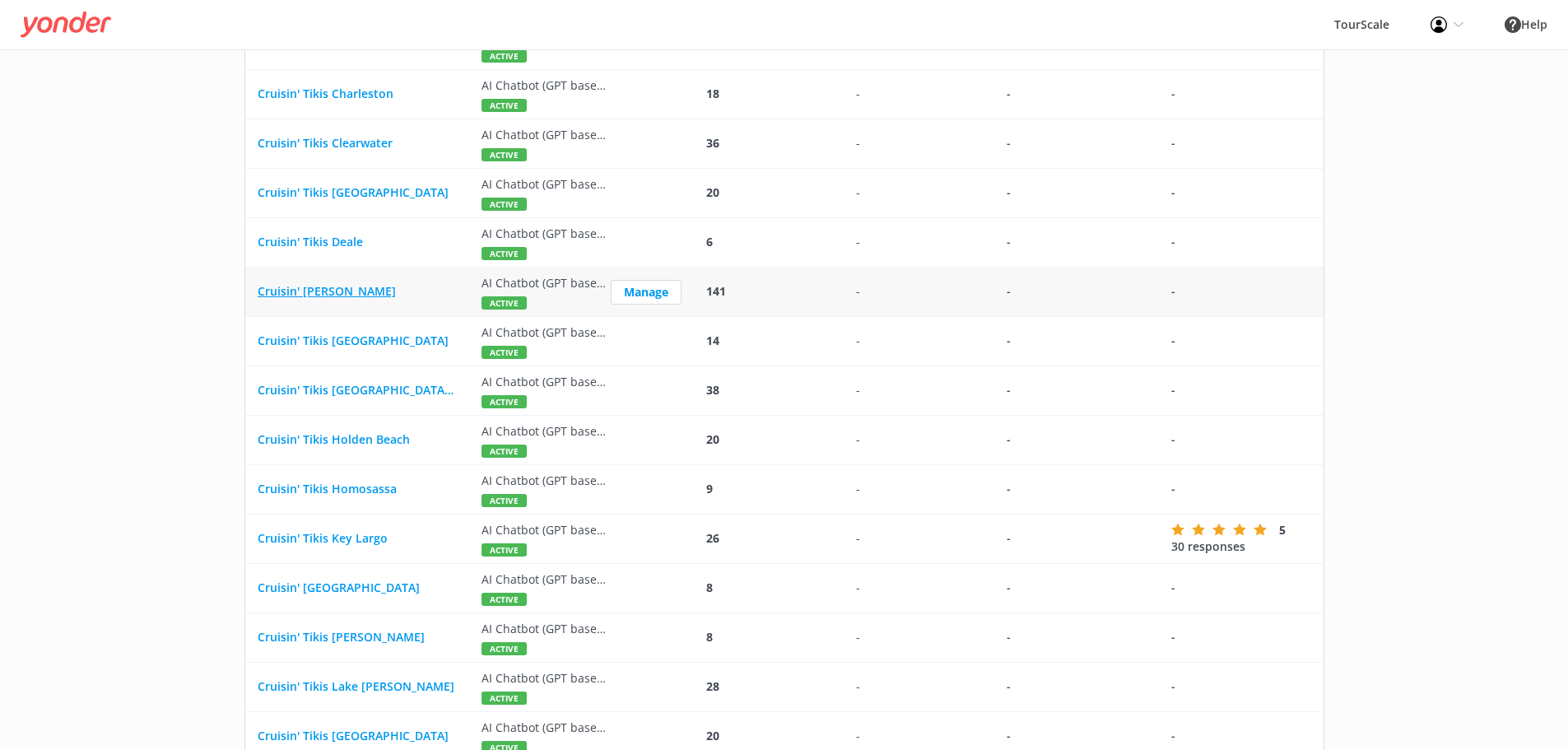
click at [351, 293] on span "Cruisin' [PERSON_NAME]" at bounding box center [326, 292] width 138 height 16
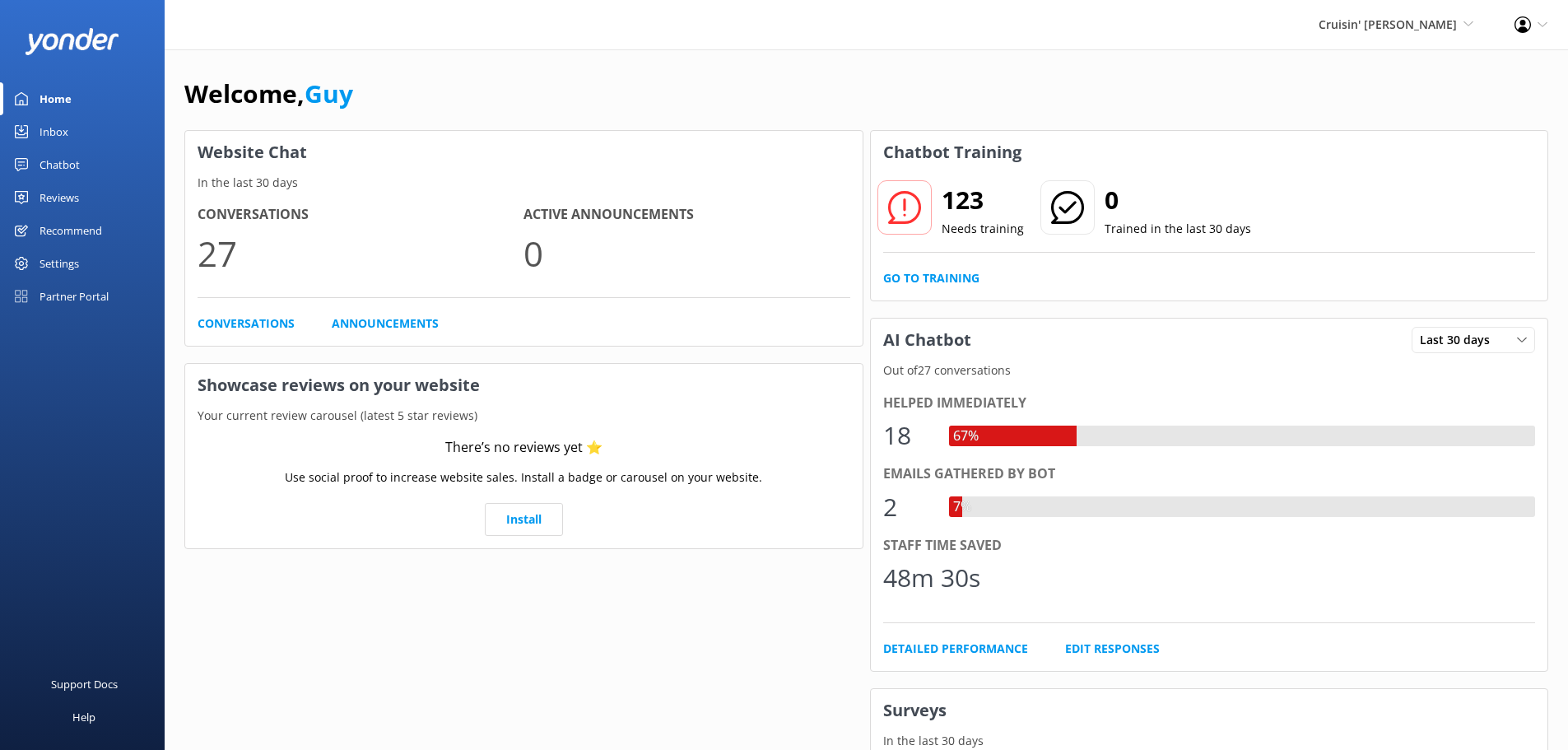
click at [52, 164] on div "Chatbot" at bounding box center [59, 164] width 40 height 33
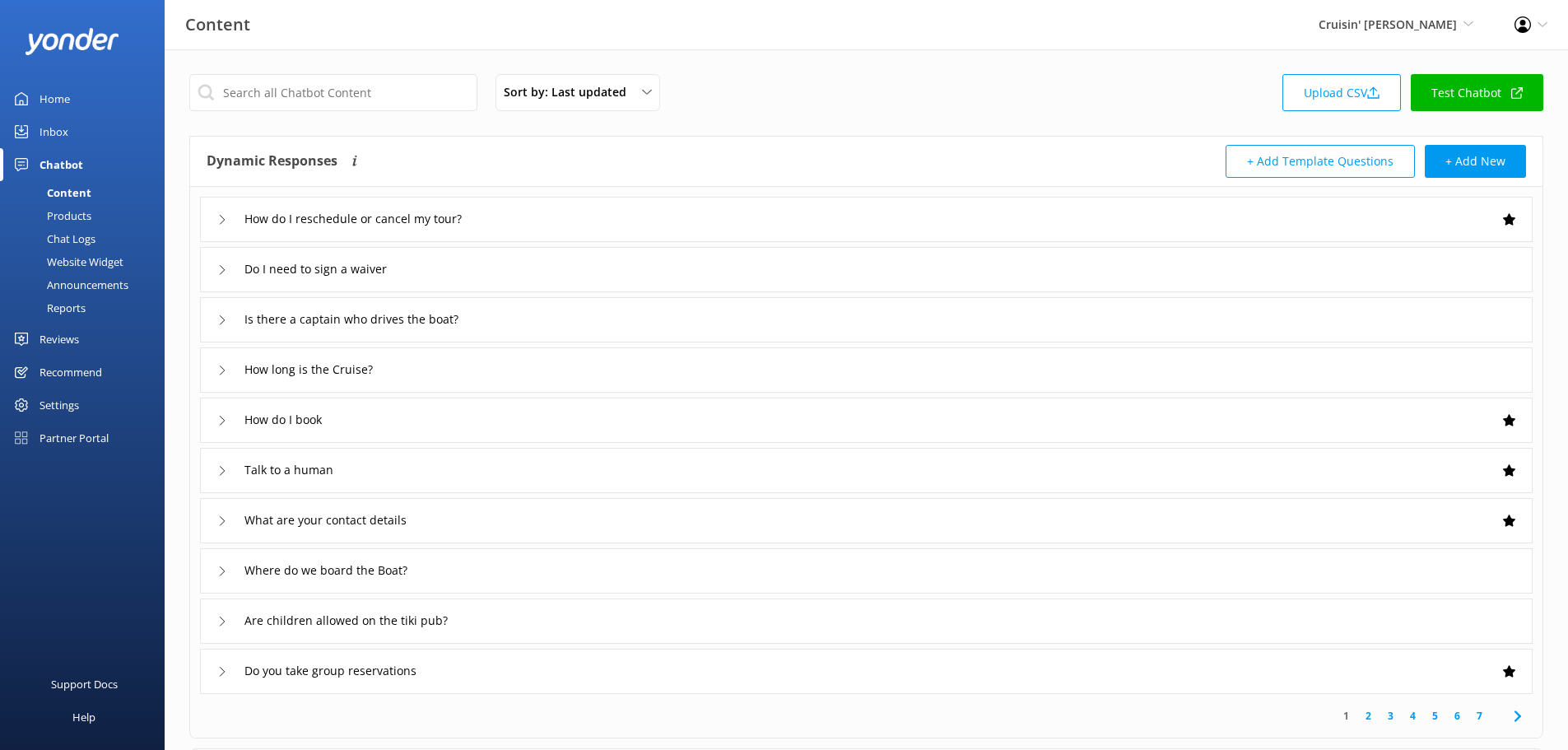
click at [73, 312] on div "Reports" at bounding box center [47, 308] width 76 height 23
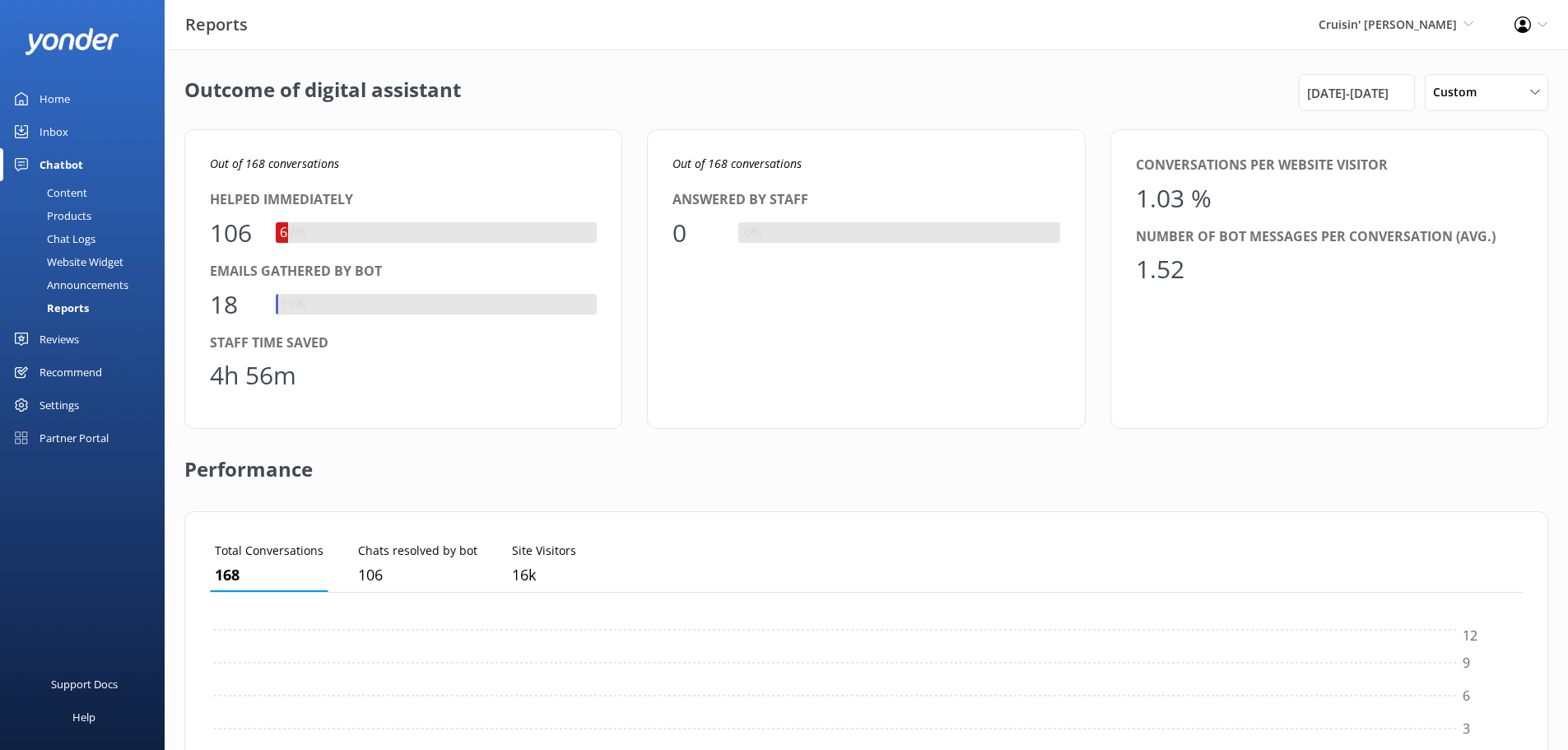
scroll to position [153, 1301]
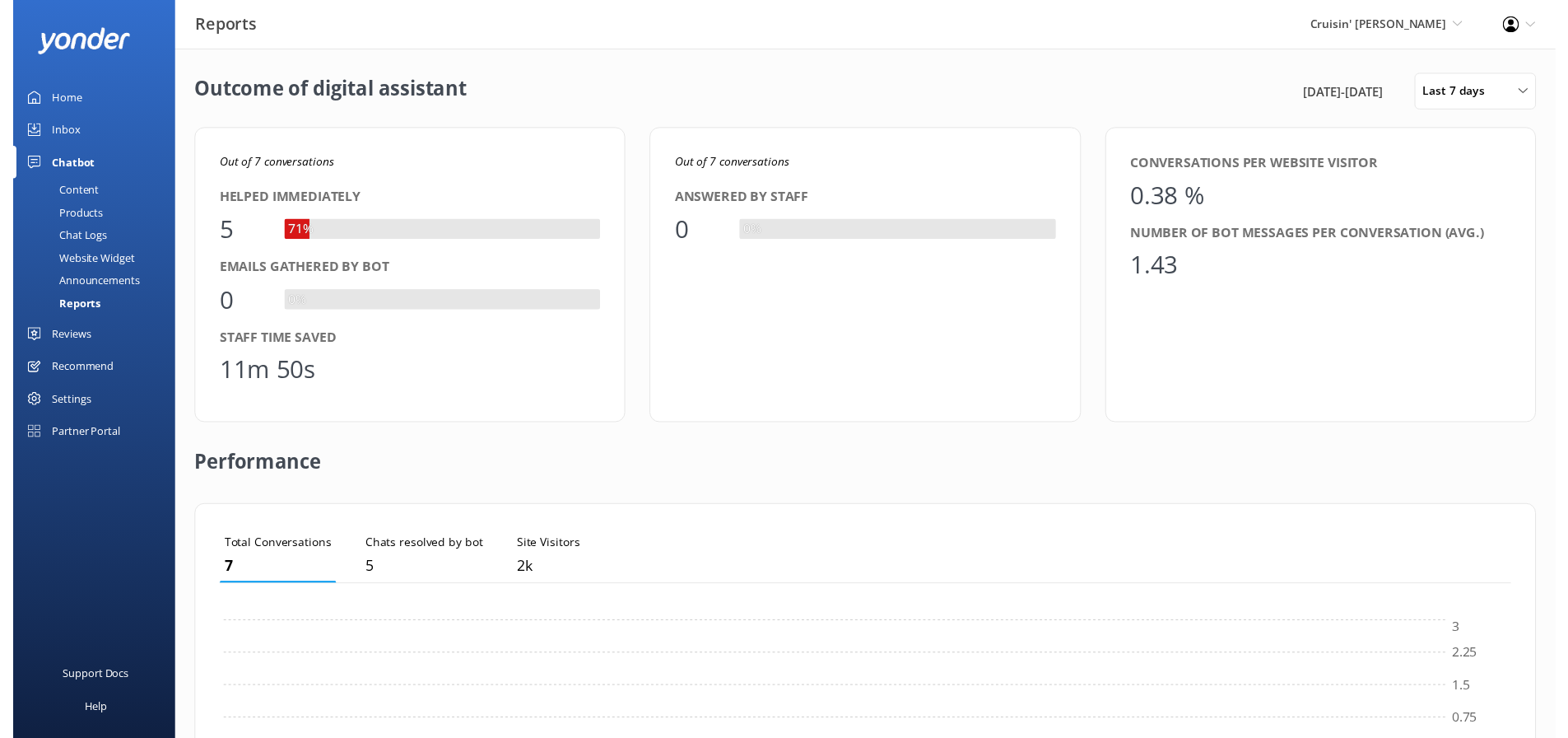
scroll to position [153, 1301]
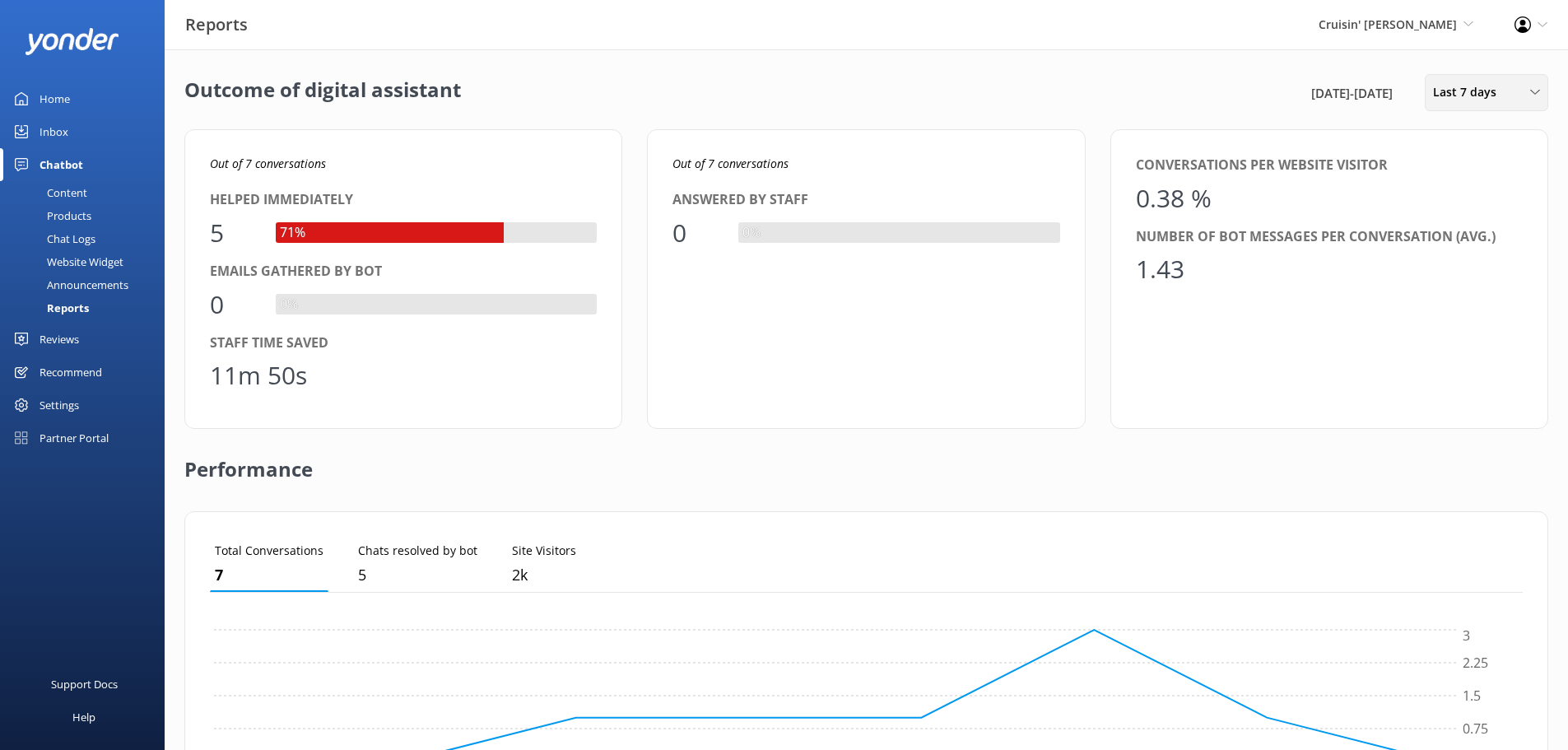
click at [1484, 95] on span "Last 7 days" at bounding box center [1470, 92] width 73 height 18
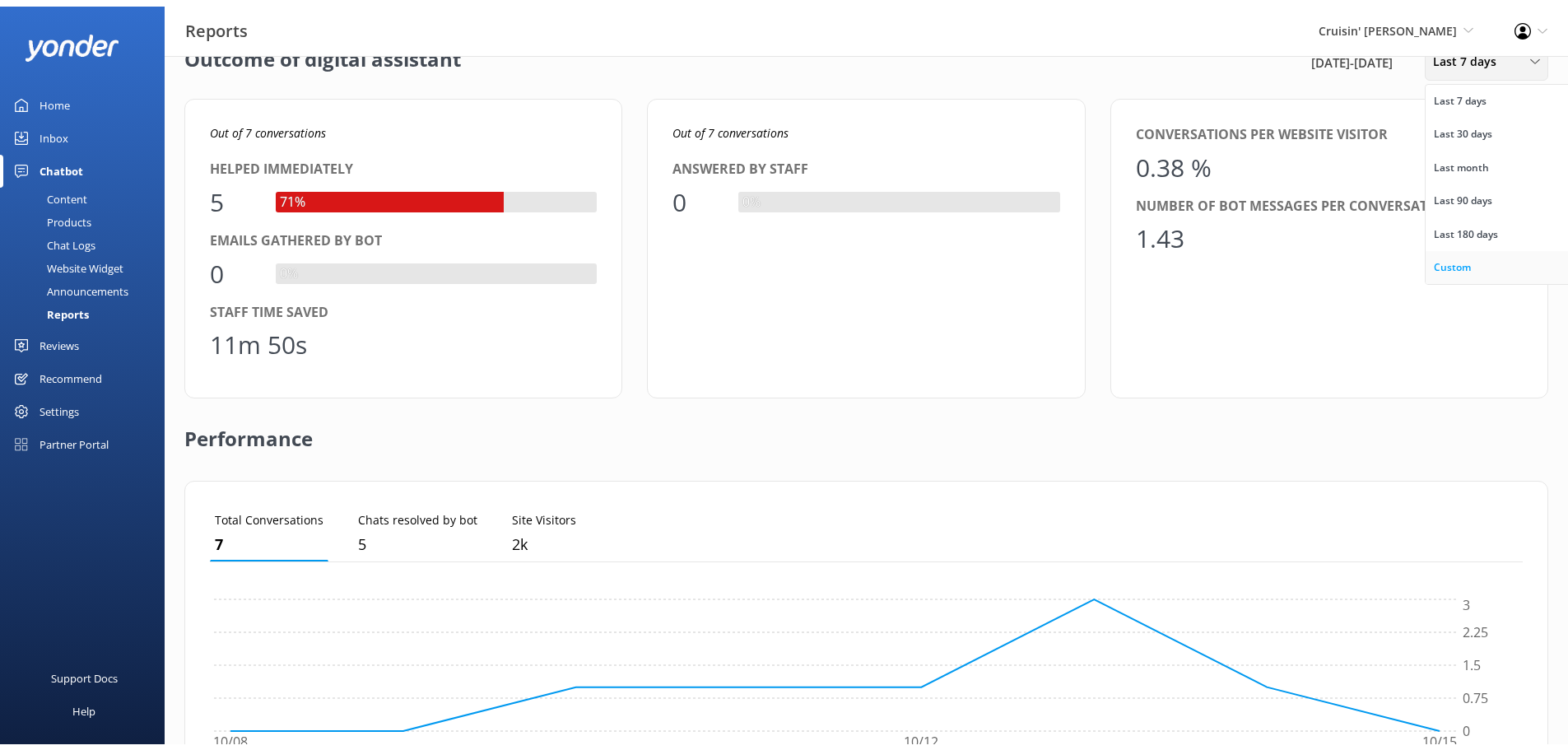
scroll to position [41, 0]
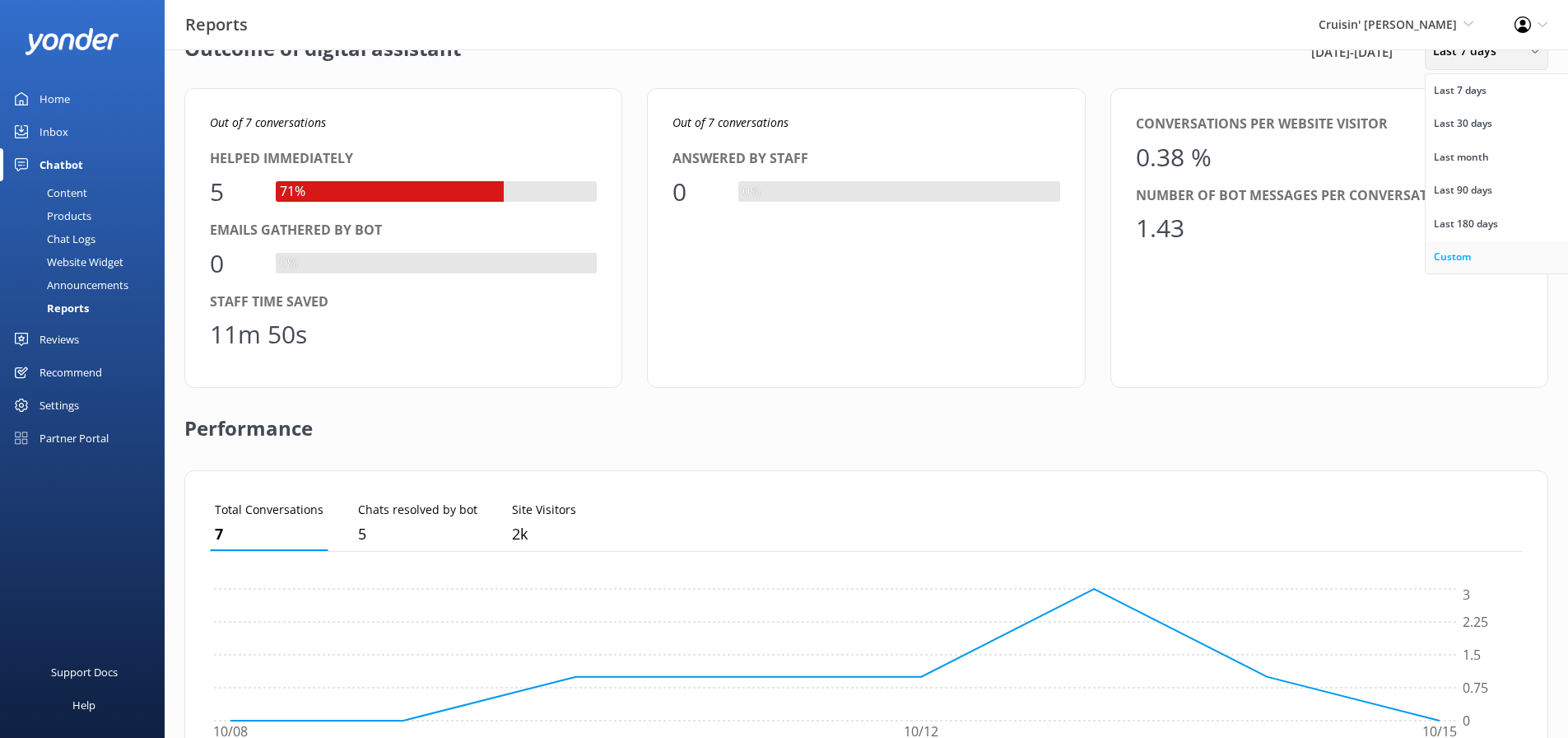
click at [1481, 262] on link "Custom" at bounding box center [1499, 257] width 146 height 33
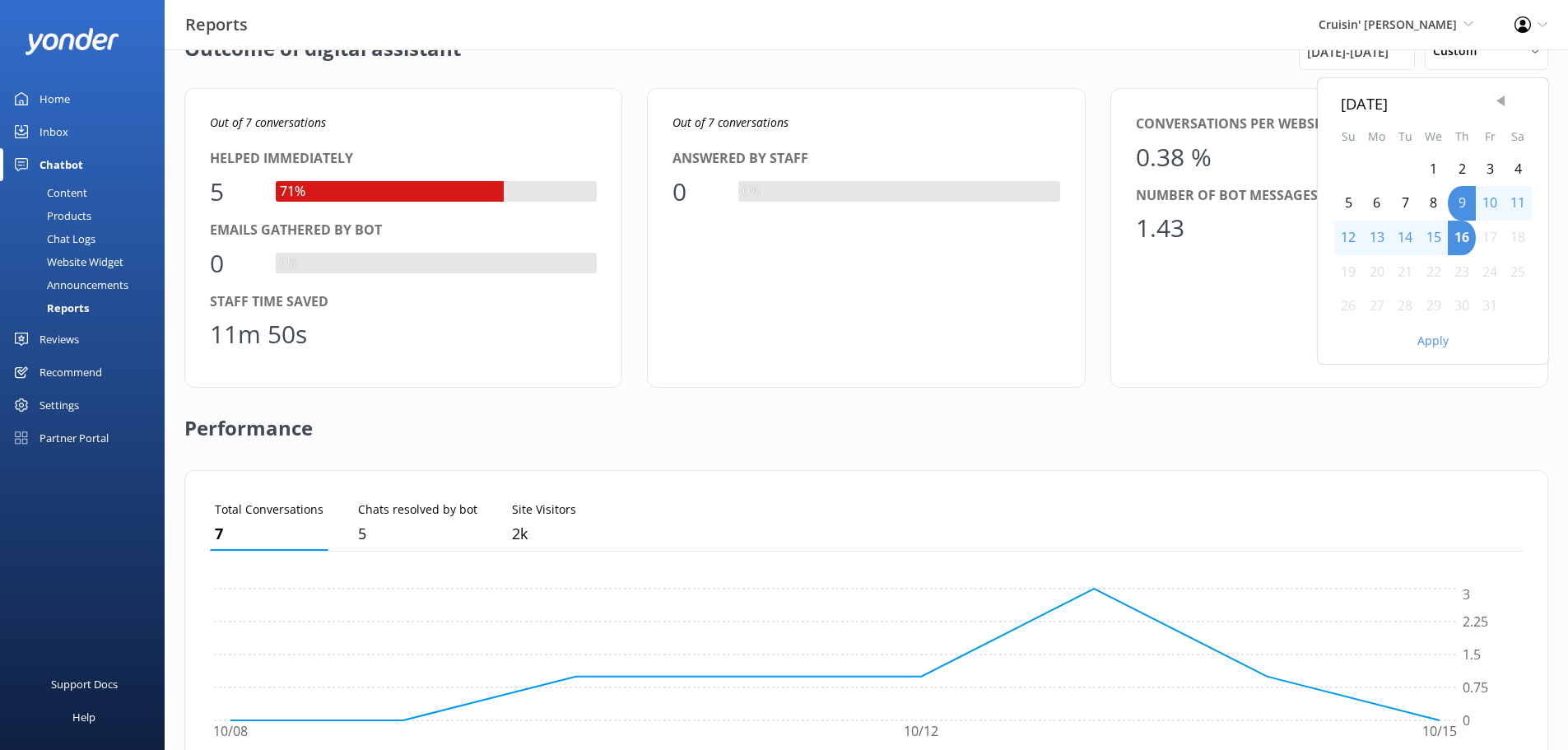
click at [1508, 96] on span "Previous Month" at bounding box center [1500, 101] width 16 height 16
click at [1397, 165] on div "1" at bounding box center [1405, 169] width 28 height 35
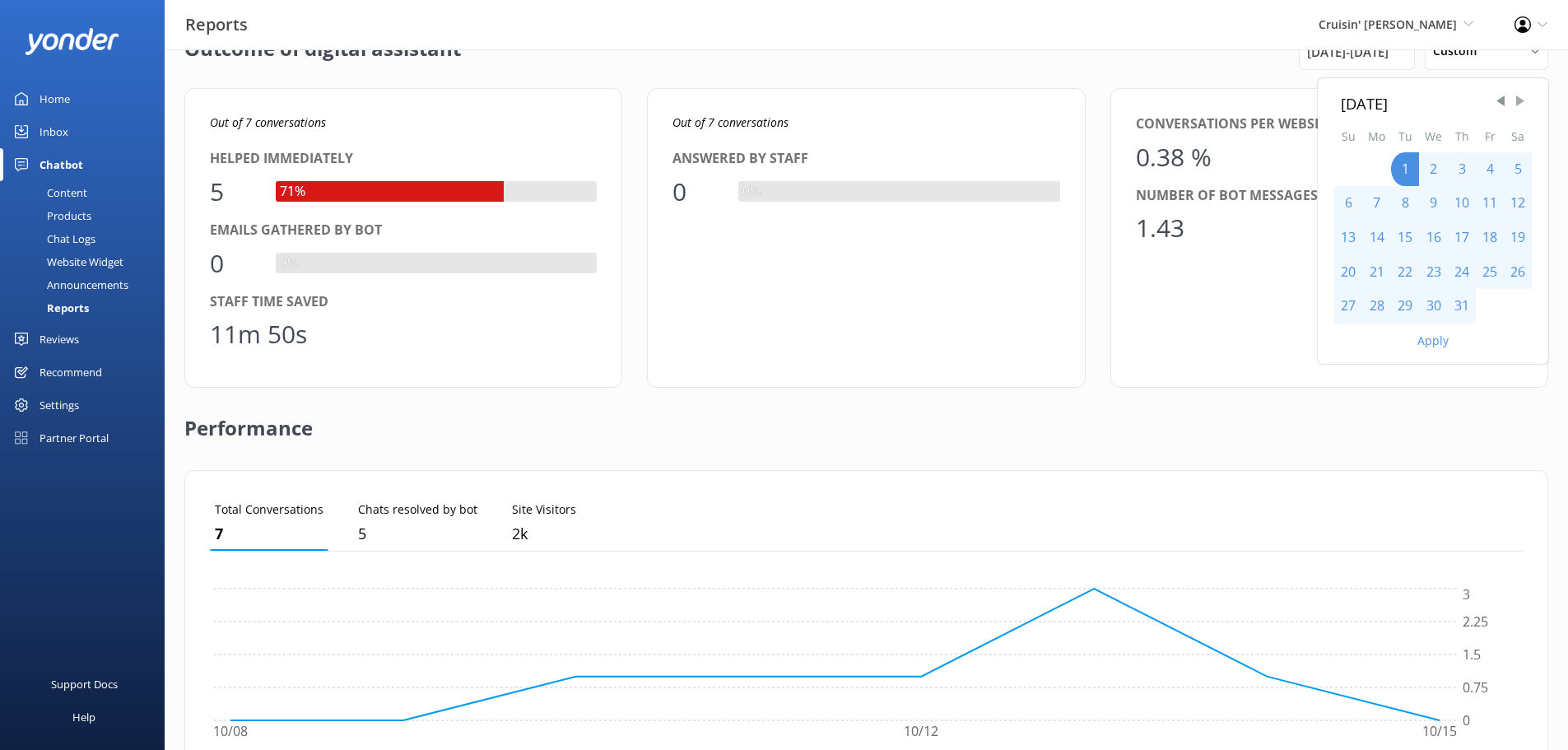
click at [1521, 103] on span "Next Month" at bounding box center [1521, 101] width 16 height 16
click at [1406, 308] on div "30" at bounding box center [1405, 306] width 28 height 35
click at [1437, 335] on button "Apply" at bounding box center [1433, 341] width 31 height 12
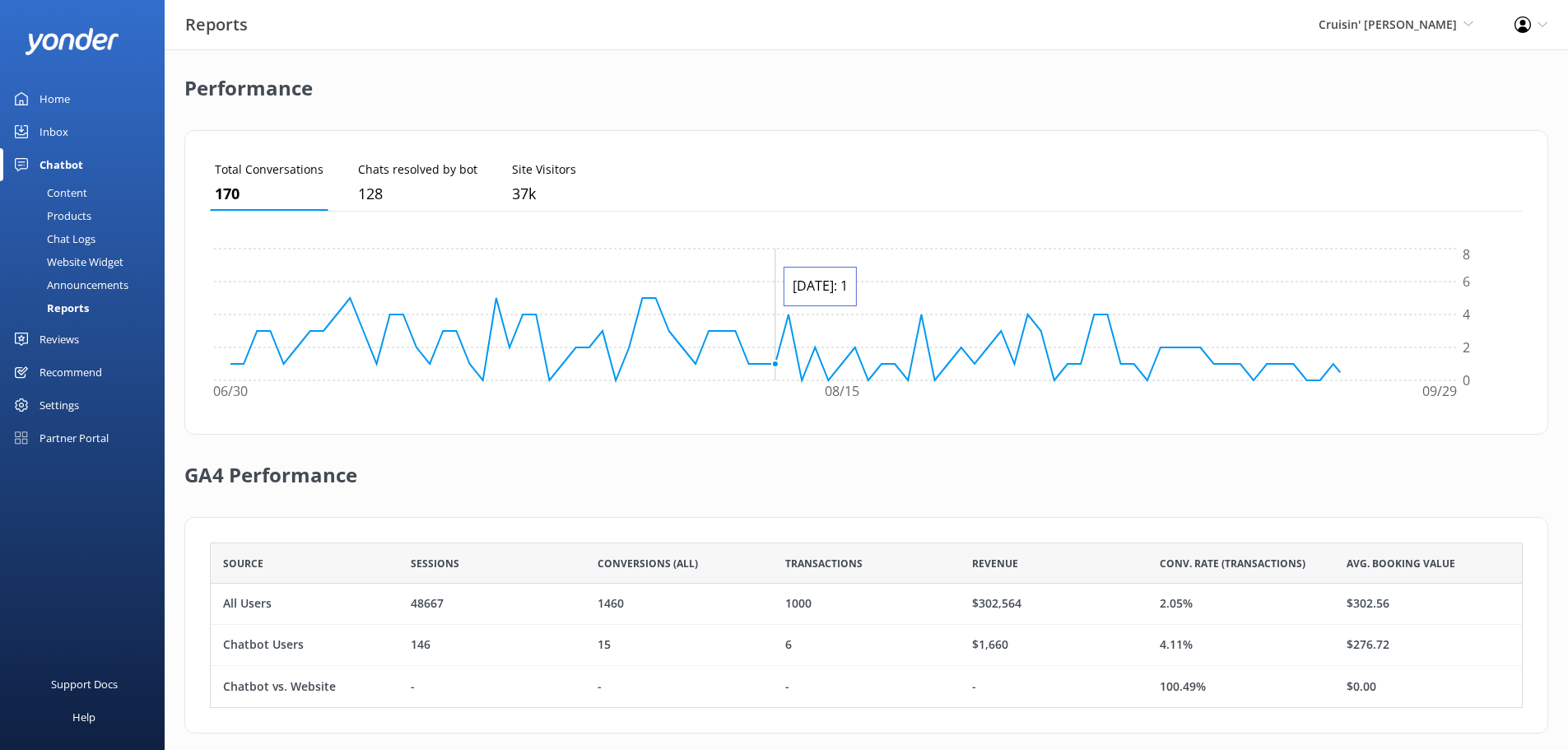
scroll to position [398, 0]
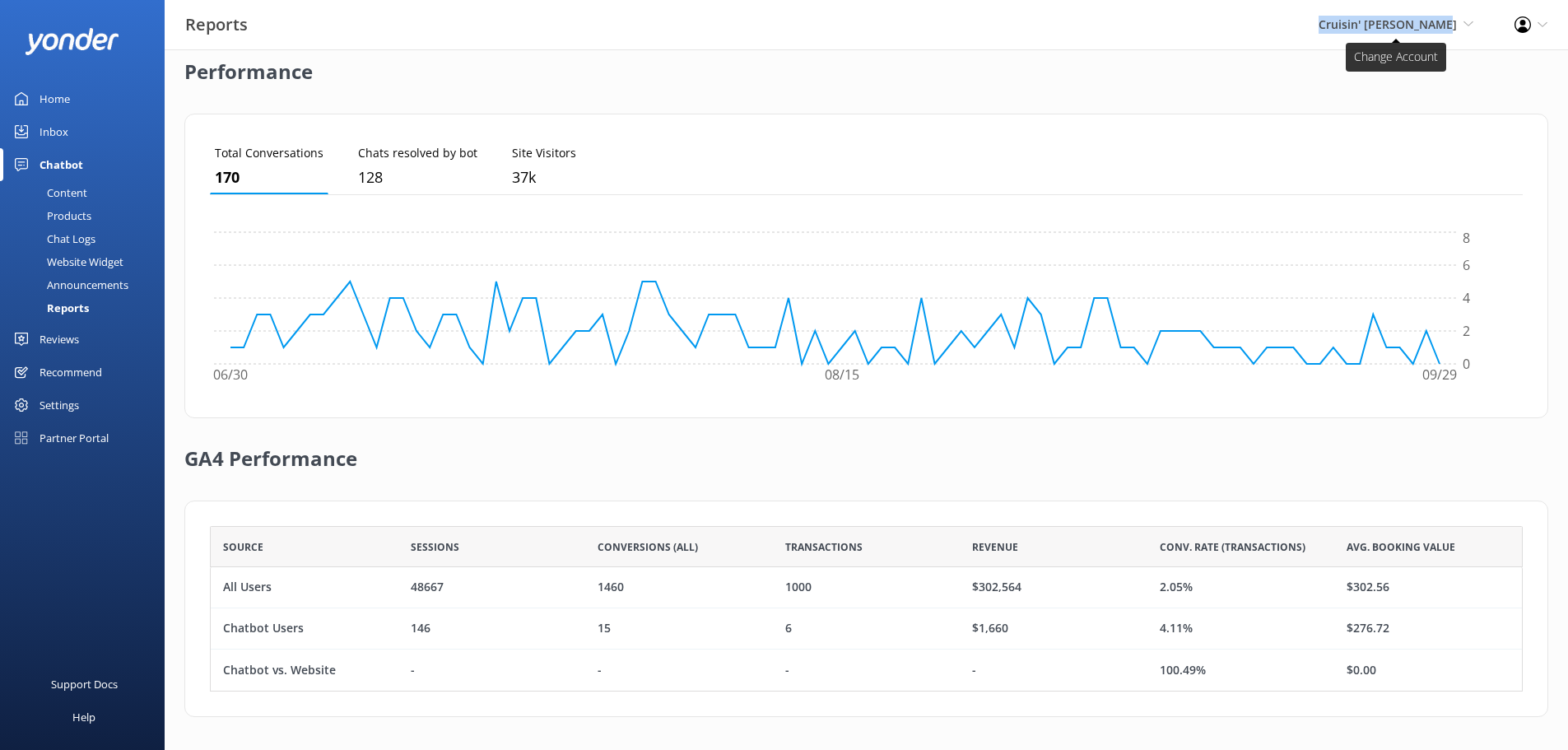
drag, startPoint x: 1318, startPoint y: 29, endPoint x: 1460, endPoint y: 25, distance: 142.1
click at [1460, 25] on div "Reports Cruisin' Tikis Destin Go to Partner Portal Paddle Pub [GEOGRAPHIC_DATA]…" at bounding box center [784, 24] width 1568 height 49
copy span "Cruisin' [PERSON_NAME]"
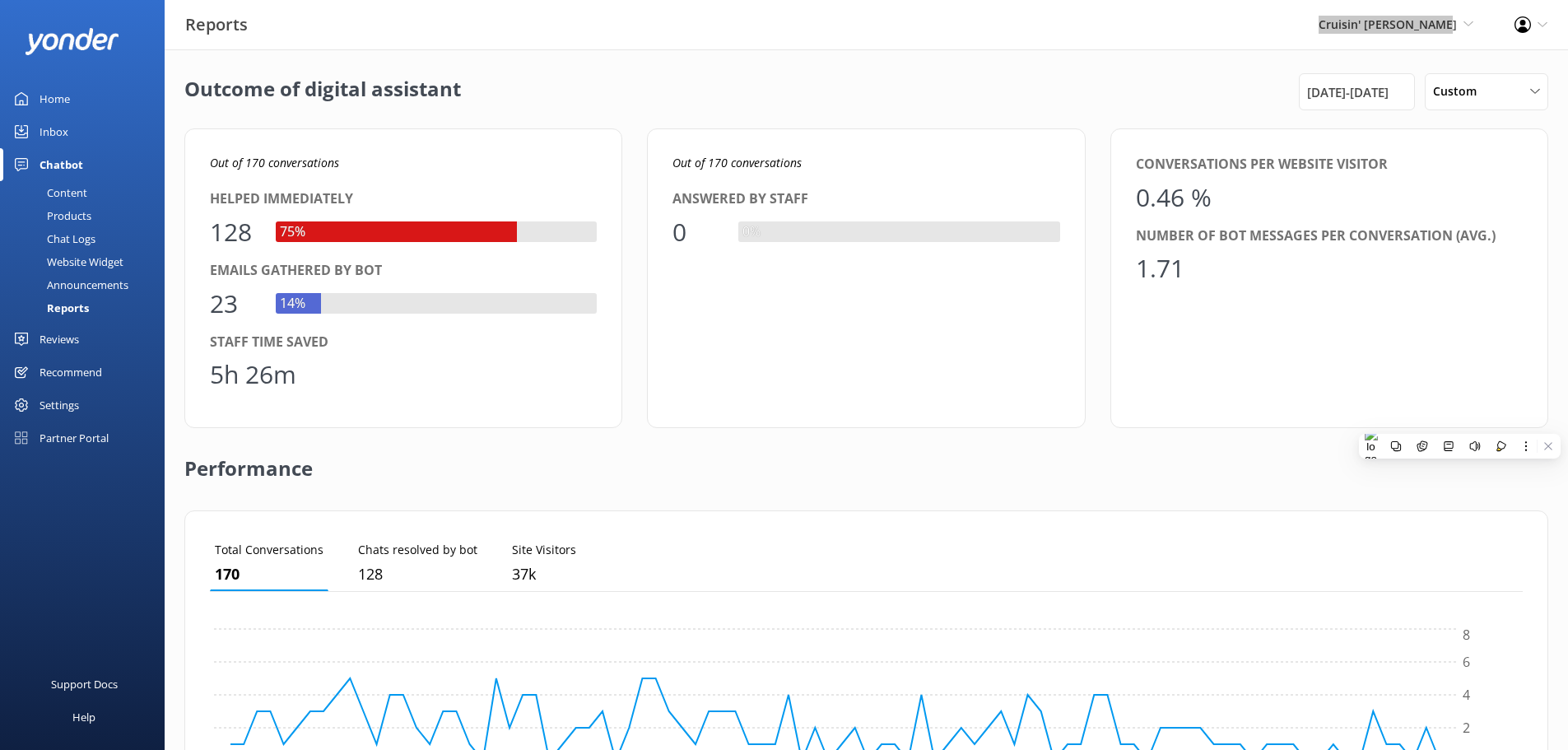
scroll to position [0, 0]
click at [1240, 30] on div "Reports Cruisin' Tikis Destin Go to Partner Portal Paddle Pub [GEOGRAPHIC_DATA]…" at bounding box center [784, 24] width 1568 height 49
